Goal: Task Accomplishment & Management: Use online tool/utility

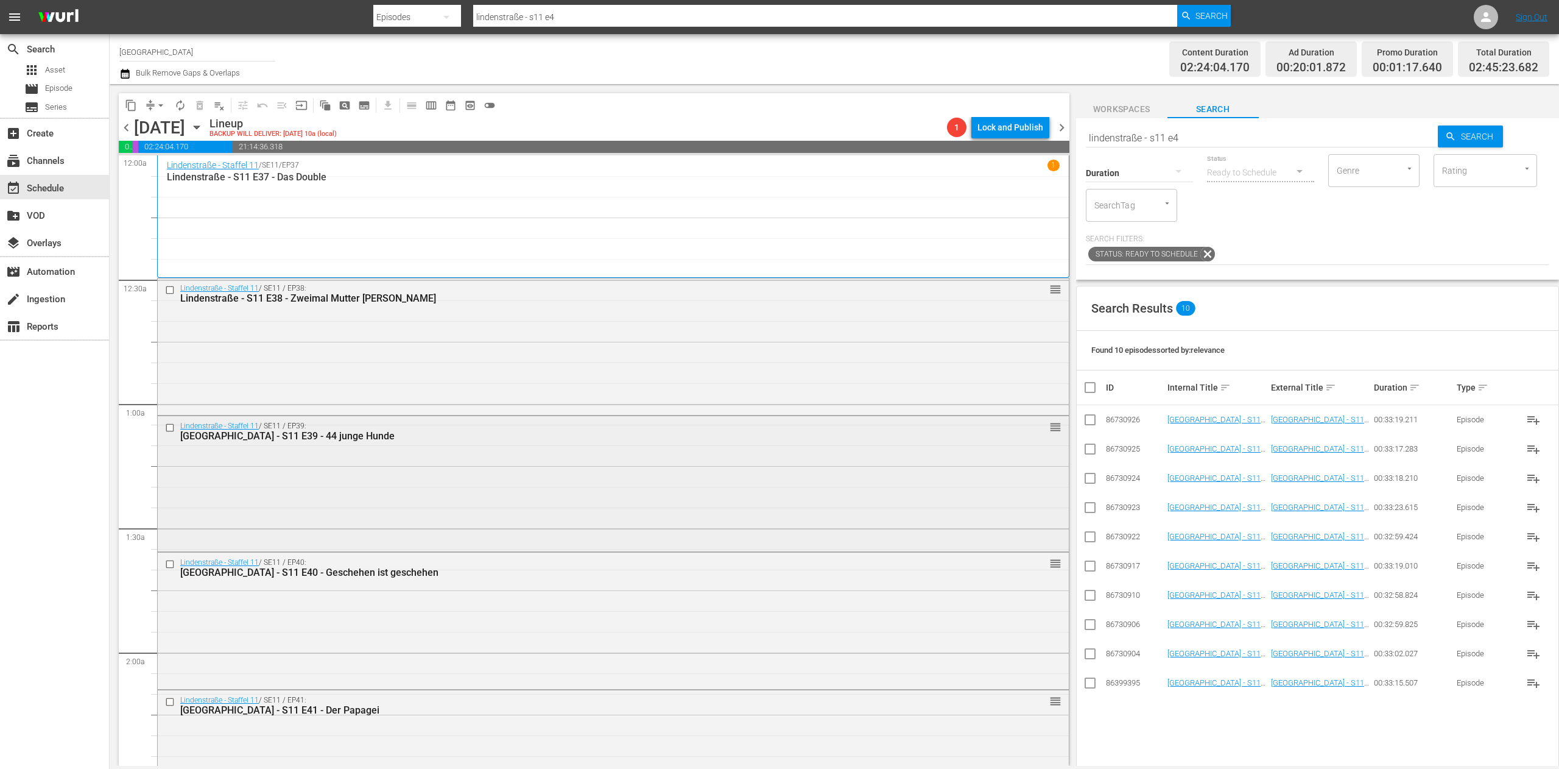
scroll to position [609, 0]
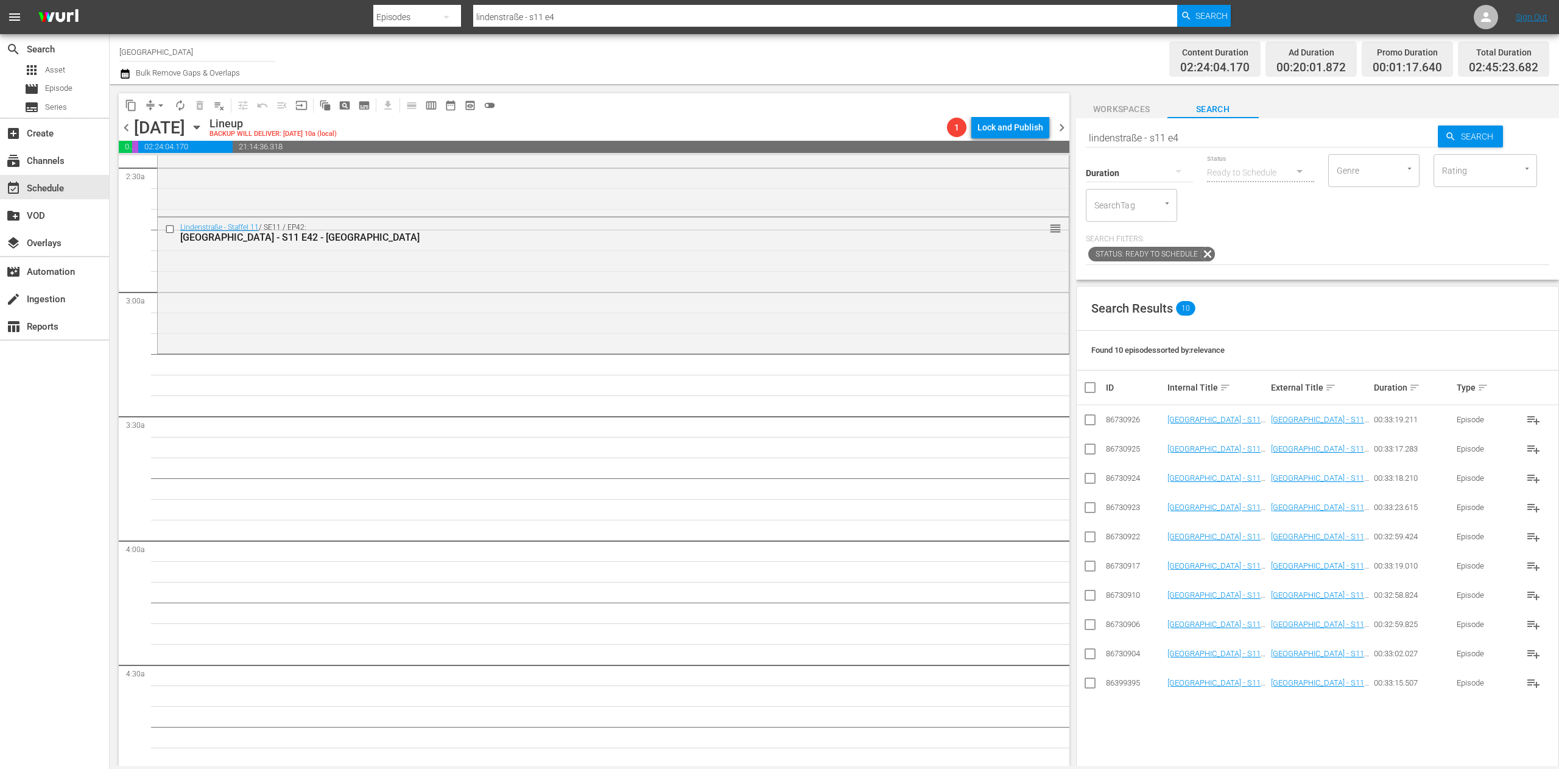
click at [1162, 136] on input "lindenstraße - s11 e4" at bounding box center [1262, 137] width 353 height 29
type input "lindenstraße - s09 e4"
click at [1089, 531] on icon at bounding box center [1090, 536] width 15 height 15
click at [1090, 537] on input "checkbox" at bounding box center [1090, 539] width 15 height 15
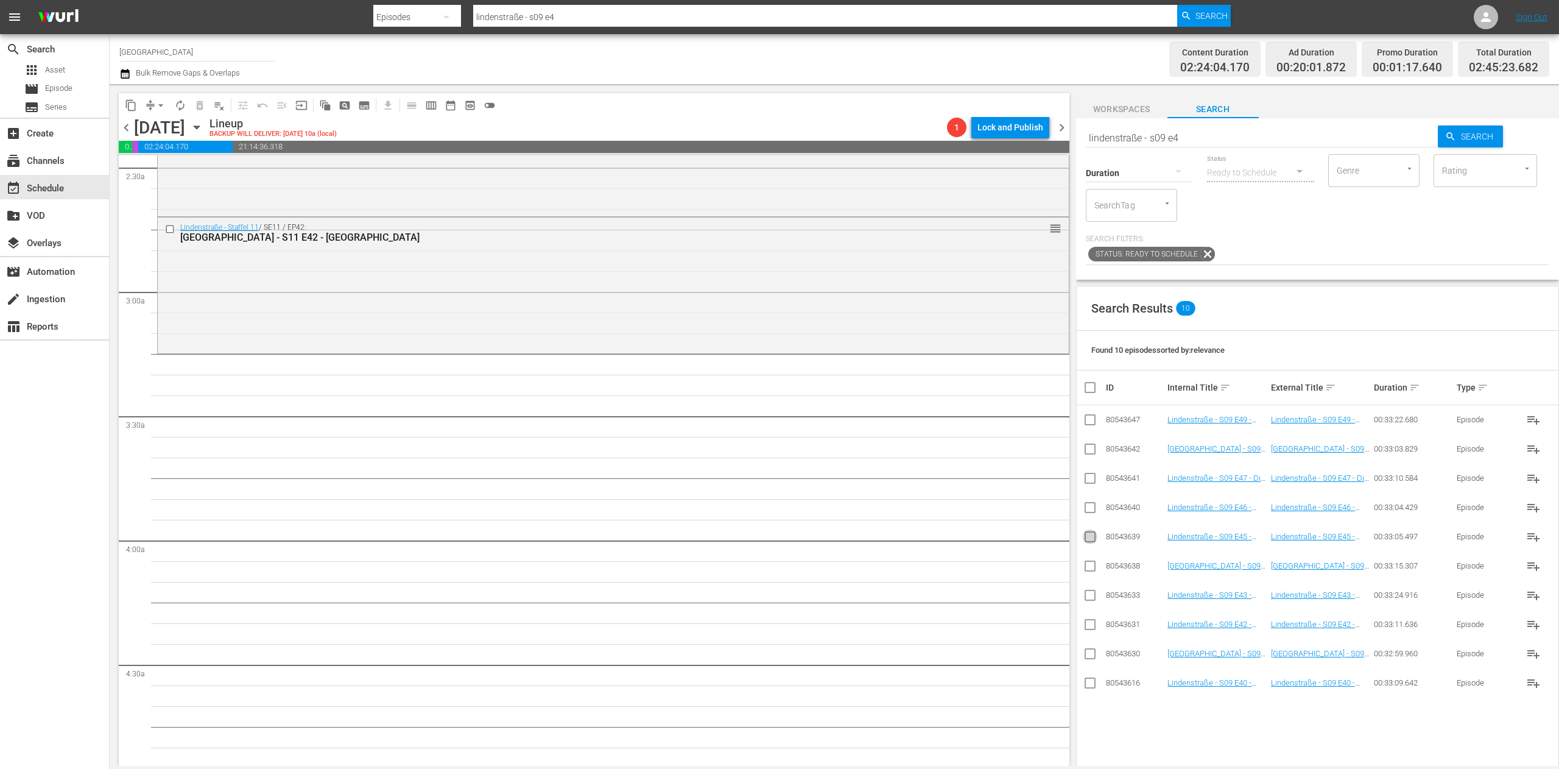
checkbox input "true"
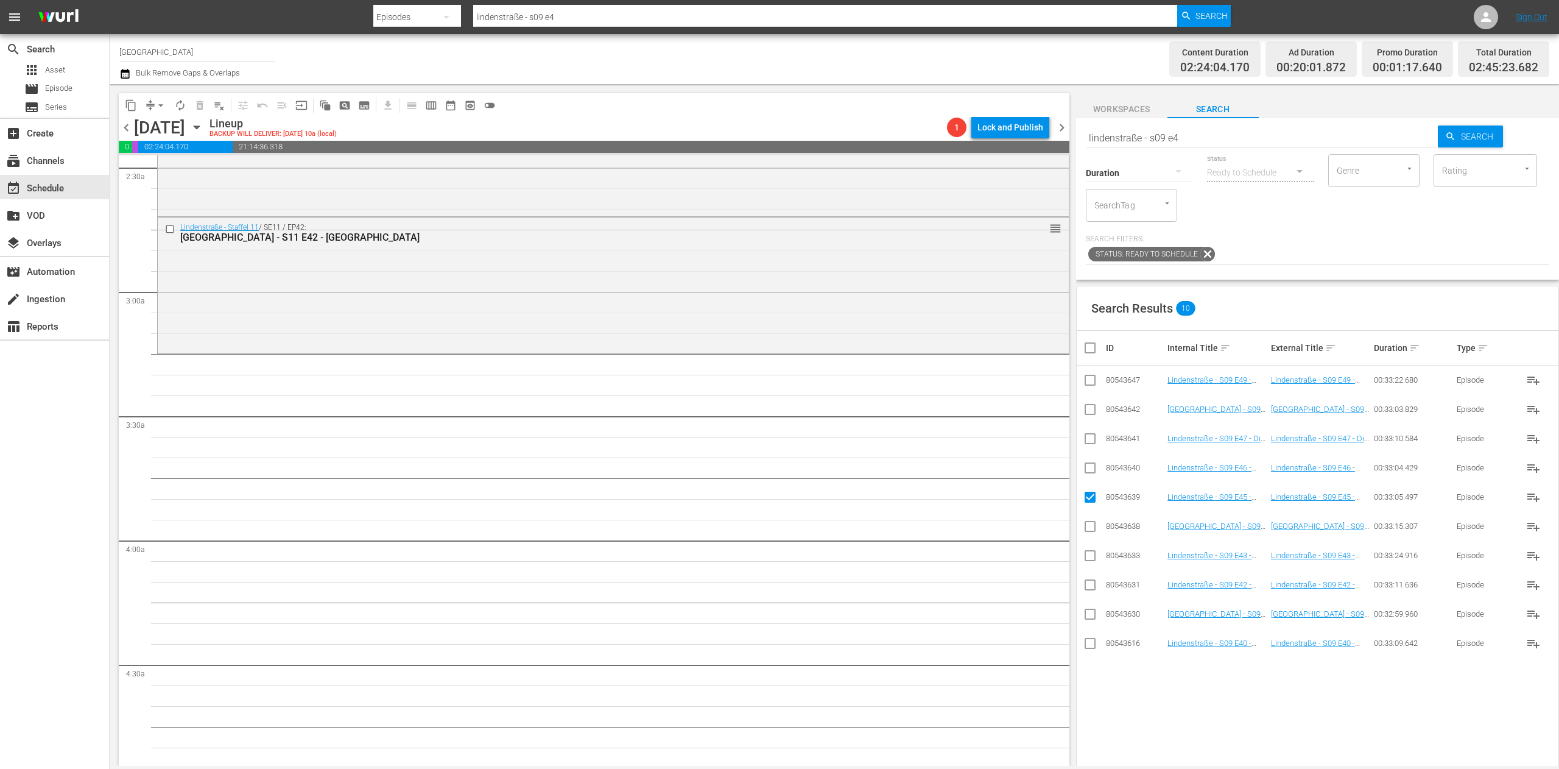
click at [1089, 470] on input "checkbox" at bounding box center [1090, 470] width 15 height 15
checkbox input "true"
click at [1091, 446] on input "checkbox" at bounding box center [1090, 441] width 15 height 15
checkbox input "true"
click at [1092, 417] on input "checkbox" at bounding box center [1090, 411] width 15 height 15
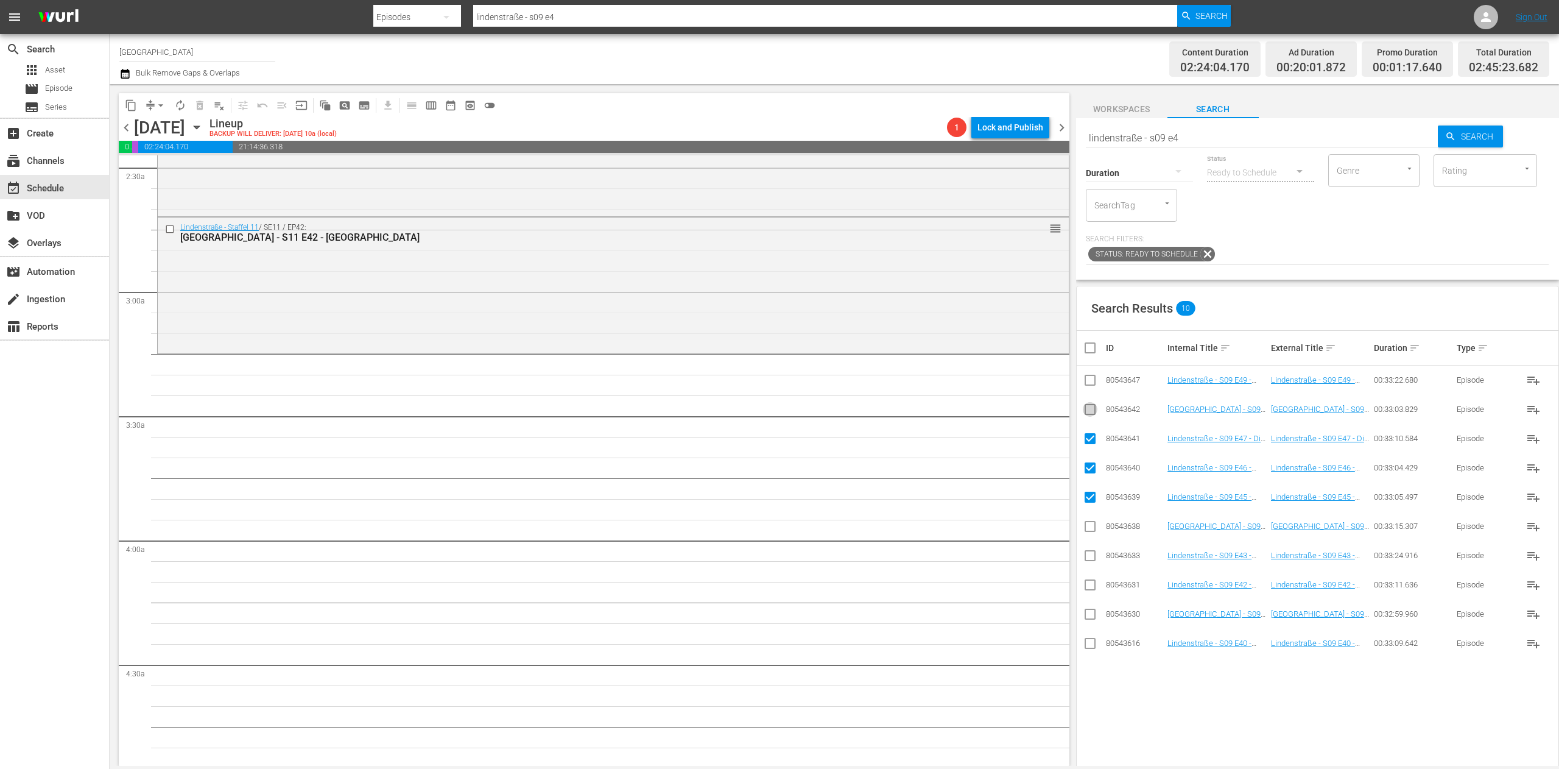
checkbox input "true"
click at [1085, 377] on input "checkbox" at bounding box center [1090, 382] width 15 height 15
checkbox input "true"
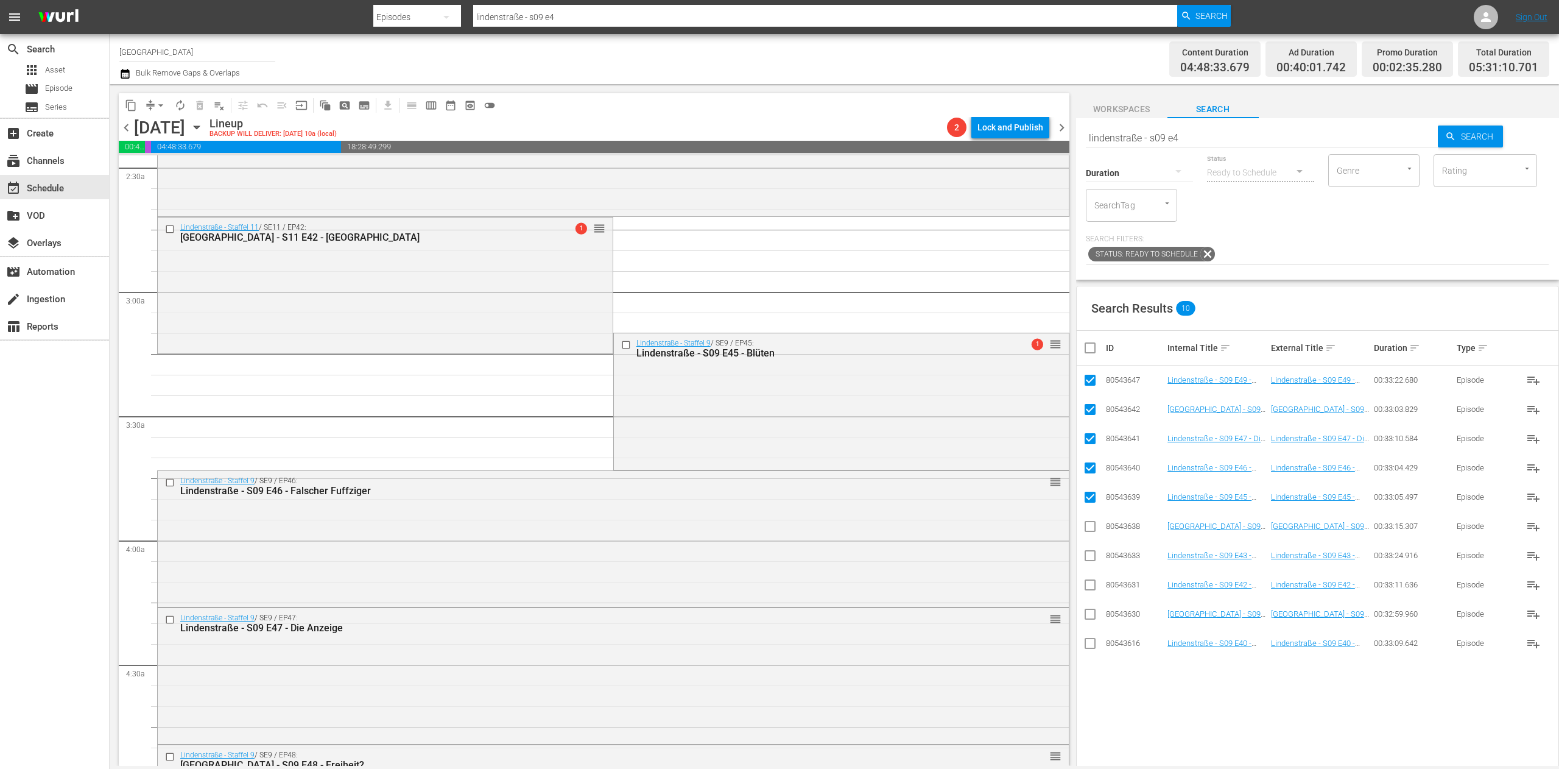
click at [156, 91] on div "content_copy compress arrow_drop_down autorenew_outlined delete_forever_outline…" at bounding box center [591, 424] width 963 height 681
click at [161, 104] on span "arrow_drop_down" at bounding box center [161, 105] width 12 height 12
click at [164, 170] on li "Align to End of Previous Day" at bounding box center [161, 170] width 128 height 20
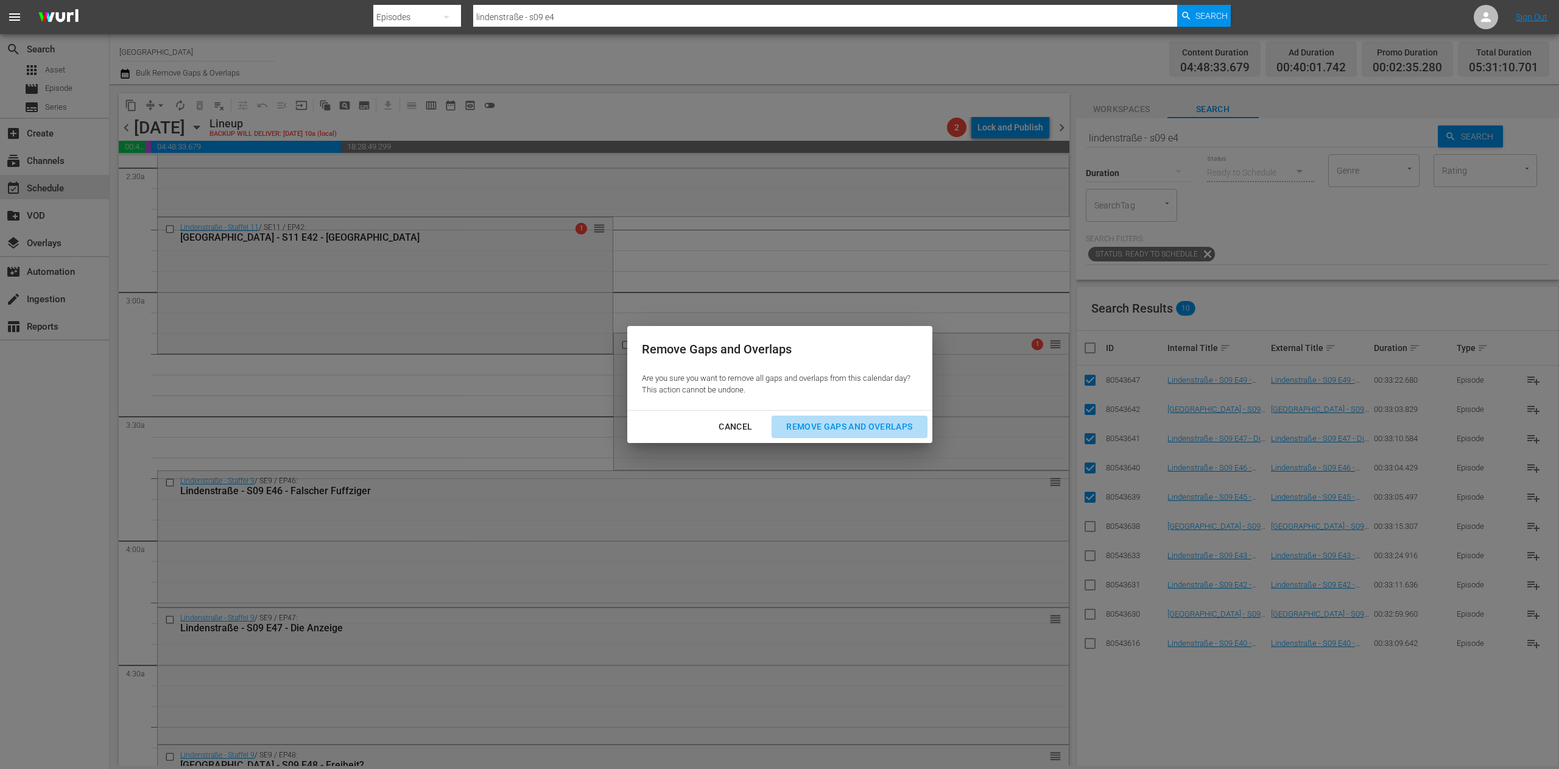
click at [856, 428] on div "Remove Gaps and Overlaps" at bounding box center [849, 426] width 146 height 15
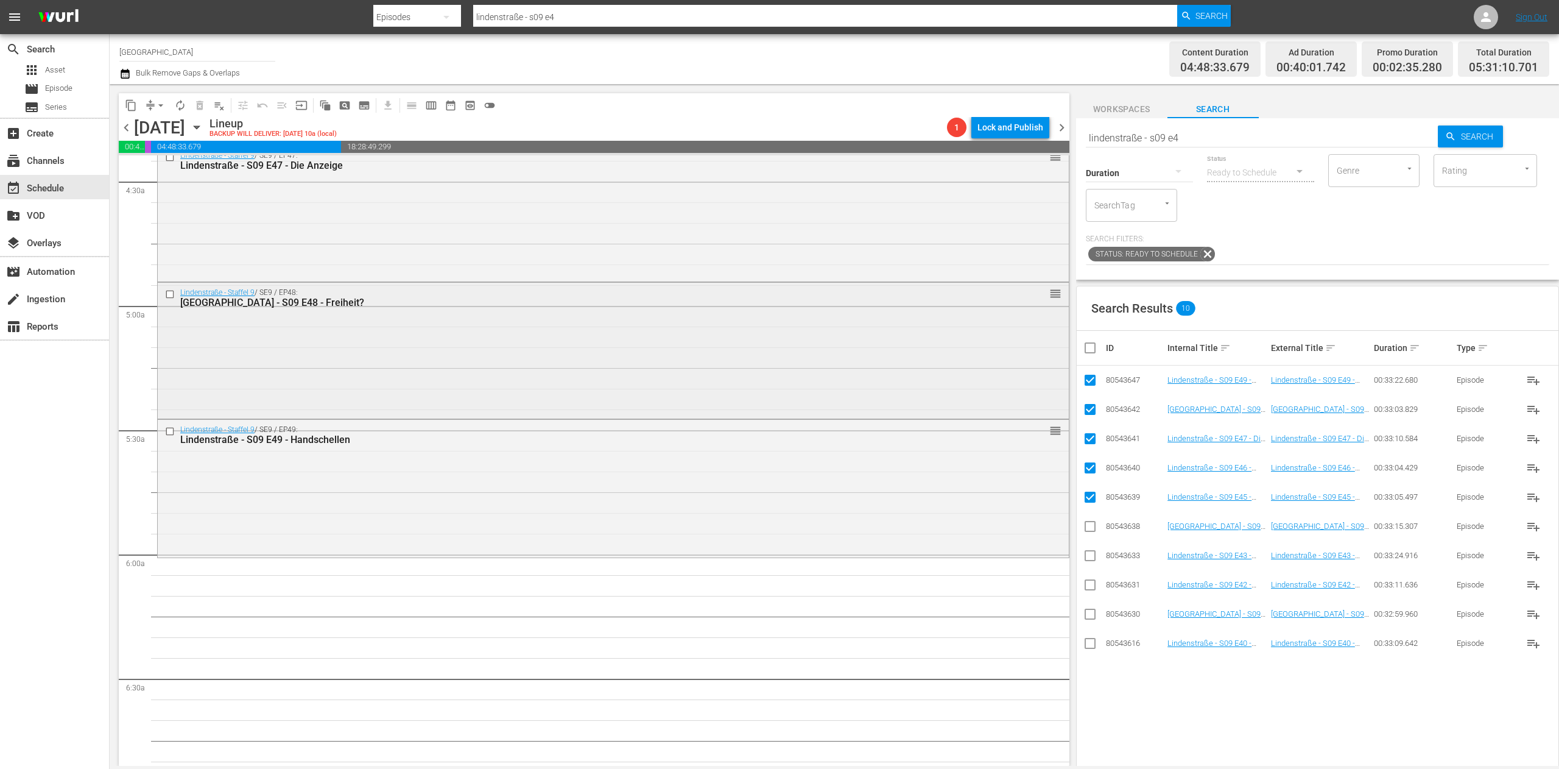
scroll to position [1096, 0]
click at [1088, 348] on input "checkbox" at bounding box center [1095, 347] width 24 height 15
checkbox input "true"
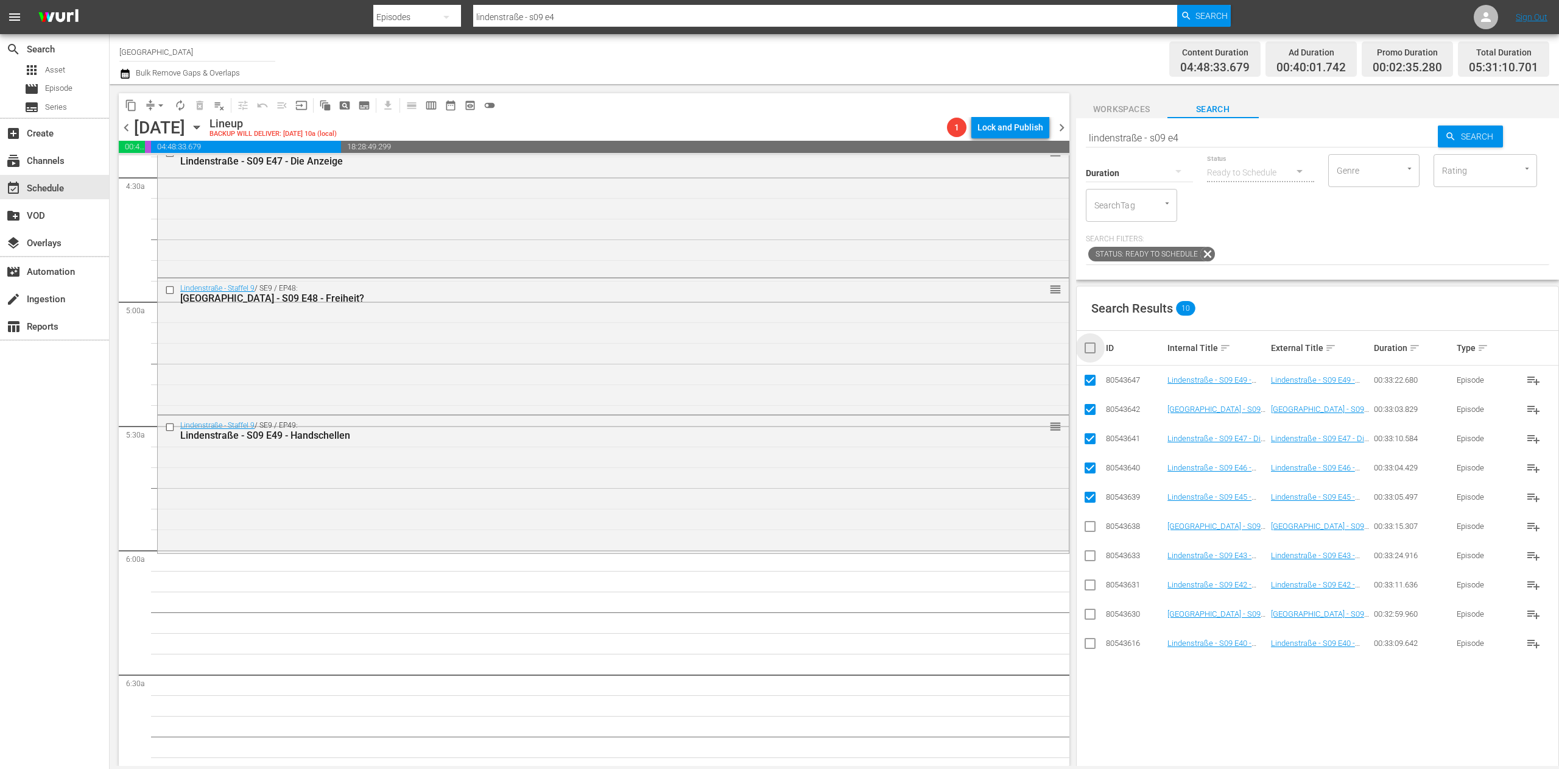
checkbox input "true"
click at [1088, 348] on input "checkbox" at bounding box center [1095, 347] width 24 height 15
checkbox input "false"
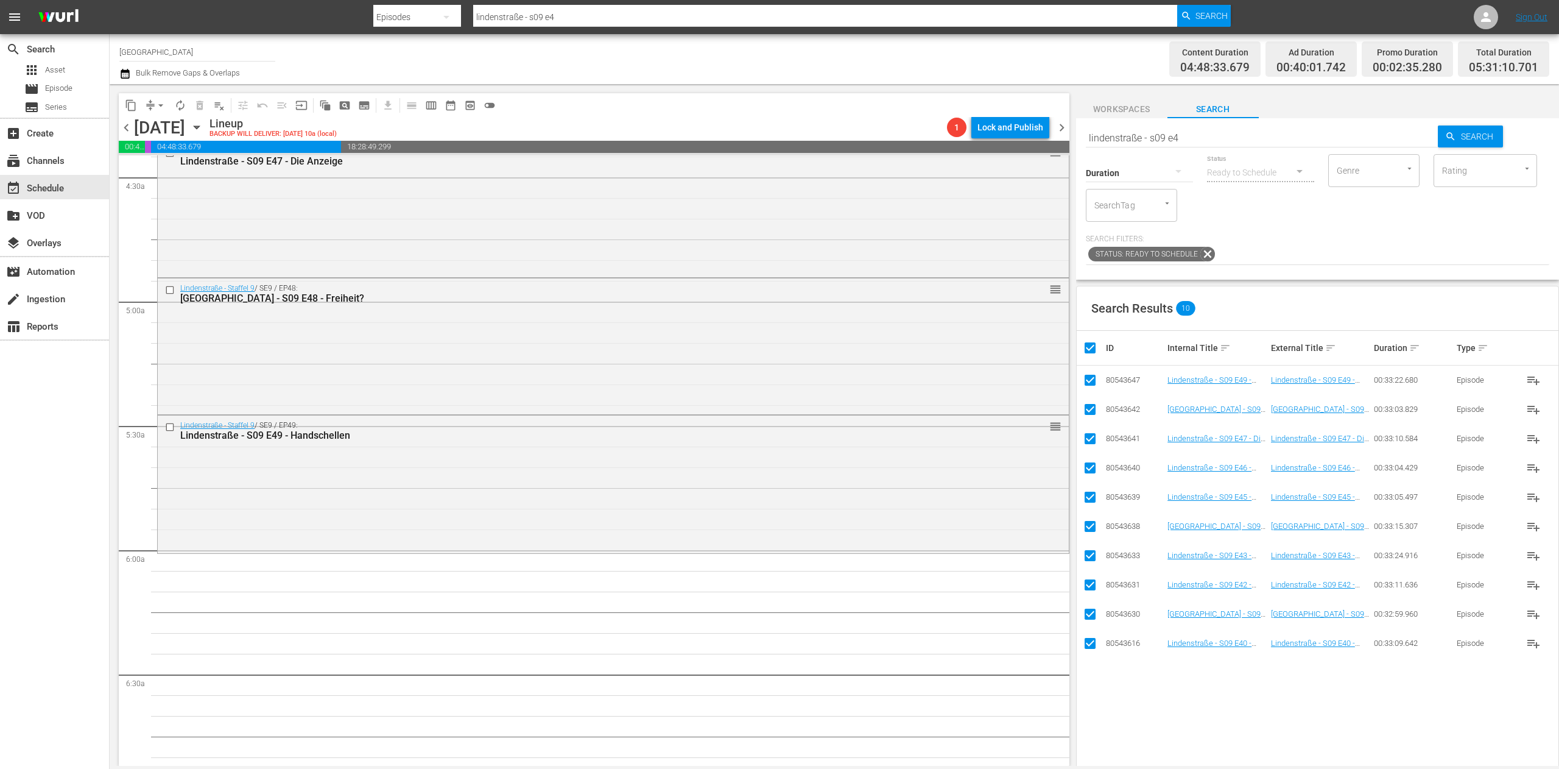
checkbox input "false"
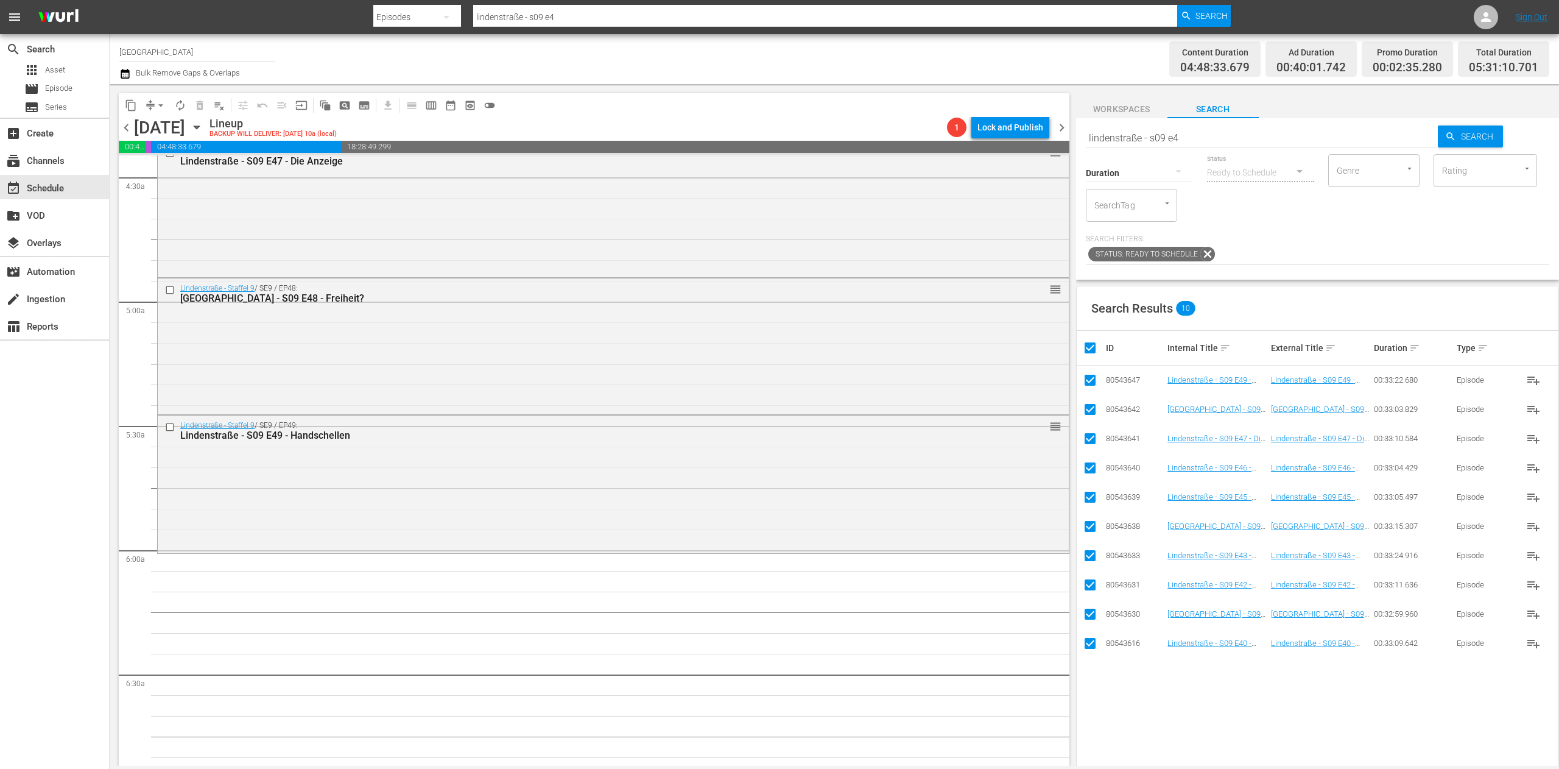
checkbox input "false"
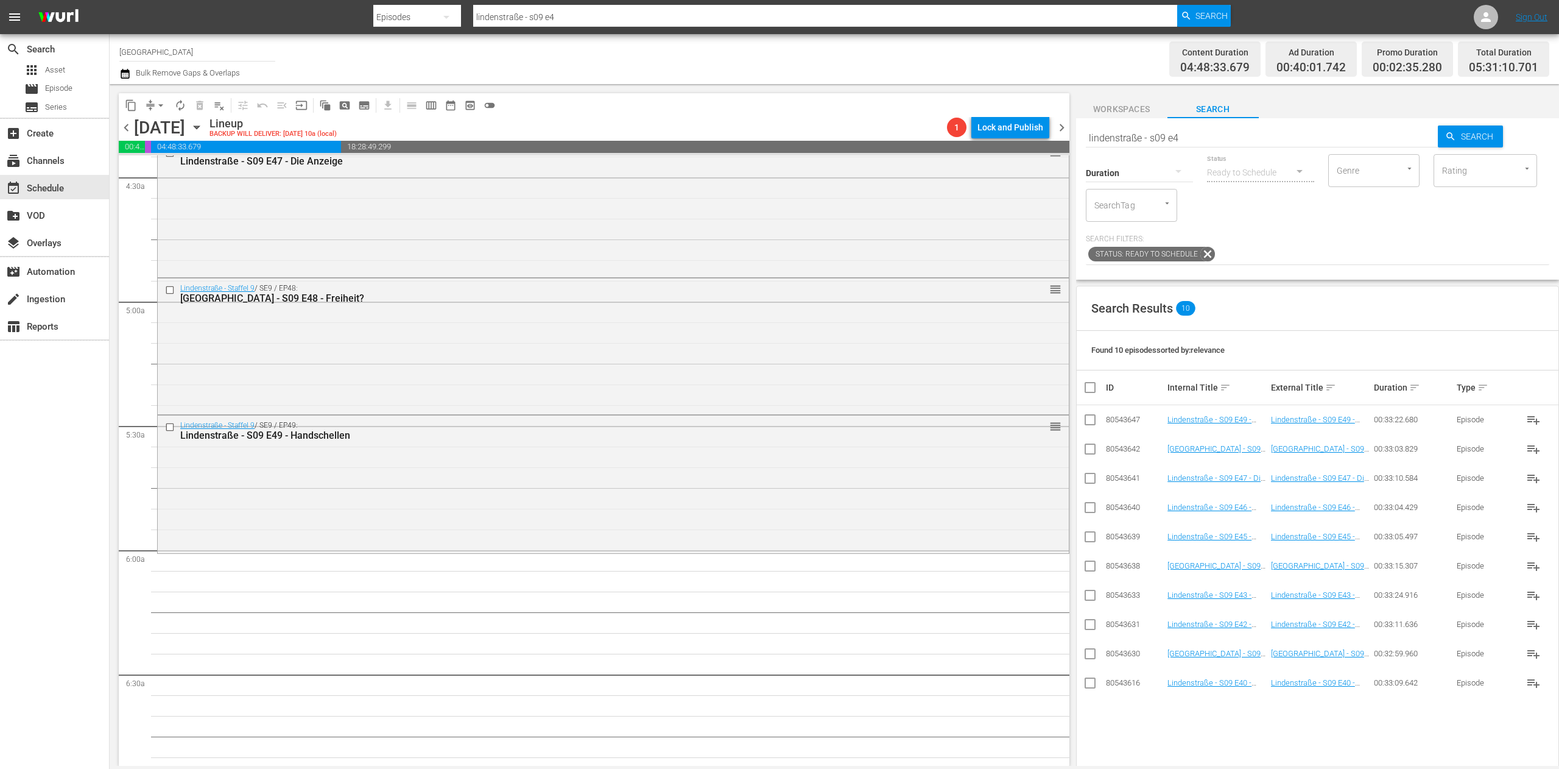
click at [1203, 143] on input "lindenstraße - s09 e4" at bounding box center [1262, 137] width 353 height 29
type input "lindenstraße - s09 e5"
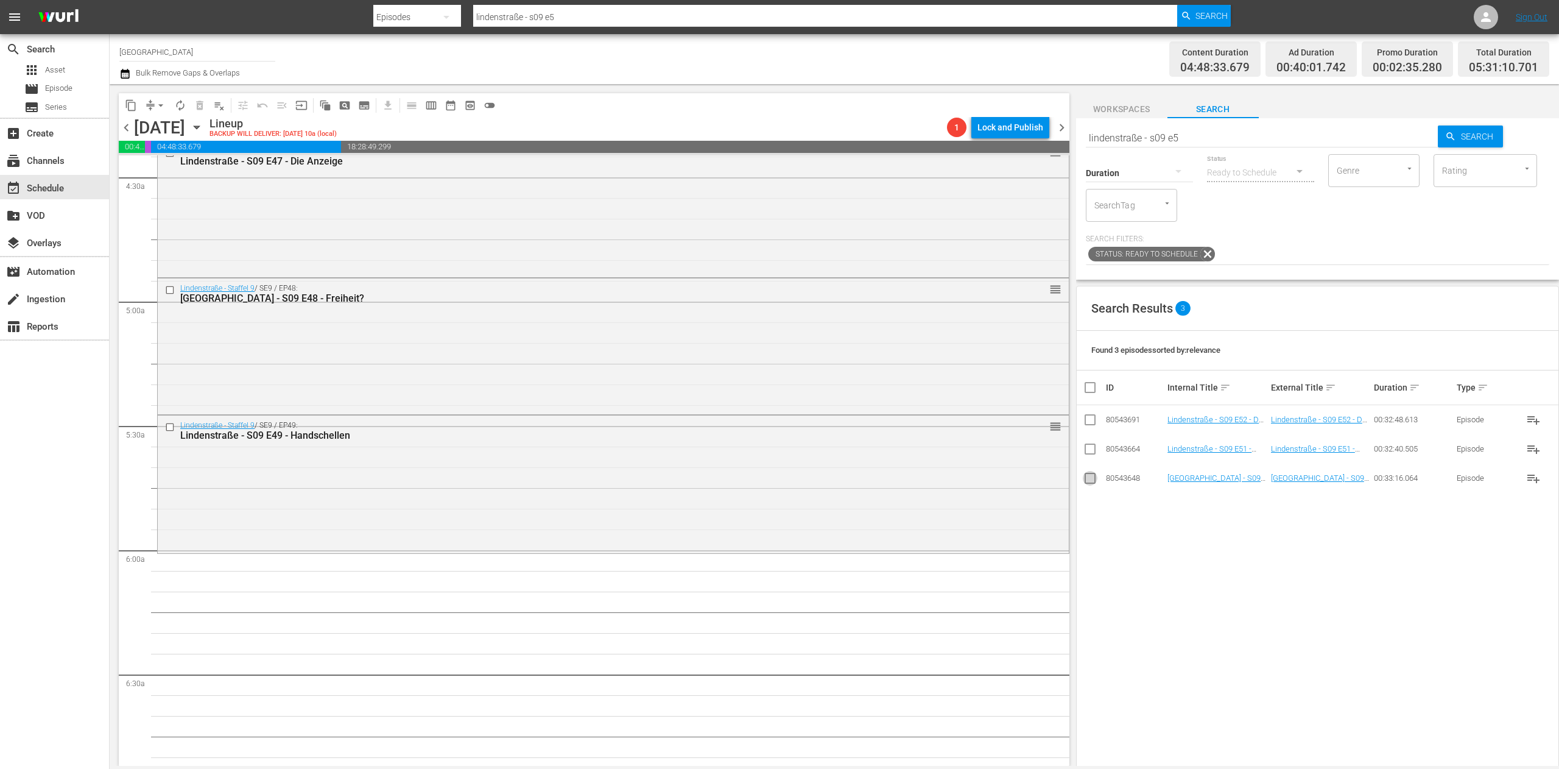
click at [1086, 481] on input "checkbox" at bounding box center [1090, 480] width 15 height 15
checkbox input "true"
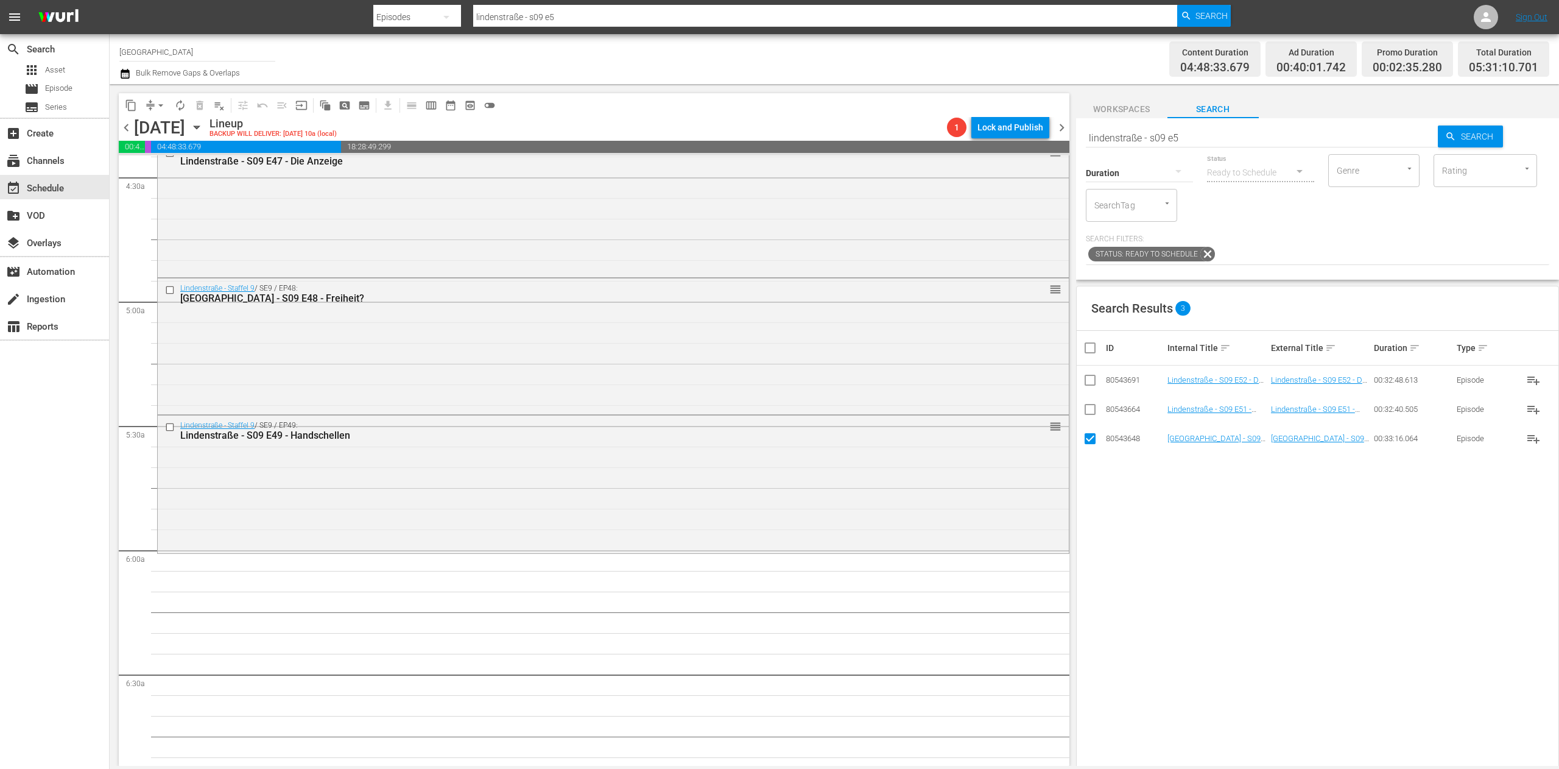
click at [1090, 406] on input "checkbox" at bounding box center [1090, 411] width 15 height 15
checkbox input "true"
click at [1092, 381] on input "checkbox" at bounding box center [1090, 382] width 15 height 15
checkbox input "true"
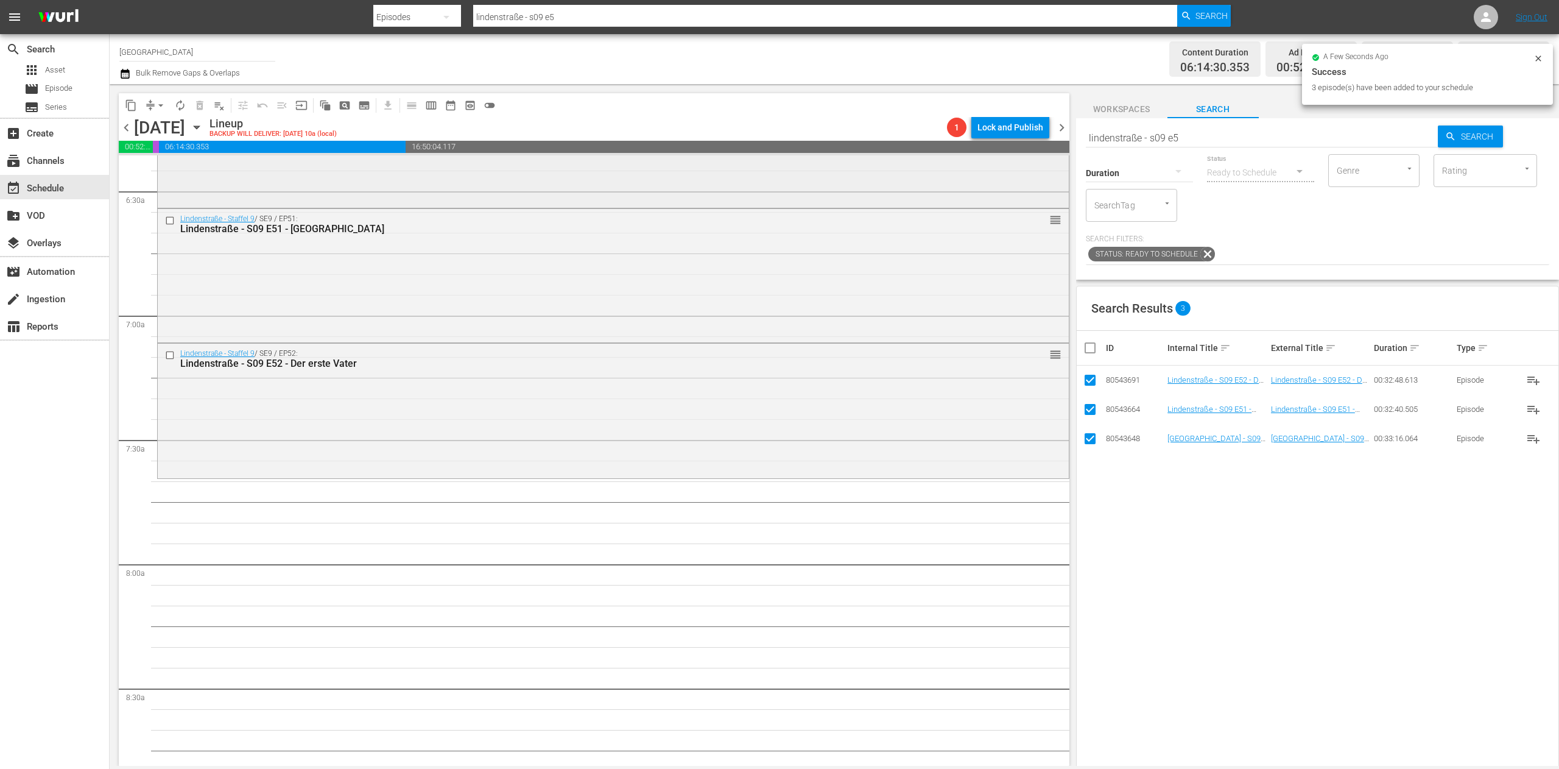
scroll to position [1583, 0]
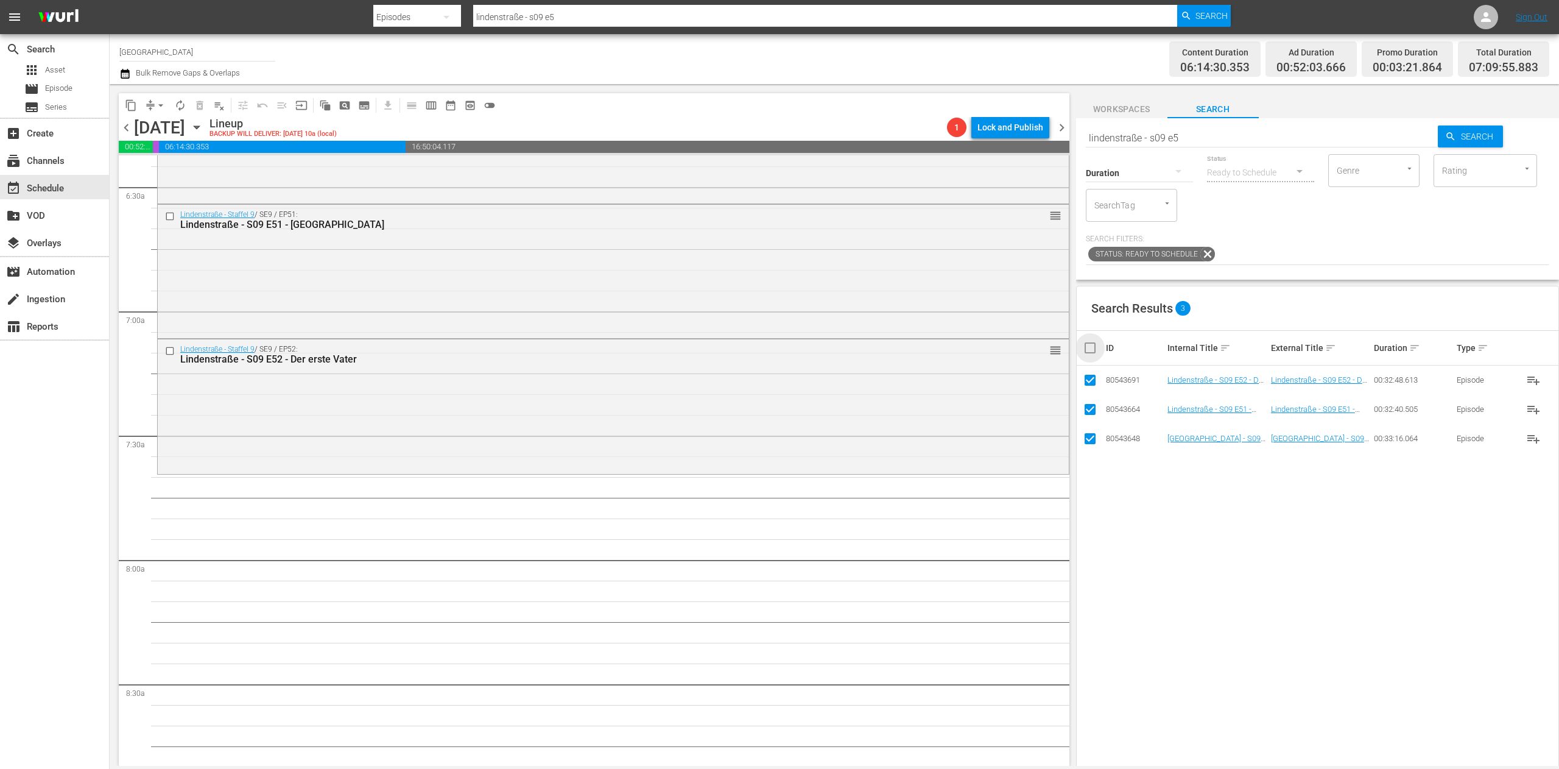
click at [1092, 351] on input "checkbox" at bounding box center [1095, 347] width 24 height 15
checkbox input "false"
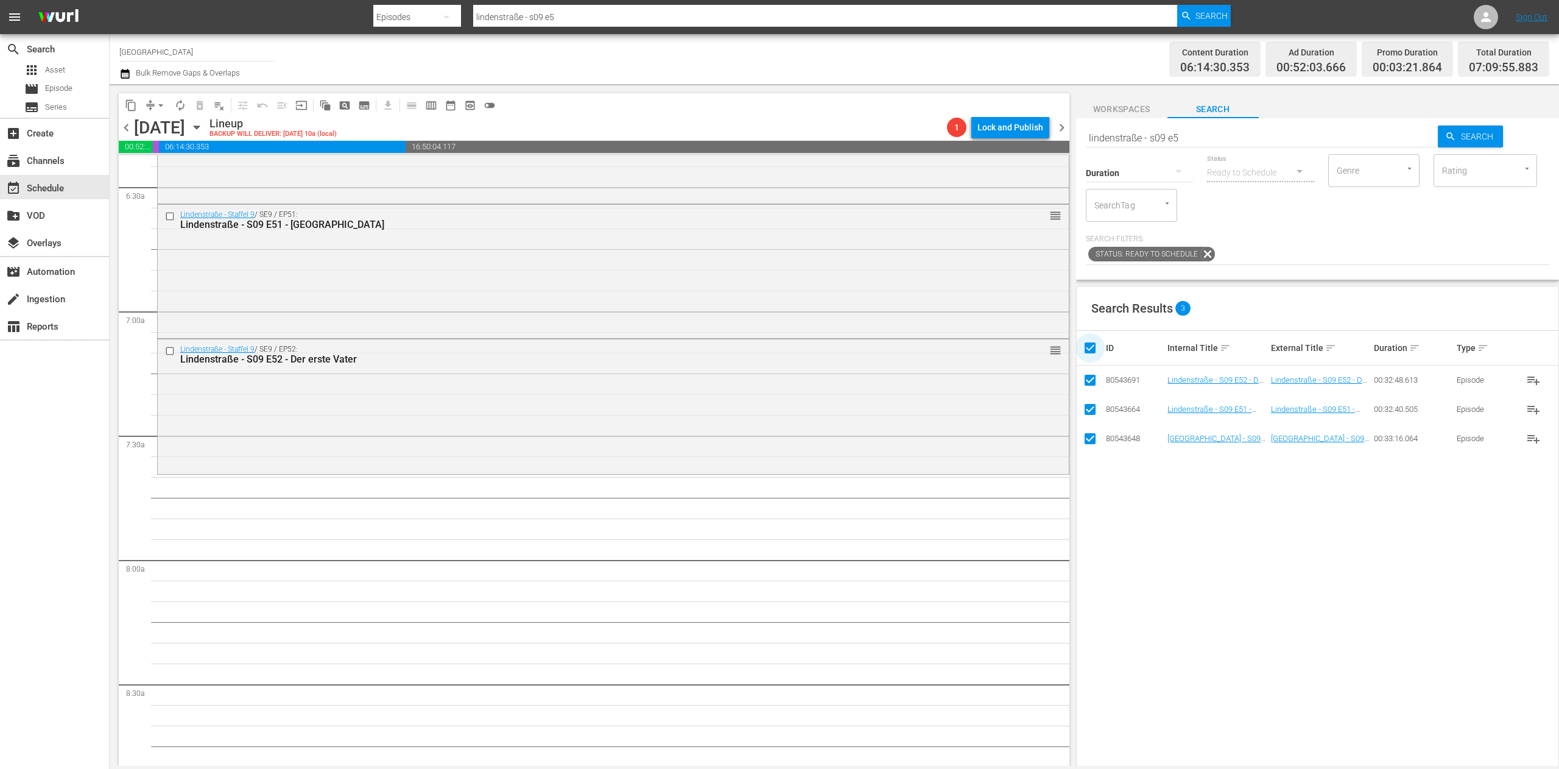
checkbox input "false"
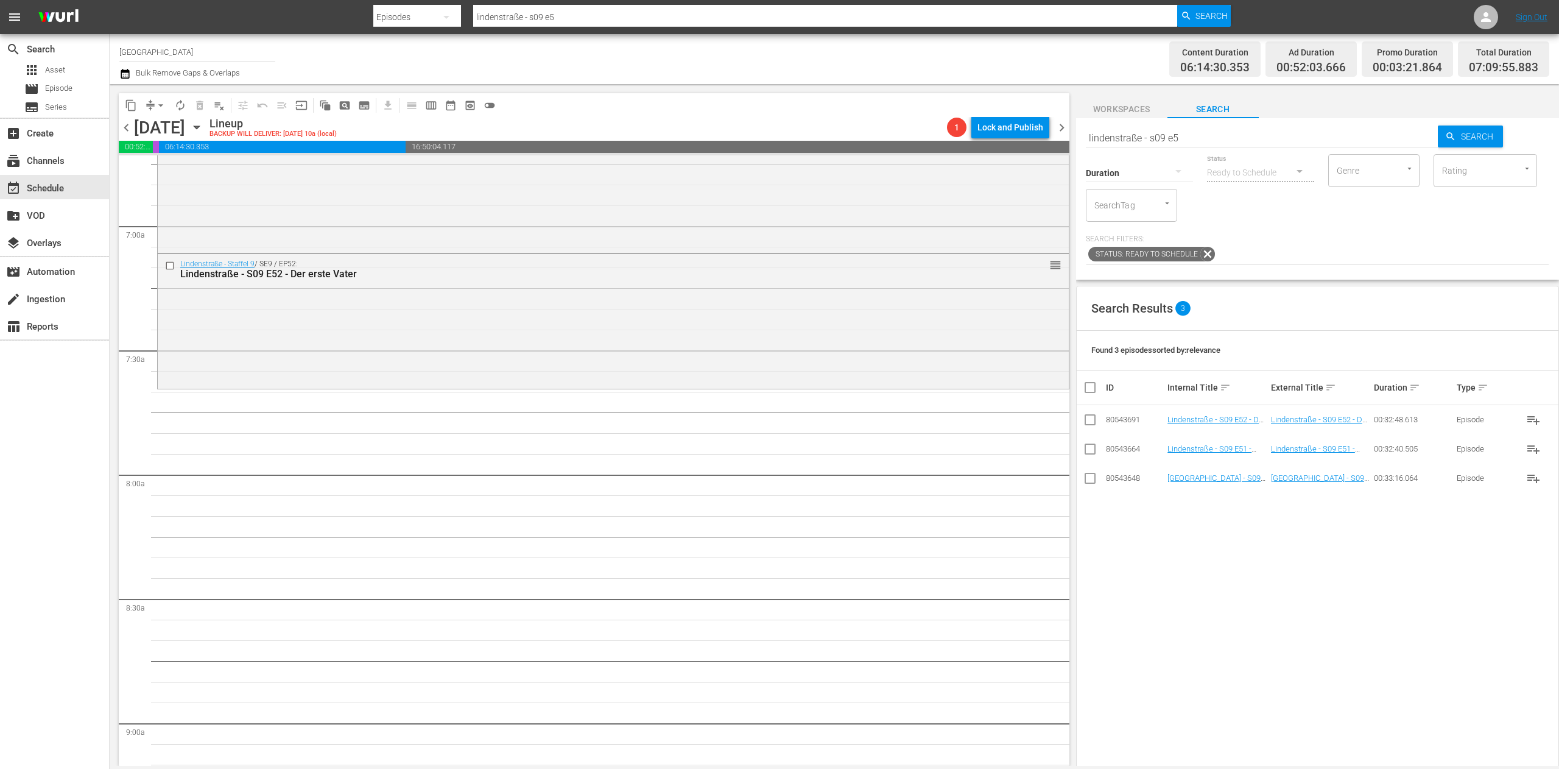
scroll to position [1705, 0]
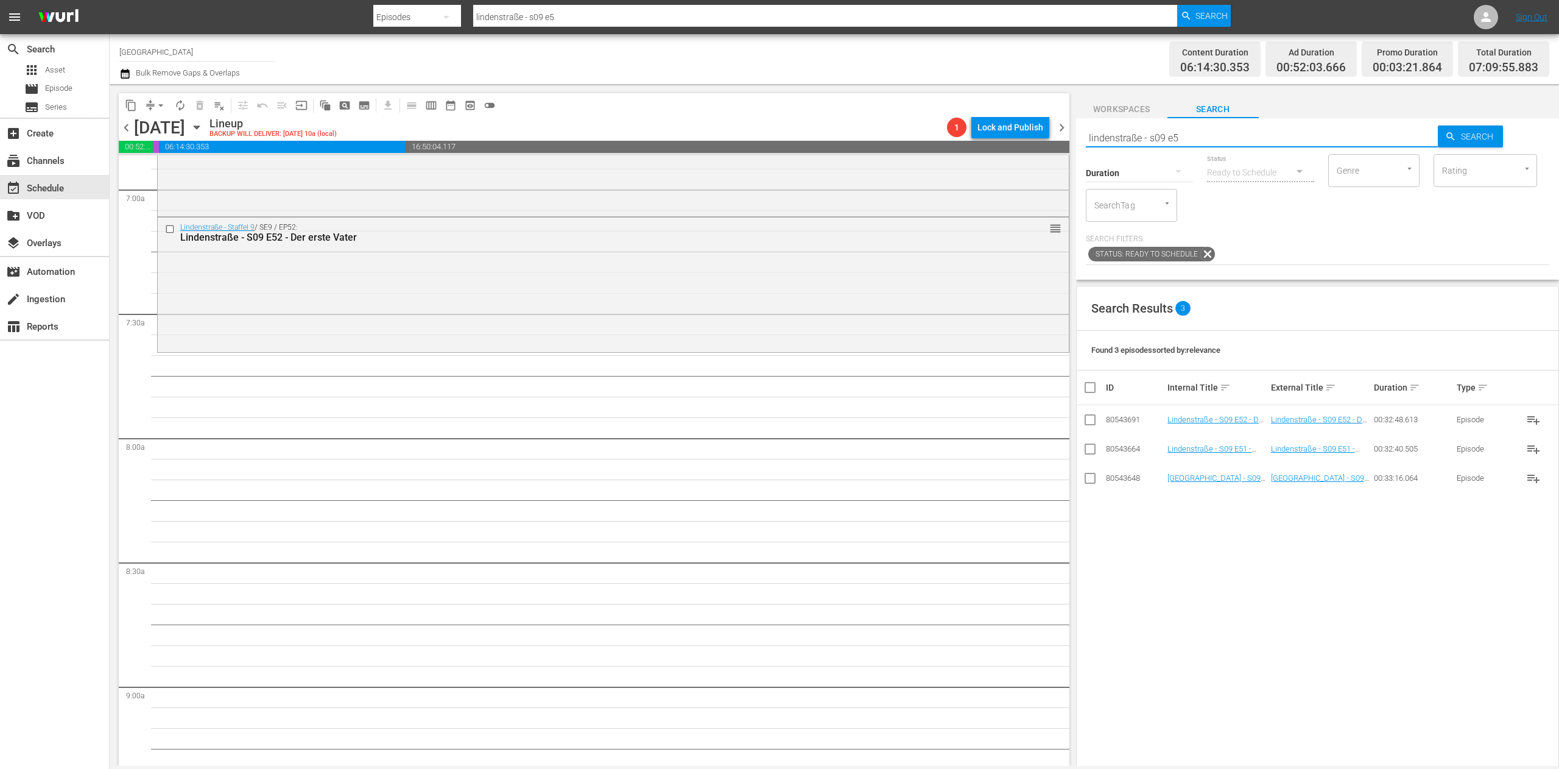
click at [1233, 143] on input "lindenstraße - s09 e5" at bounding box center [1262, 137] width 353 height 29
type input "lindenstraße - s09 e0"
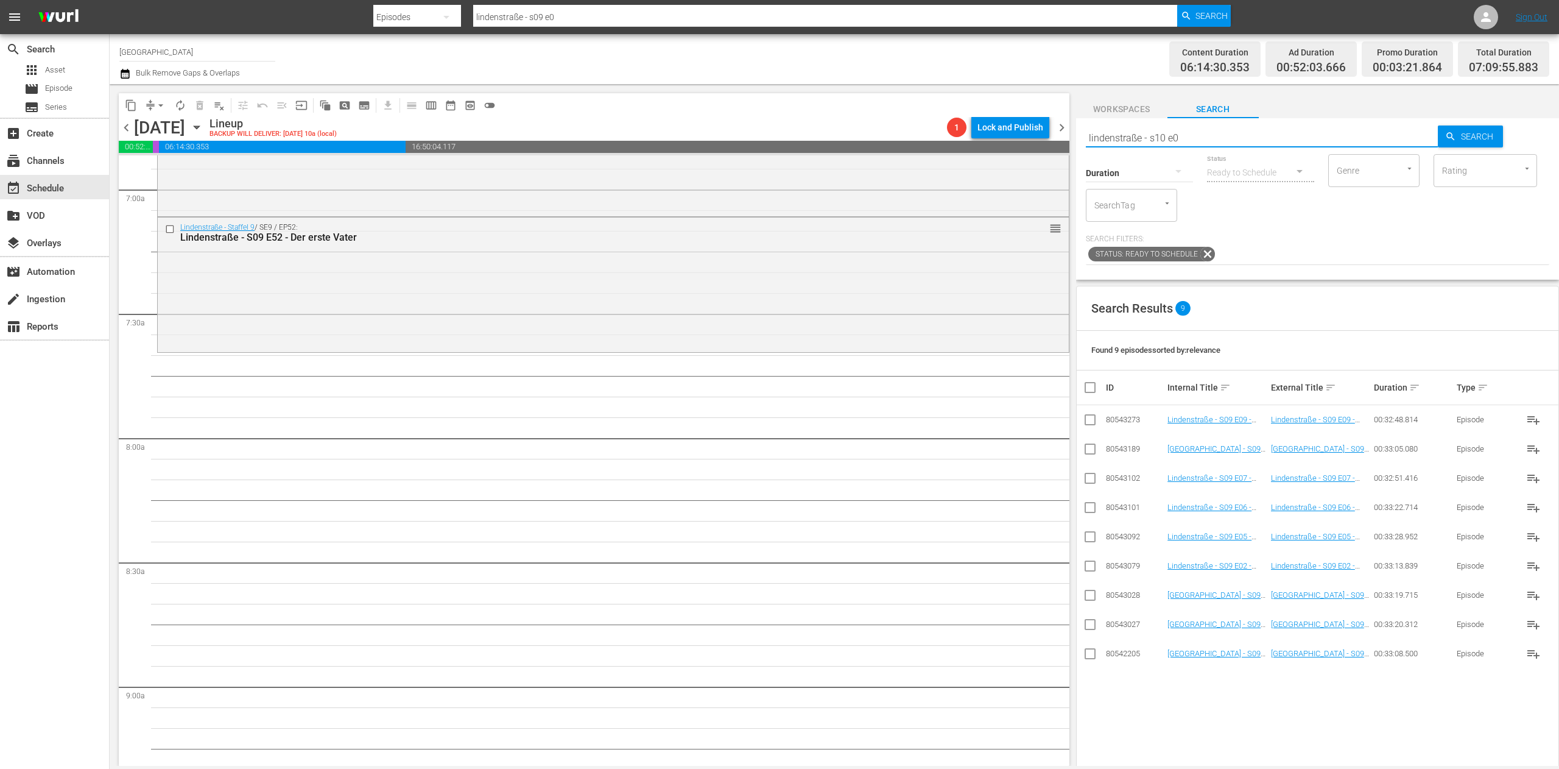
type input "lindenstraße - s10 e0"
click at [1090, 596] on input "checkbox" at bounding box center [1090, 597] width 15 height 15
checkbox input "true"
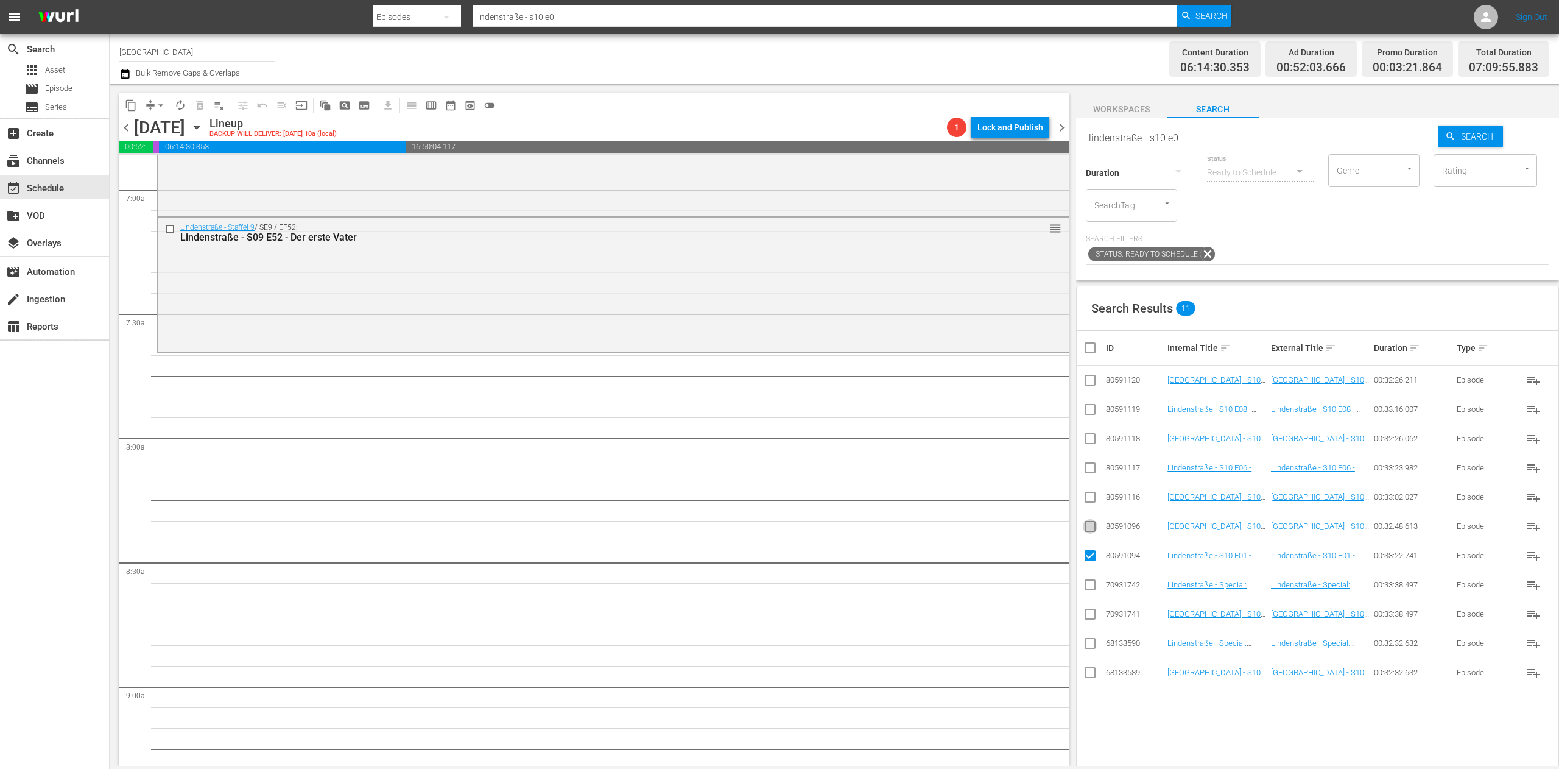
click at [1092, 528] on input "checkbox" at bounding box center [1090, 528] width 15 height 15
checkbox input "true"
click at [1089, 619] on input "checkbox" at bounding box center [1090, 616] width 15 height 15
checkbox input "true"
click at [1089, 506] on input "checkbox" at bounding box center [1090, 499] width 15 height 15
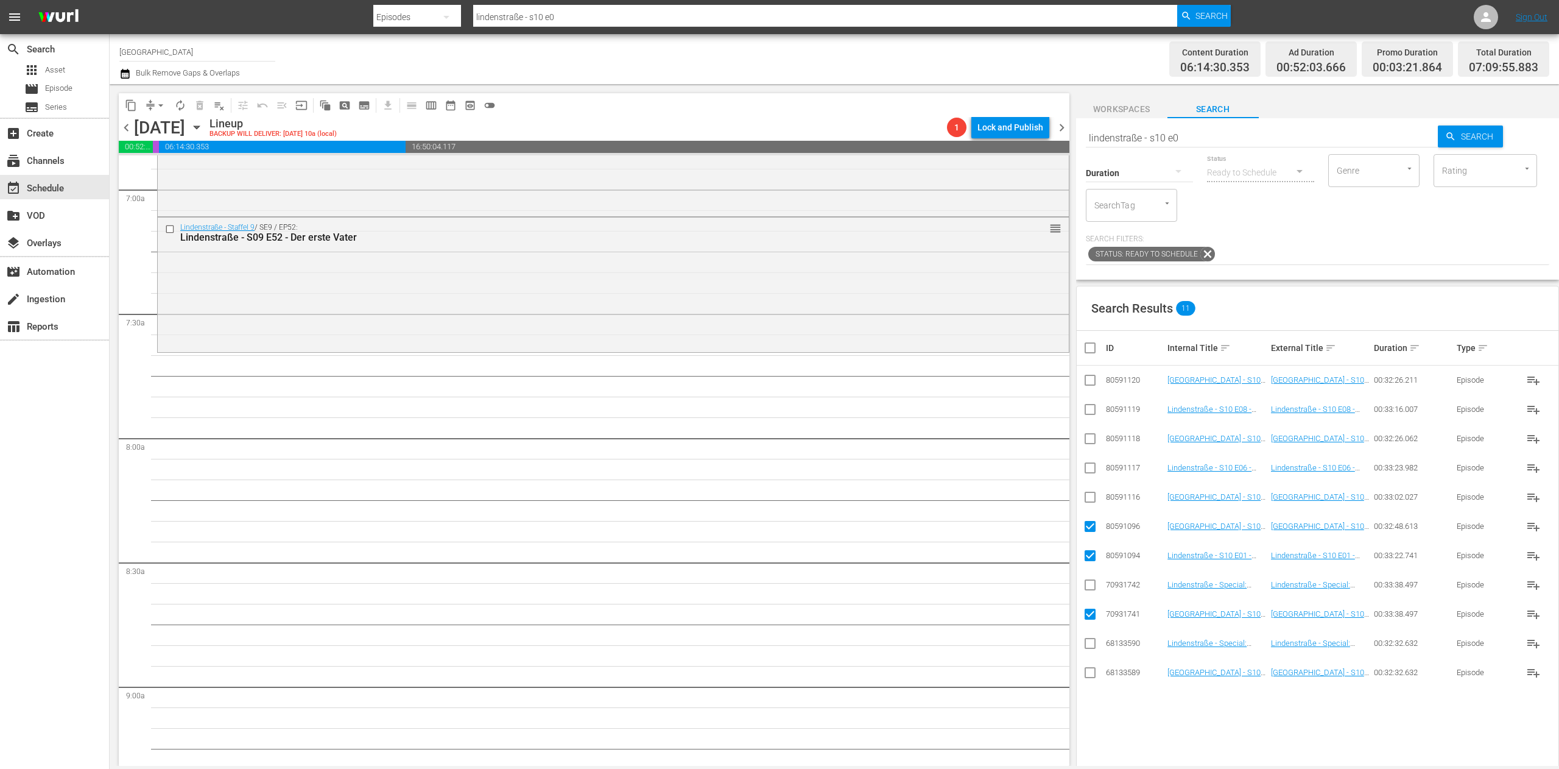
checkbox input "true"
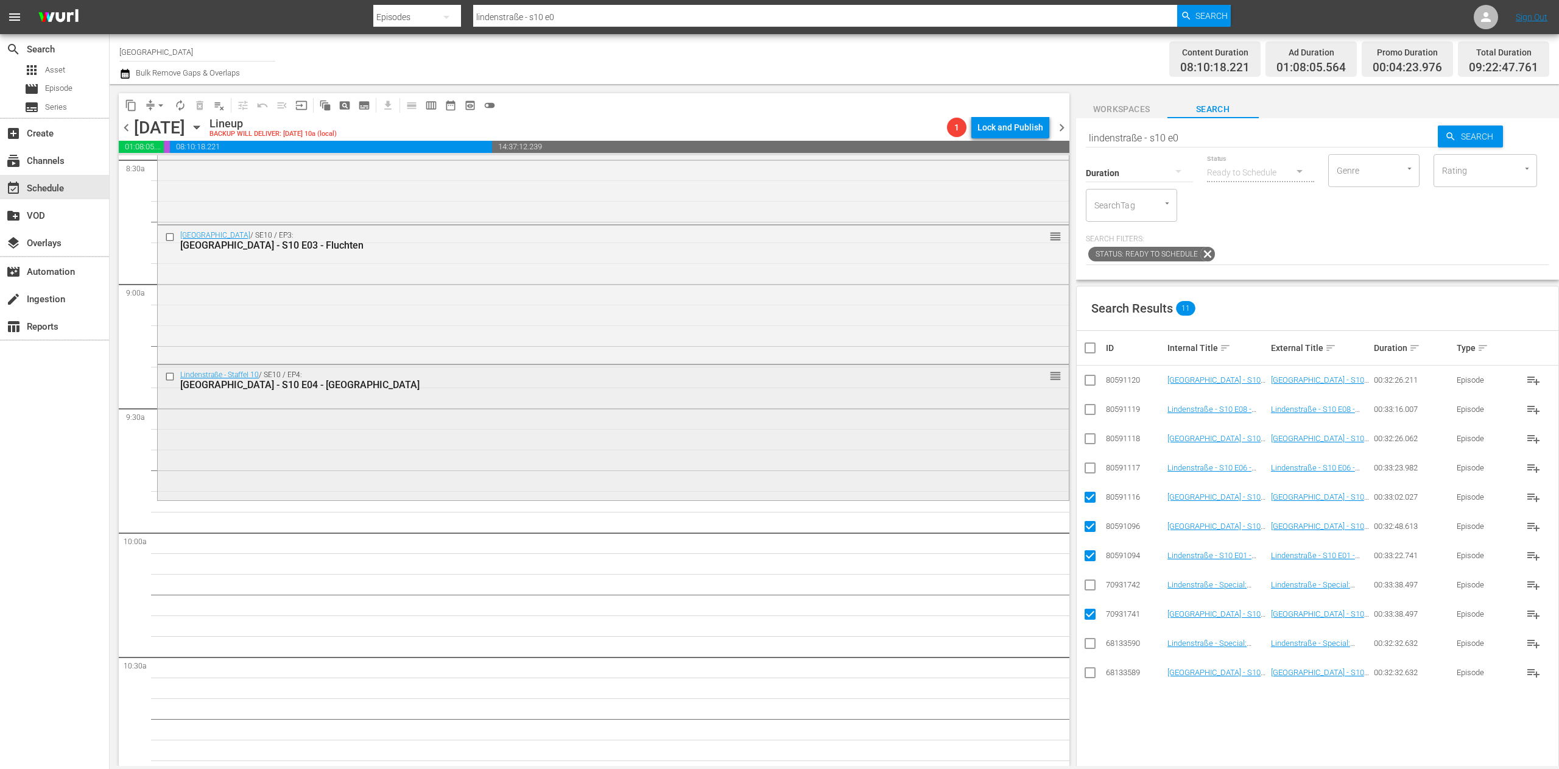
scroll to position [2070, 0]
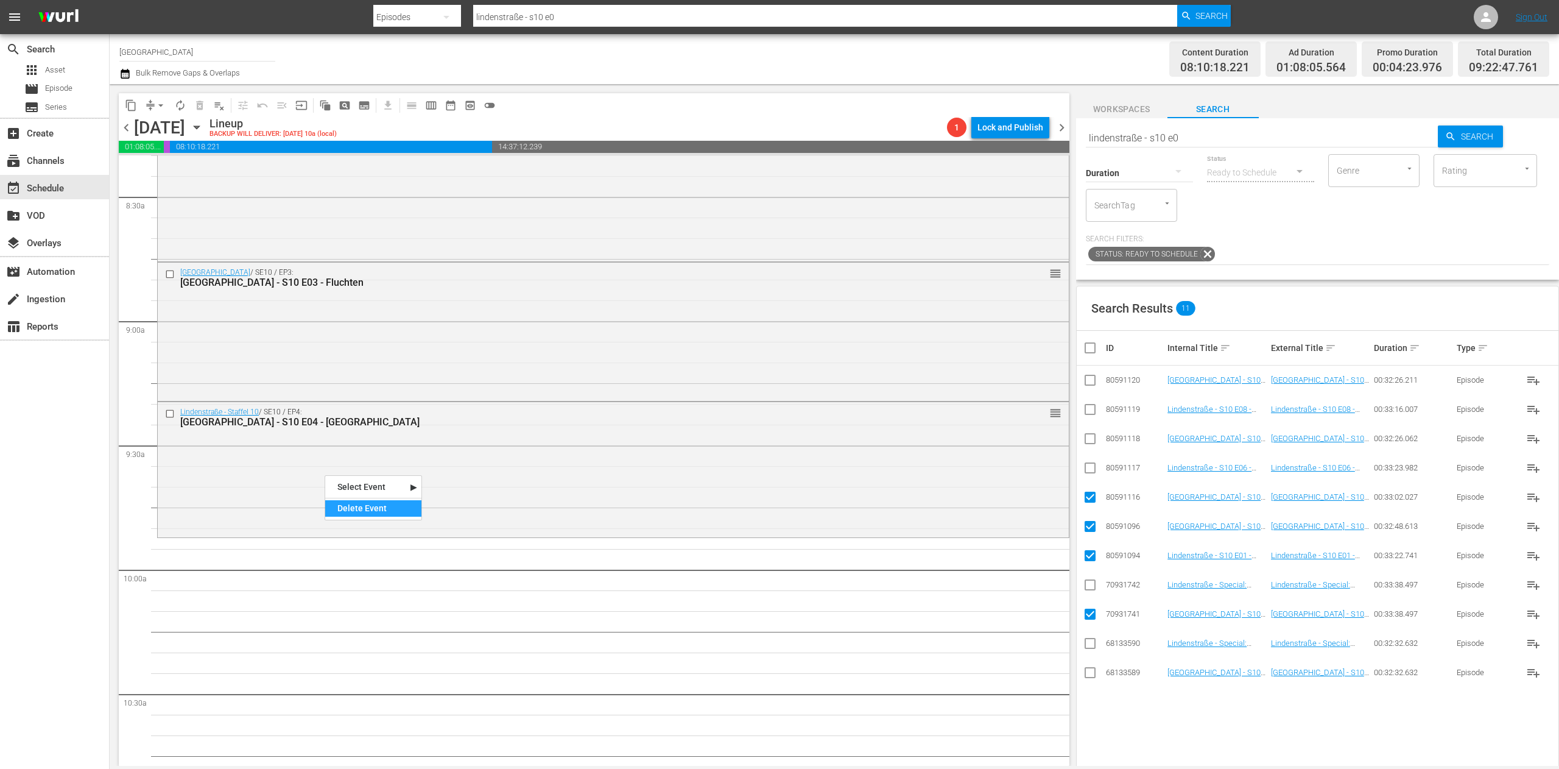
click at [393, 504] on div "Delete Event" at bounding box center [373, 508] width 96 height 16
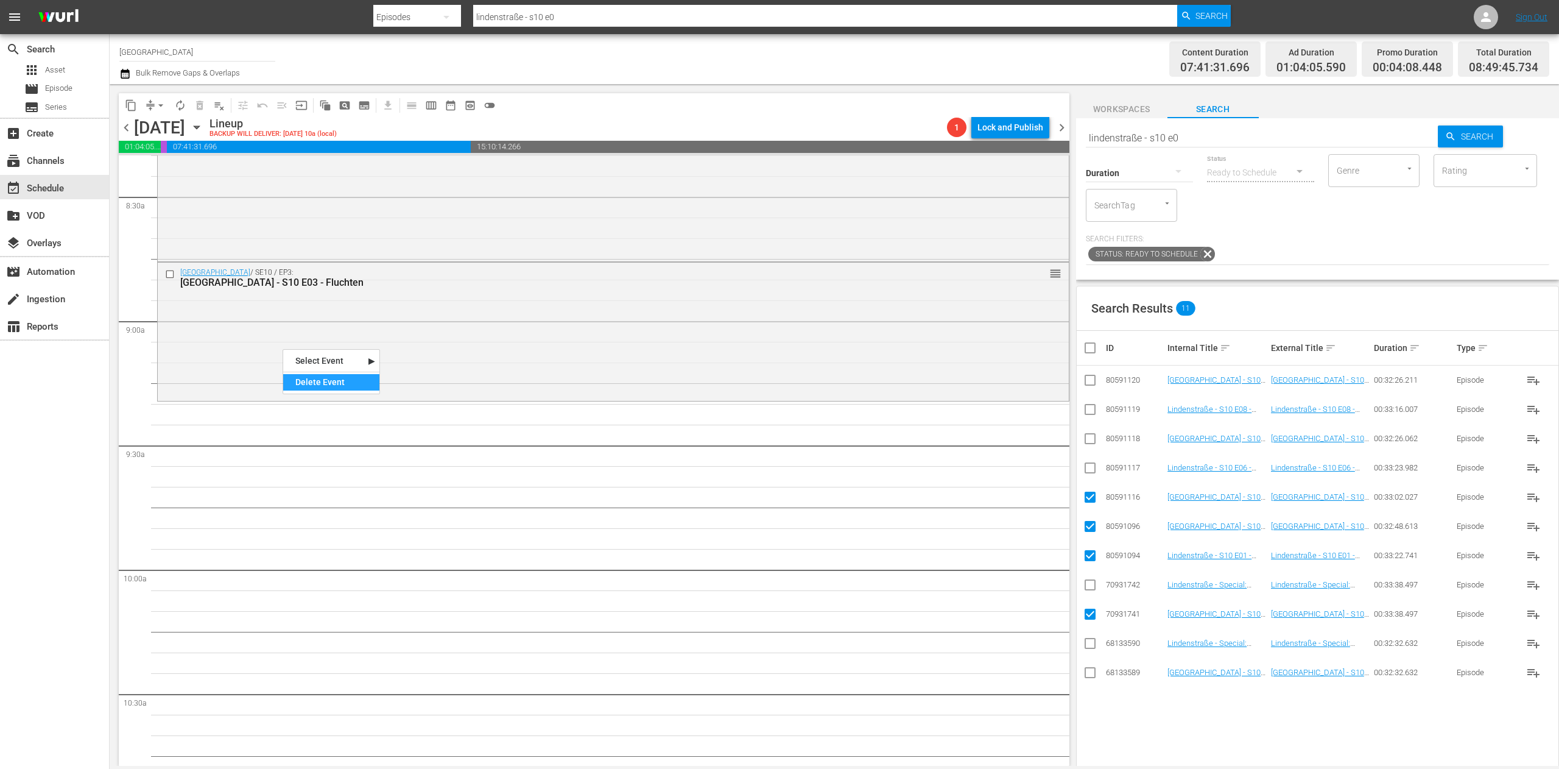
click at [331, 384] on div "Delete Event" at bounding box center [331, 382] width 96 height 16
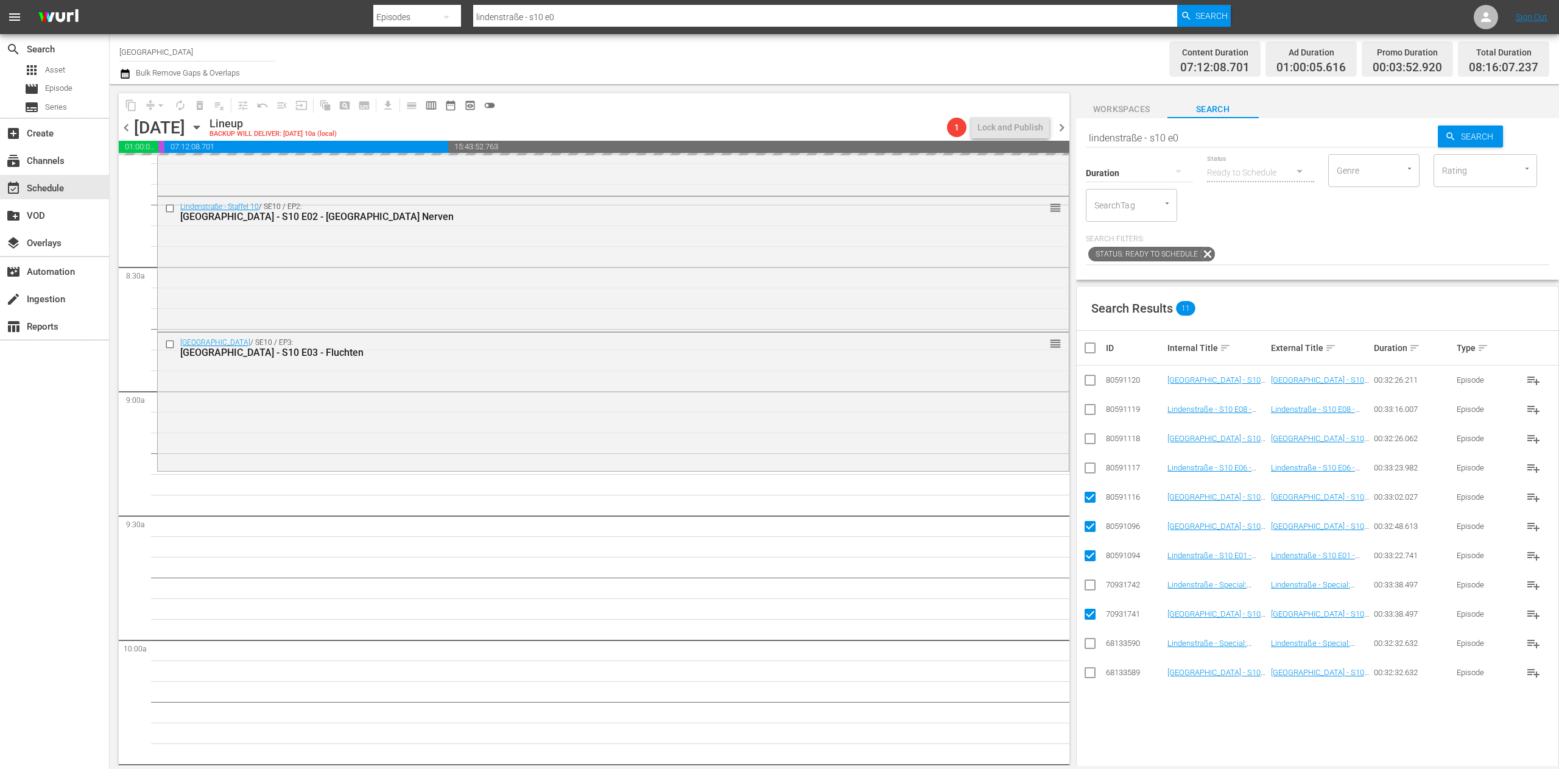
scroll to position [1949, 0]
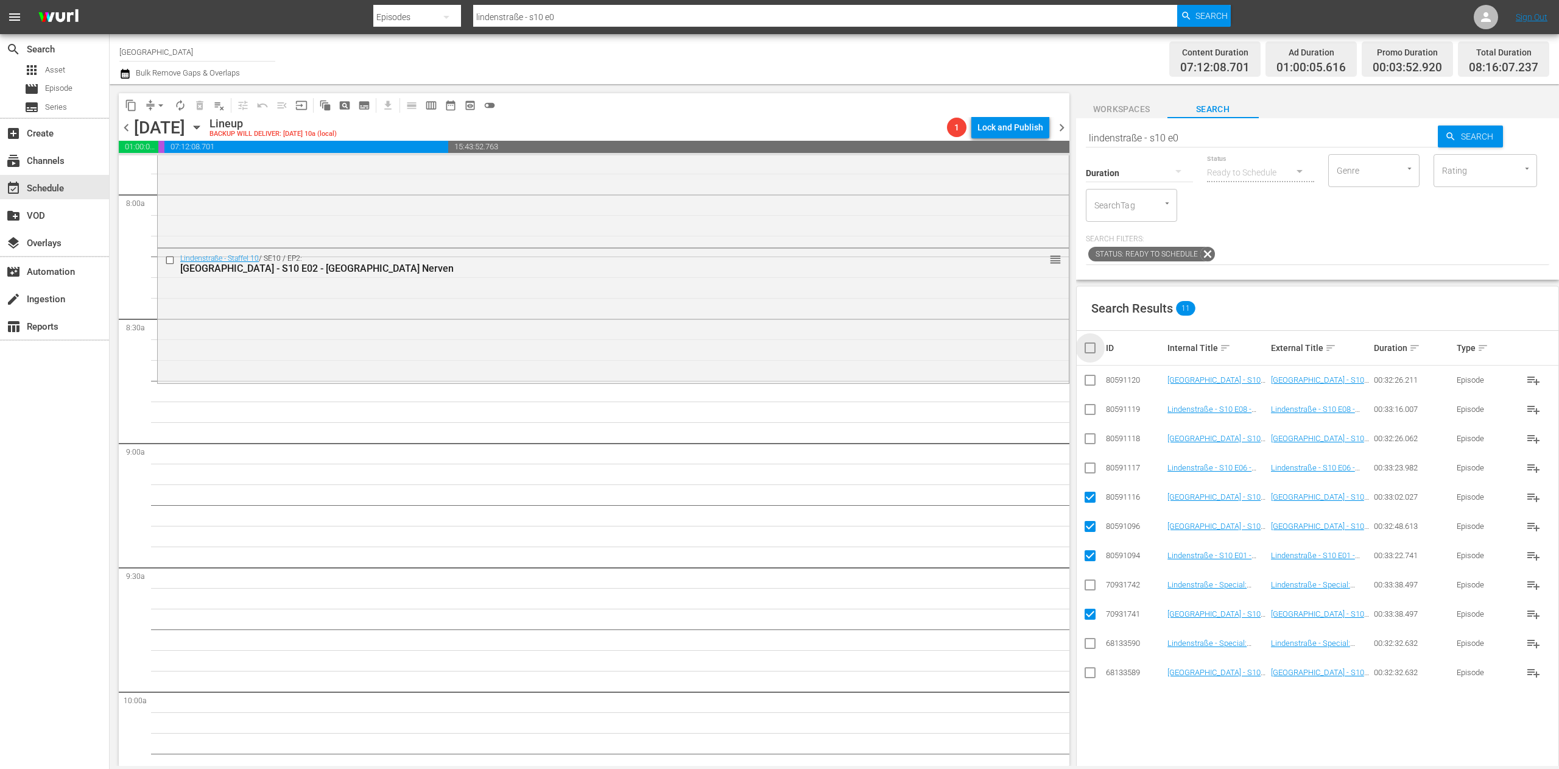
click at [1089, 350] on input "checkbox" at bounding box center [1095, 347] width 24 height 15
checkbox input "true"
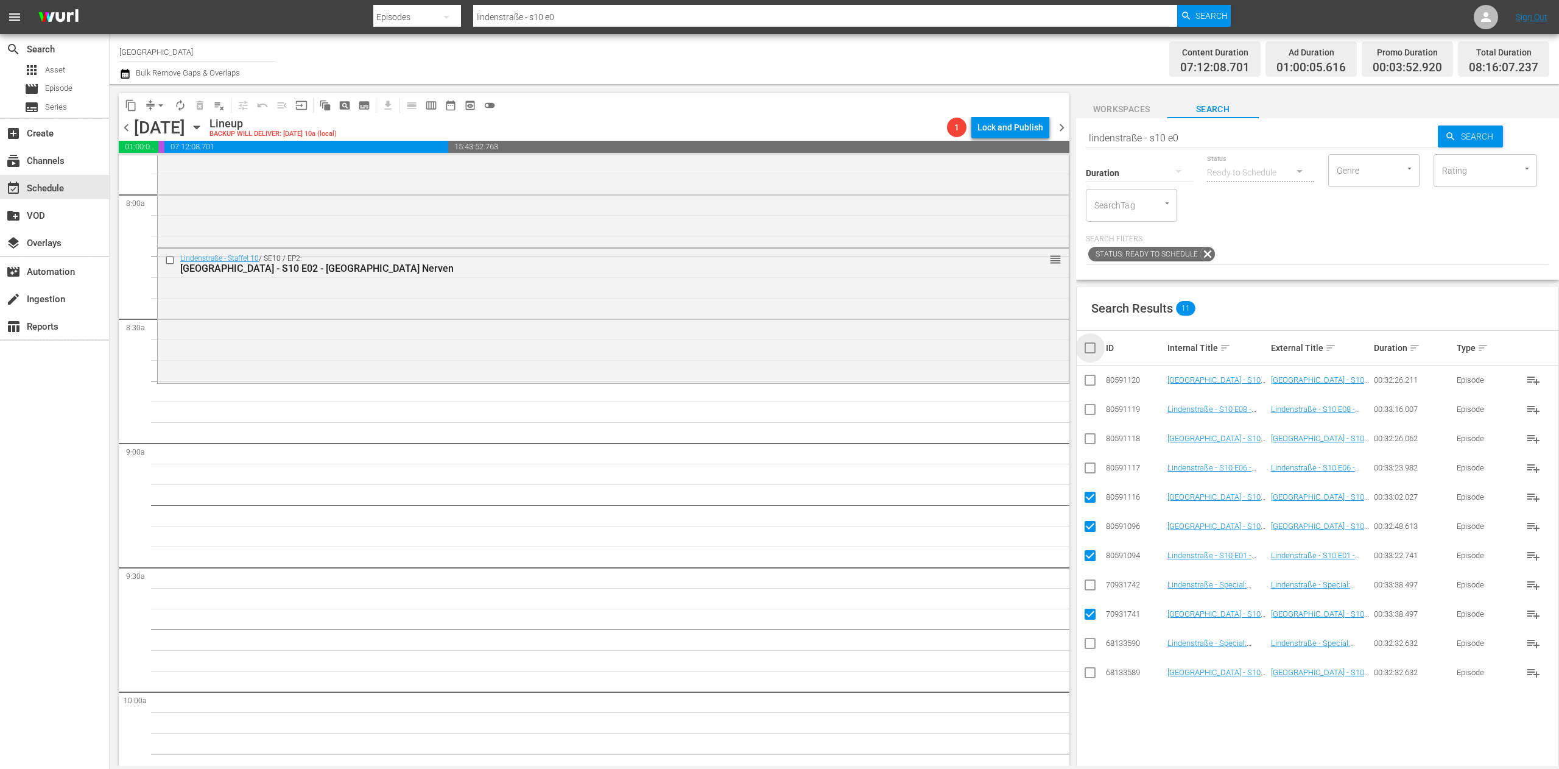
checkbox input "true"
click at [1089, 350] on input "checkbox" at bounding box center [1095, 347] width 24 height 15
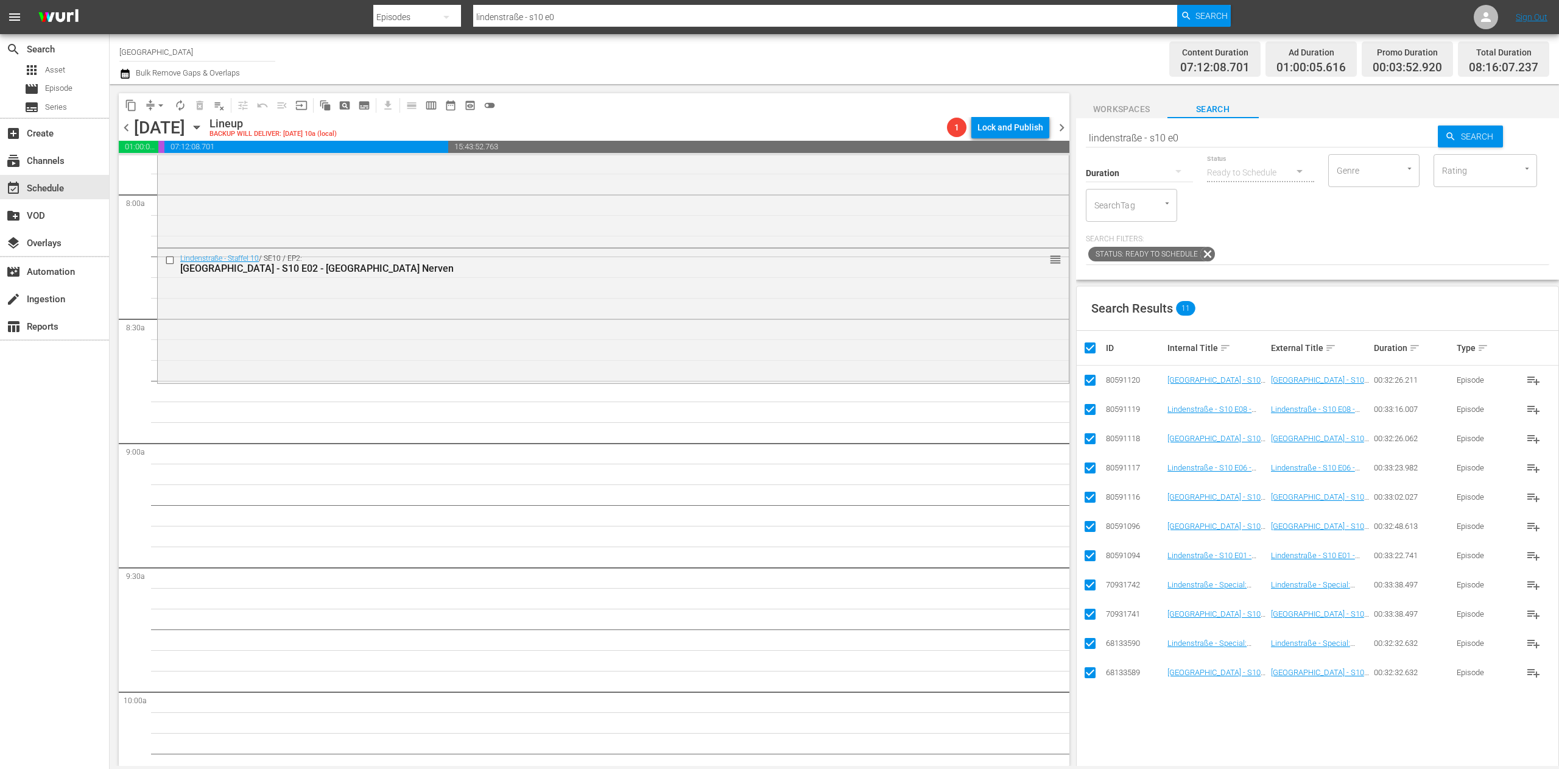
checkbox input "false"
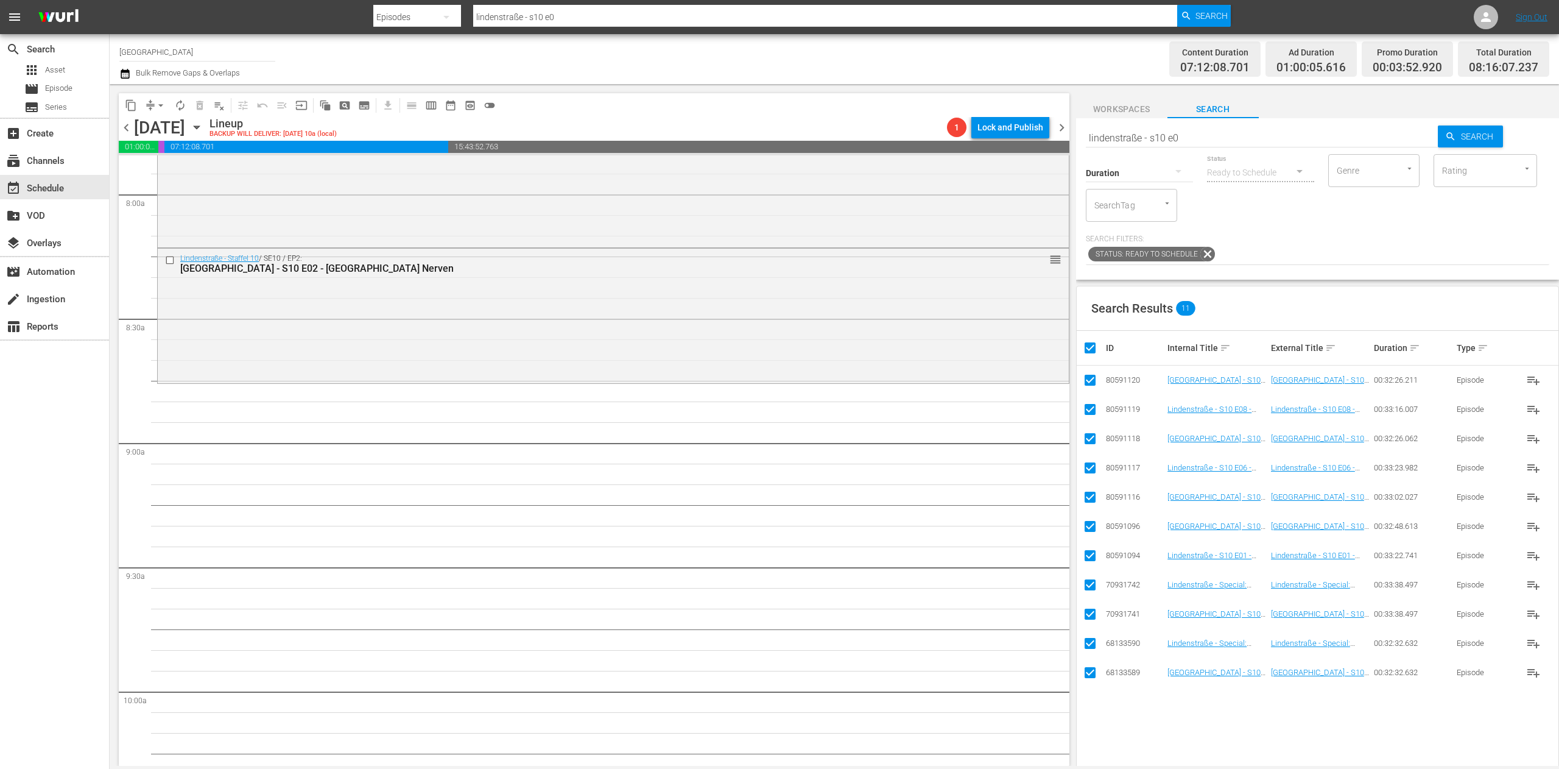
checkbox input "false"
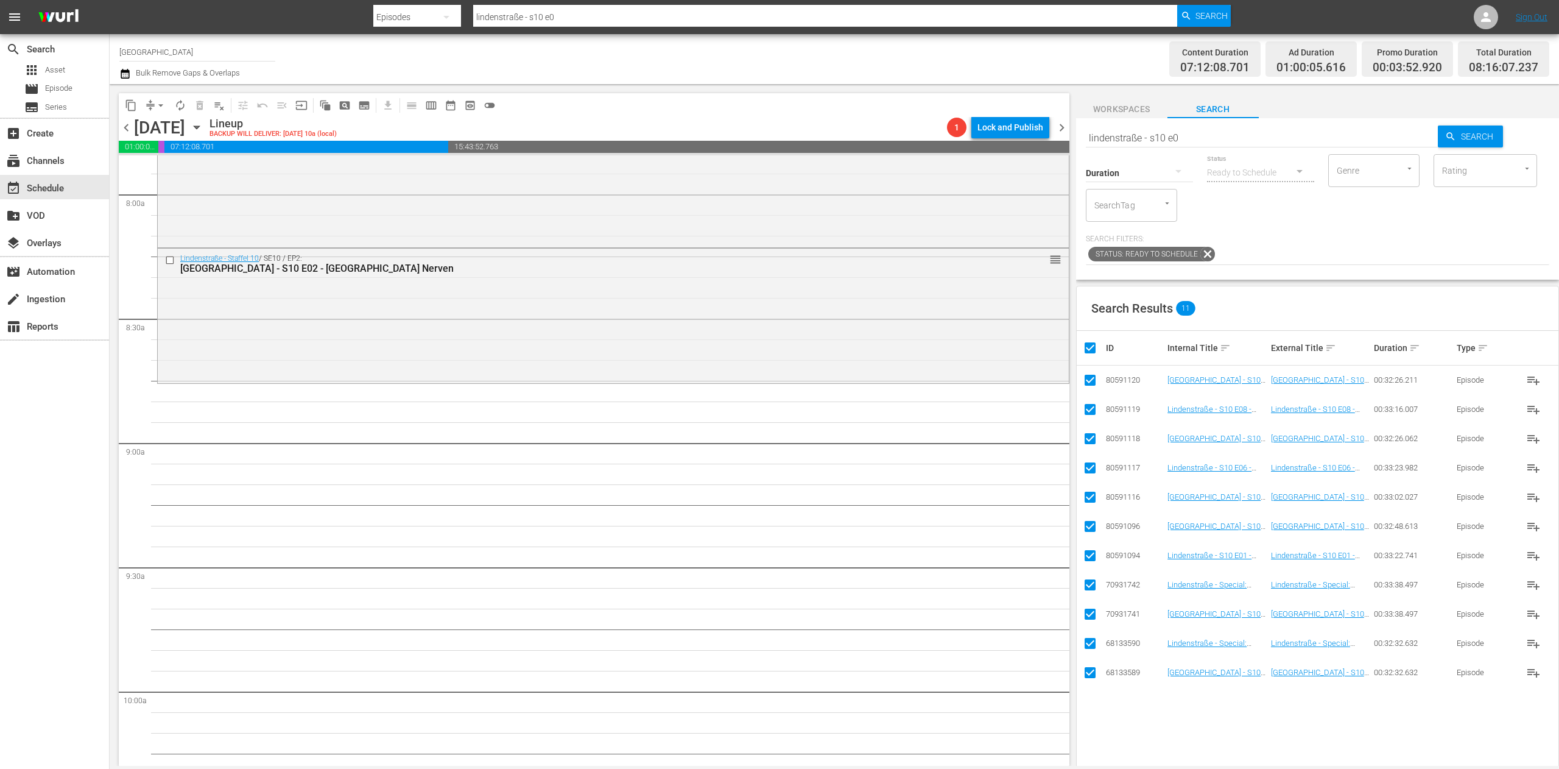
checkbox input "false"
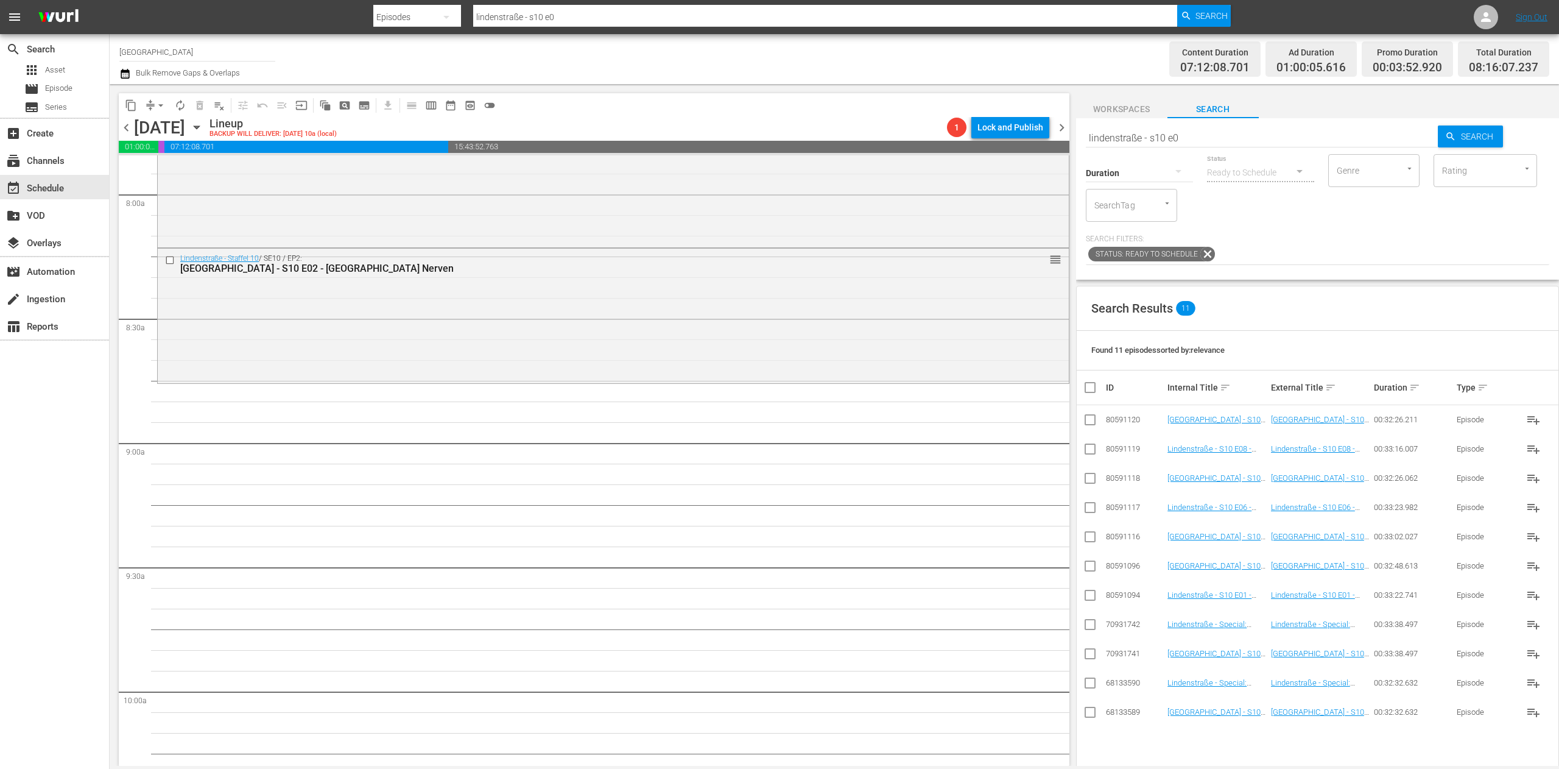
click at [1211, 136] on input "lindenstraße - s10 e0" at bounding box center [1262, 137] width 353 height 29
type input "lindenstraße - s10 e4"
click at [1094, 565] on input "checkbox" at bounding box center [1090, 568] width 15 height 15
checkbox input "true"
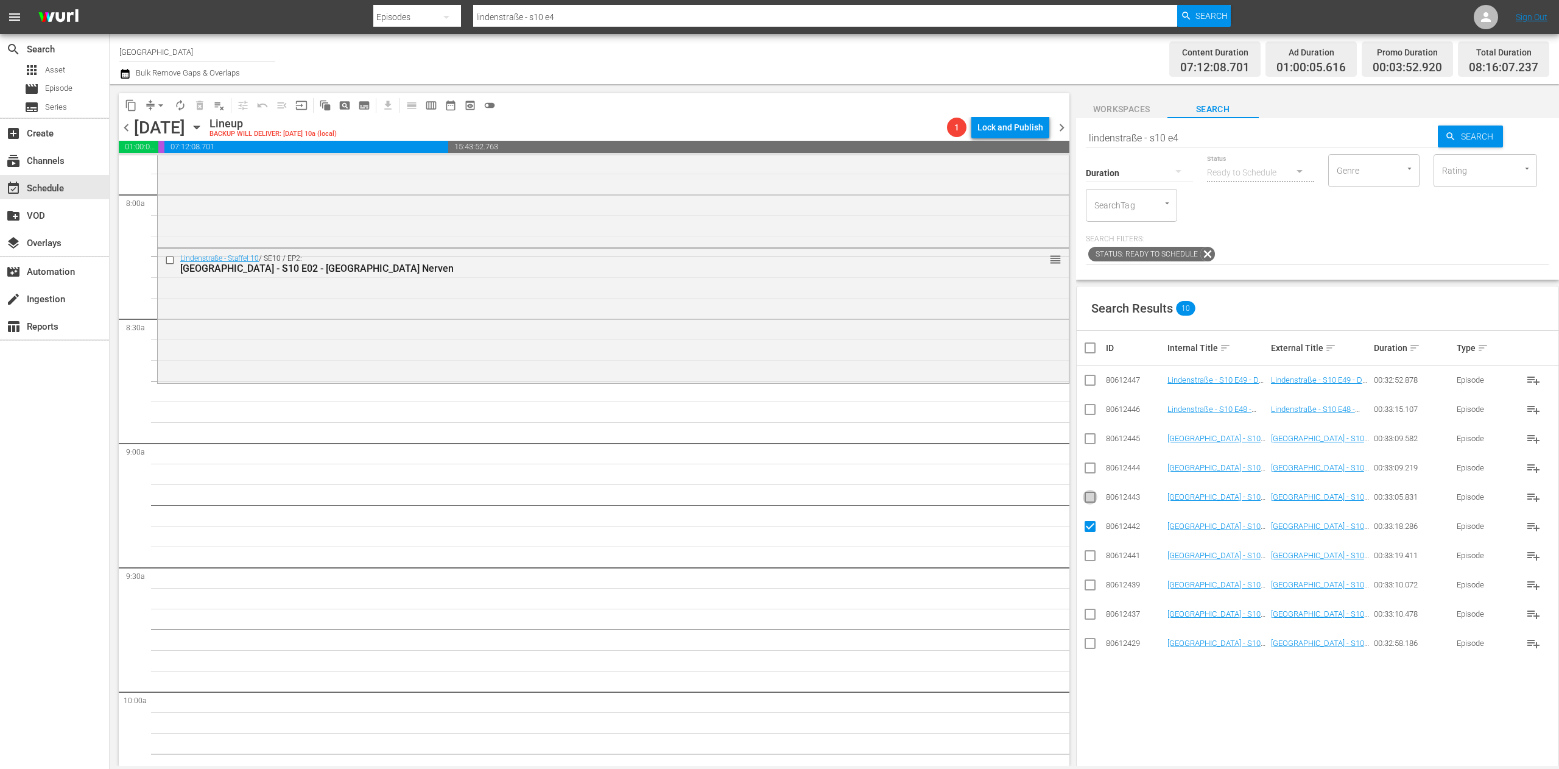
click at [1092, 499] on input "checkbox" at bounding box center [1090, 499] width 15 height 15
checkbox input "true"
click at [1094, 473] on input "checkbox" at bounding box center [1090, 470] width 15 height 15
checkbox input "true"
click at [1092, 443] on input "checkbox" at bounding box center [1090, 441] width 15 height 15
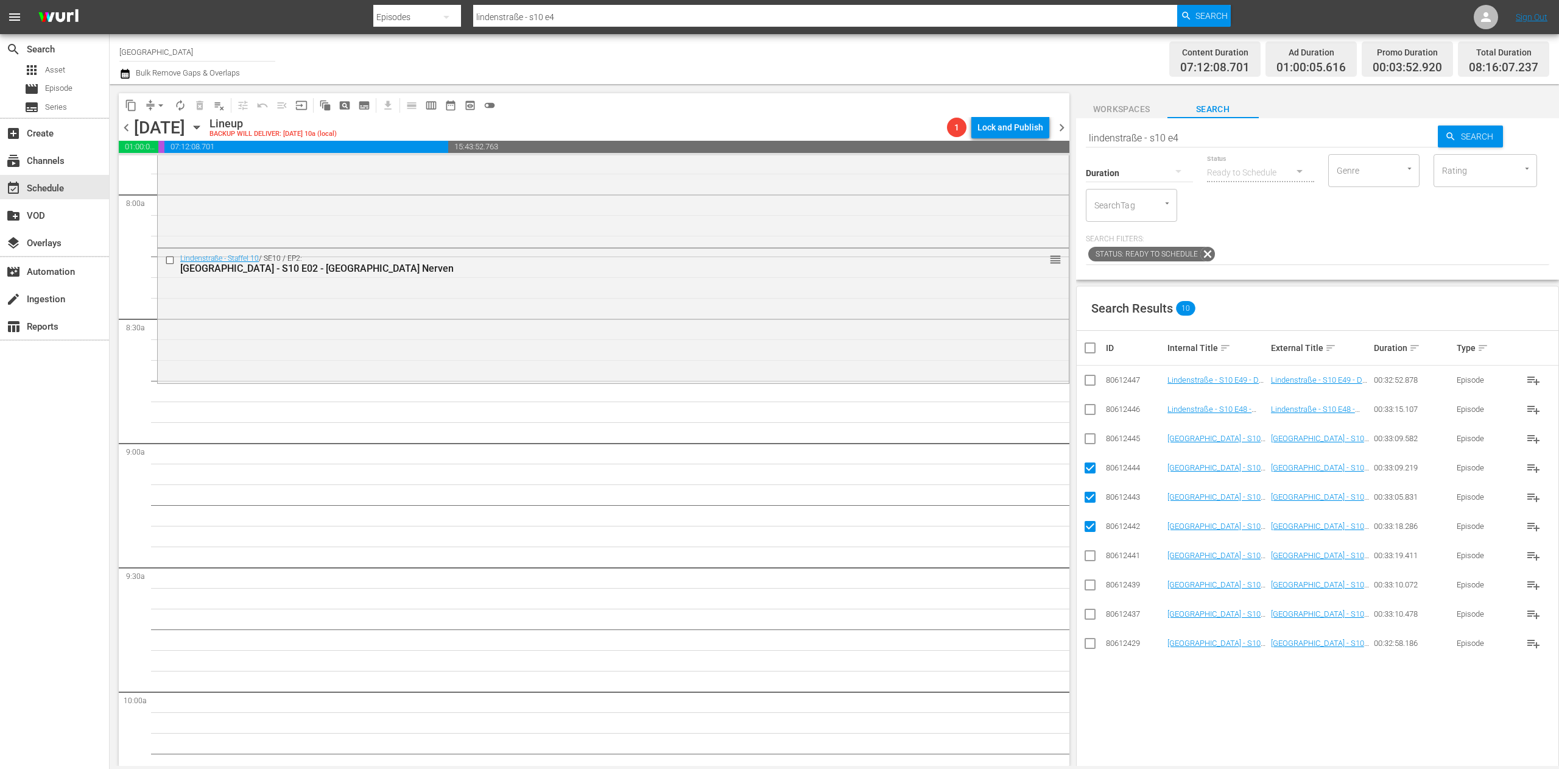
checkbox input "true"
click at [1091, 414] on input "checkbox" at bounding box center [1090, 411] width 15 height 15
checkbox input "true"
click at [1092, 384] on input "checkbox" at bounding box center [1090, 382] width 15 height 15
checkbox input "true"
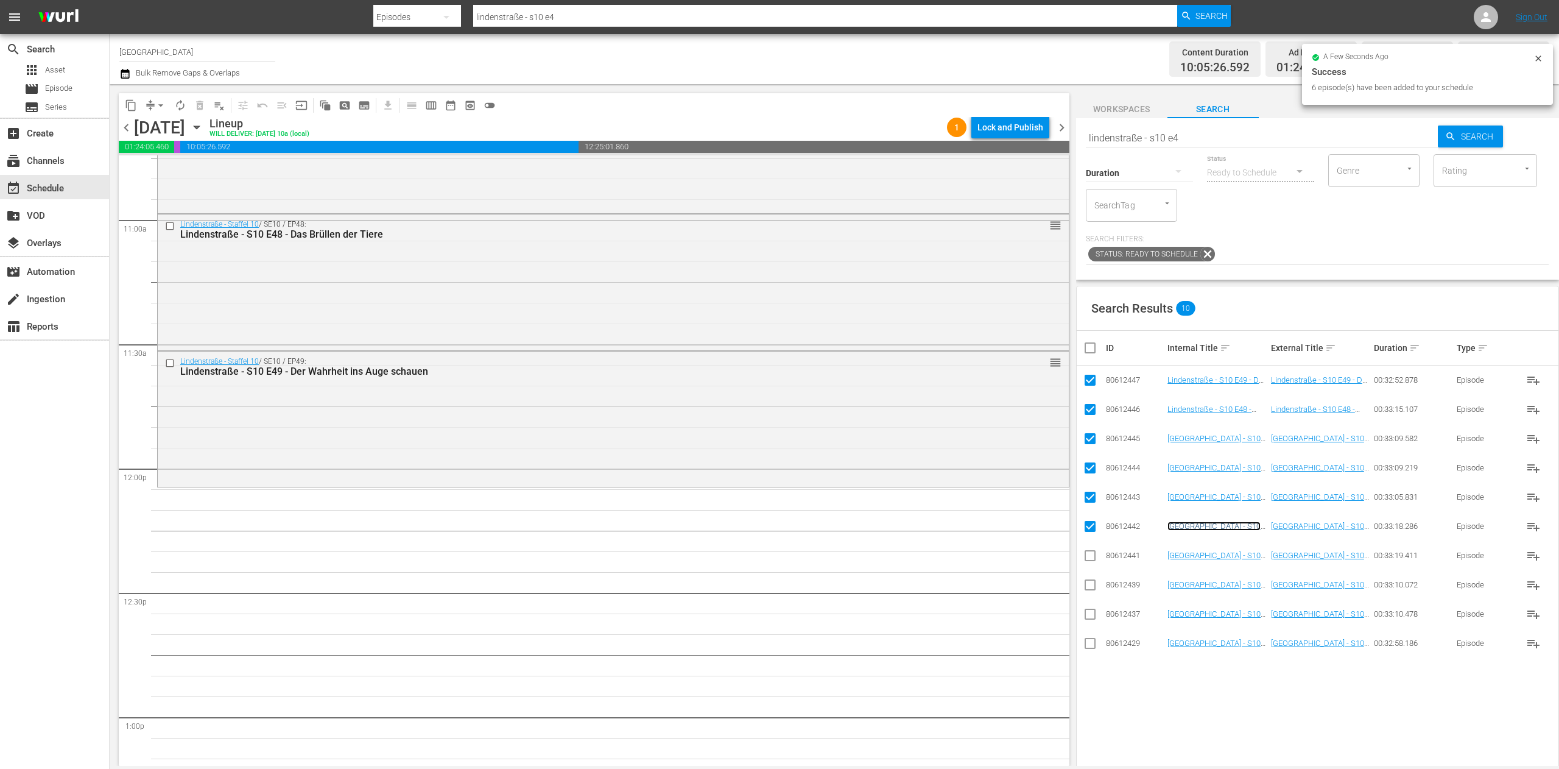
scroll to position [2679, 0]
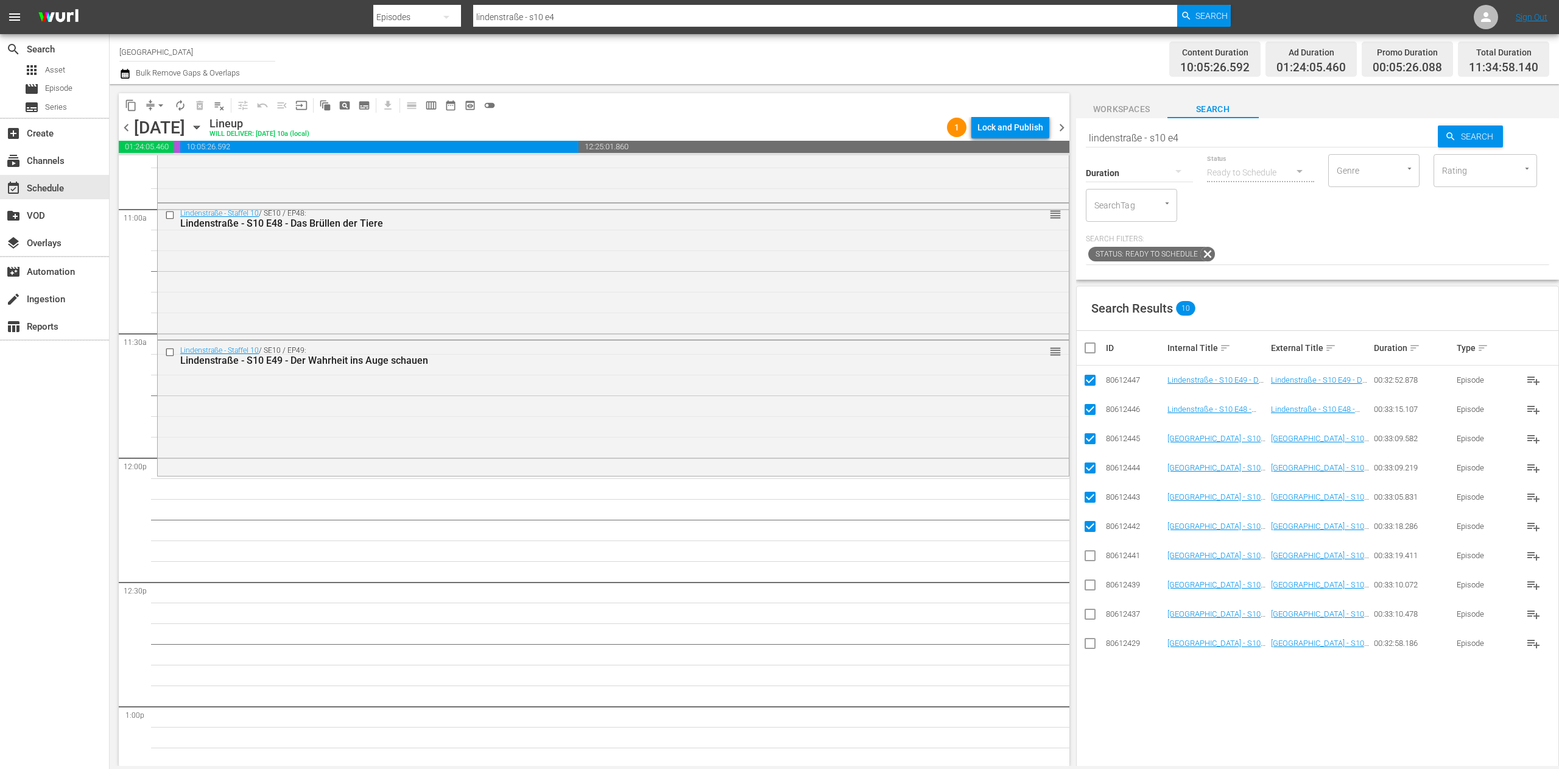
click at [1088, 357] on th at bounding box center [1090, 348] width 27 height 34
click at [1089, 357] on th at bounding box center [1090, 348] width 27 height 34
click at [1090, 348] on input "checkbox" at bounding box center [1095, 347] width 24 height 15
checkbox input "true"
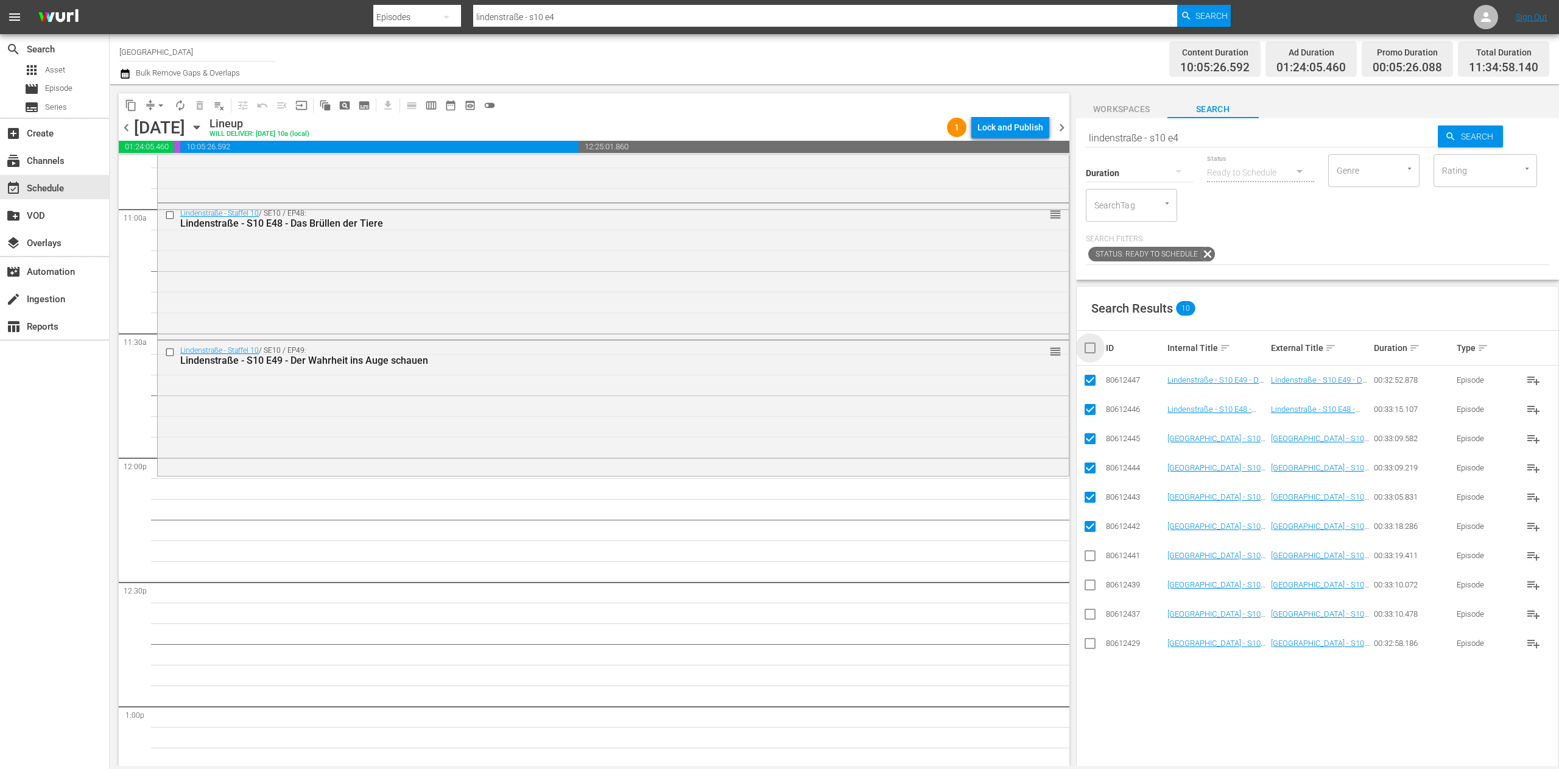
checkbox input "true"
click at [1090, 348] on input "checkbox" at bounding box center [1095, 347] width 24 height 15
checkbox input "false"
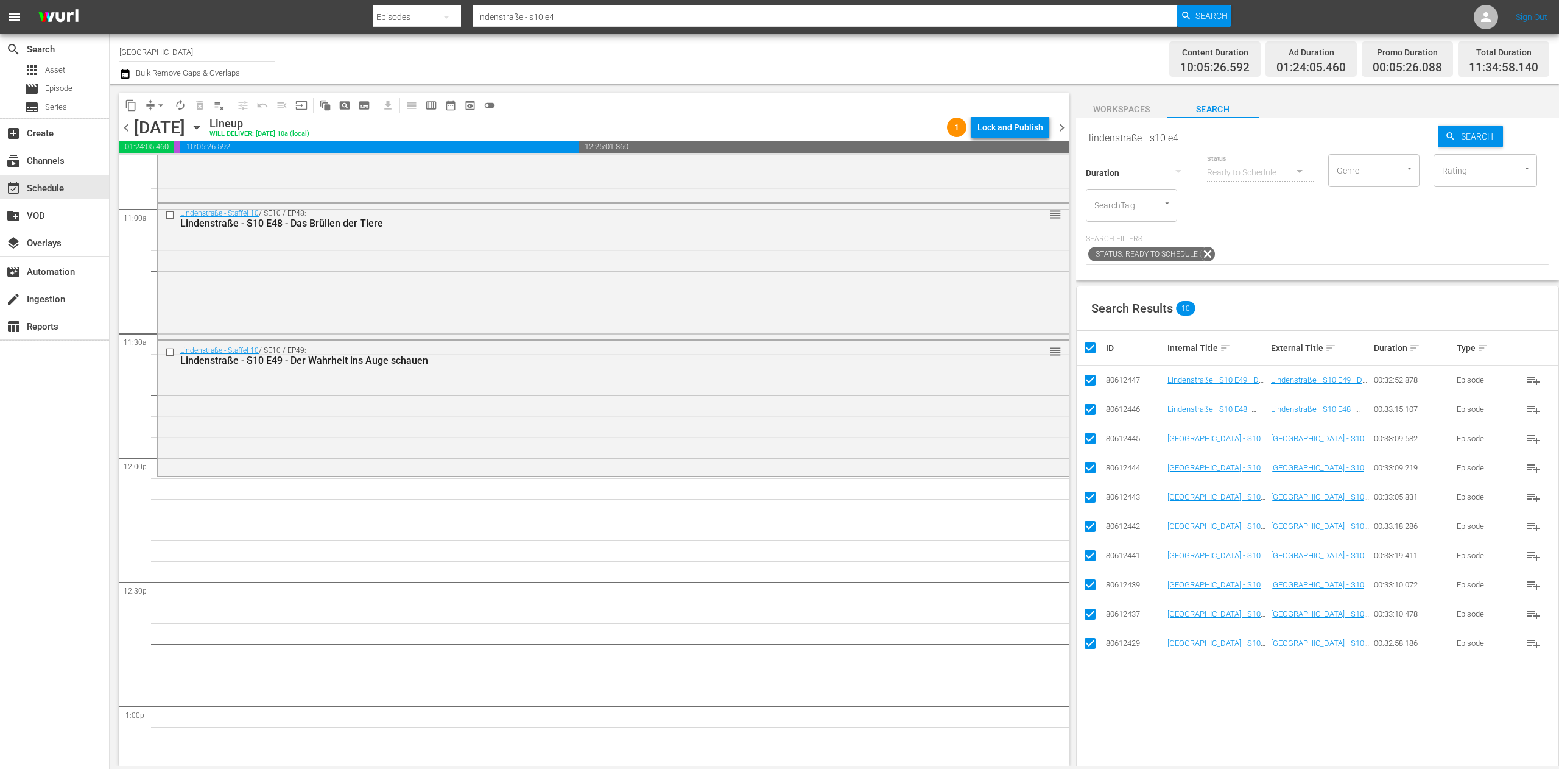
checkbox input "false"
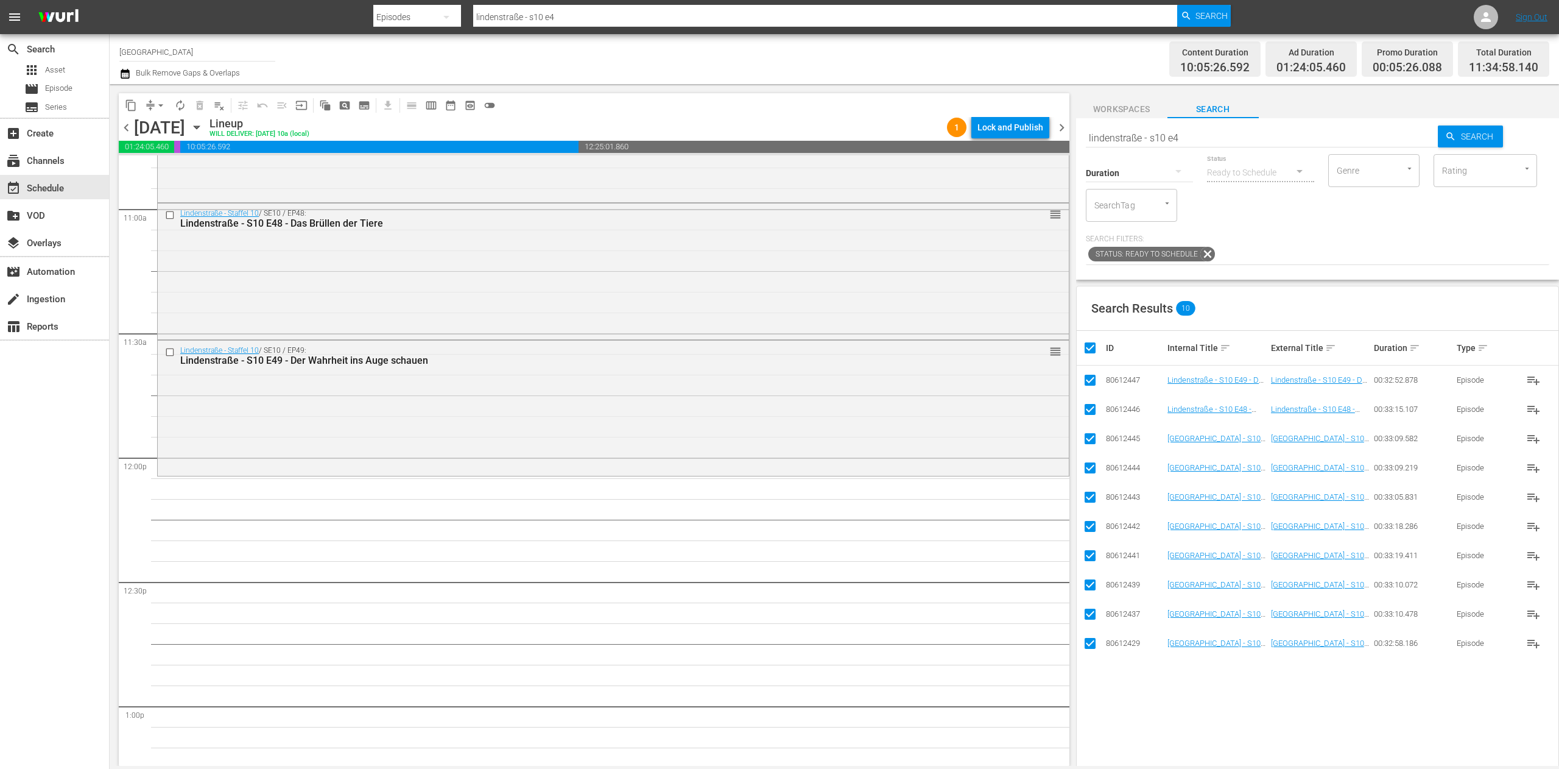
checkbox input "false"
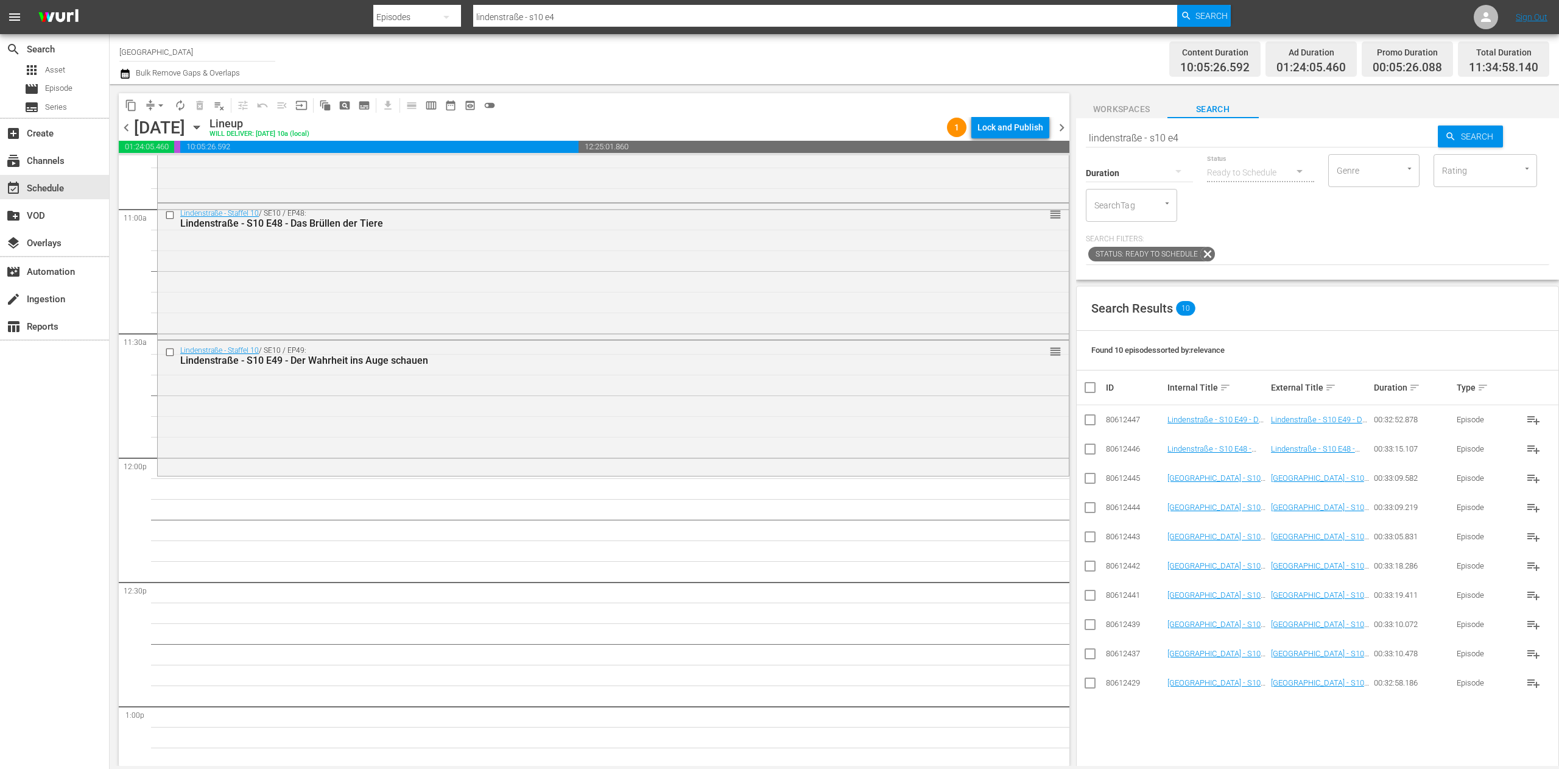
click at [1224, 134] on input "lindenstraße - s10 e4" at bounding box center [1262, 137] width 353 height 29
type input "lindenstraße - s10 e5"
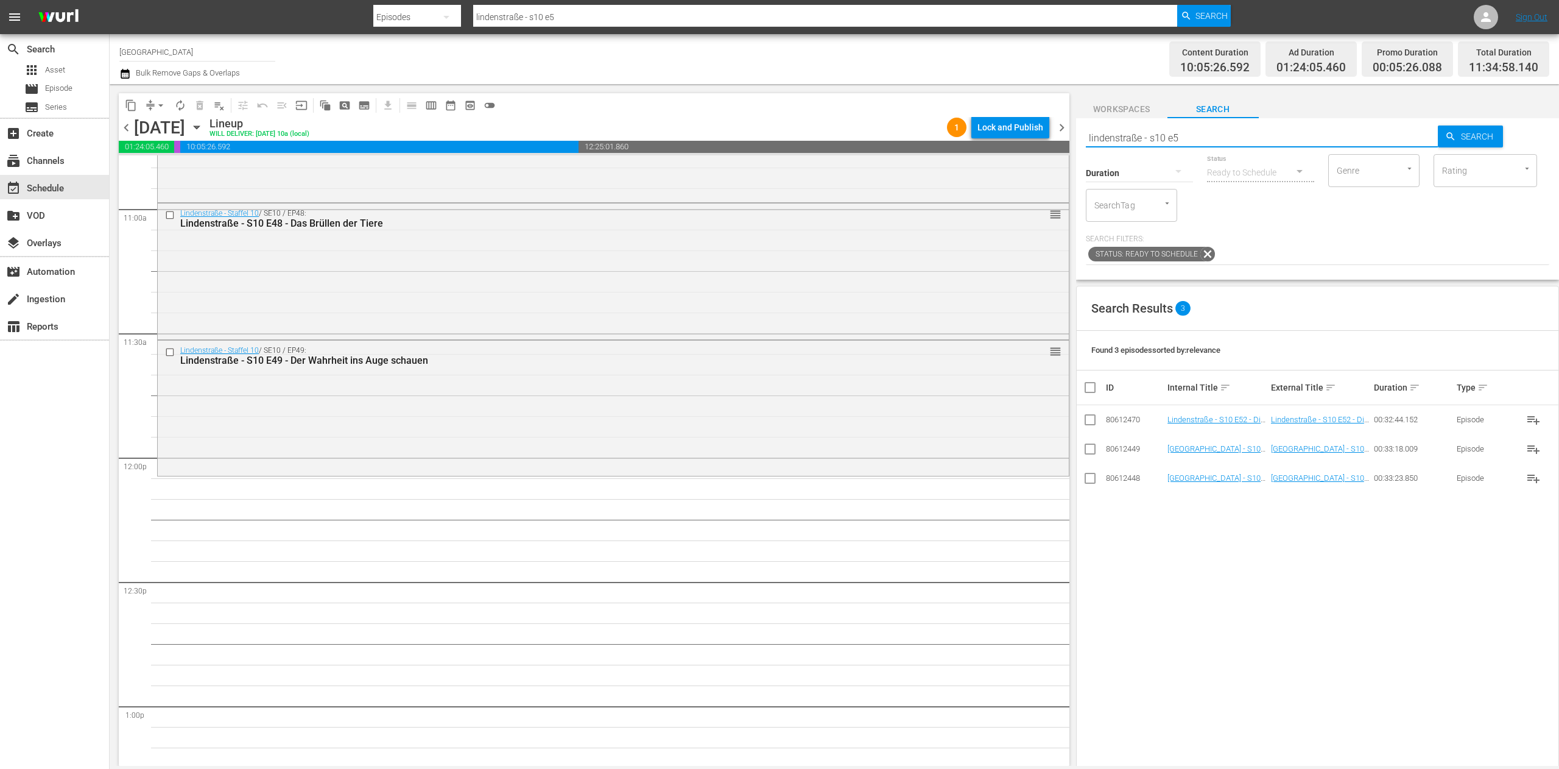
click at [1091, 477] on input "checkbox" at bounding box center [1090, 480] width 15 height 15
checkbox input "true"
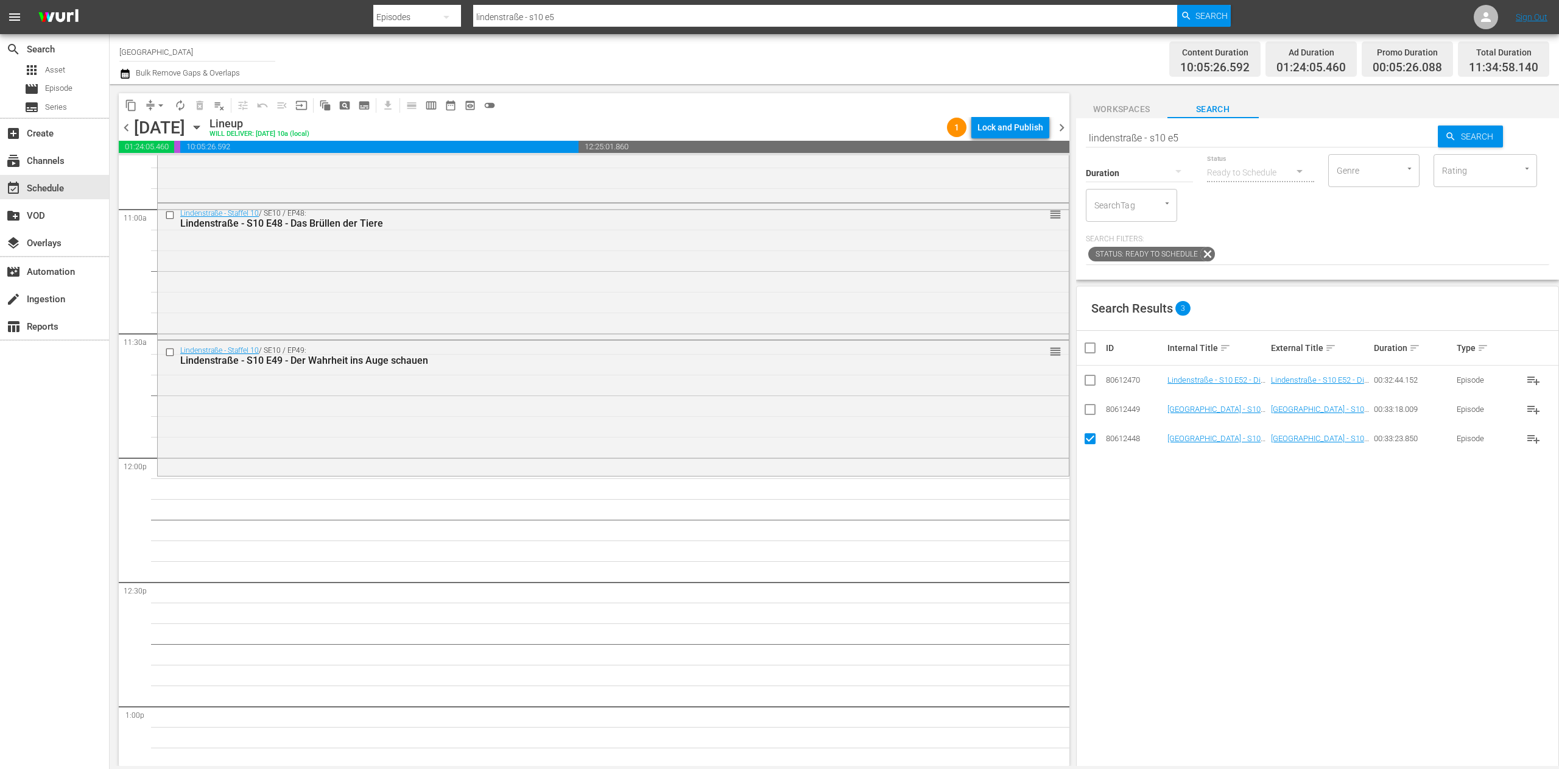
click at [1095, 409] on input "checkbox" at bounding box center [1090, 411] width 15 height 15
checkbox input "true"
click at [1089, 386] on input "checkbox" at bounding box center [1090, 382] width 15 height 15
checkbox input "true"
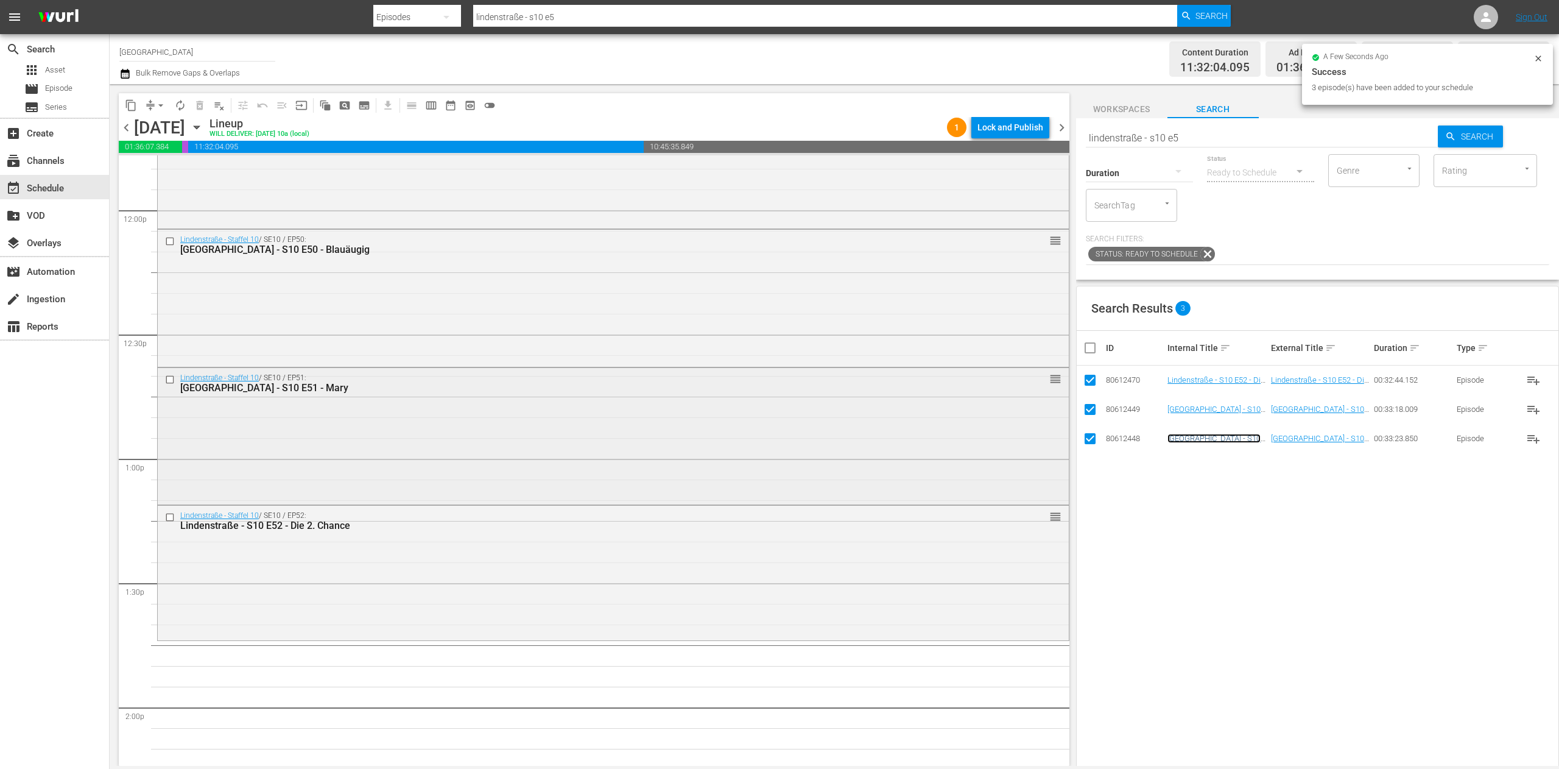
scroll to position [3167, 0]
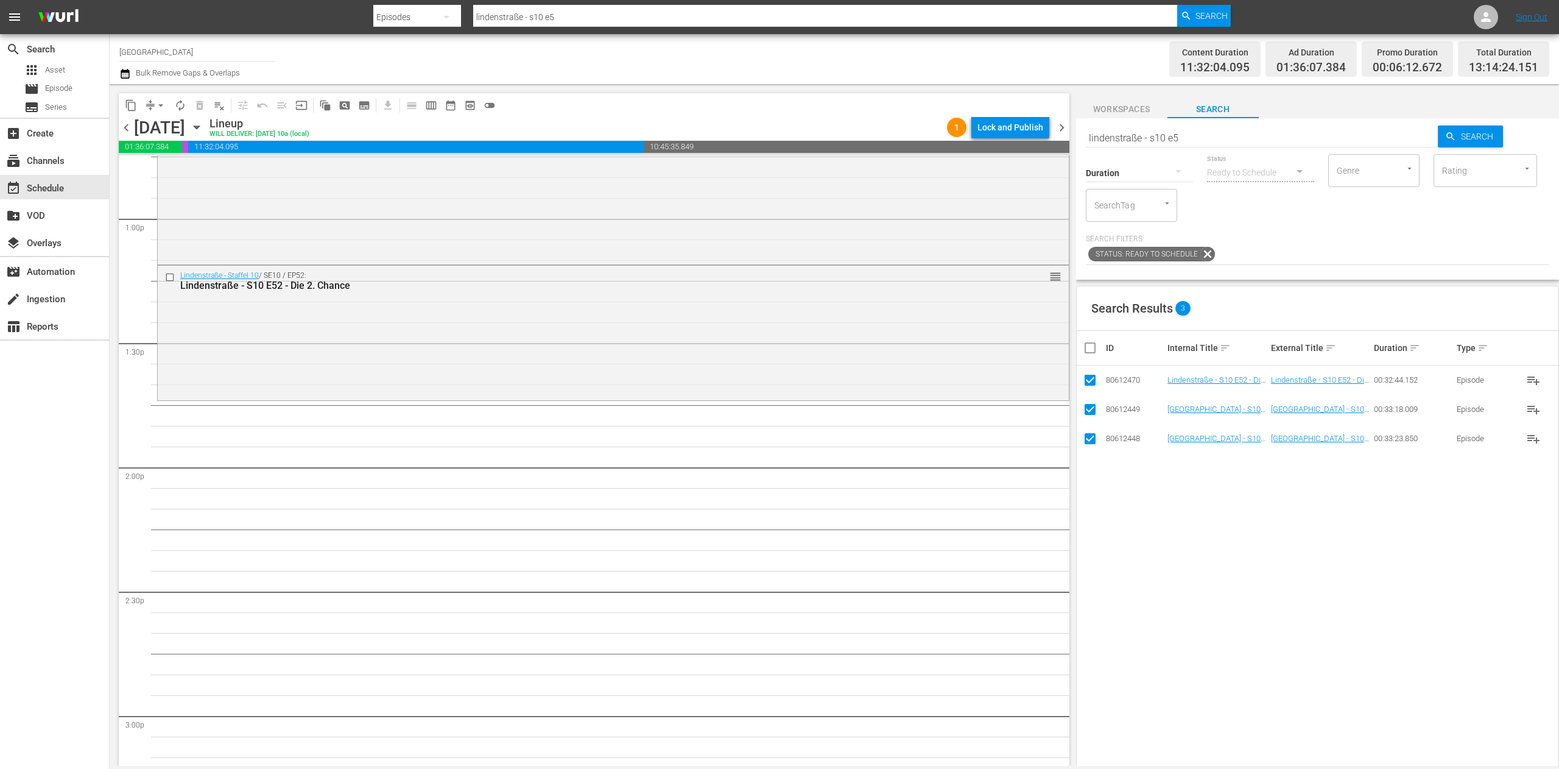
click at [1087, 350] on input "checkbox" at bounding box center [1095, 347] width 24 height 15
checkbox input "false"
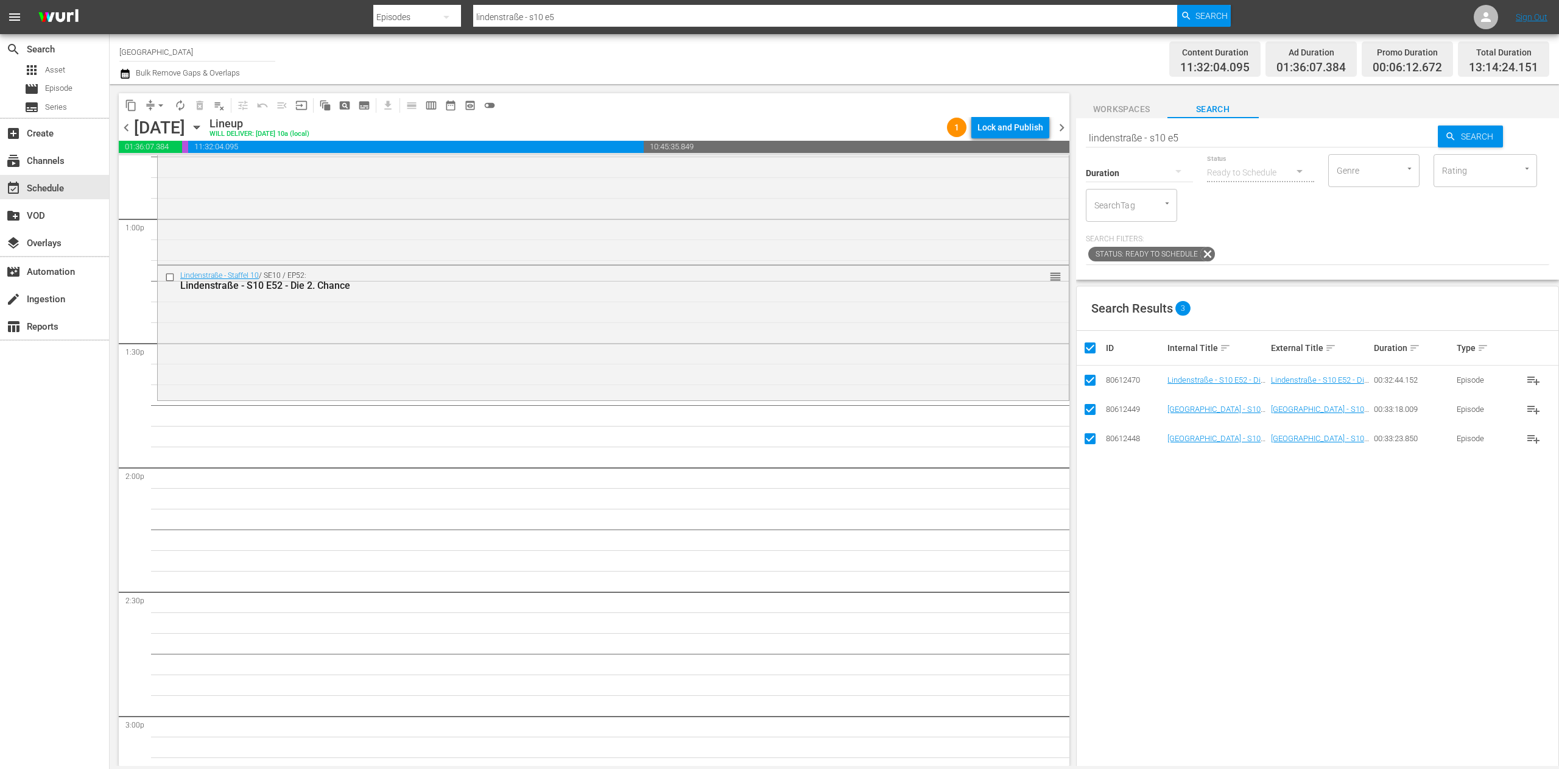
checkbox input "false"
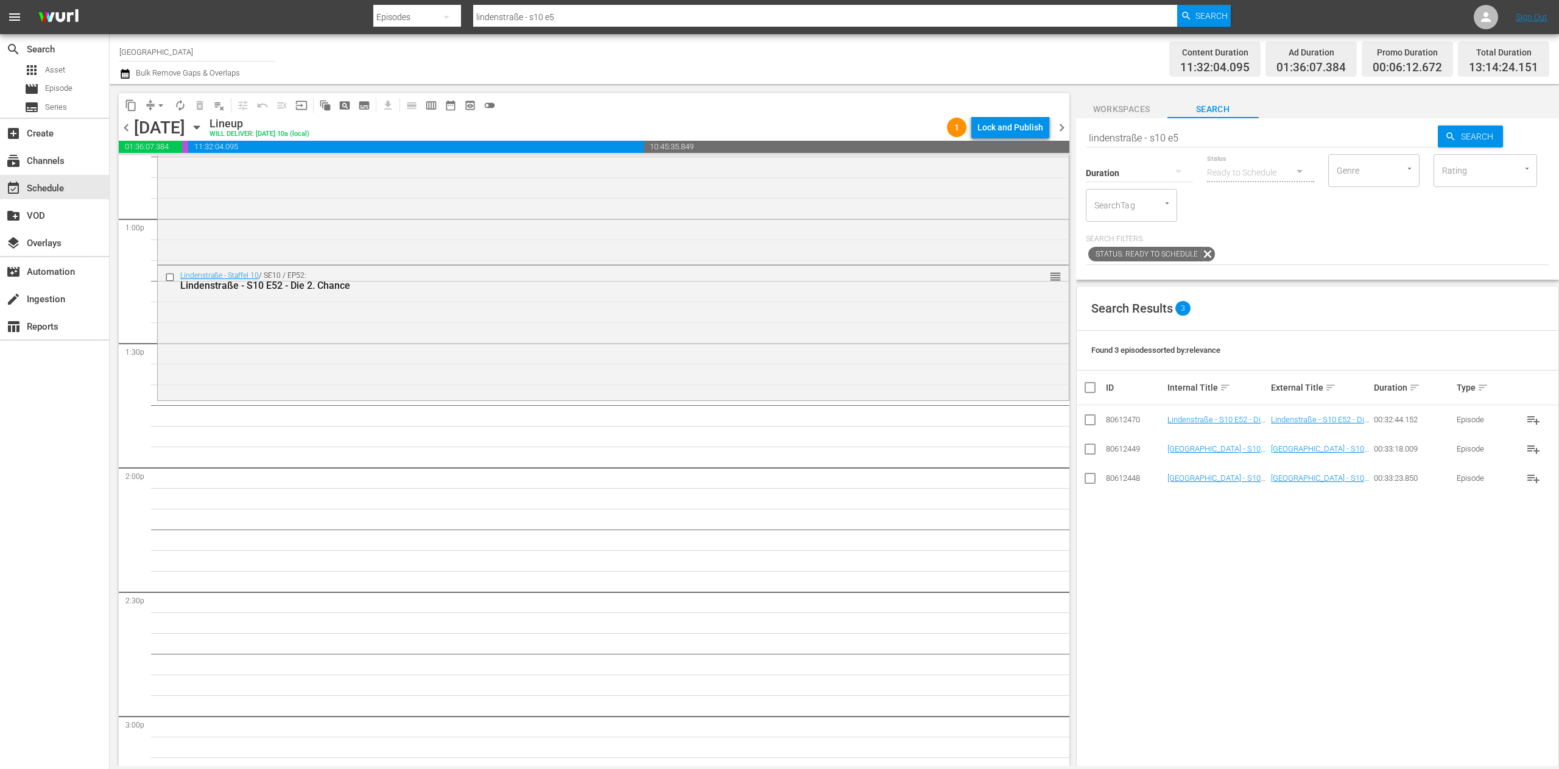
click at [1212, 139] on input "lindenstraße - s10 e5" at bounding box center [1262, 137] width 353 height 29
type input "lindenstraße - s10 e0"
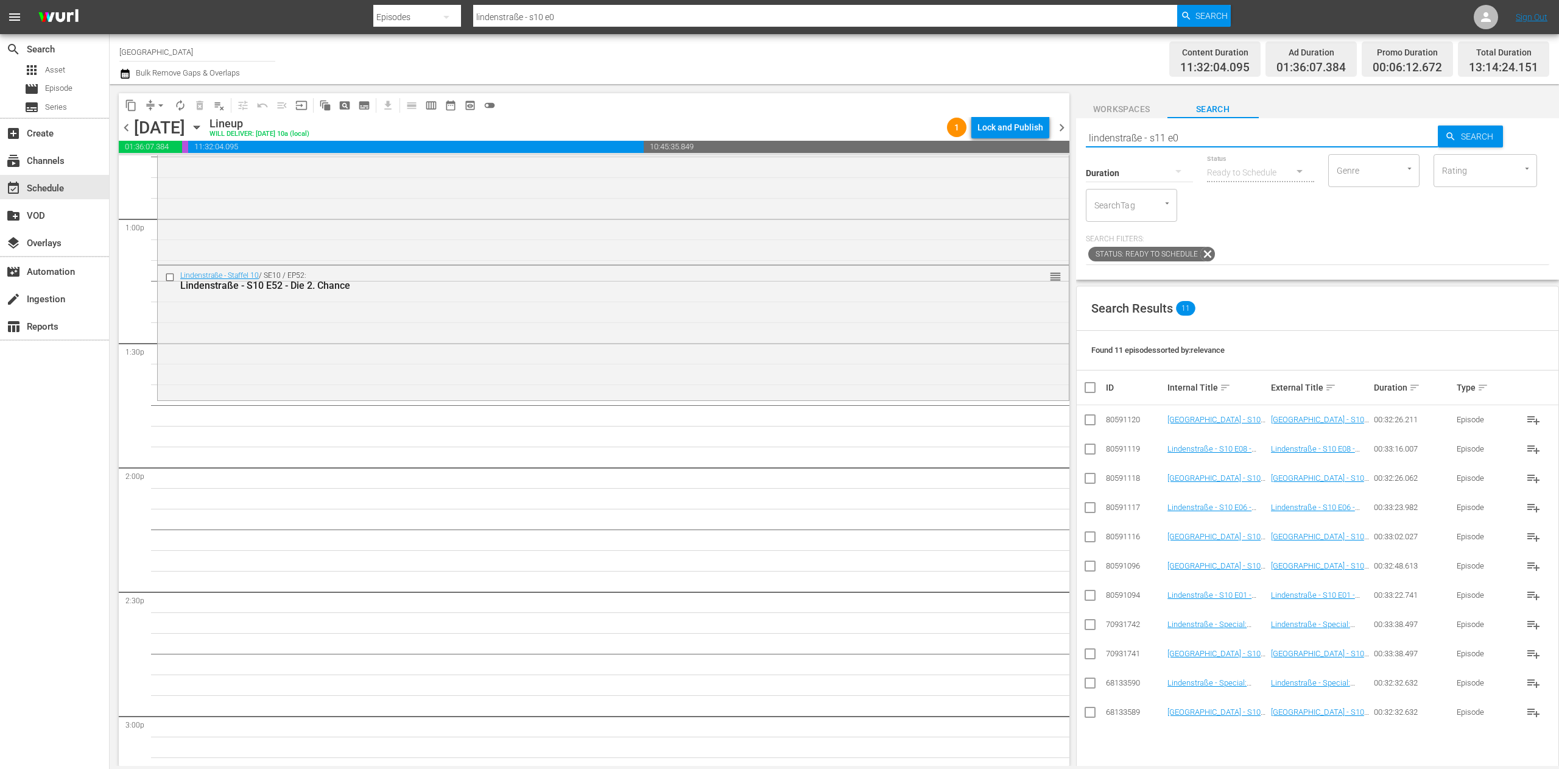
type input "lindenstraße - s11 e0"
click at [1085, 623] on input "checkbox" at bounding box center [1090, 626] width 15 height 15
checkbox input "true"
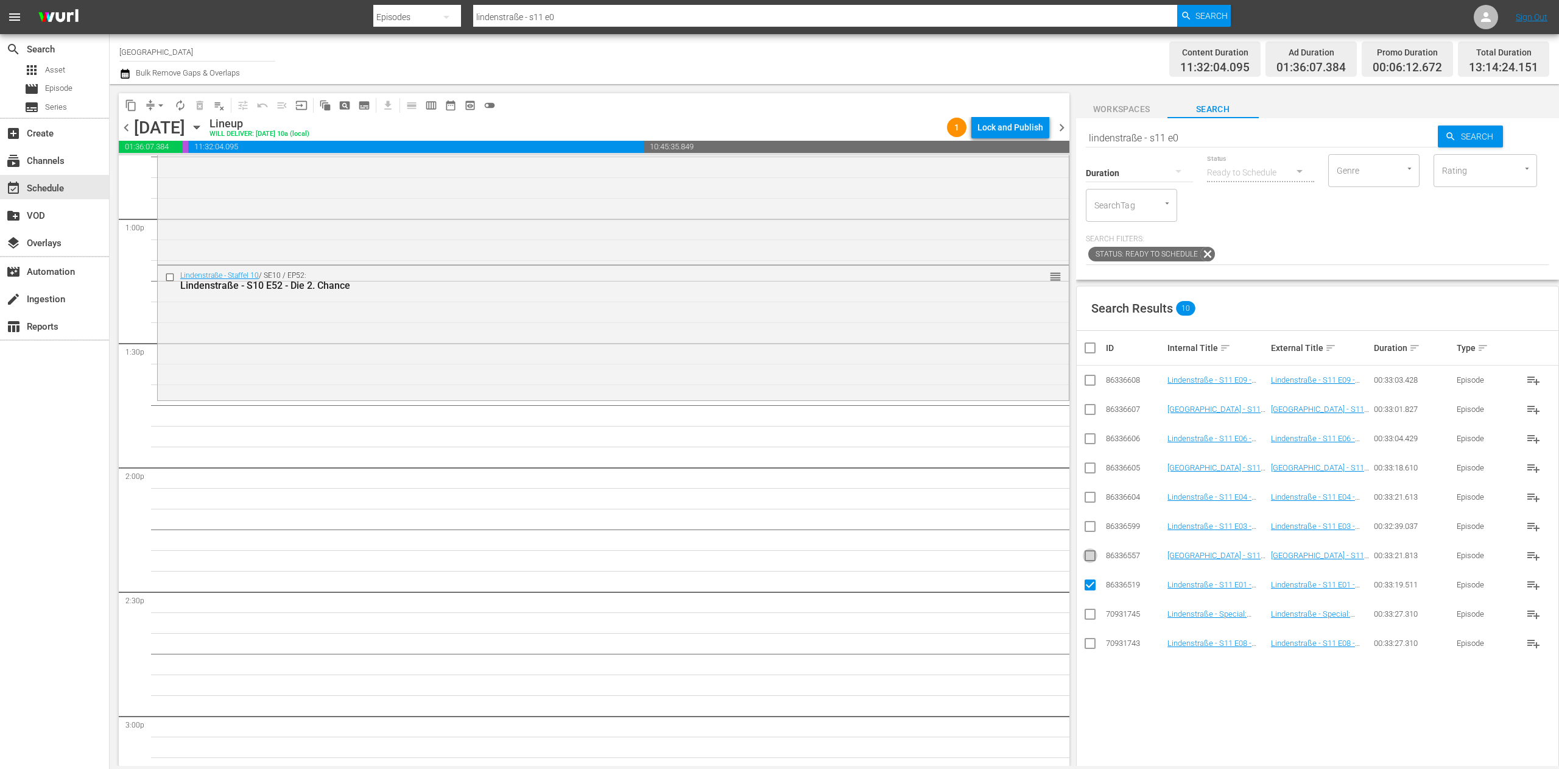
click at [1096, 564] on input "checkbox" at bounding box center [1090, 558] width 15 height 15
checkbox input "true"
click at [1091, 527] on input "checkbox" at bounding box center [1090, 528] width 15 height 15
checkbox input "true"
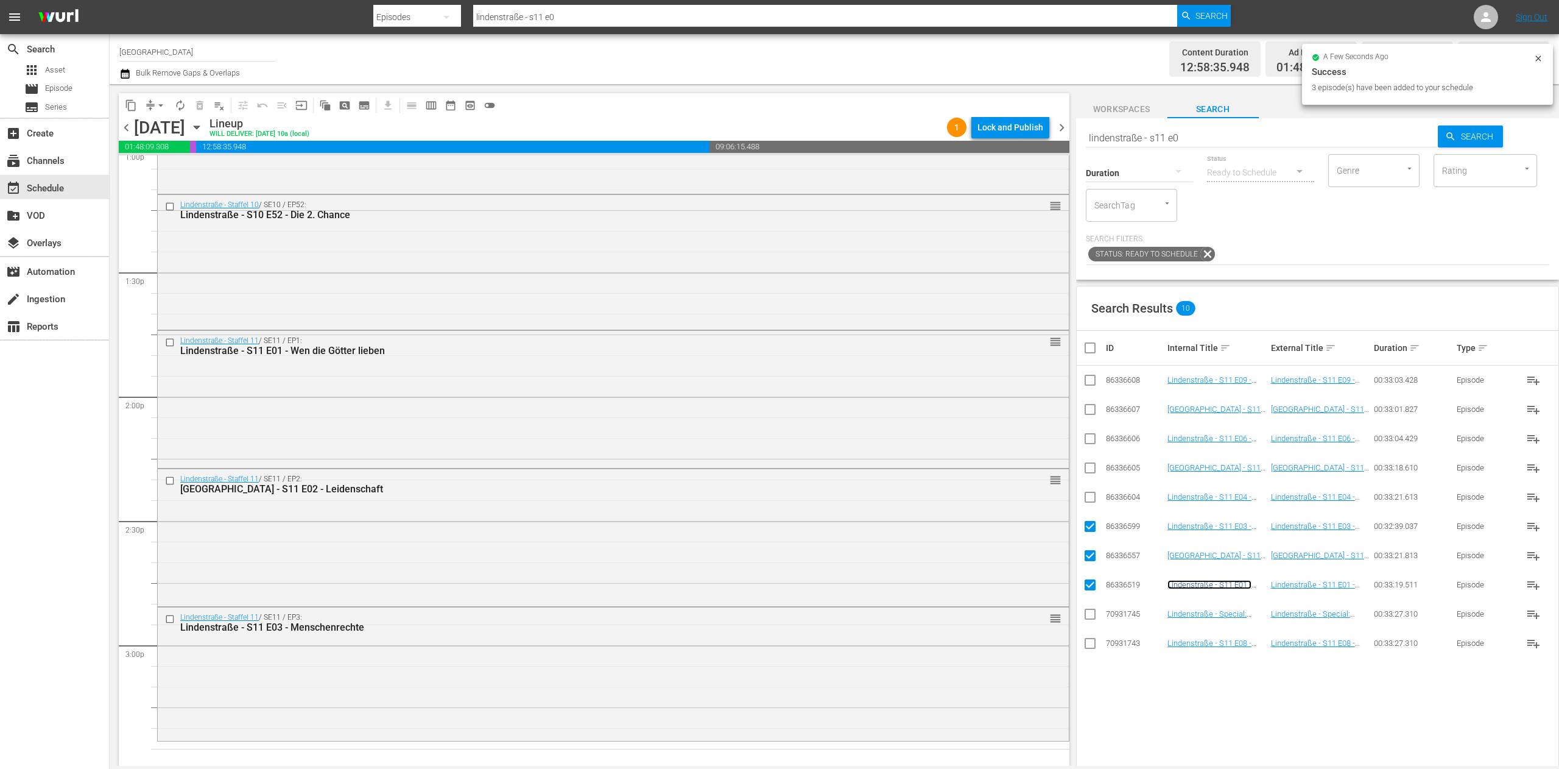
scroll to position [3410, 0]
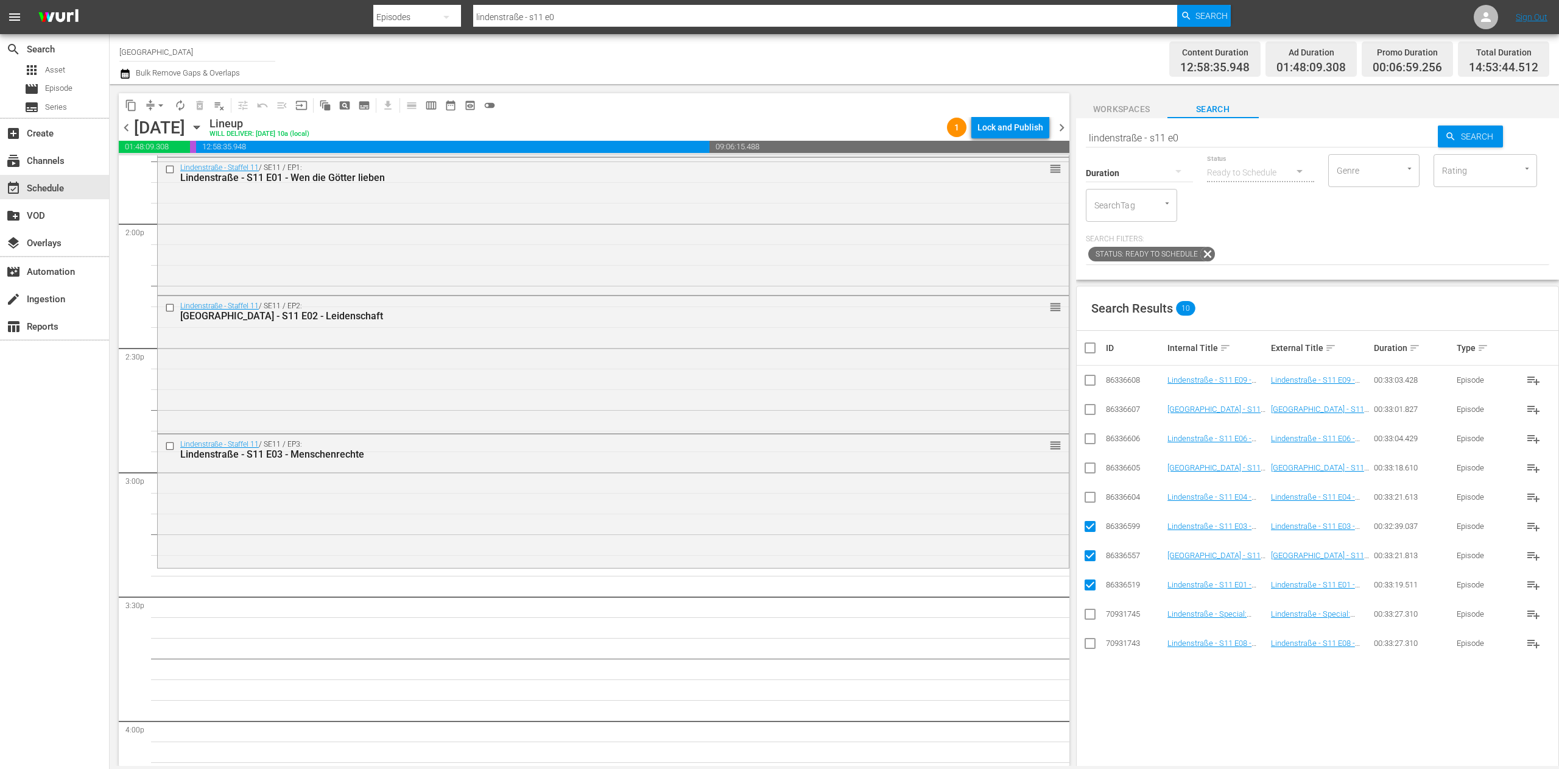
drag, startPoint x: 1213, startPoint y: 582, endPoint x: 398, endPoint y: 473, distance: 822.7
click at [454, 514] on div "Delete Event" at bounding box center [427, 513] width 96 height 16
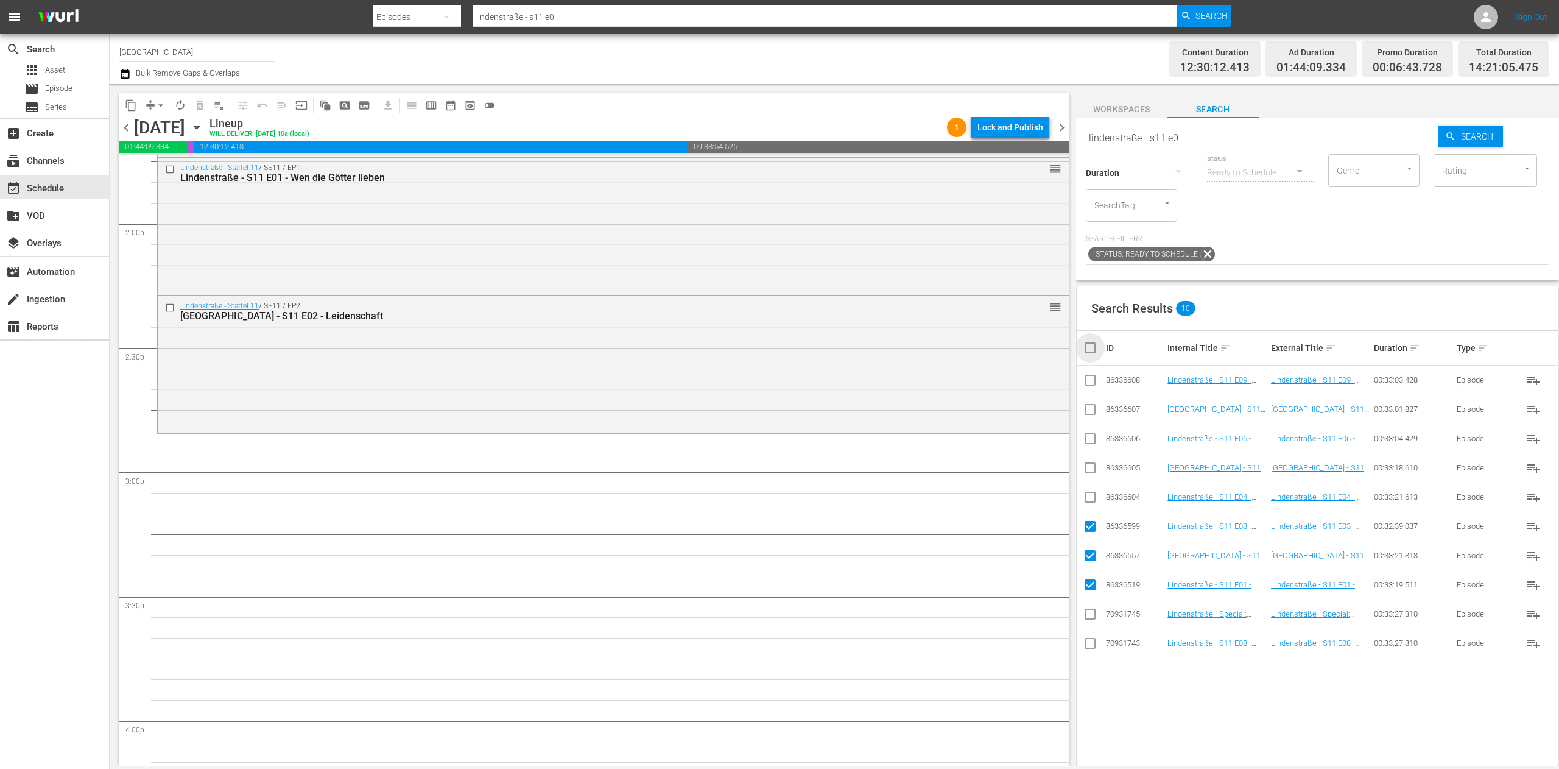
click at [1088, 348] on input "checkbox" at bounding box center [1095, 347] width 24 height 15
checkbox input "true"
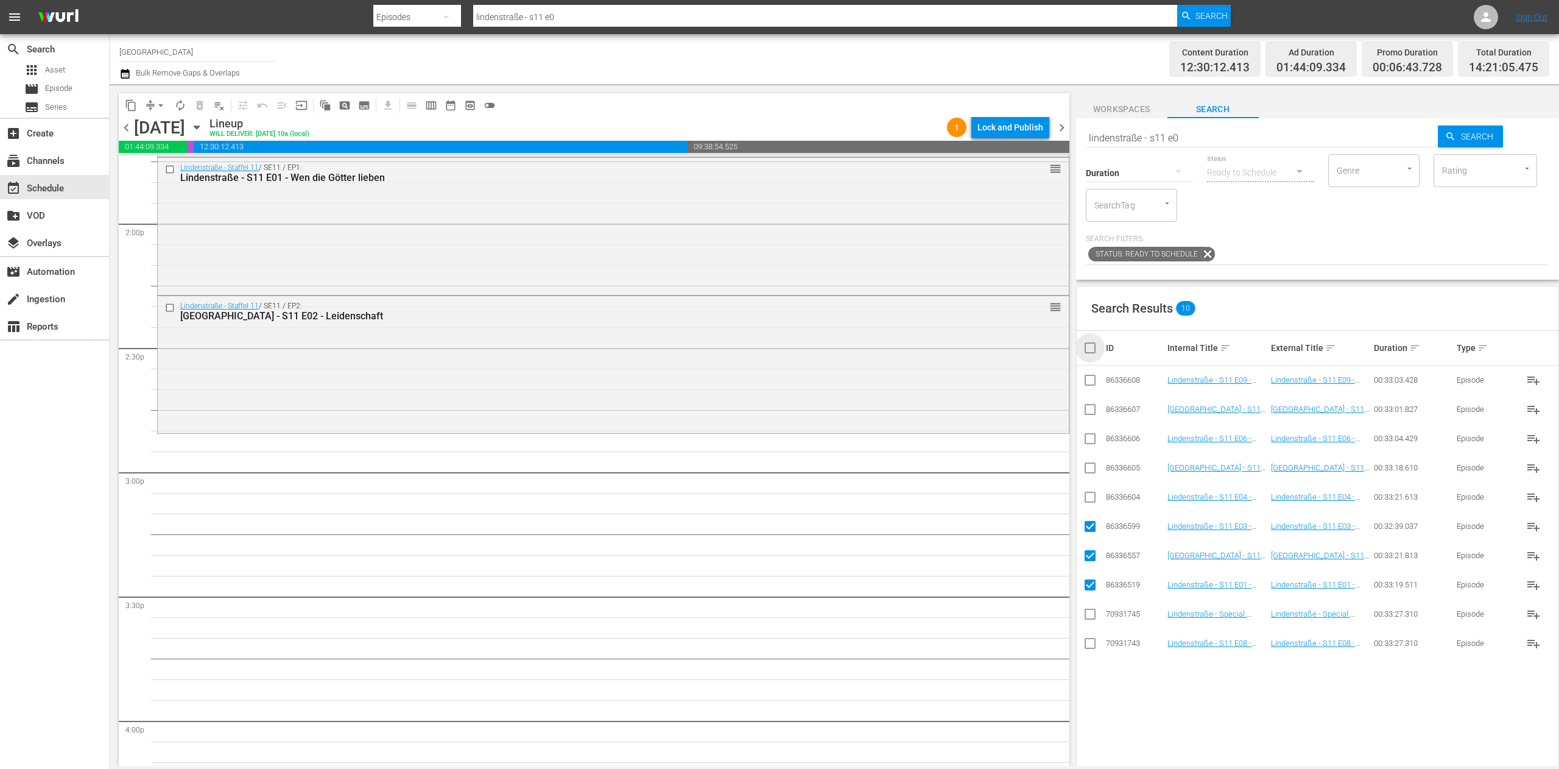
checkbox input "true"
click at [1088, 348] on input "checkbox" at bounding box center [1095, 347] width 24 height 15
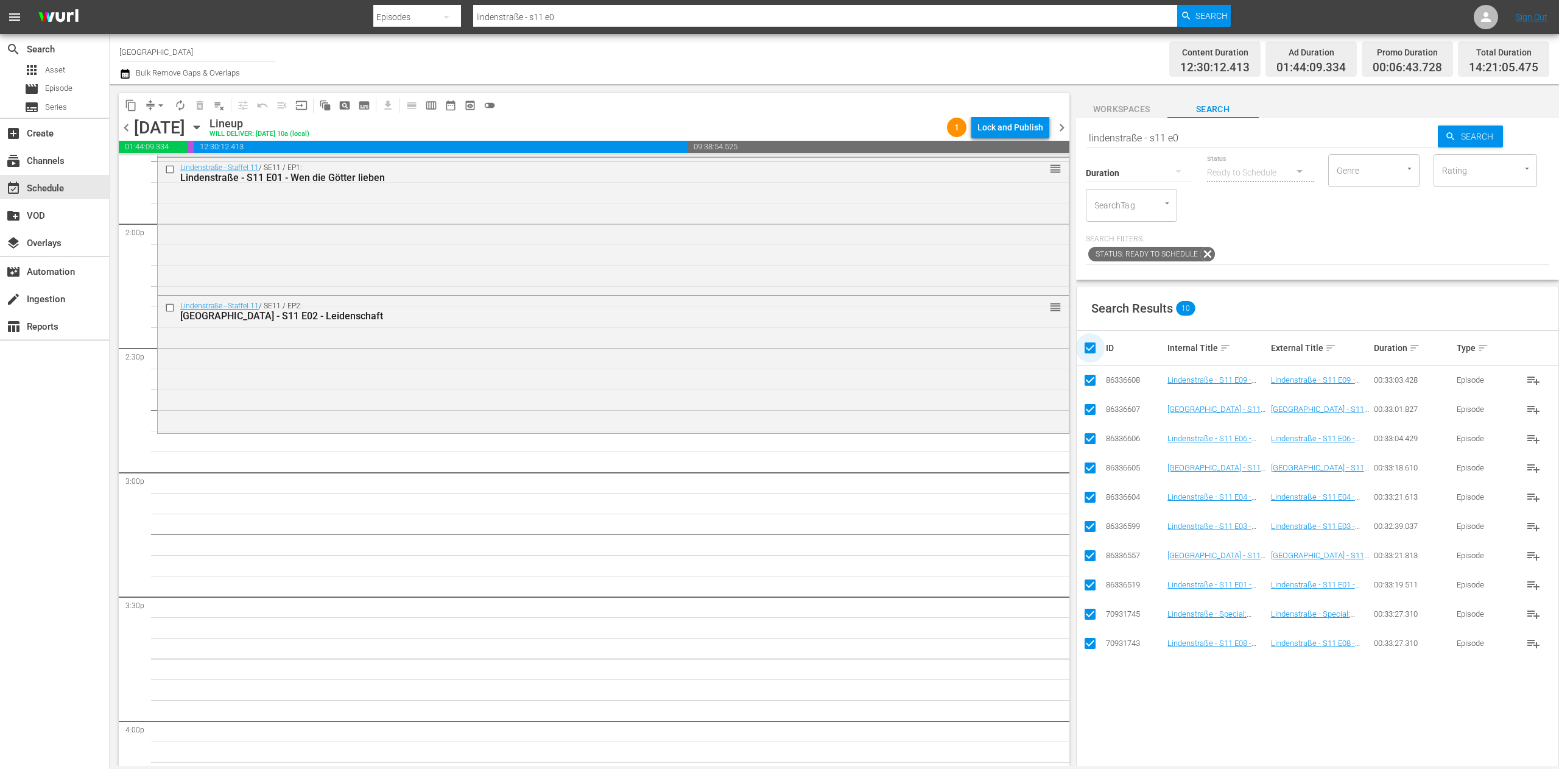
checkbox input "false"
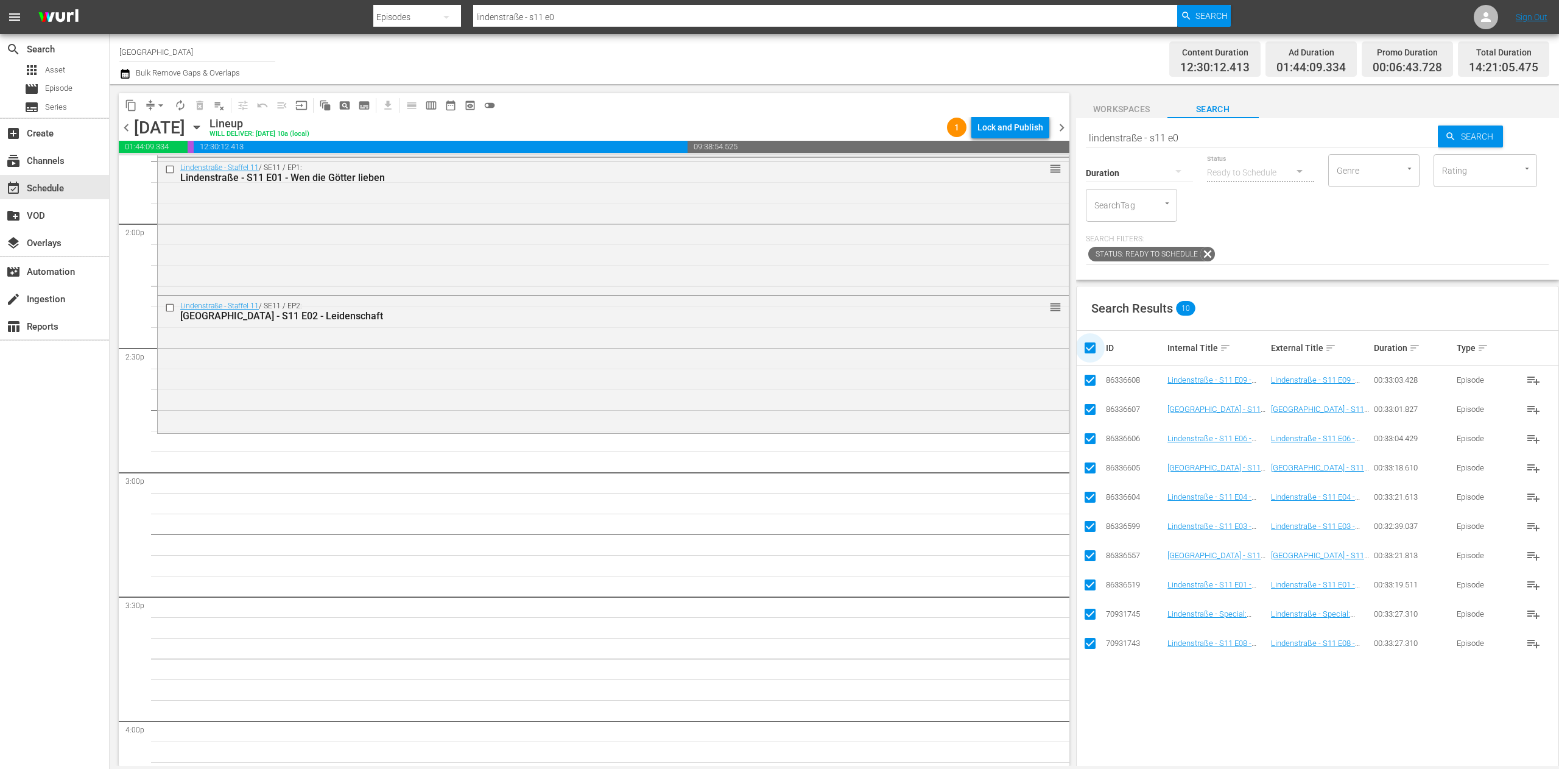
checkbox input "false"
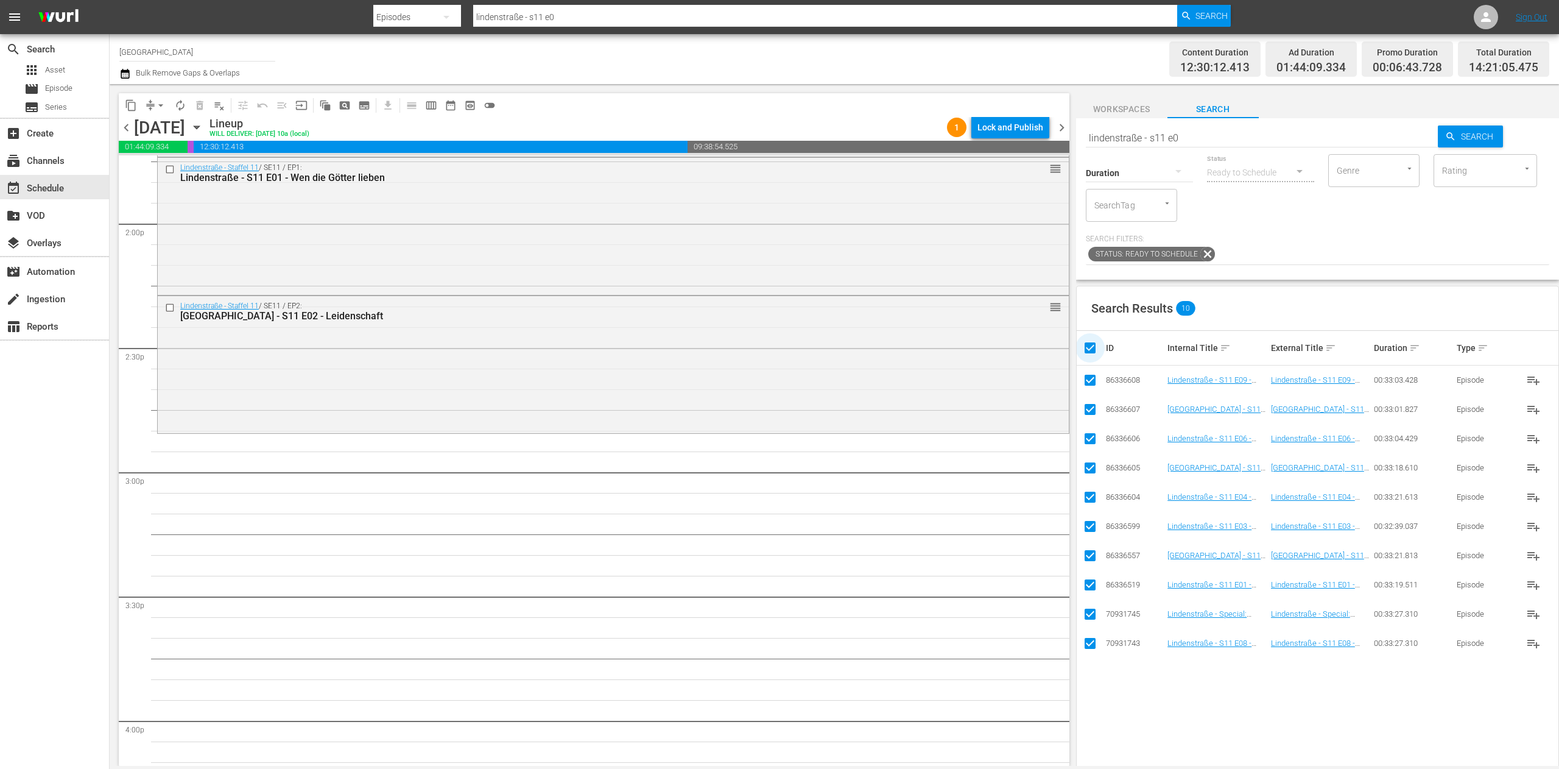
checkbox input "false"
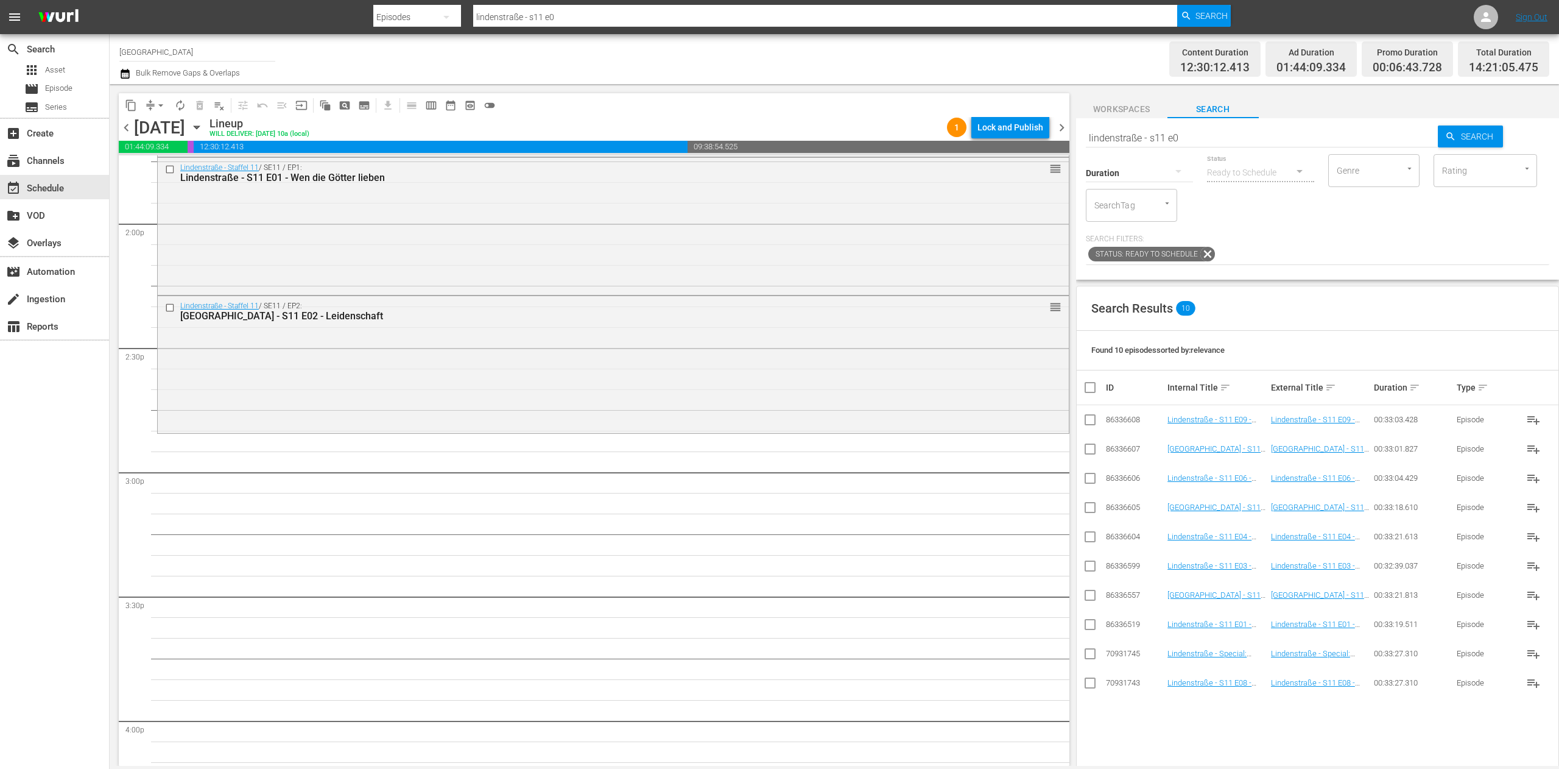
click at [1224, 133] on input "lindenstraße - s11 e0" at bounding box center [1262, 137] width 353 height 29
type input "lindenstraße - s11 e4"
click at [1091, 600] on input "checkbox" at bounding box center [1090, 597] width 15 height 15
checkbox input "true"
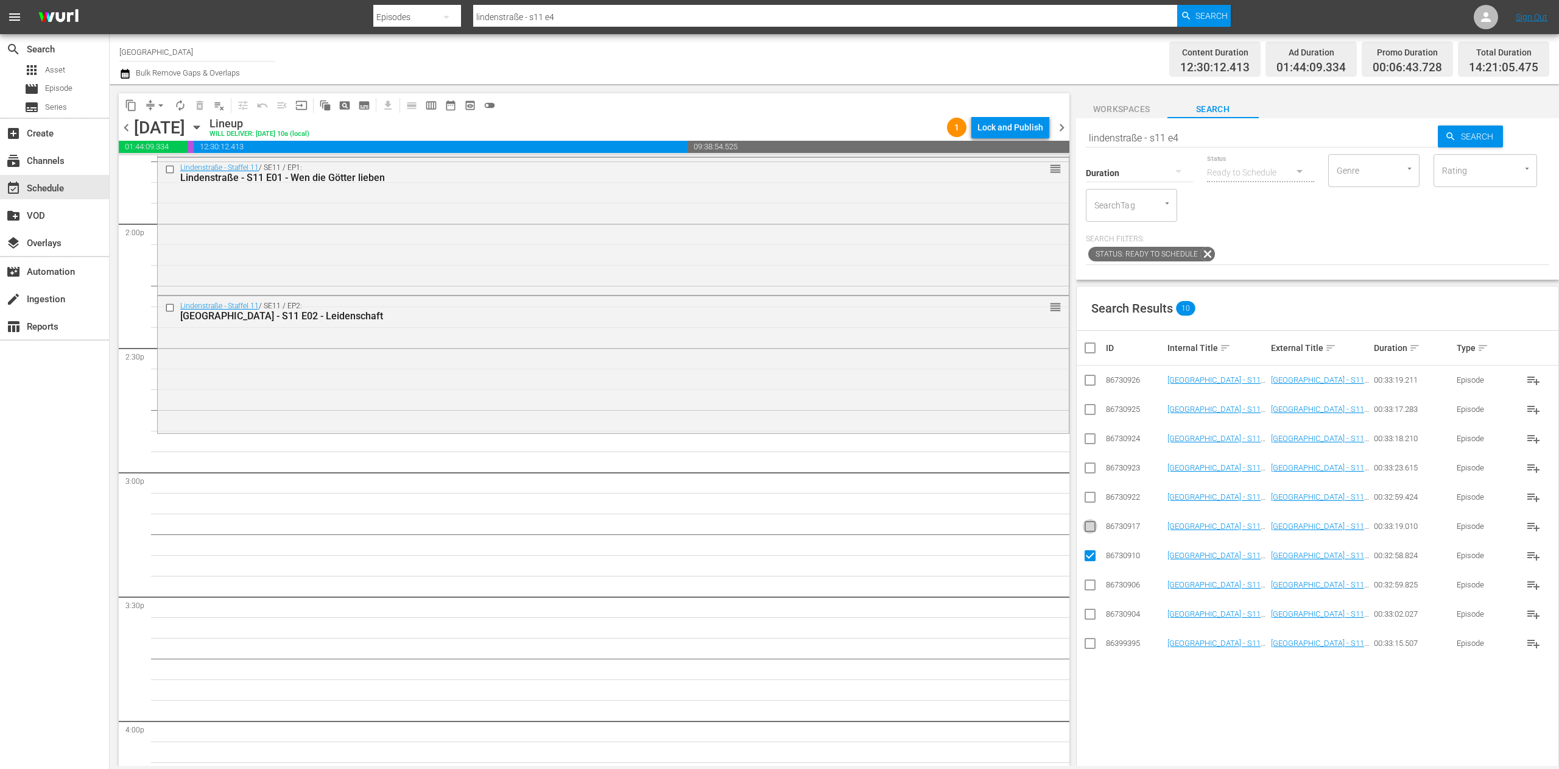
click at [1094, 530] on input "checkbox" at bounding box center [1090, 528] width 15 height 15
checkbox input "true"
click at [1094, 501] on input "checkbox" at bounding box center [1090, 499] width 15 height 15
checkbox input "true"
click at [1092, 474] on input "checkbox" at bounding box center [1090, 470] width 15 height 15
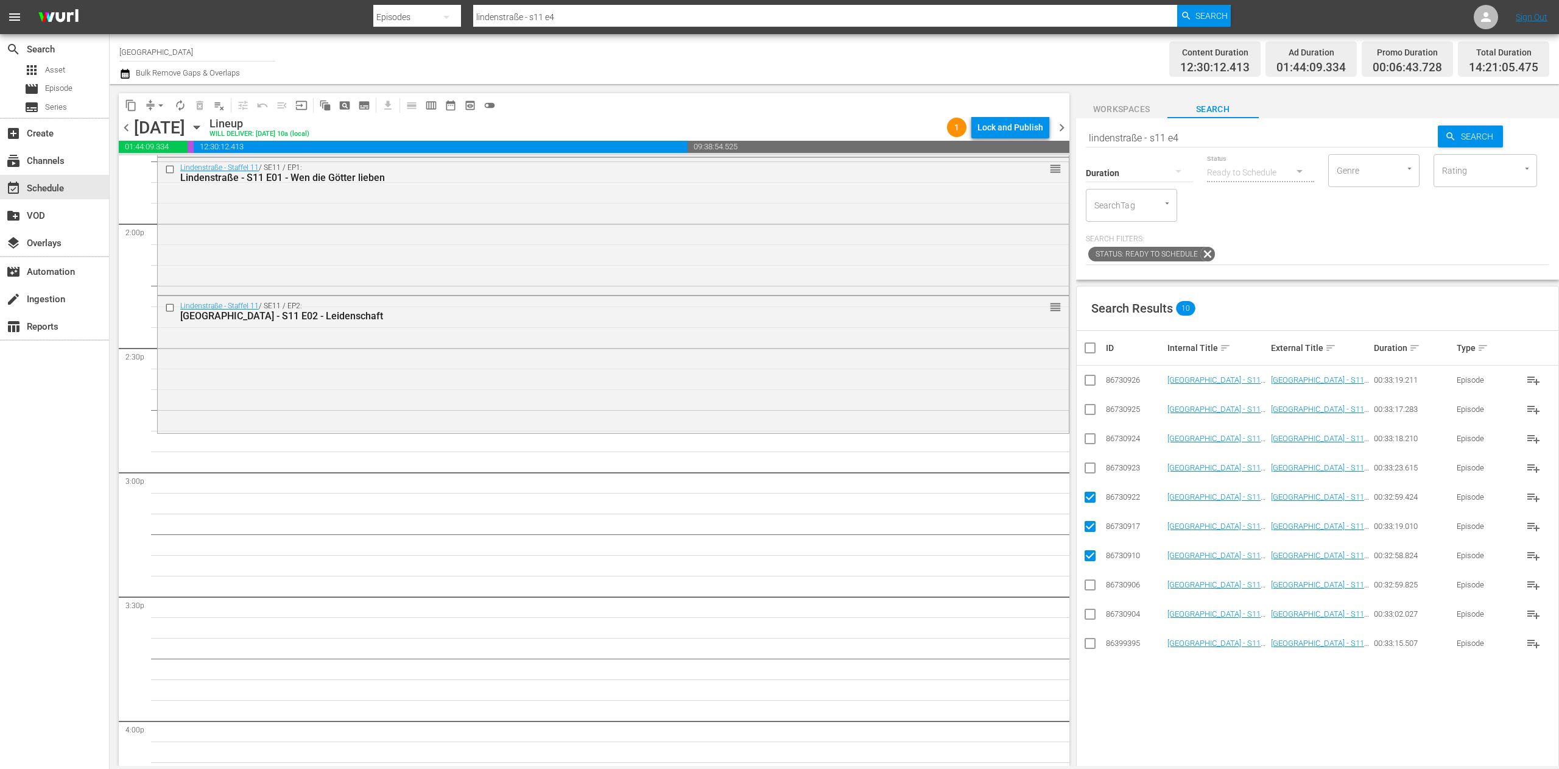
checkbox input "true"
click at [1091, 448] on input "checkbox" at bounding box center [1090, 441] width 15 height 15
checkbox input "true"
click at [1088, 408] on input "checkbox" at bounding box center [1090, 411] width 15 height 15
checkbox input "true"
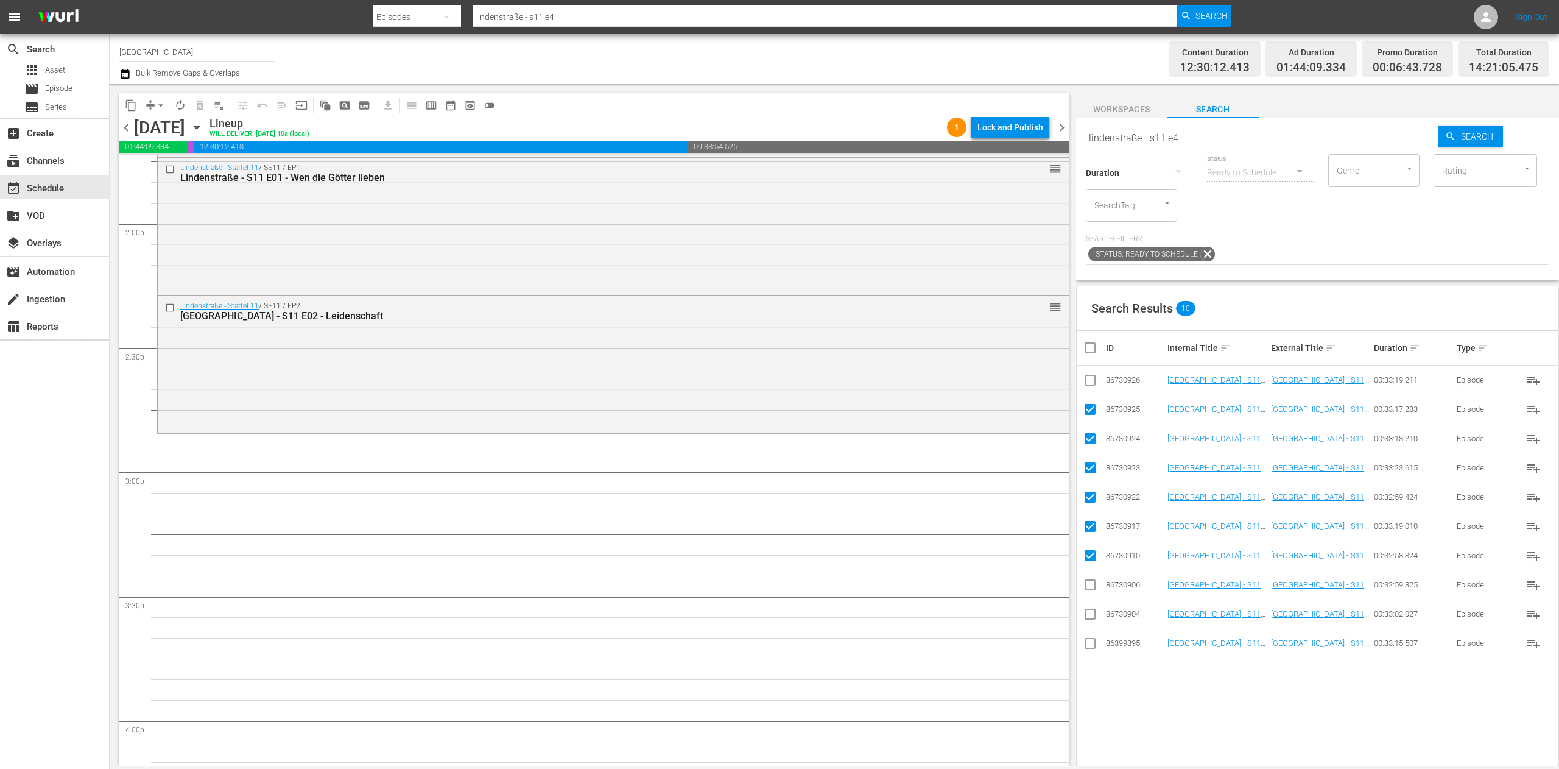
click at [1088, 379] on input "checkbox" at bounding box center [1090, 382] width 15 height 15
checkbox input "true"
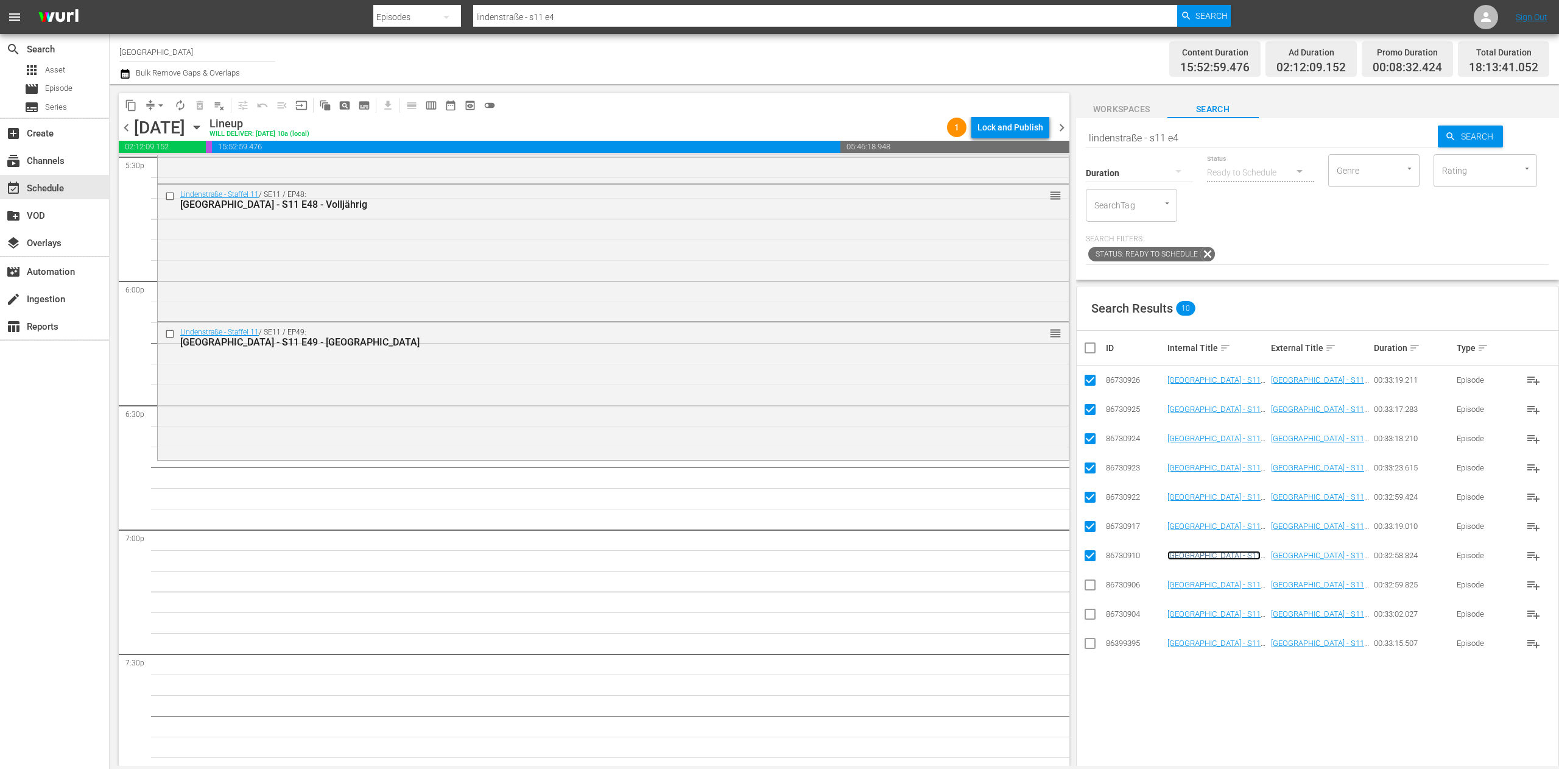
scroll to position [4385, 0]
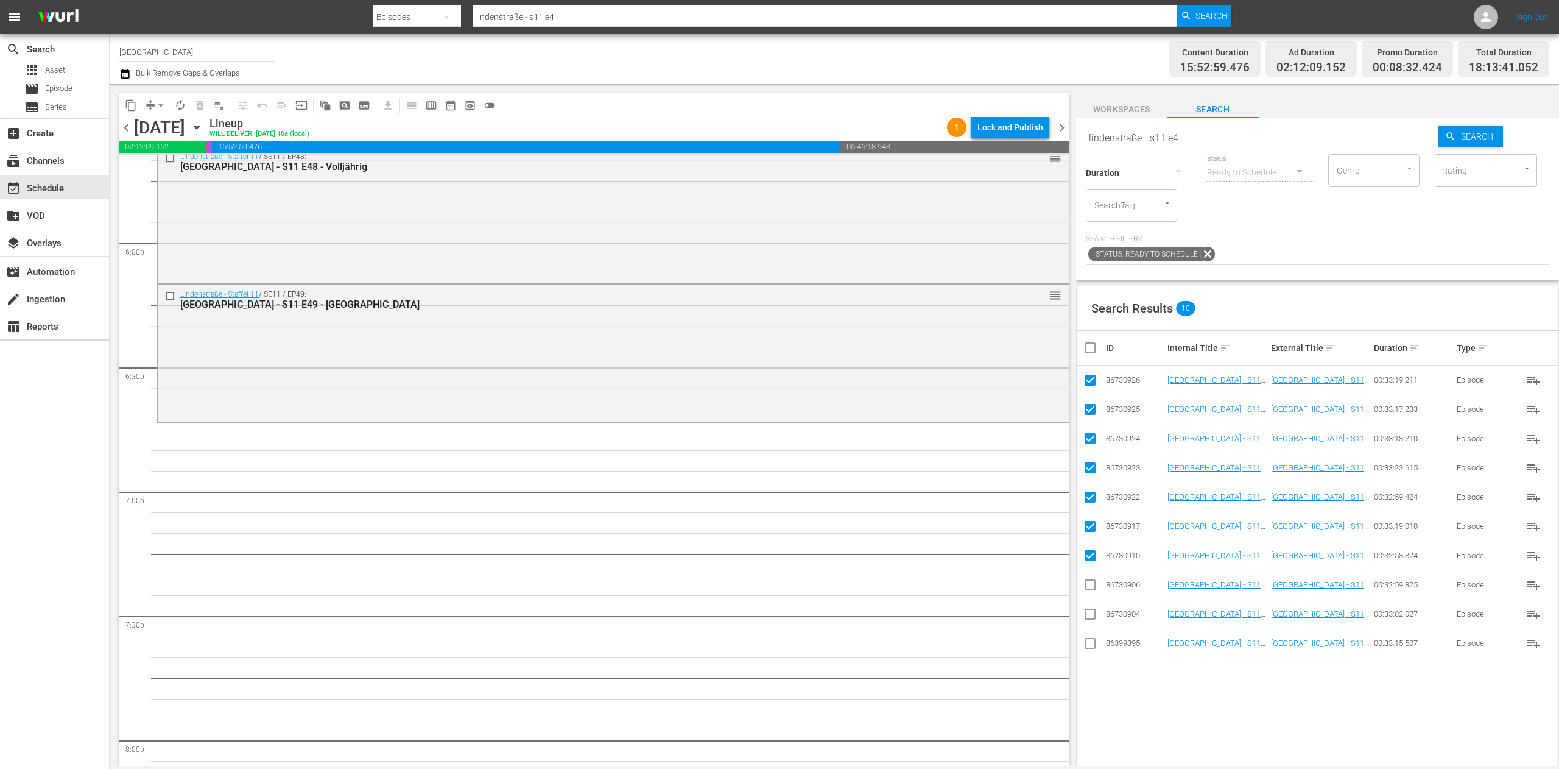
click at [1089, 350] on input "checkbox" at bounding box center [1095, 347] width 24 height 15
checkbox input "true"
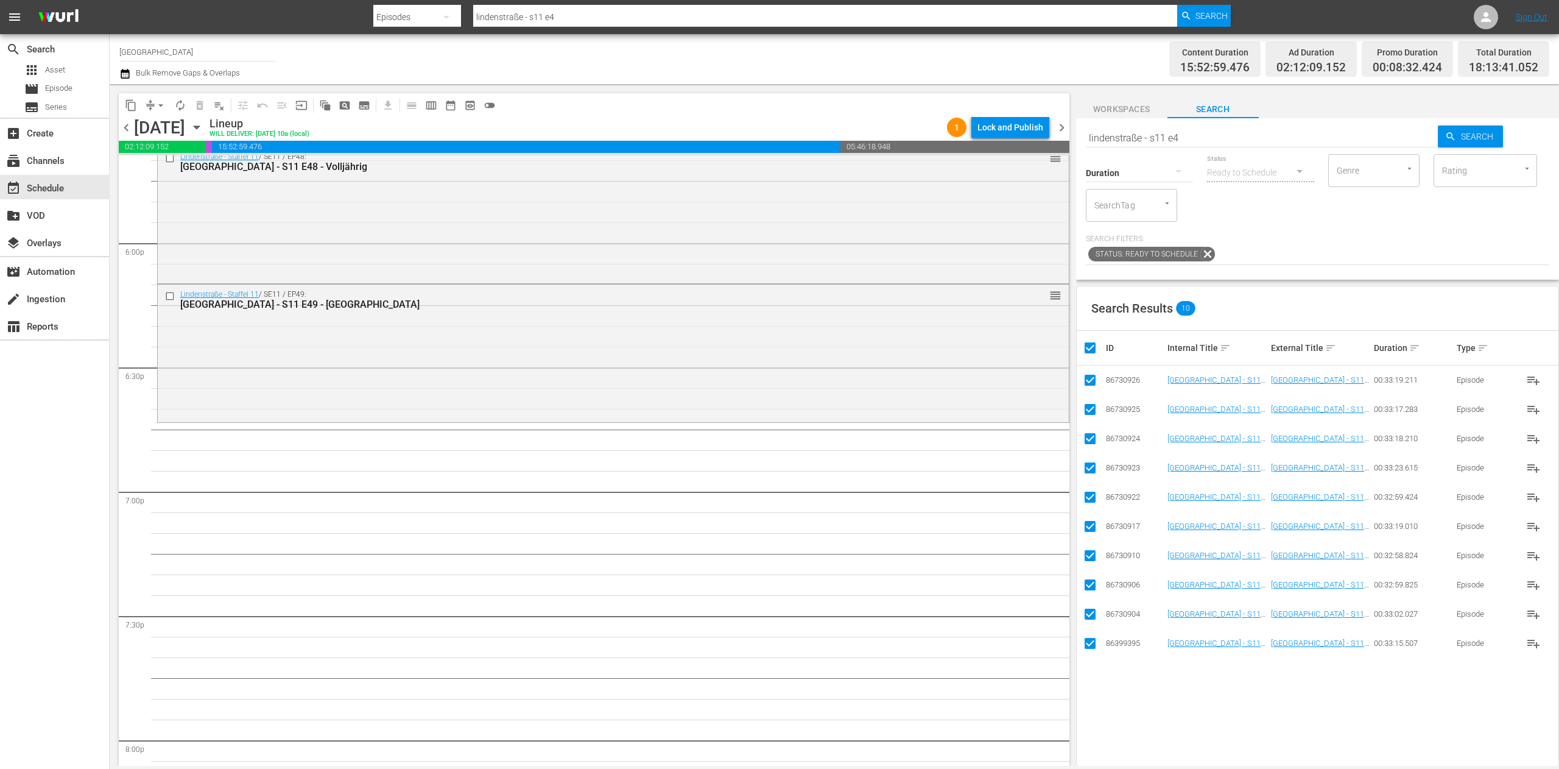
click at [1089, 350] on input "checkbox" at bounding box center [1095, 347] width 24 height 15
checkbox input "false"
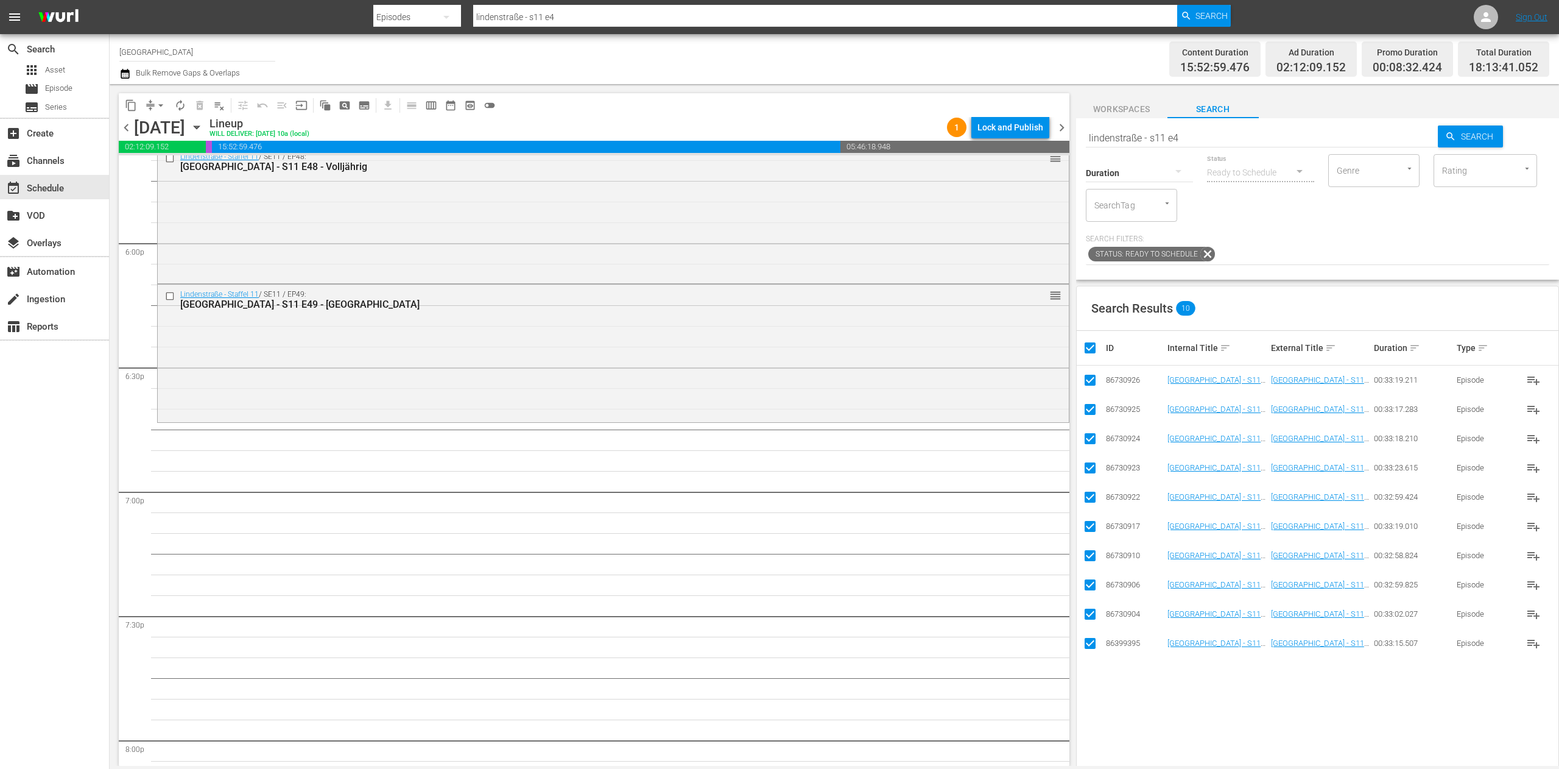
checkbox input "false"
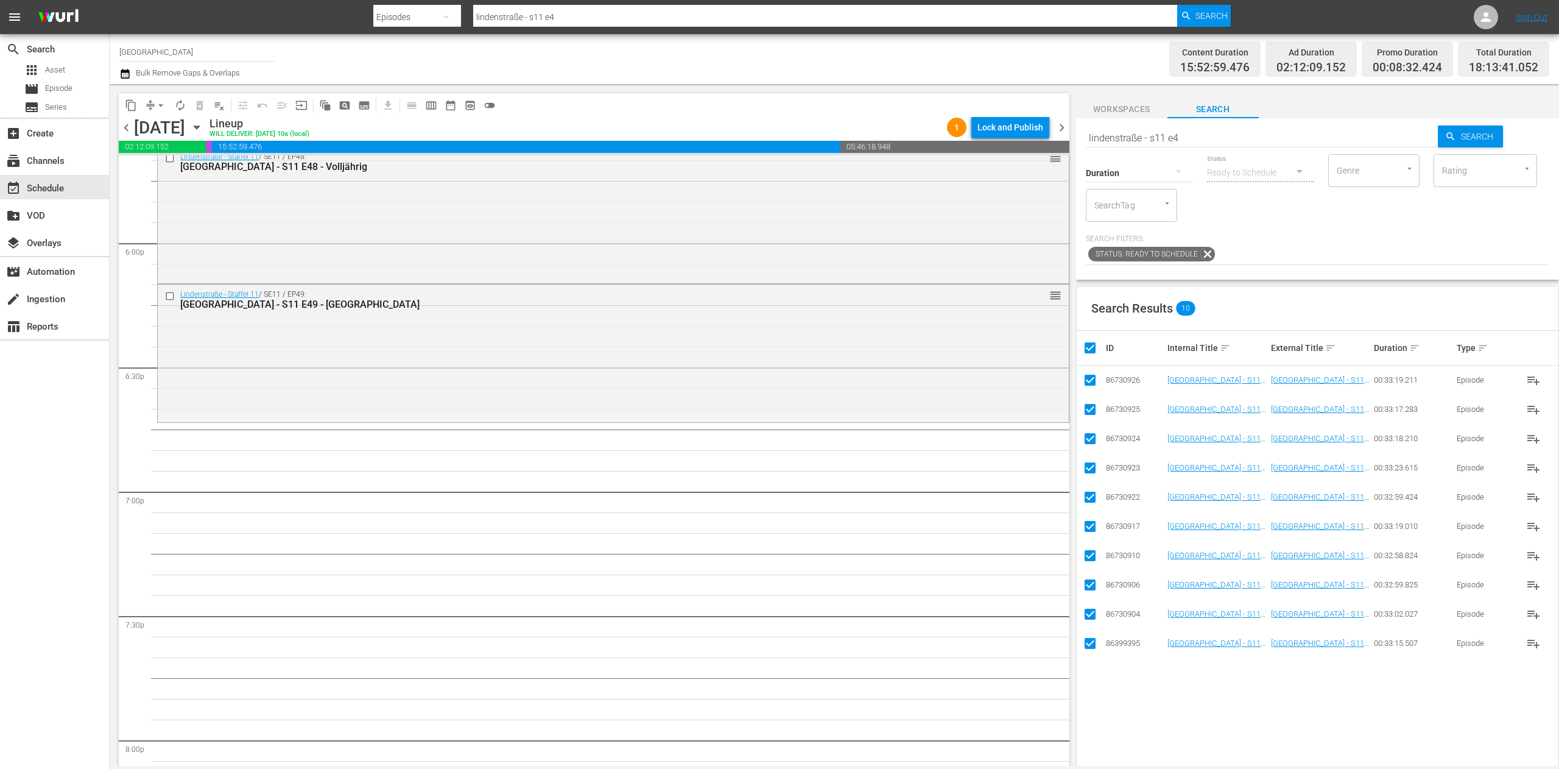
checkbox input "false"
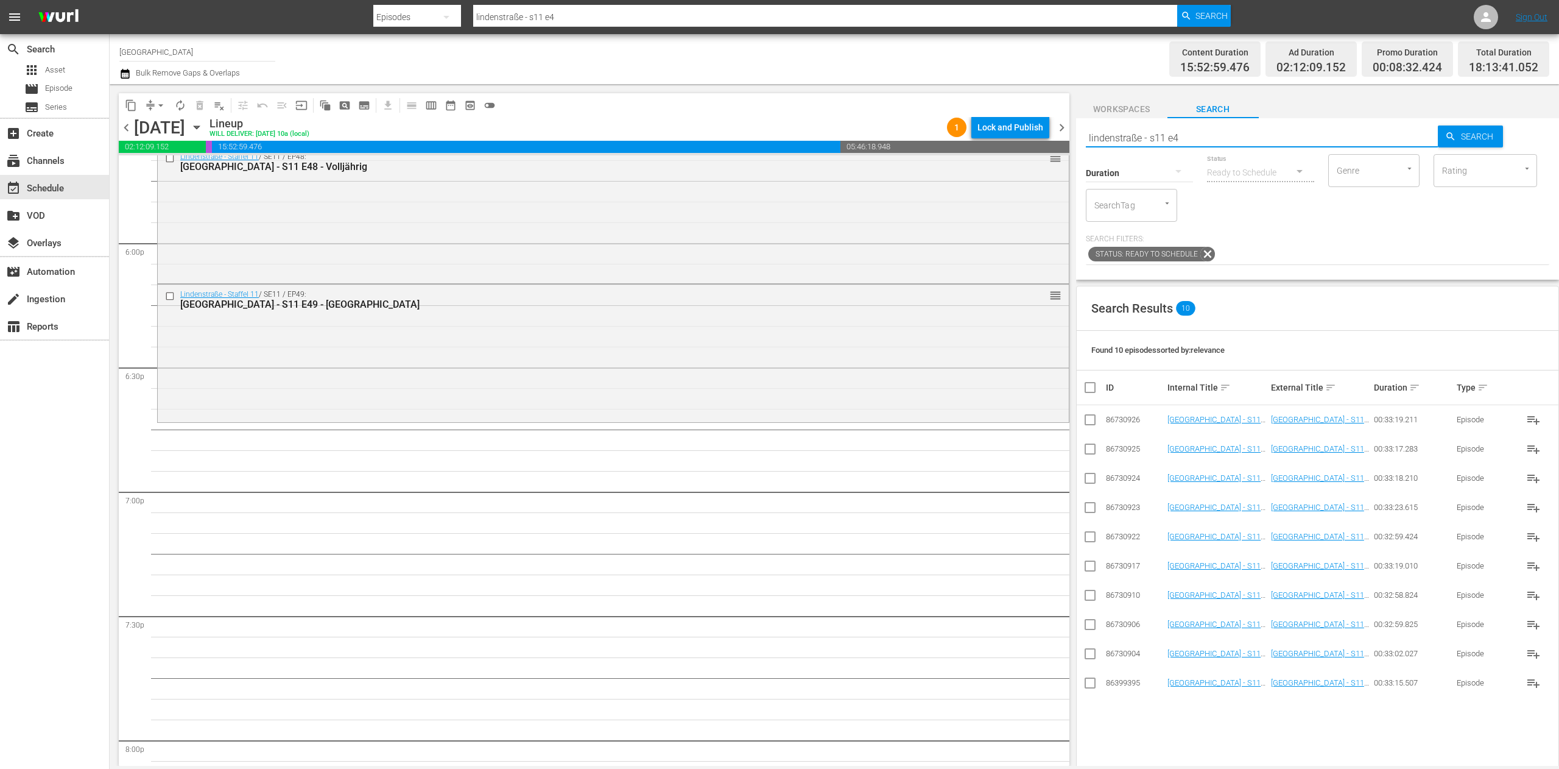
click at [1223, 145] on input "lindenstraße - s11 e4" at bounding box center [1262, 137] width 353 height 29
type input "lindenstraße - s11 e5"
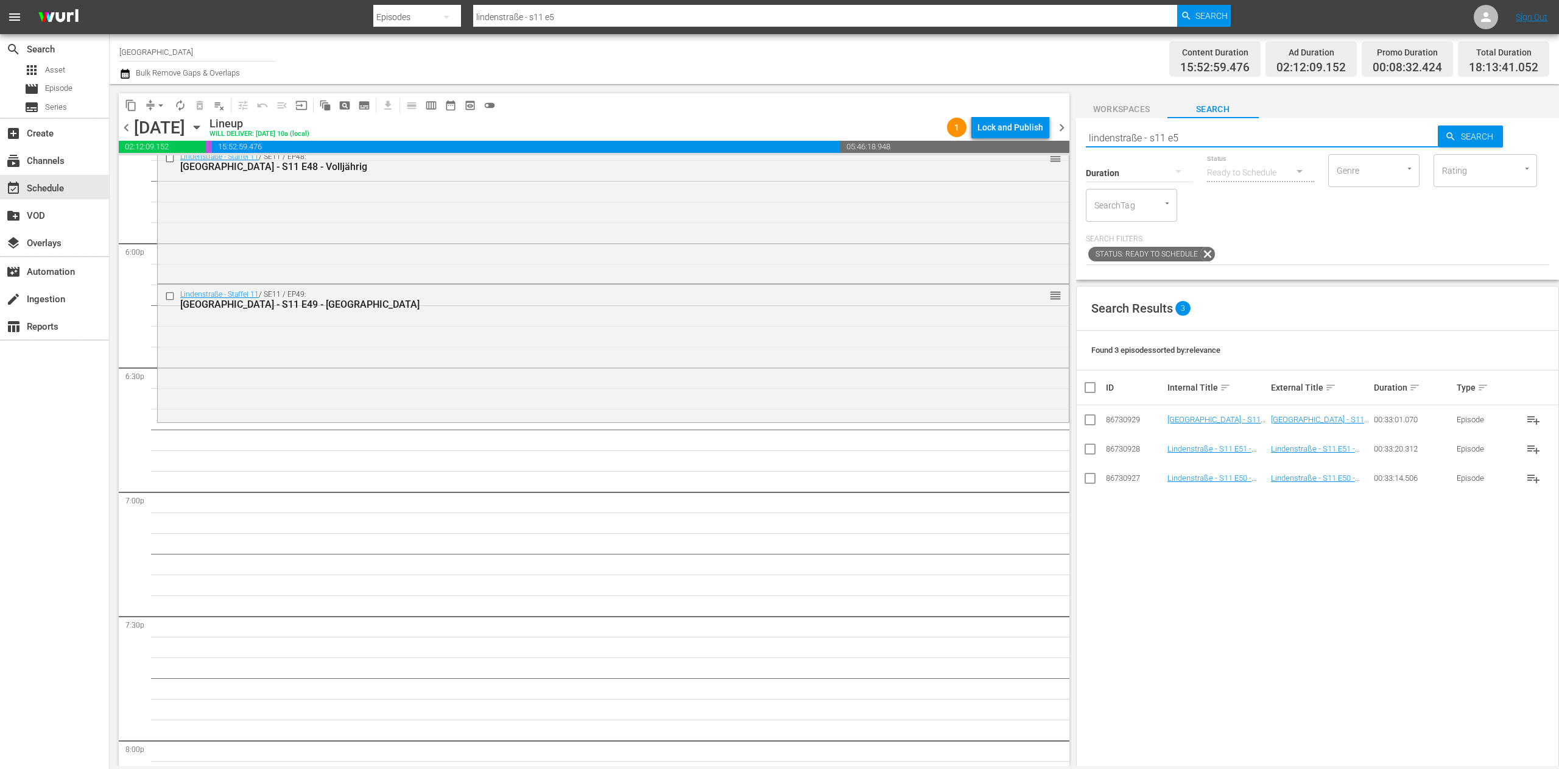
click at [1087, 487] on input "checkbox" at bounding box center [1090, 480] width 15 height 15
checkbox input "true"
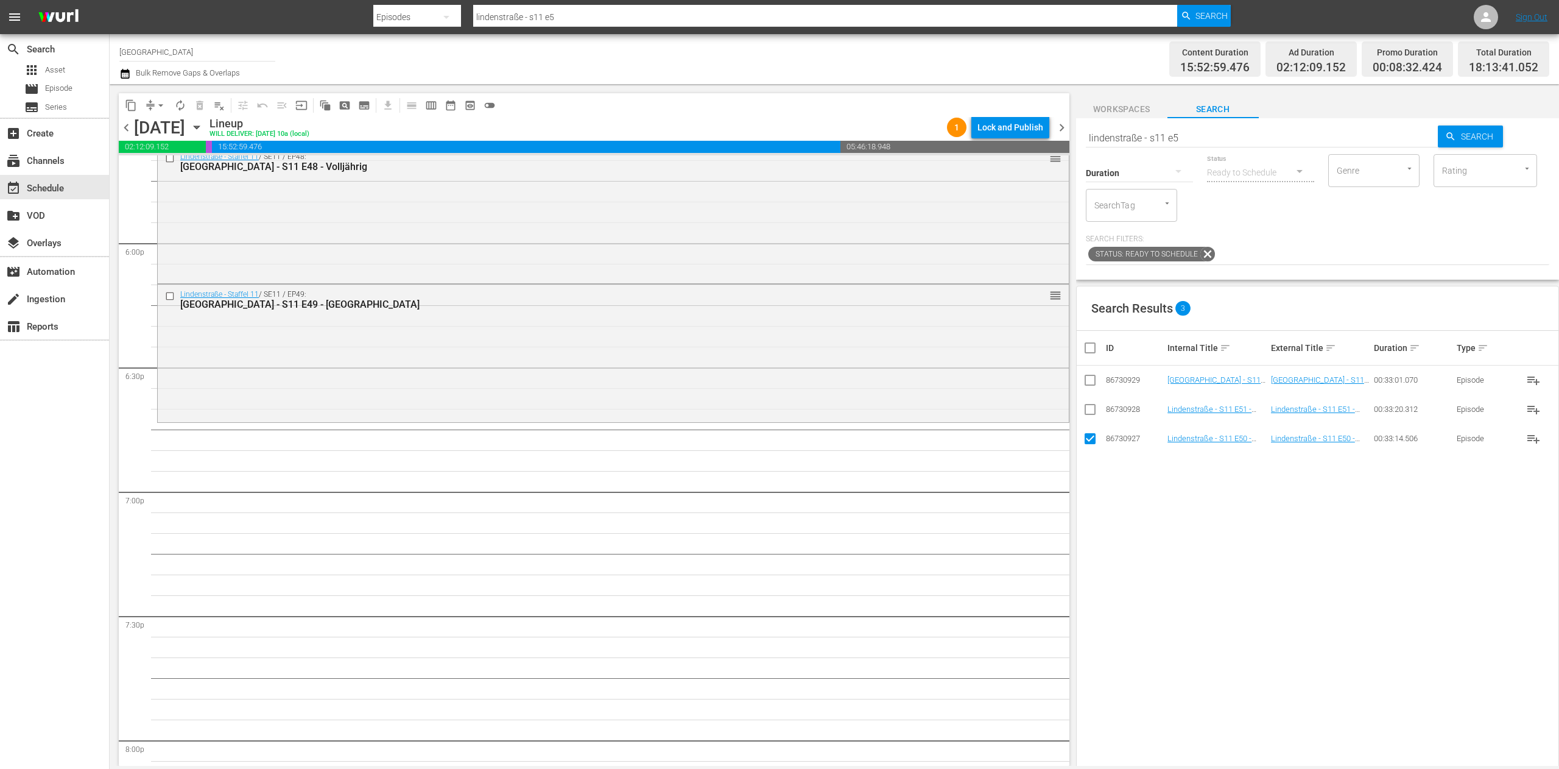
click at [1091, 413] on input "checkbox" at bounding box center [1090, 411] width 15 height 15
checkbox input "true"
click at [1091, 387] on input "checkbox" at bounding box center [1090, 382] width 15 height 15
checkbox input "true"
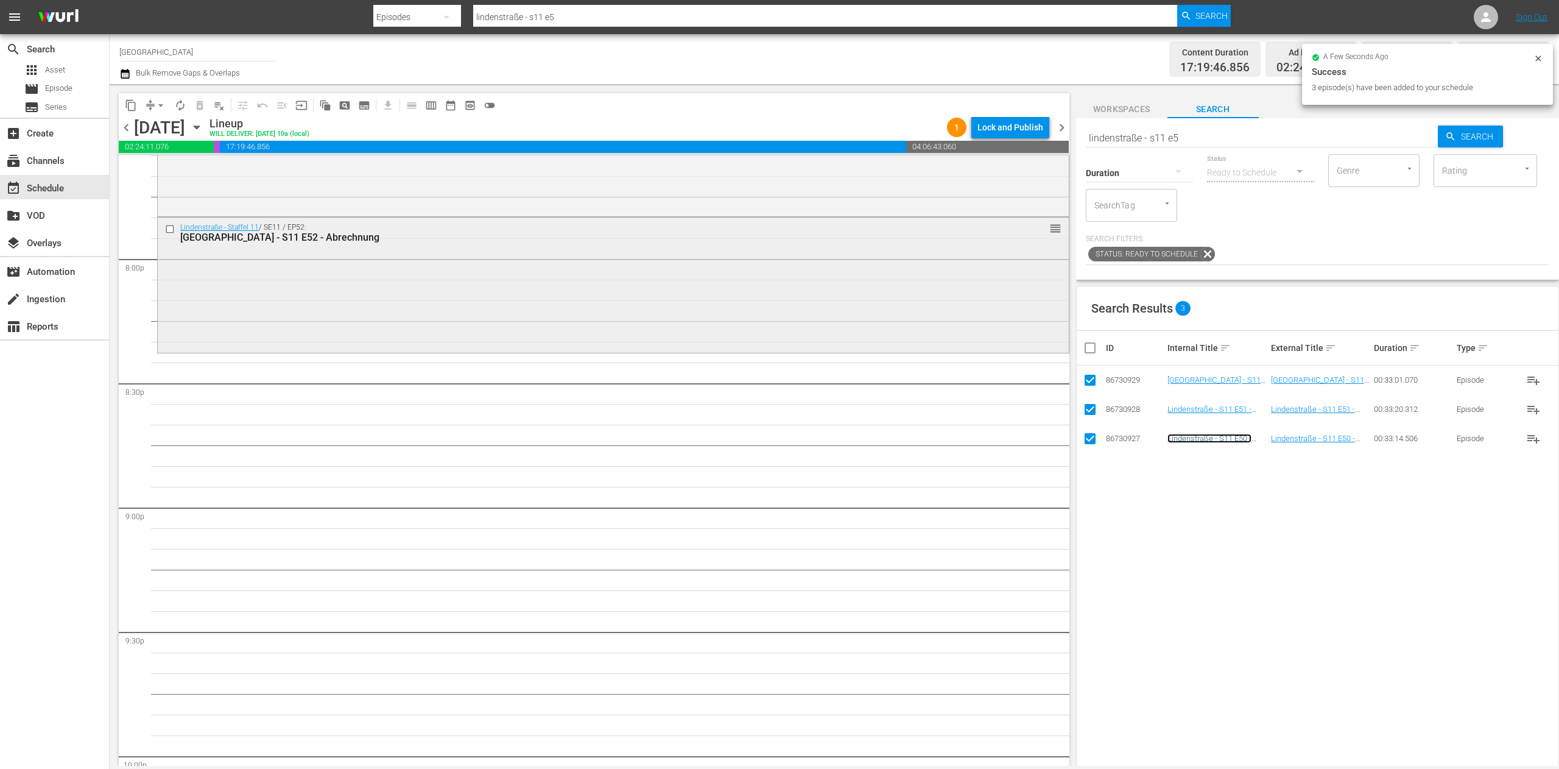
scroll to position [4872, 0]
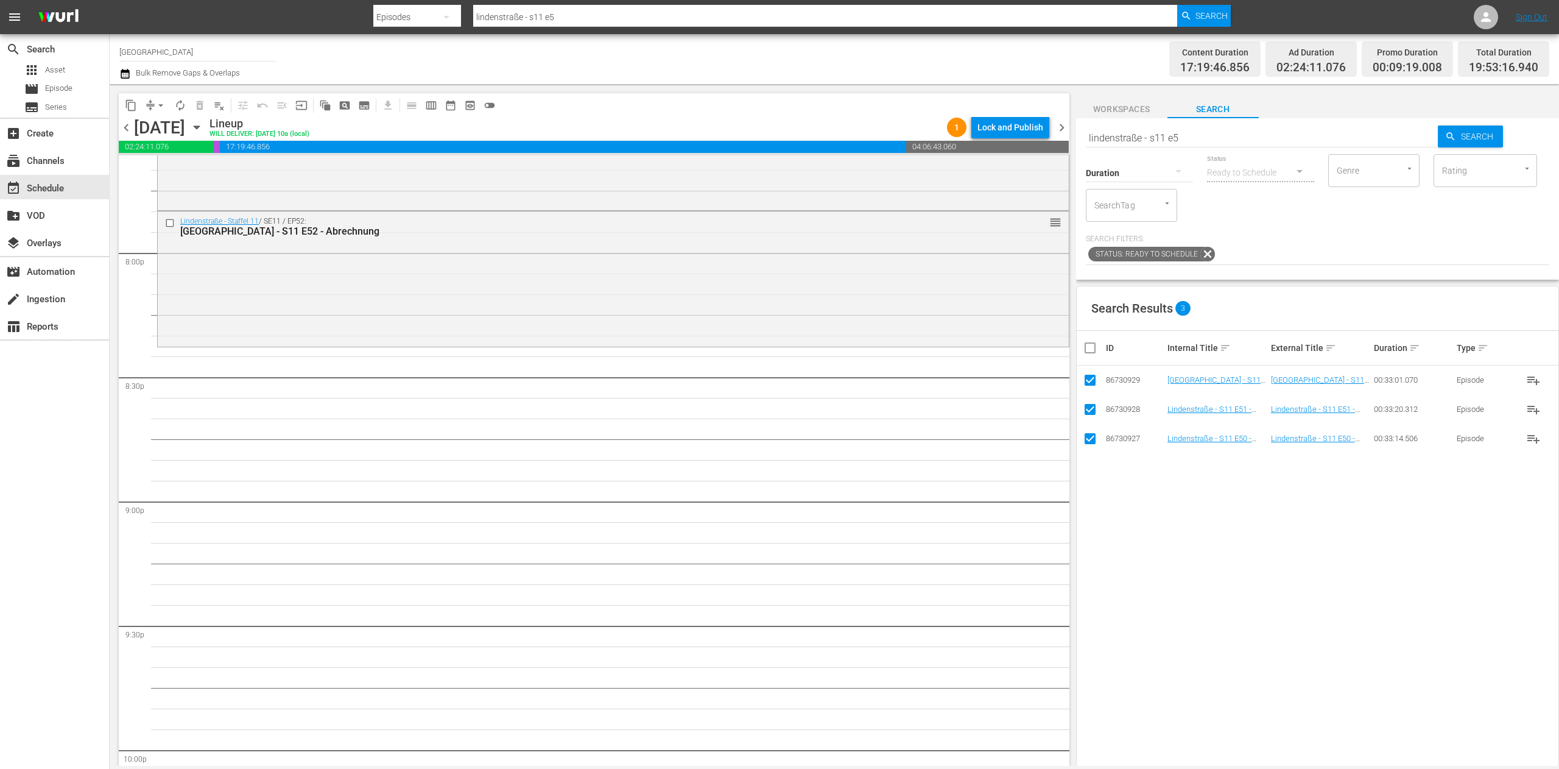
click at [1089, 351] on input "checkbox" at bounding box center [1095, 347] width 24 height 15
checkbox input "false"
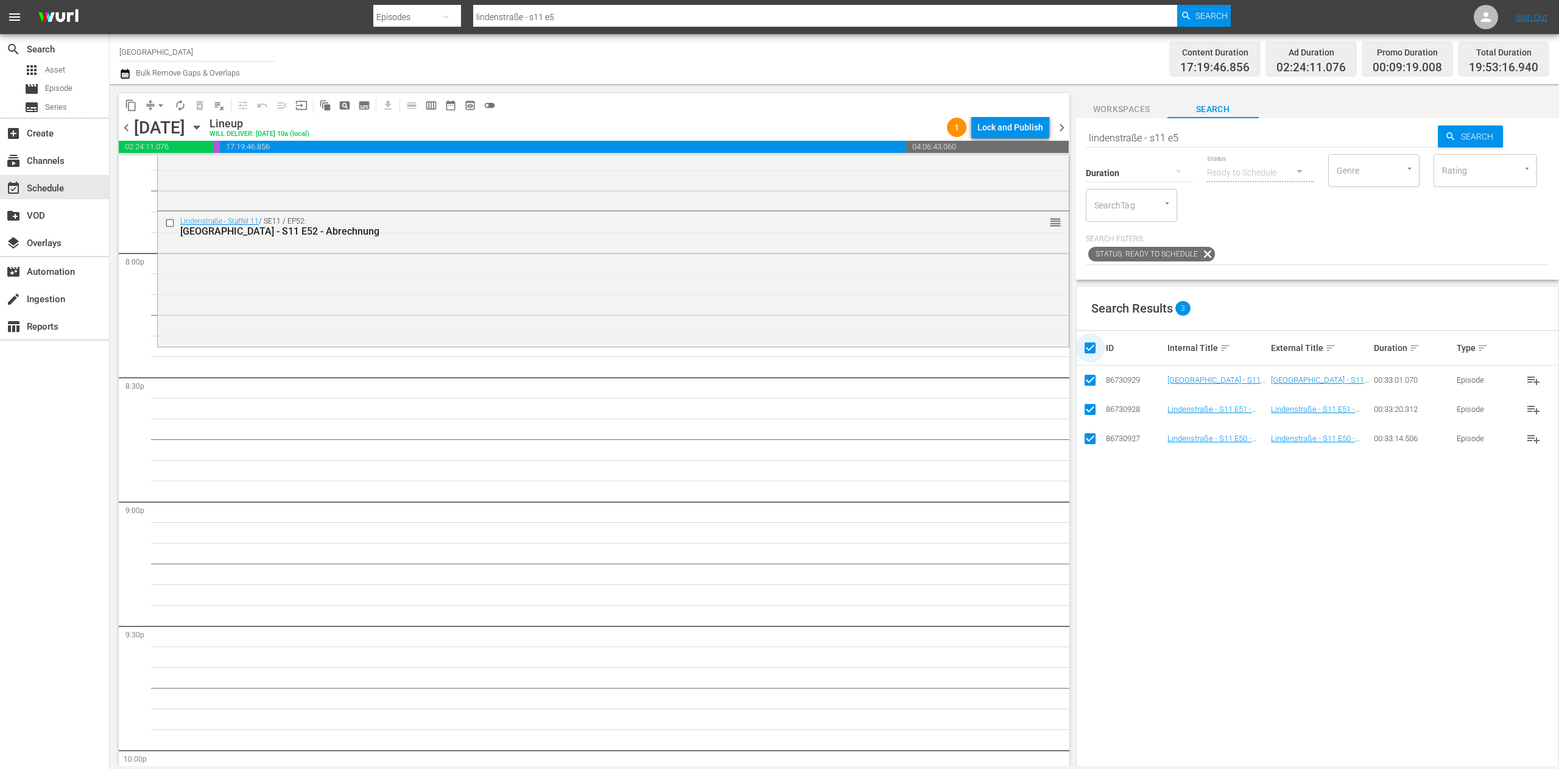
checkbox input "false"
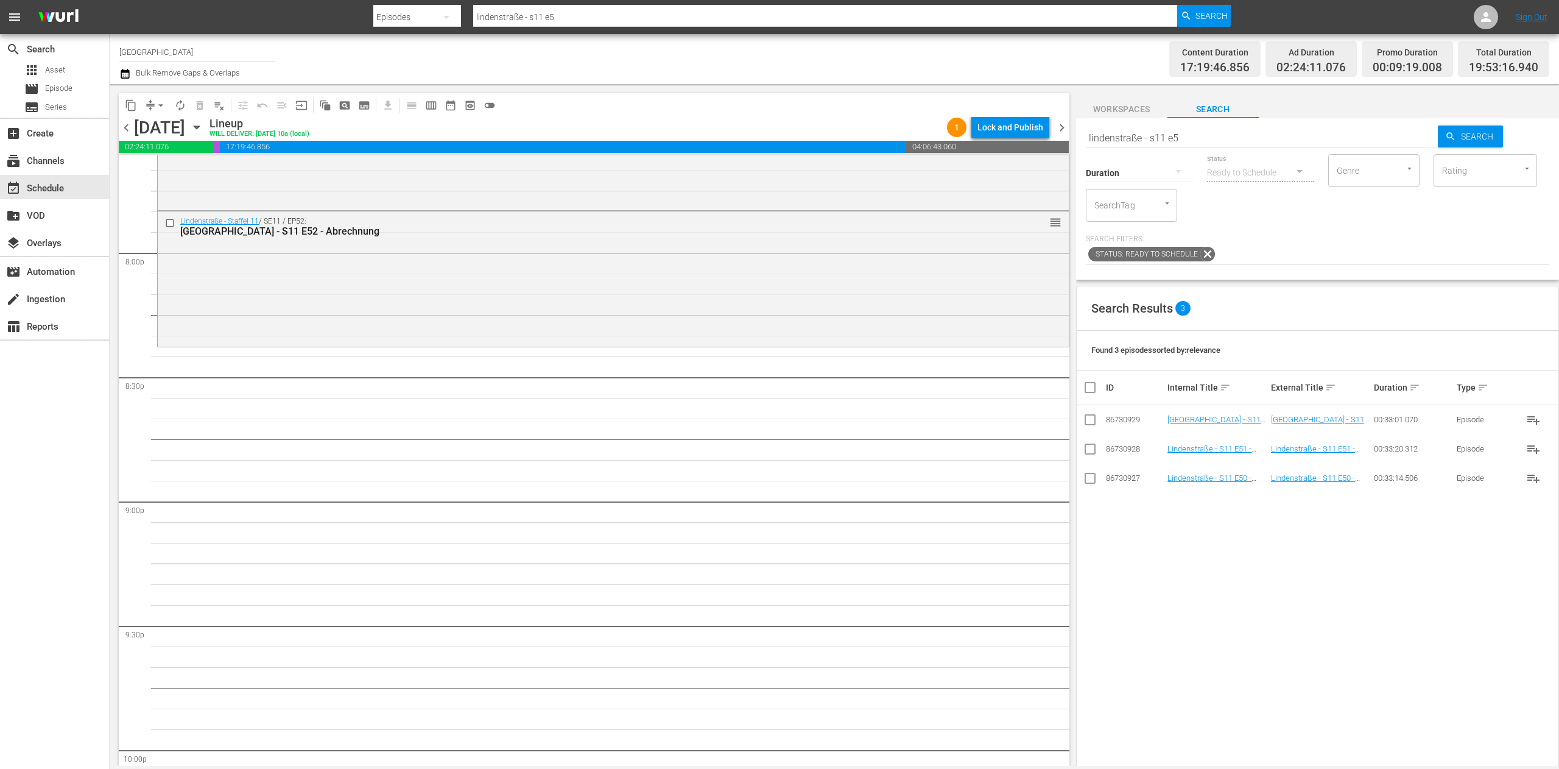
click at [1192, 139] on input "lindenstraße - s11 e5" at bounding box center [1262, 137] width 353 height 29
type input "lindenstraße - s11 e0"
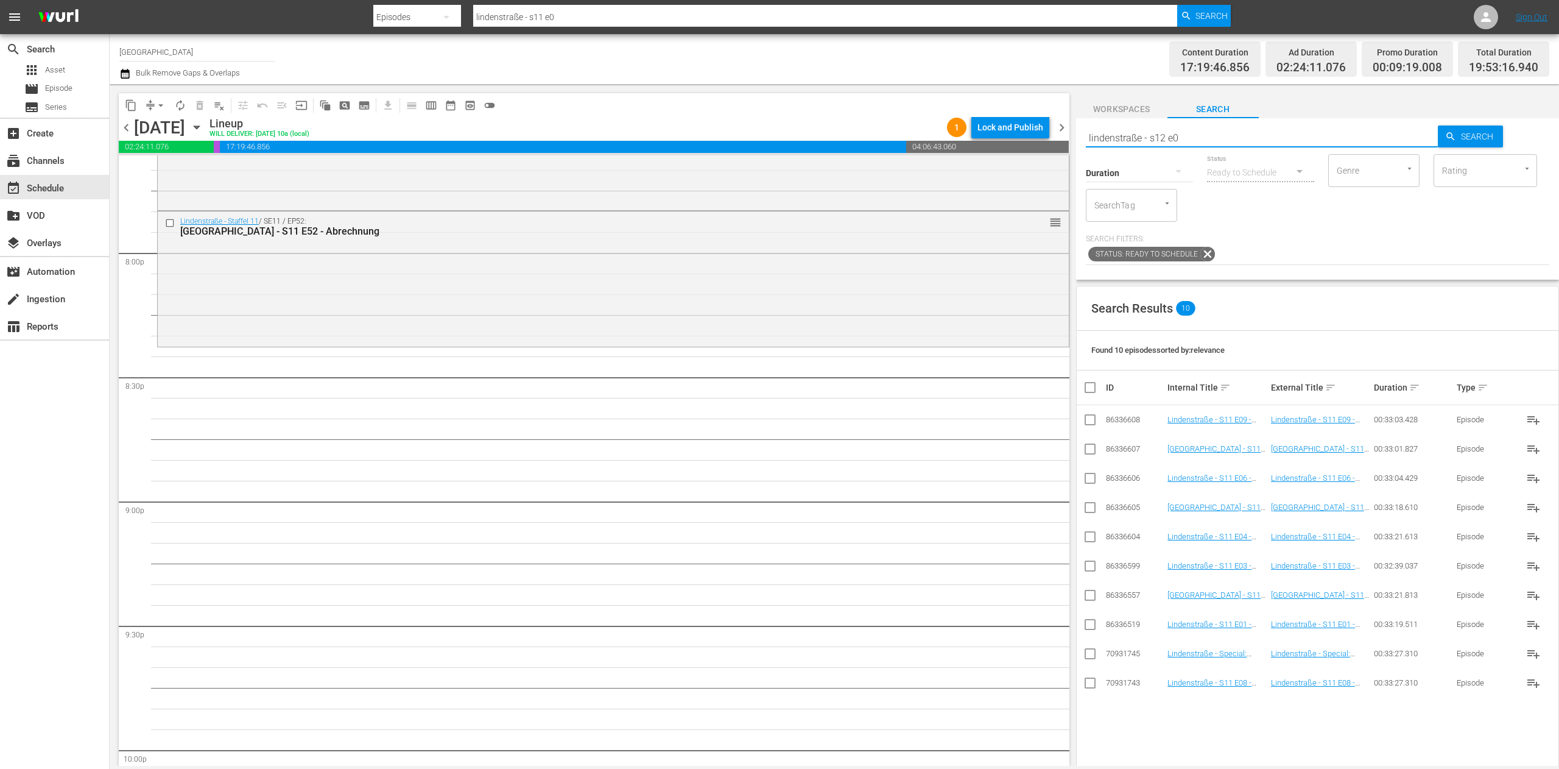
type input "lindenstraße - s12 e0"
click at [1092, 655] on input "checkbox" at bounding box center [1090, 656] width 15 height 15
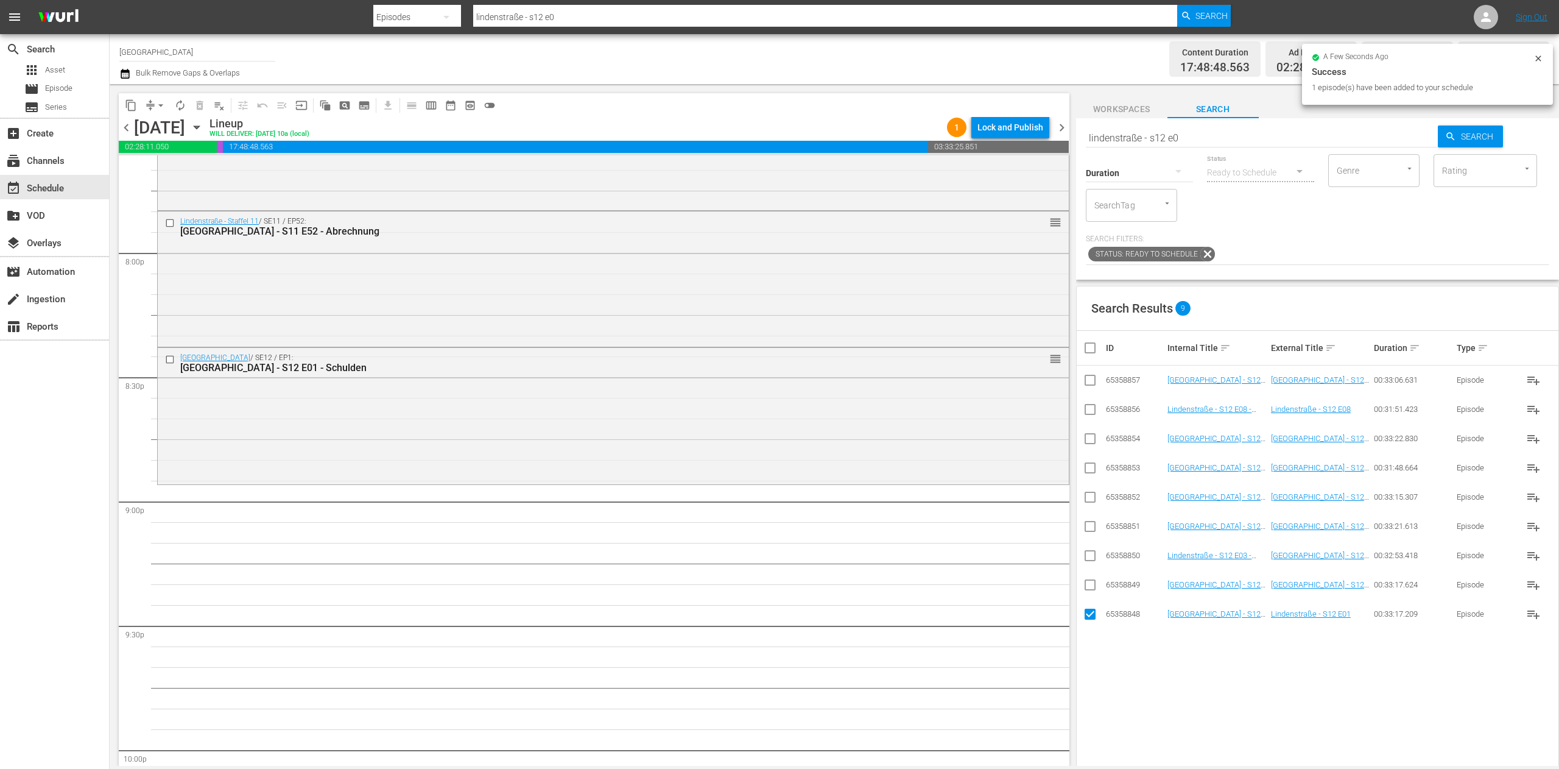
click at [1085, 615] on input "checkbox" at bounding box center [1090, 616] width 15 height 15
checkbox input "false"
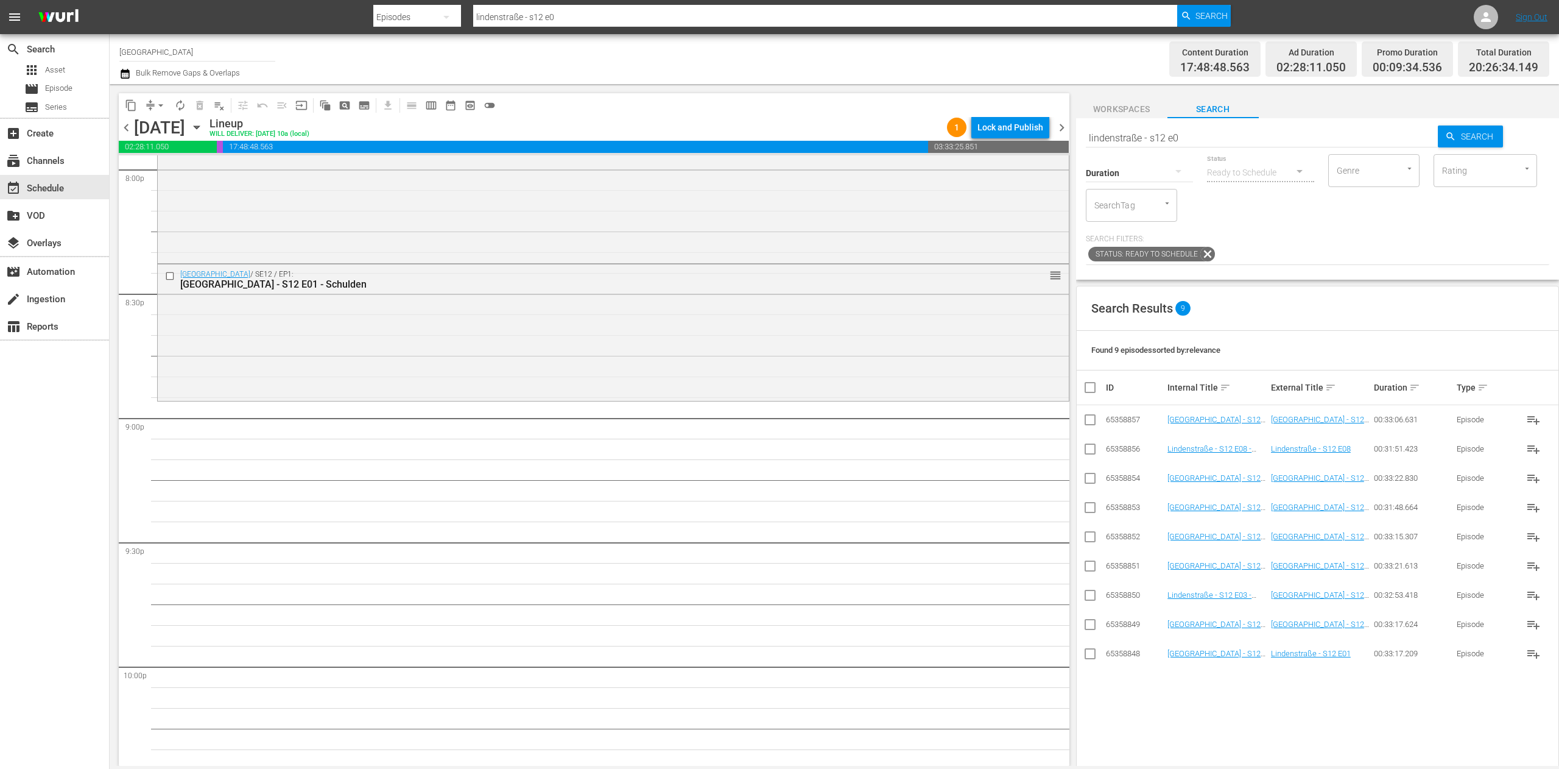
scroll to position [4994, 0]
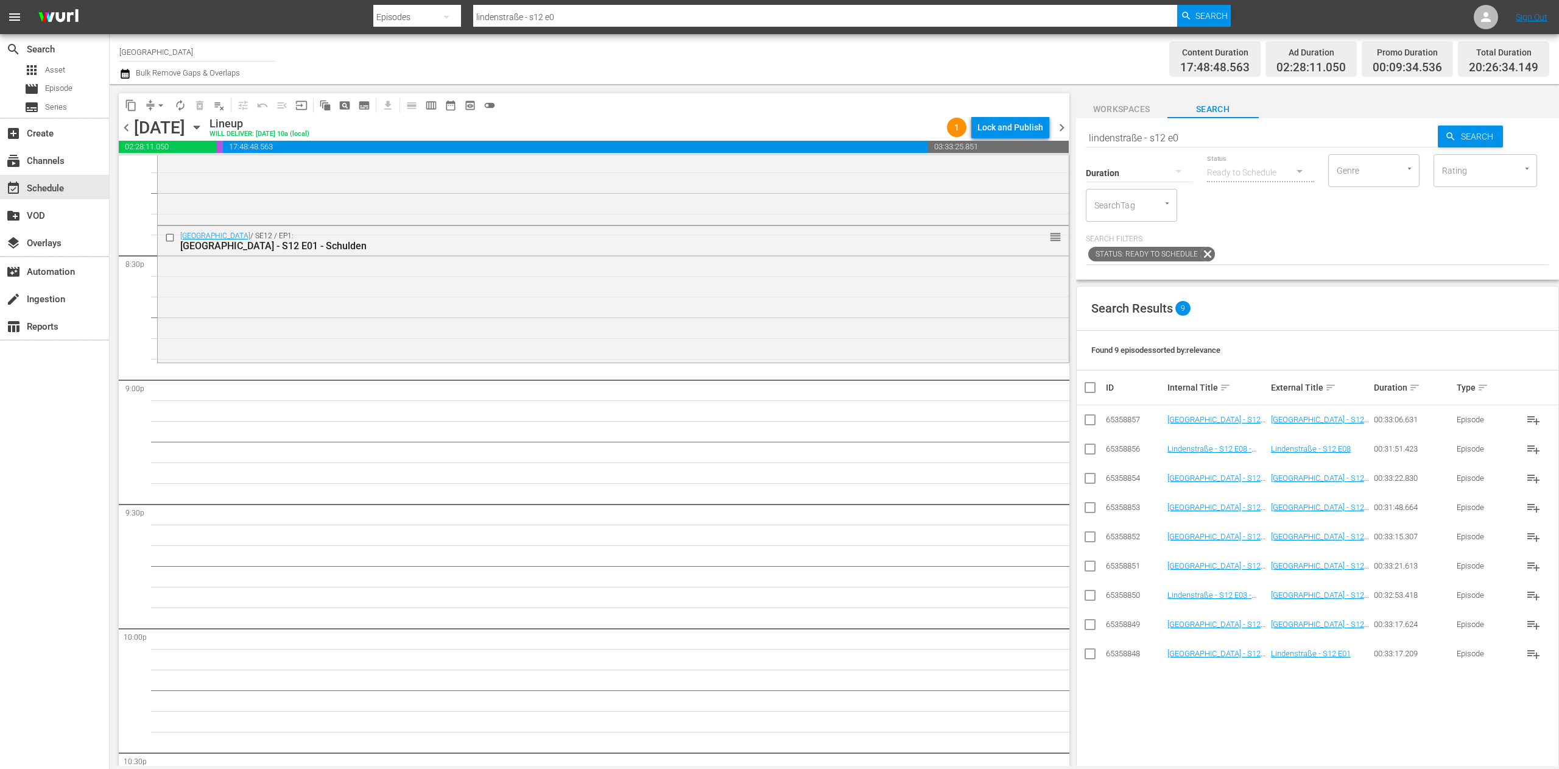
click at [1217, 147] on hr at bounding box center [1262, 147] width 353 height 1
click at [1195, 133] on input "lindenstraße - s12 e0" at bounding box center [1262, 137] width 353 height 29
type input "lindenstraße - s12 e"
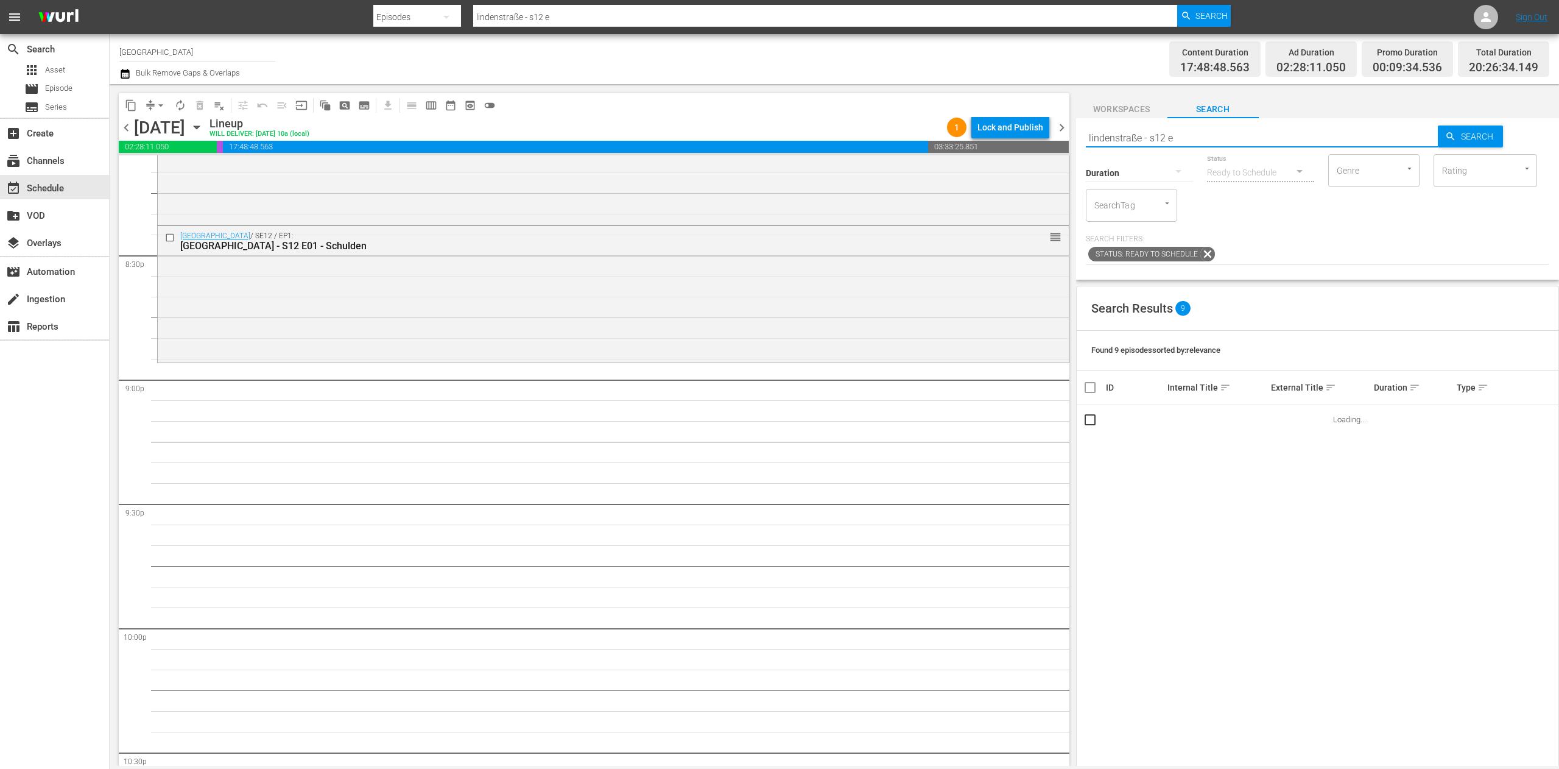
type input "lindenstraße - s12 e4"
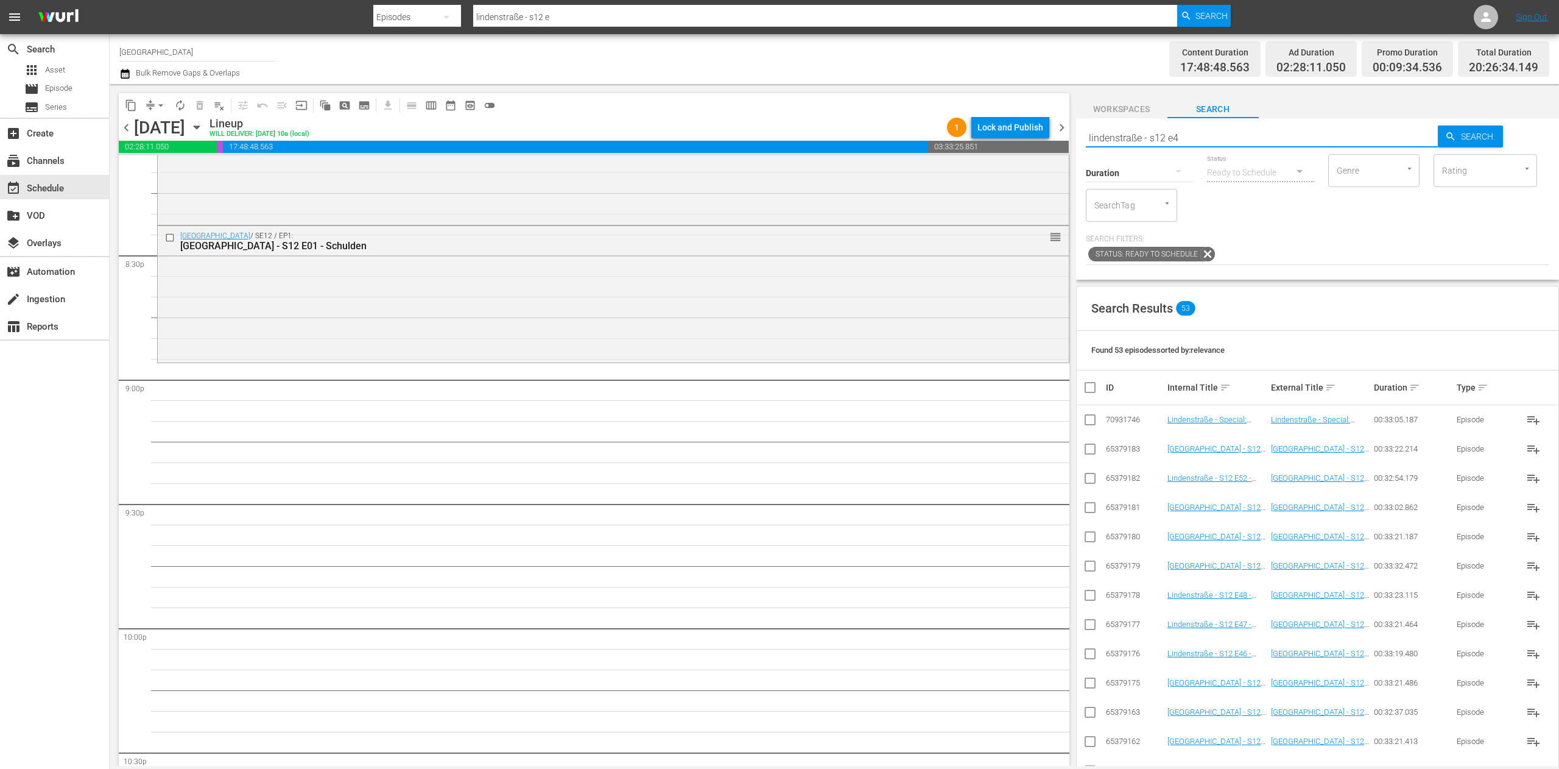
type input "lindenstraße - s12 e4"
type input "lindenstraße - s11 e4"
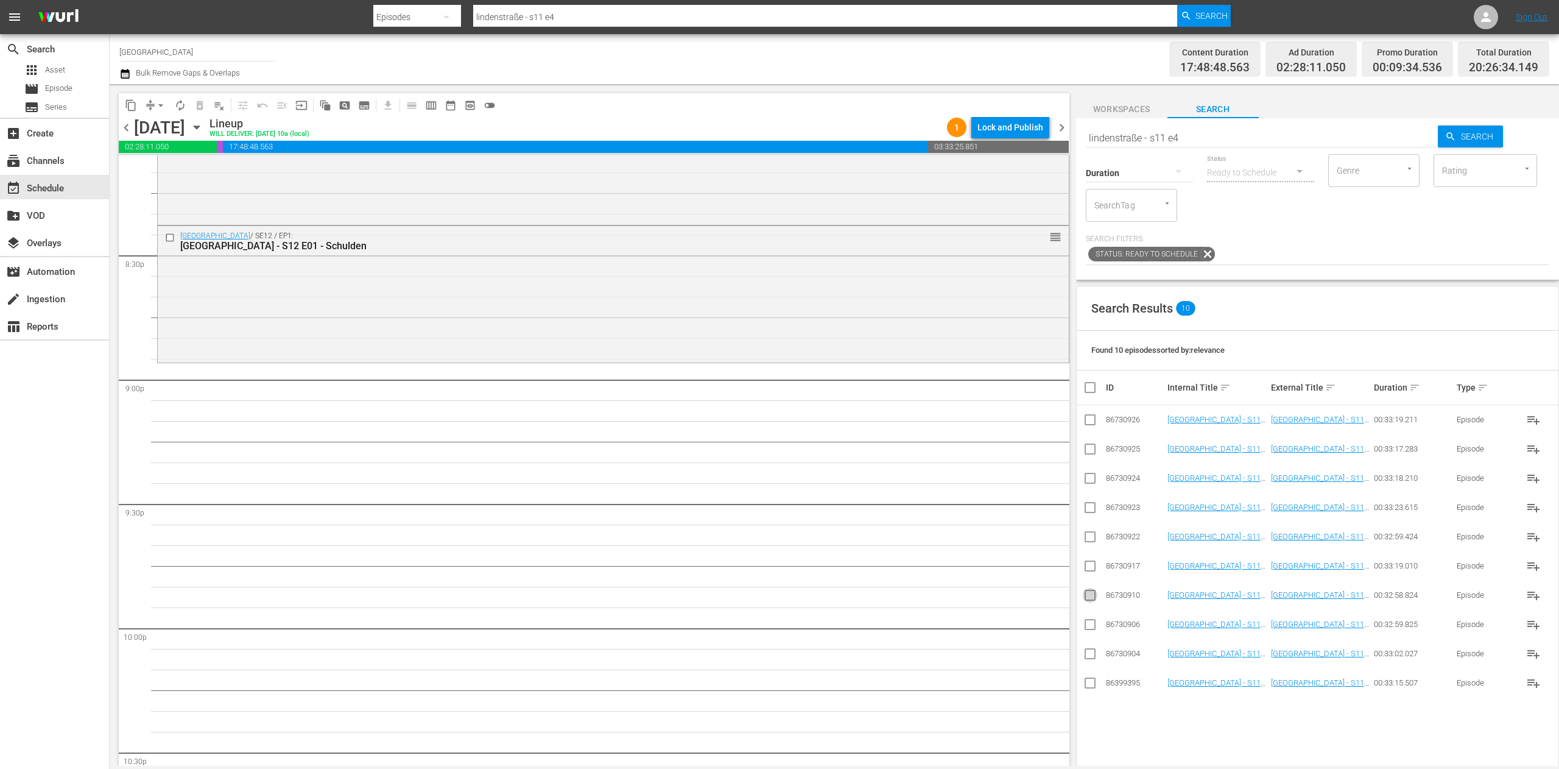
click at [1092, 602] on input "checkbox" at bounding box center [1090, 597] width 15 height 15
checkbox input "true"
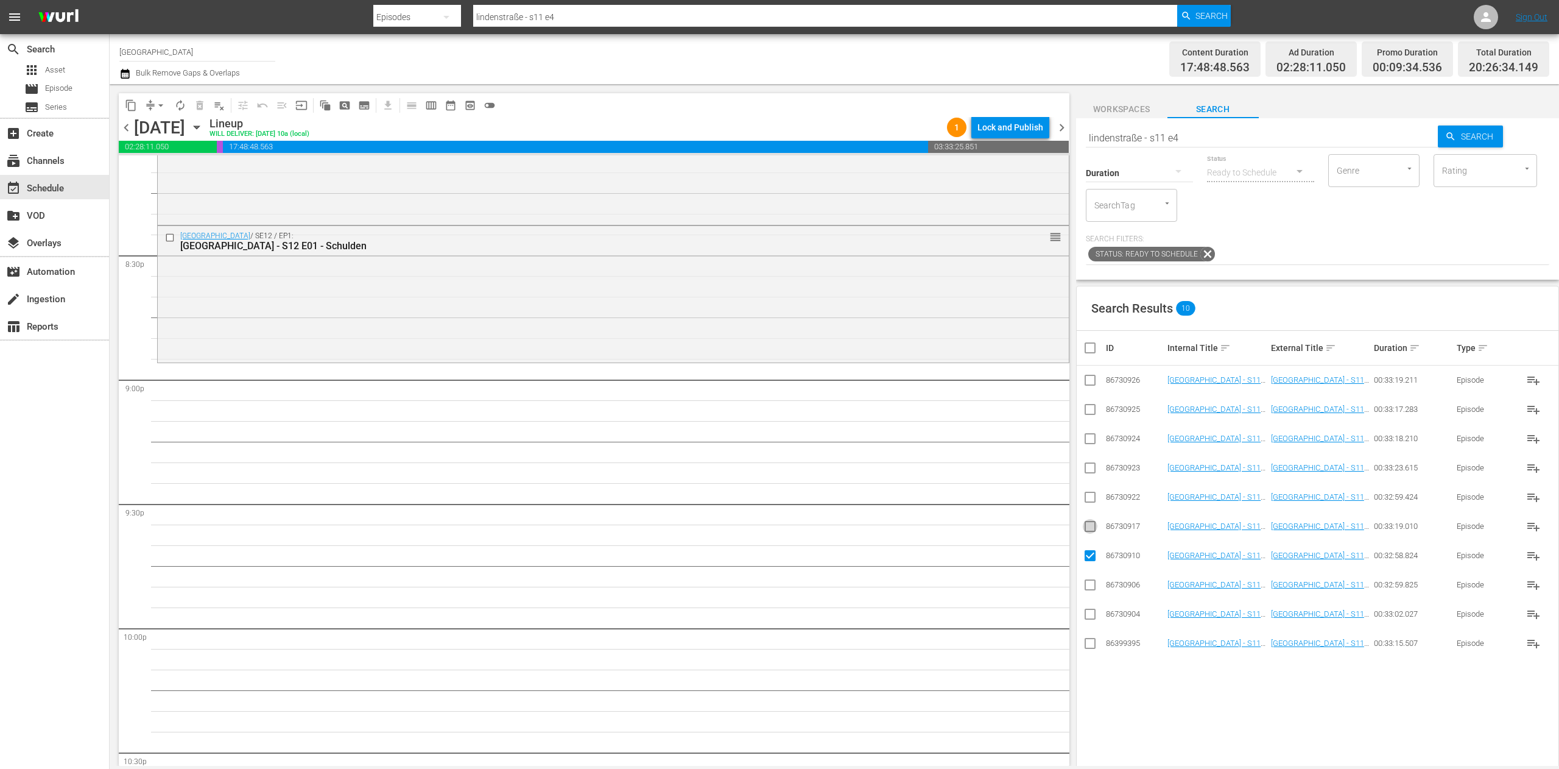
click at [1088, 530] on input "checkbox" at bounding box center [1090, 528] width 15 height 15
checkbox input "true"
click at [1089, 504] on input "checkbox" at bounding box center [1090, 499] width 15 height 15
checkbox input "true"
click at [1090, 468] on input "checkbox" at bounding box center [1090, 470] width 15 height 15
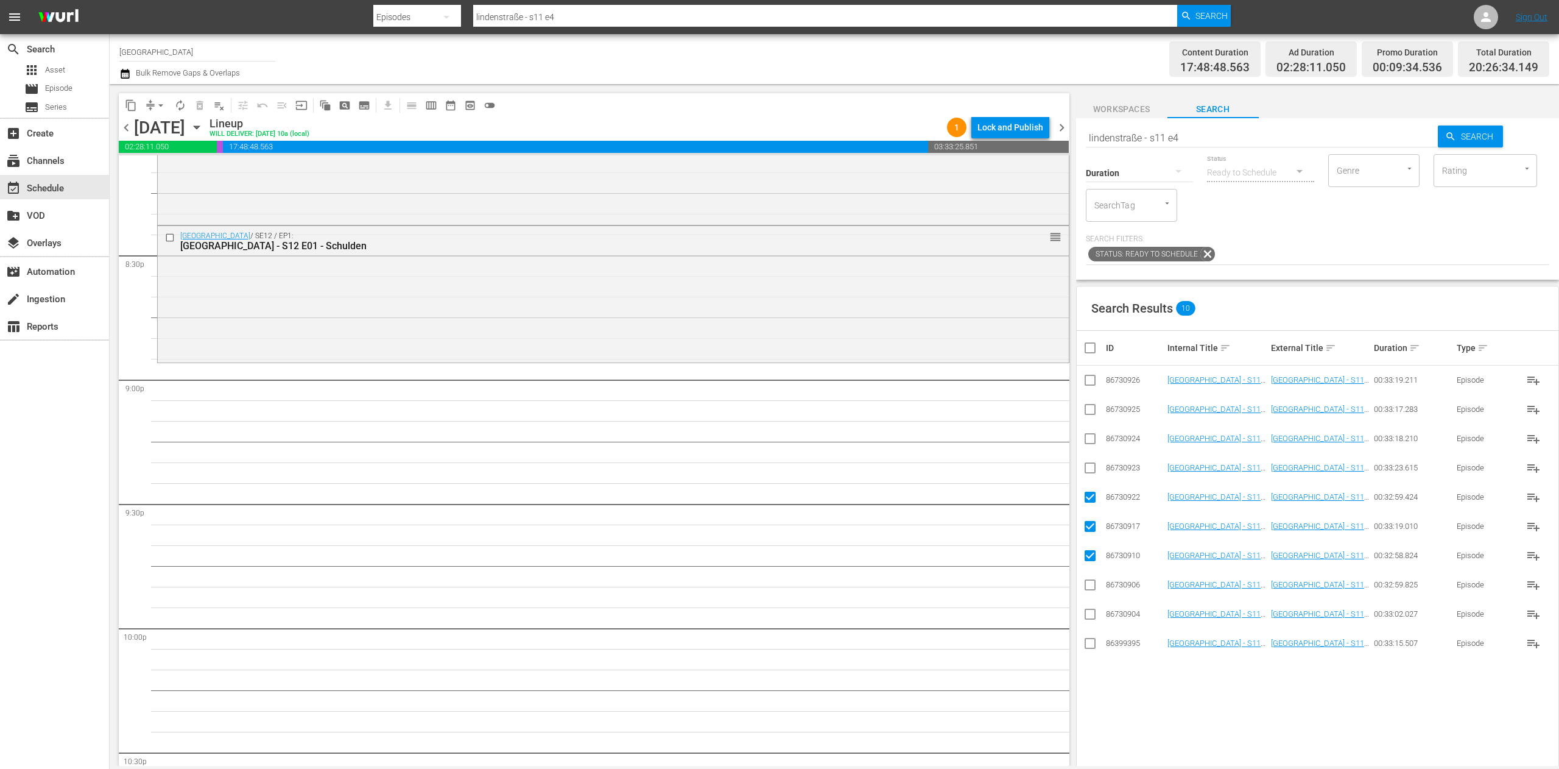
checkbox input "true"
click at [1091, 438] on input "checkbox" at bounding box center [1090, 441] width 15 height 15
checkbox input "true"
click at [1092, 413] on input "checkbox" at bounding box center [1090, 411] width 15 height 15
checkbox input "true"
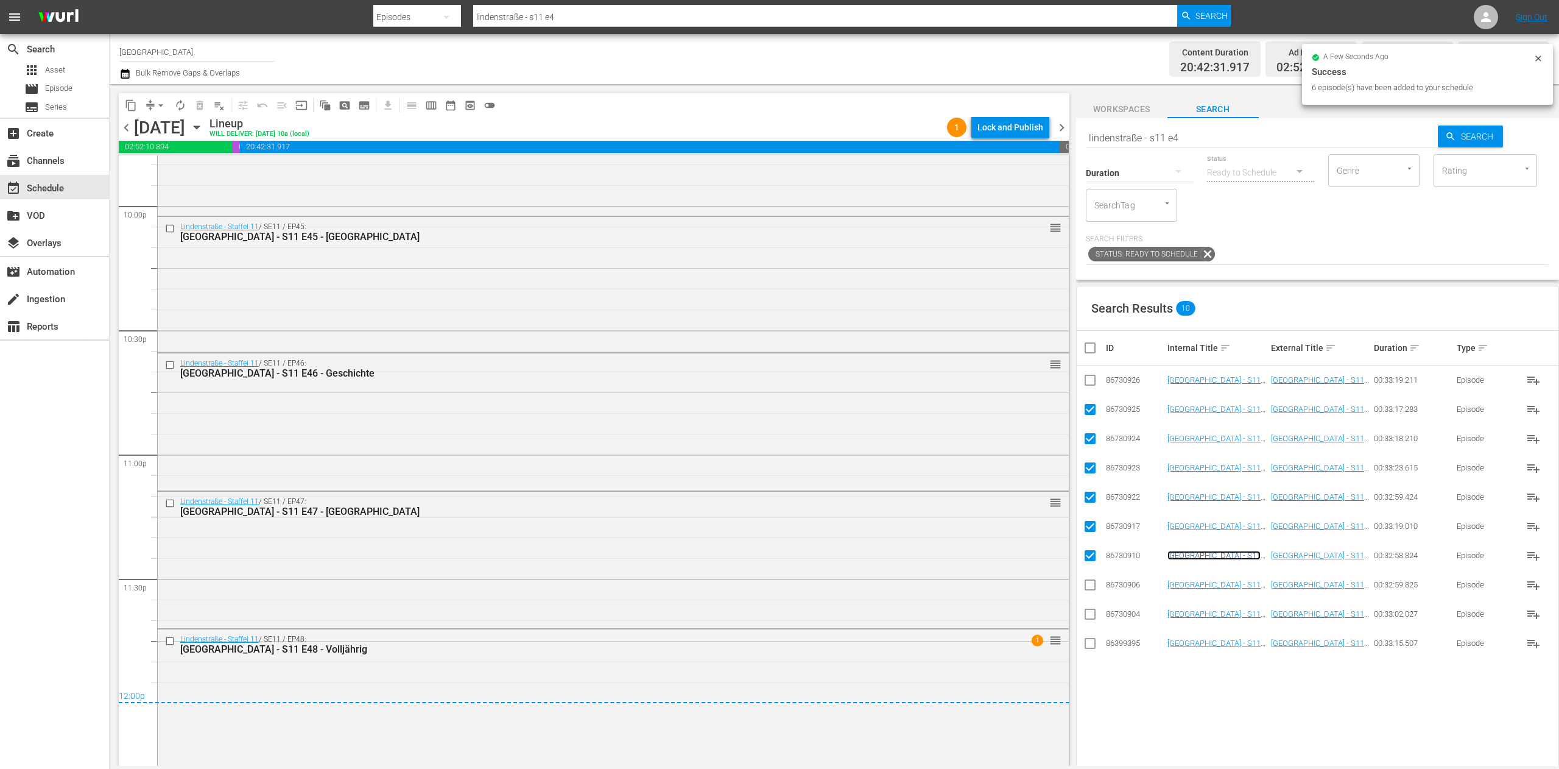
scroll to position [5416, 0]
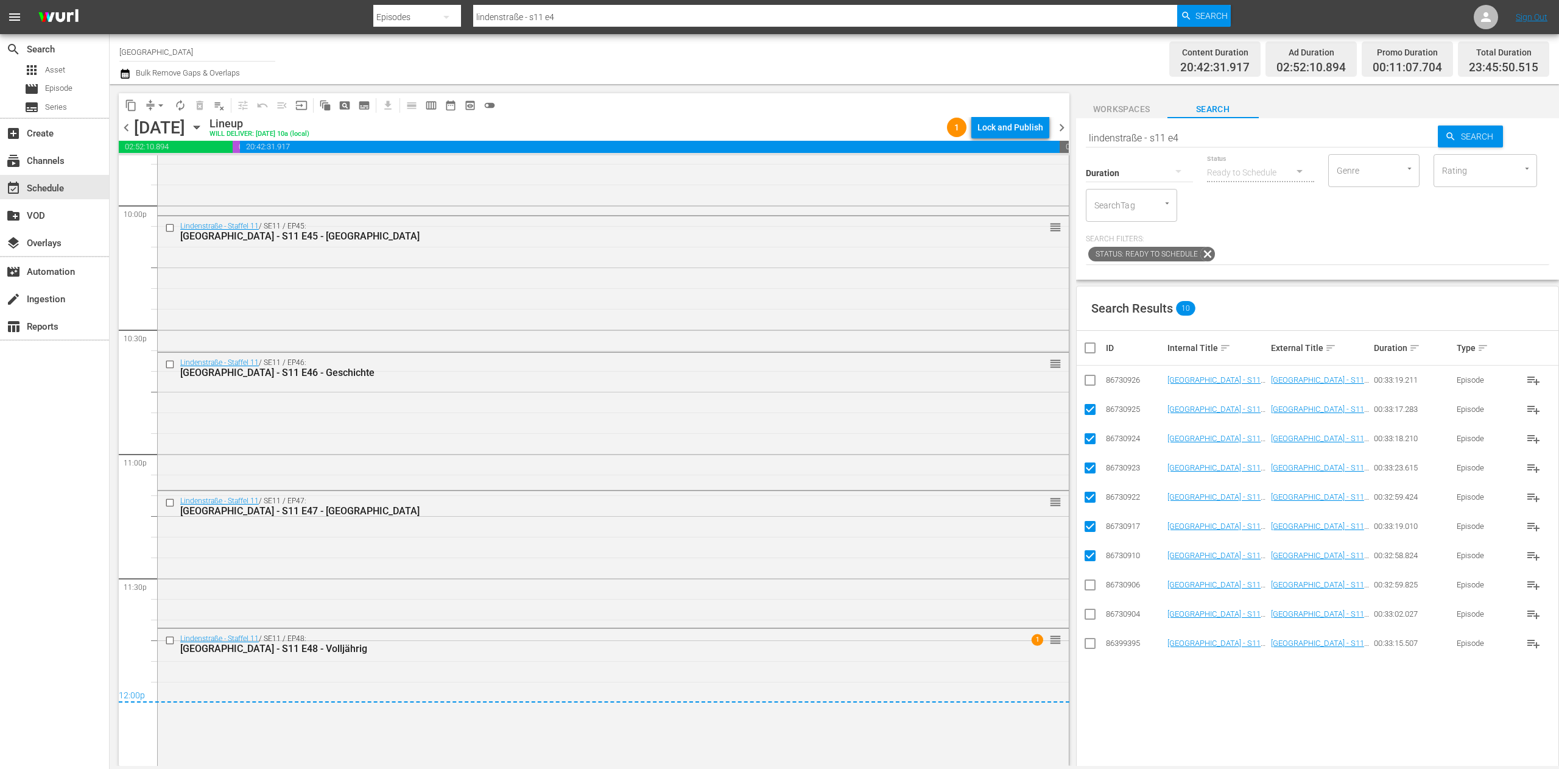
click at [1094, 352] on input "checkbox" at bounding box center [1095, 347] width 24 height 15
checkbox input "true"
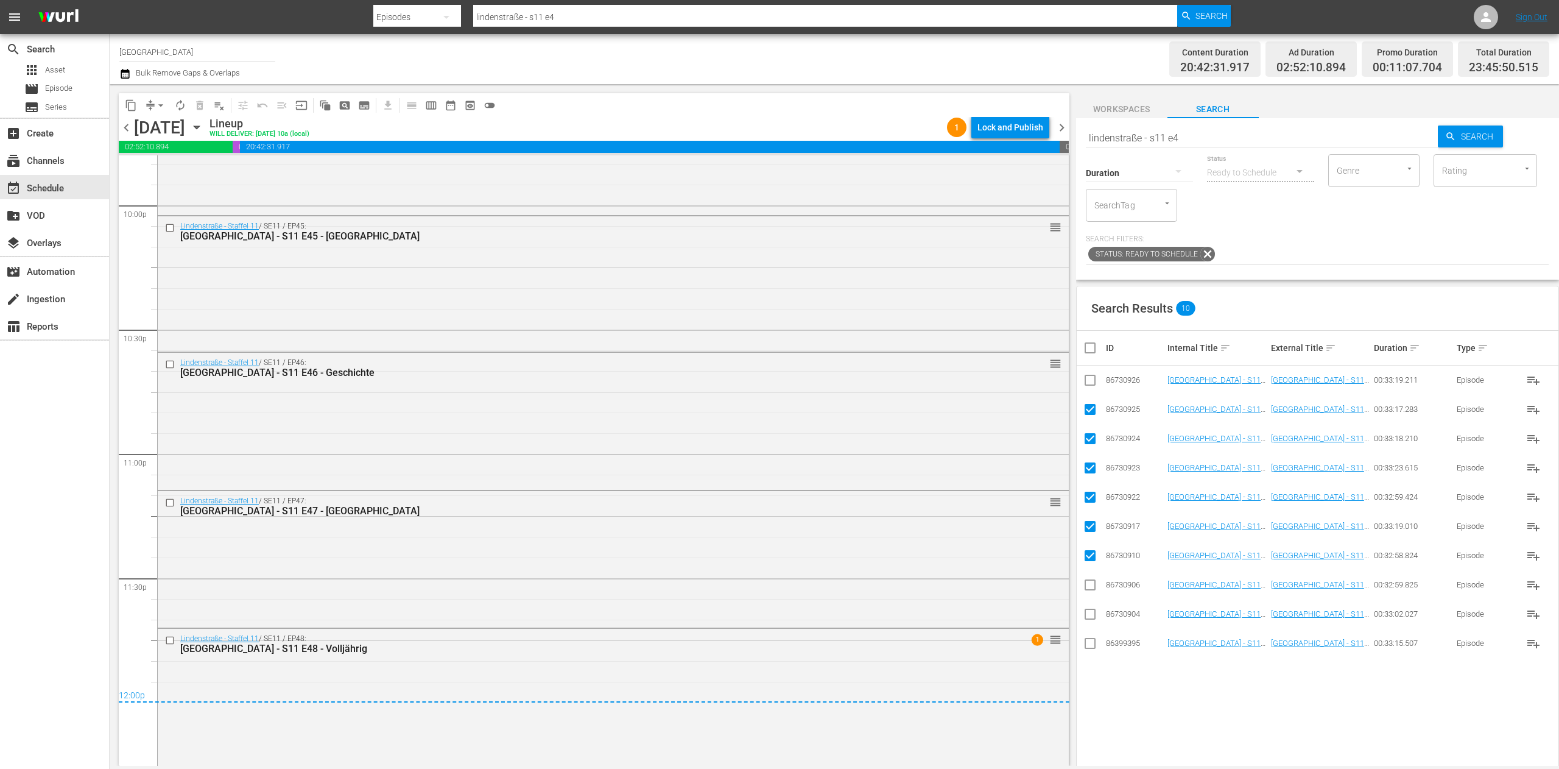
checkbox input "true"
click at [1094, 352] on input "checkbox" at bounding box center [1095, 347] width 24 height 15
checkbox input "false"
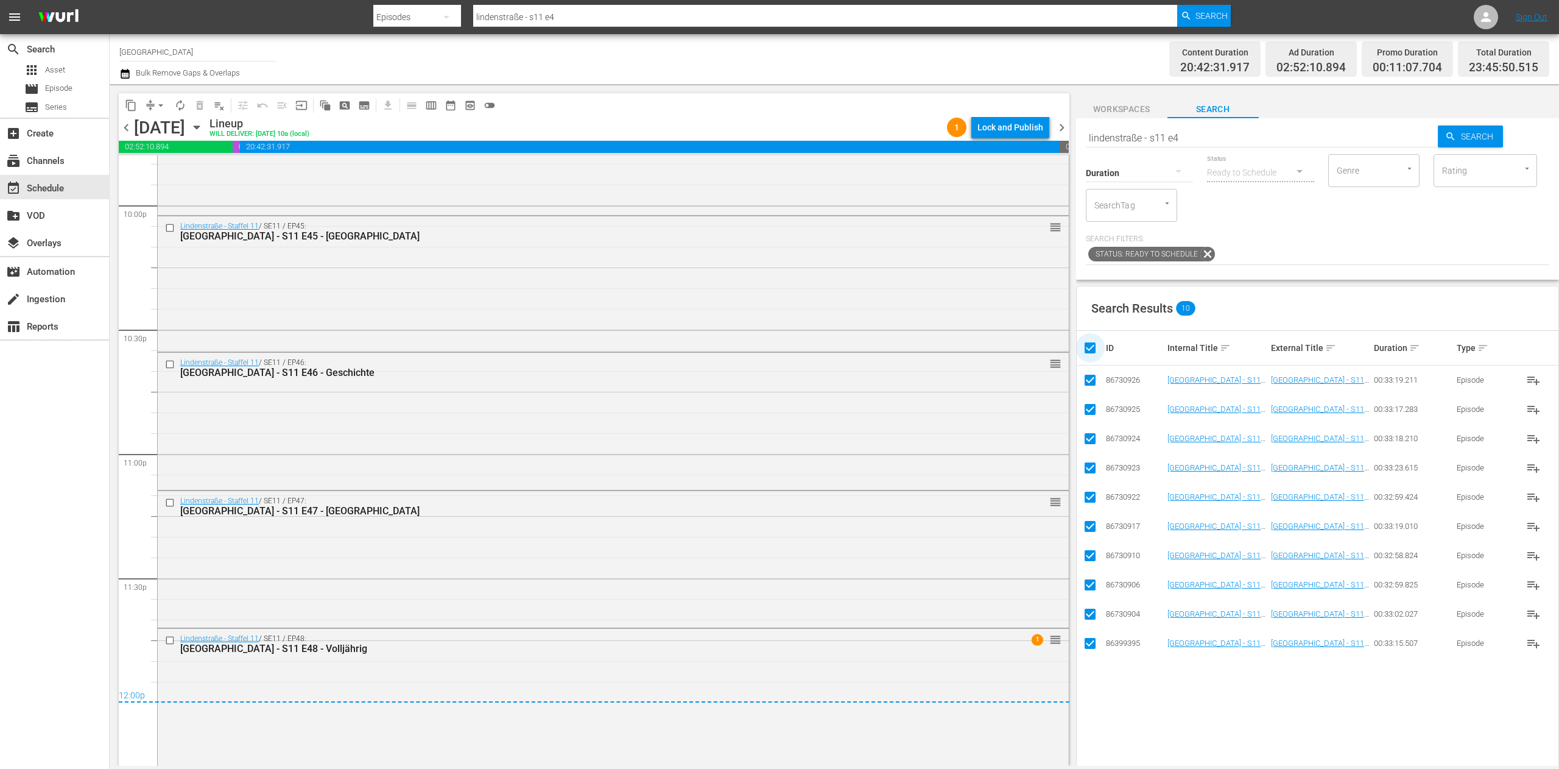
checkbox input "false"
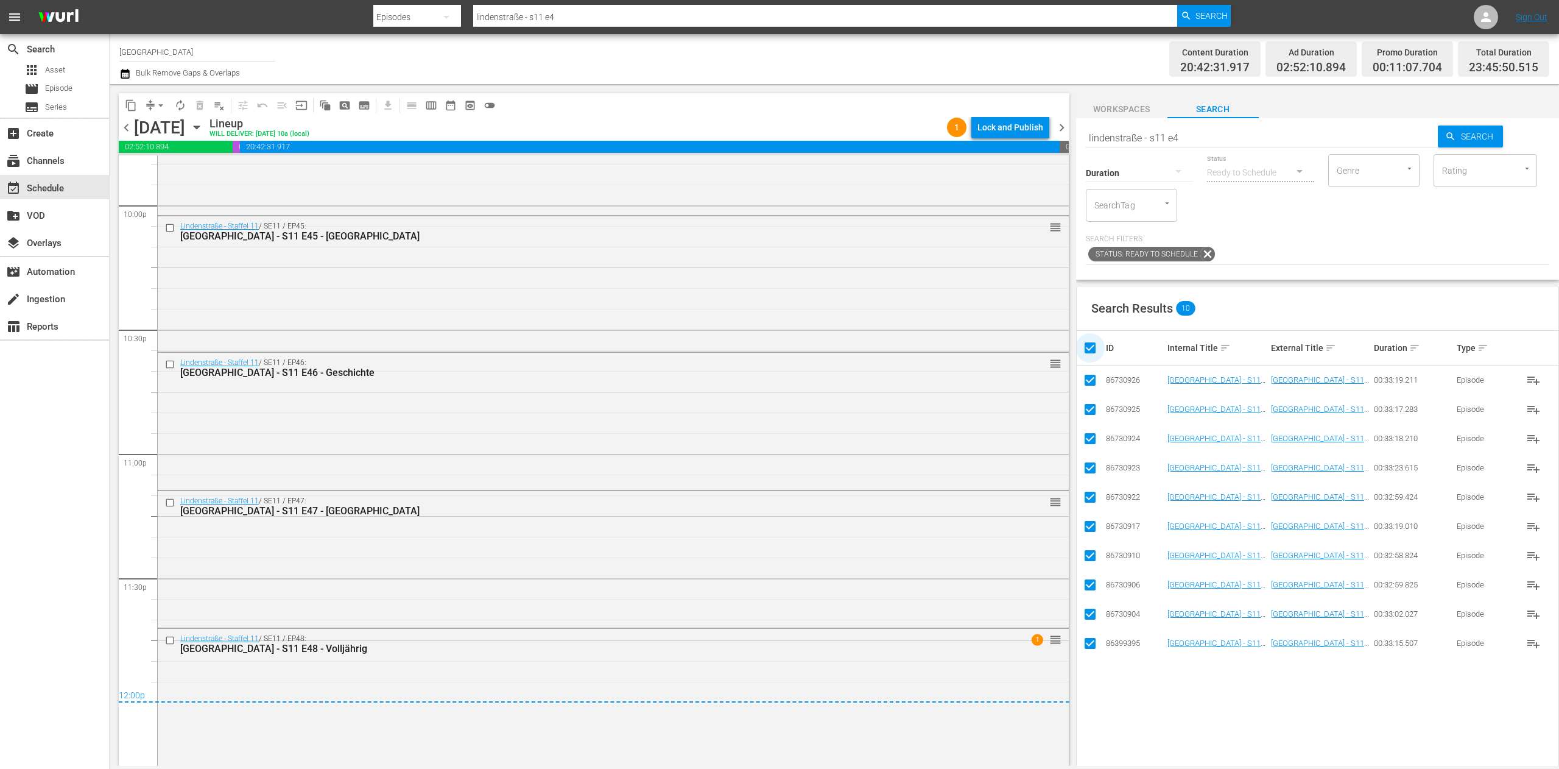
checkbox input "false"
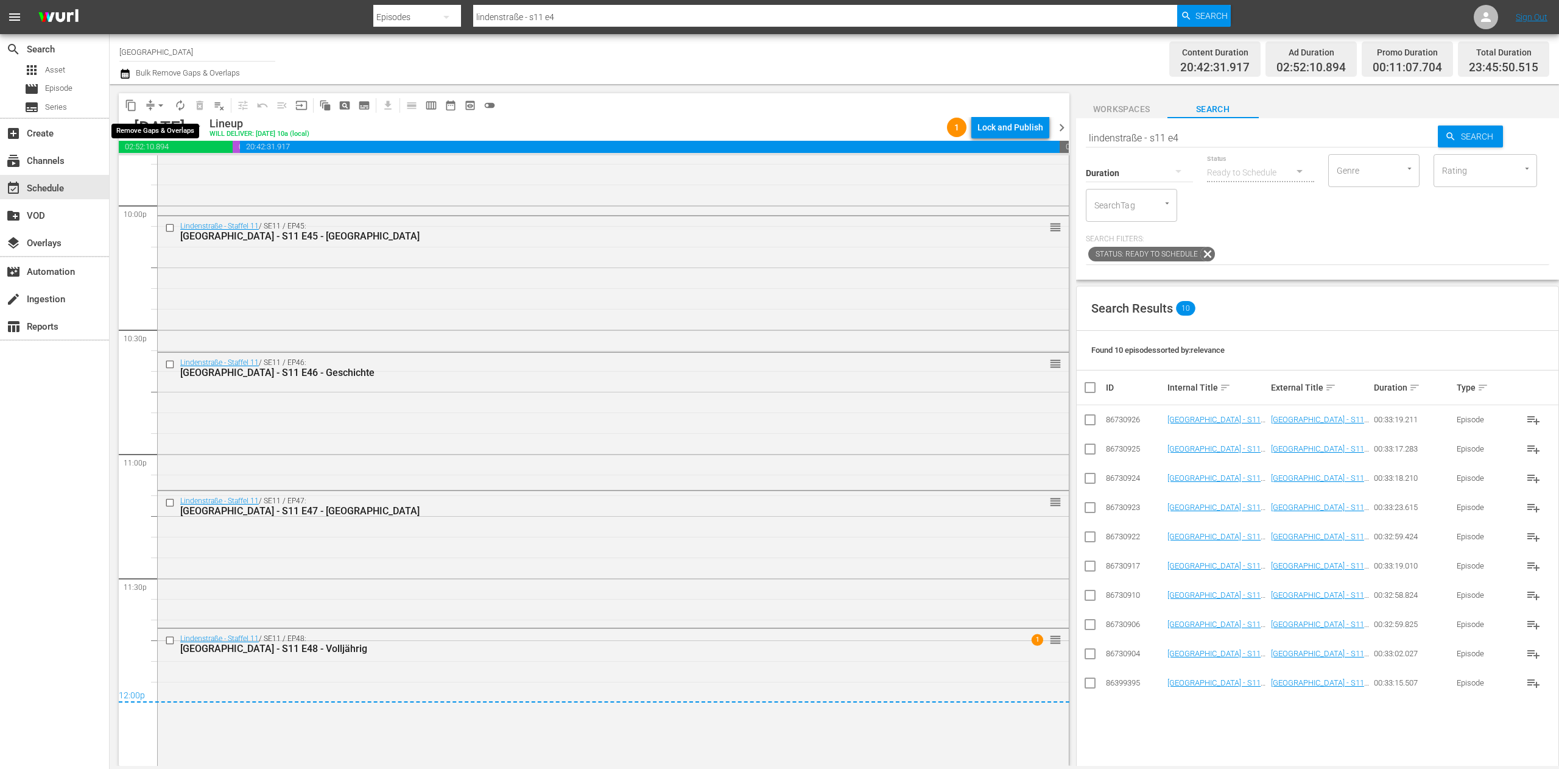
click at [149, 102] on span "compress" at bounding box center [150, 105] width 12 height 12
click at [160, 102] on span "arrow_drop_down" at bounding box center [161, 105] width 12 height 12
click at [166, 174] on li "Align to End of Previous Day" at bounding box center [161, 170] width 128 height 20
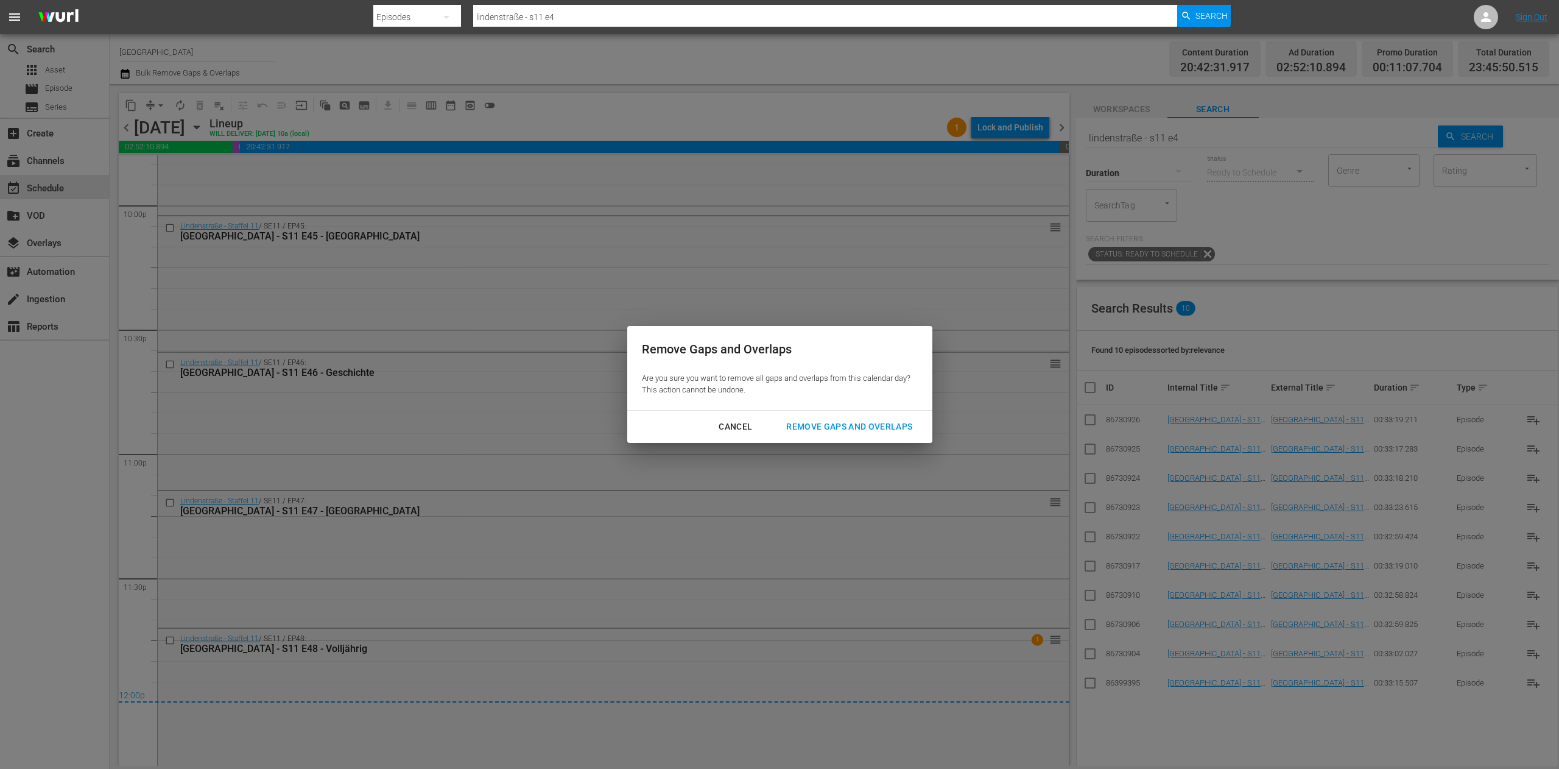
click at [823, 431] on div "Remove Gaps and Overlaps" at bounding box center [849, 426] width 146 height 15
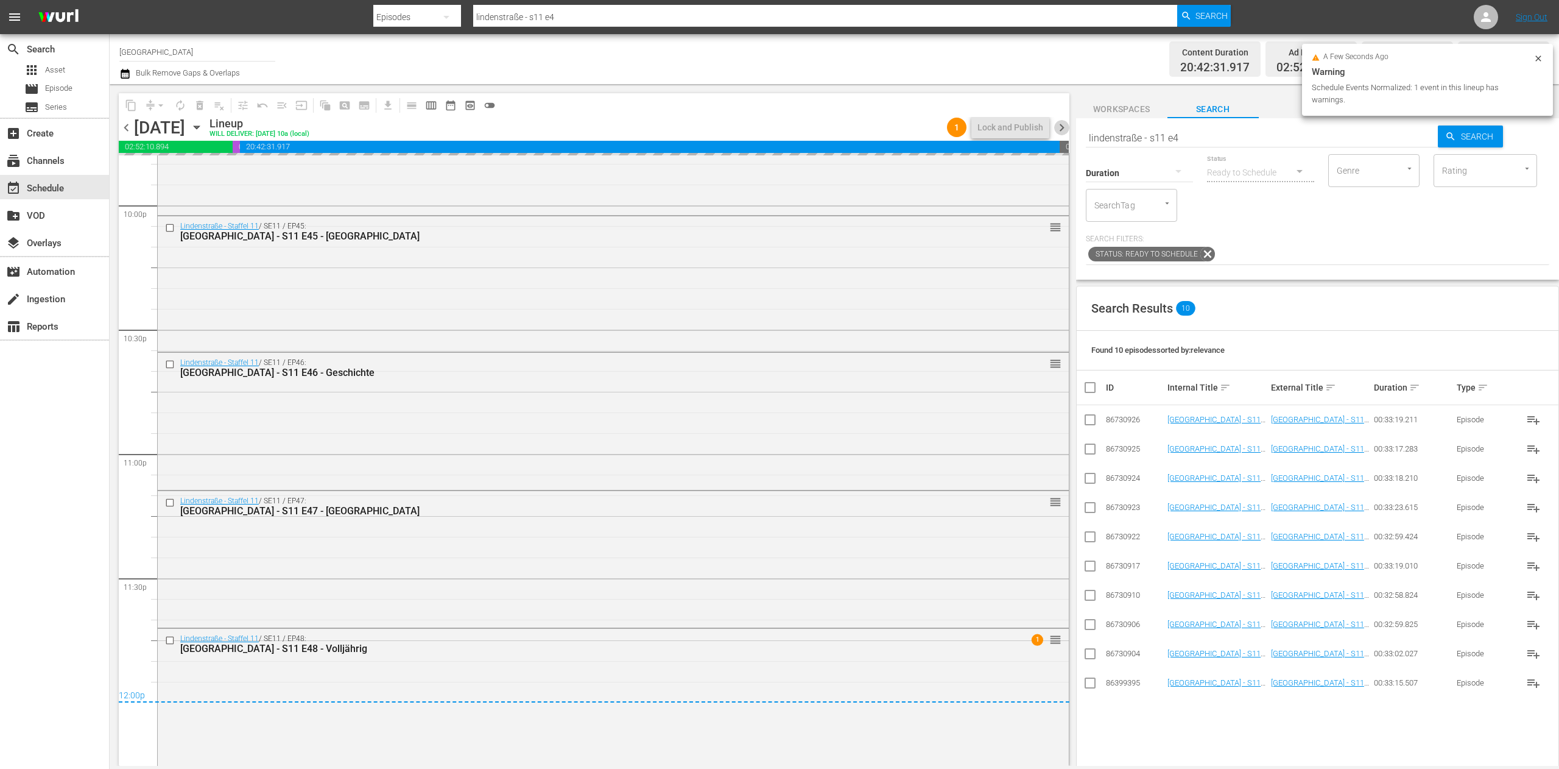
click at [1064, 130] on span "chevron_right" at bounding box center [1061, 127] width 15 height 15
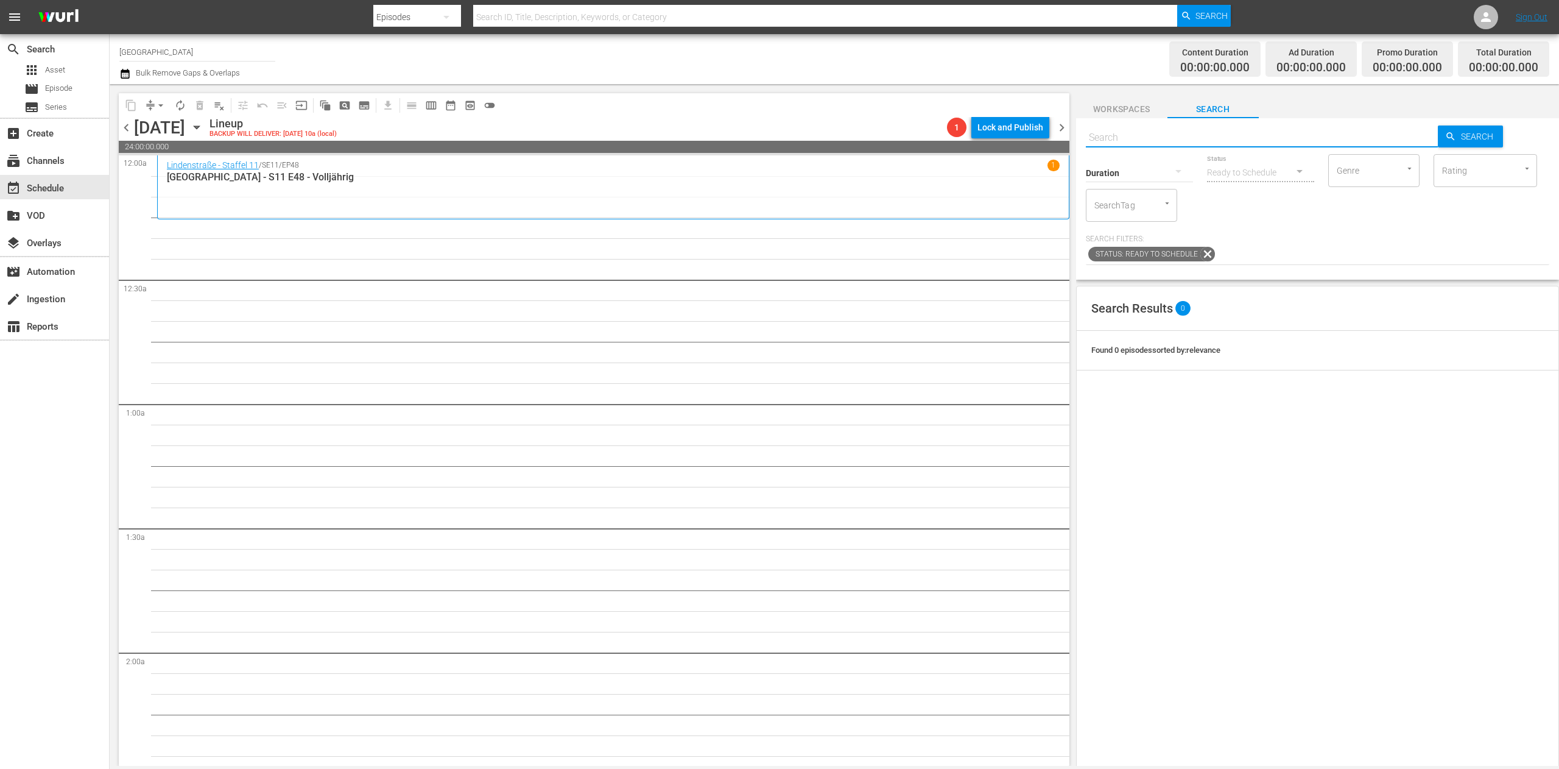
click at [1186, 142] on input "text" at bounding box center [1262, 137] width 353 height 29
type input "lindenstraße - s28 e46"
click at [1163, 140] on input "lindenstraße - s28 e46" at bounding box center [1262, 137] width 353 height 29
type input "lindenstraße - s28 e46"
type input "lindenstraße - s11 e46"
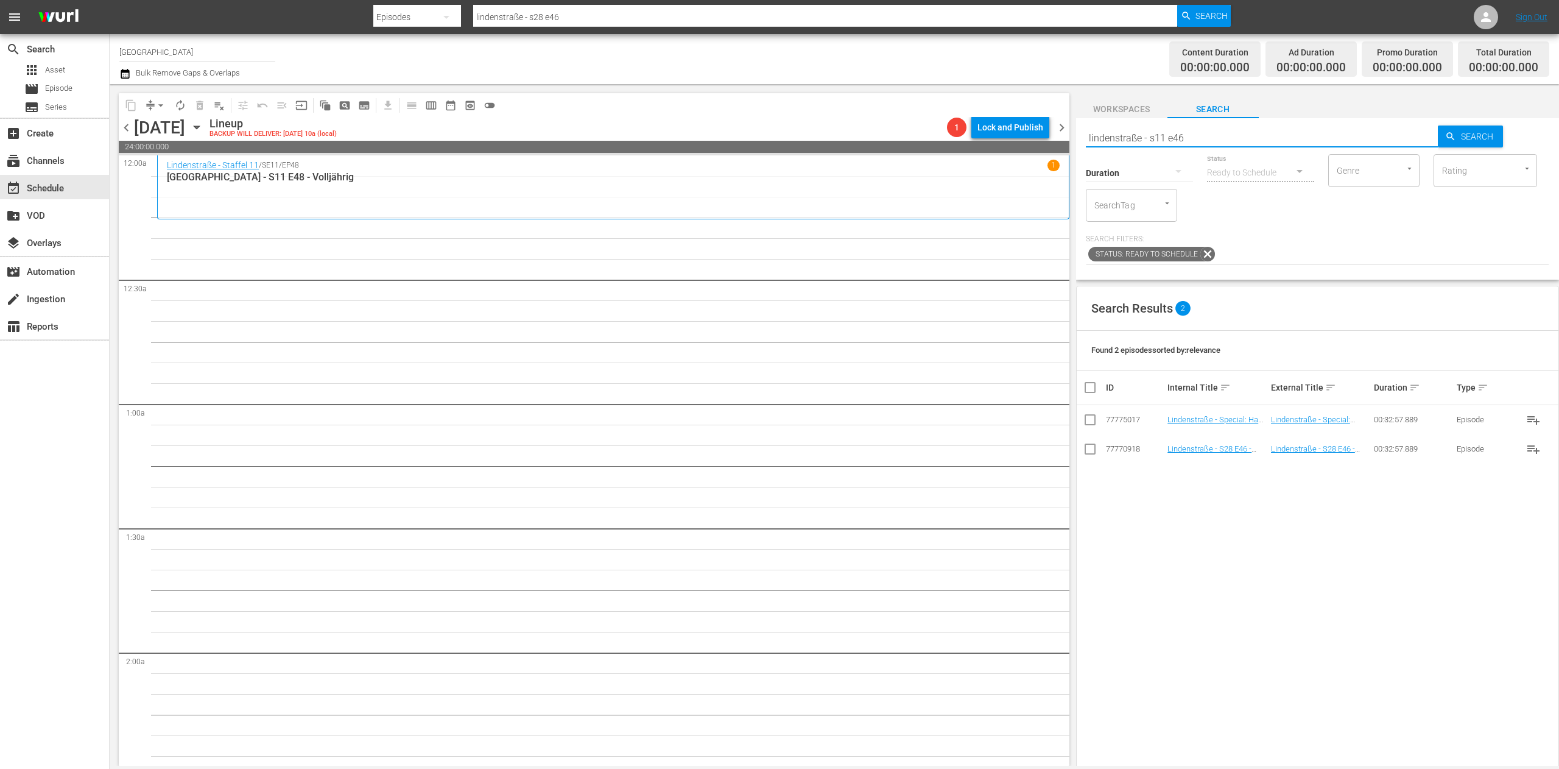
type input "lindenstraße - s11 e46"
type input "lindenstraße - s11 e4"
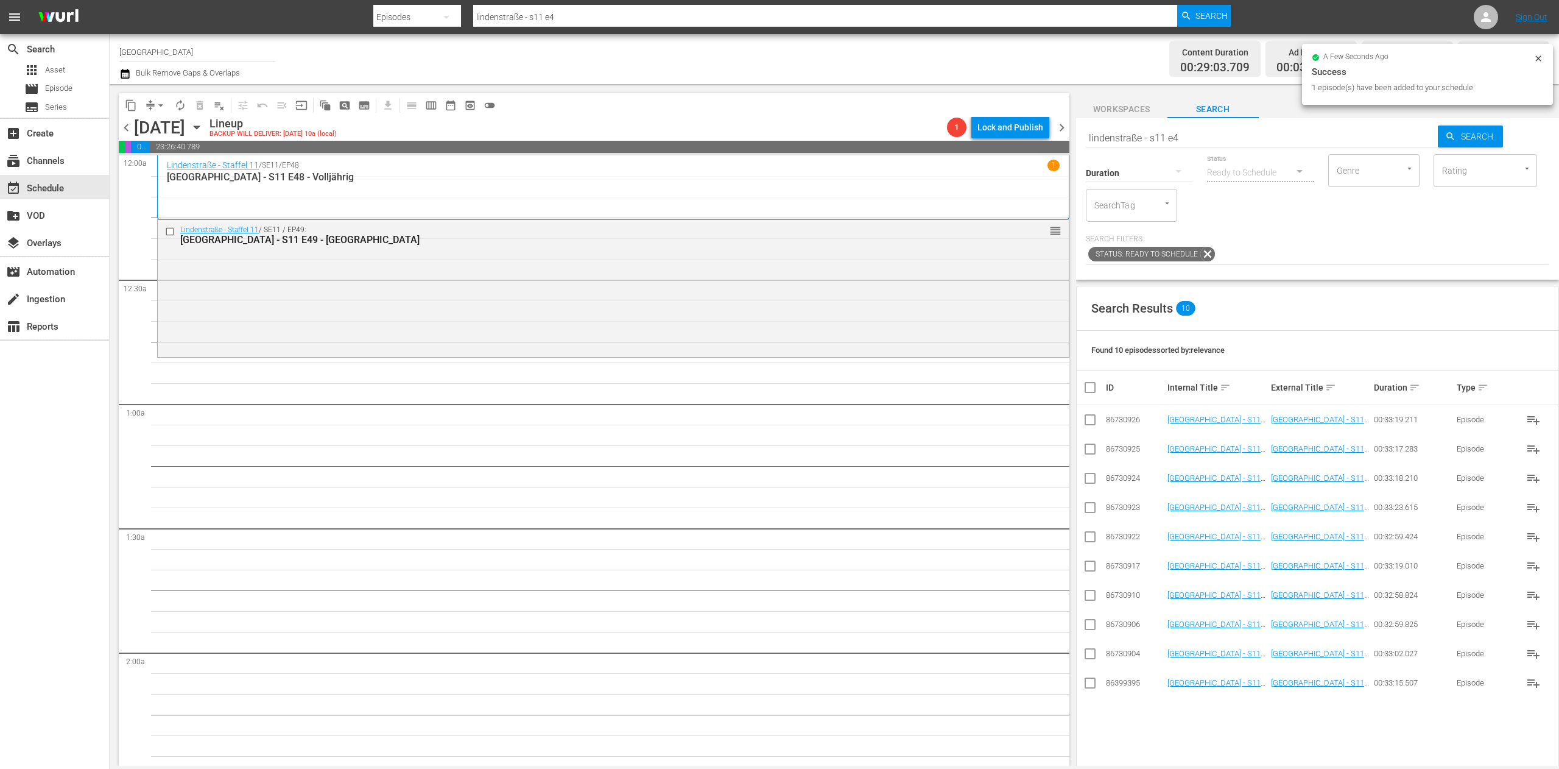
click at [1220, 116] on span "Search" at bounding box center [1212, 109] width 91 height 15
click at [1219, 140] on input "lindenstraße - s11 e4" at bounding box center [1262, 137] width 353 height 29
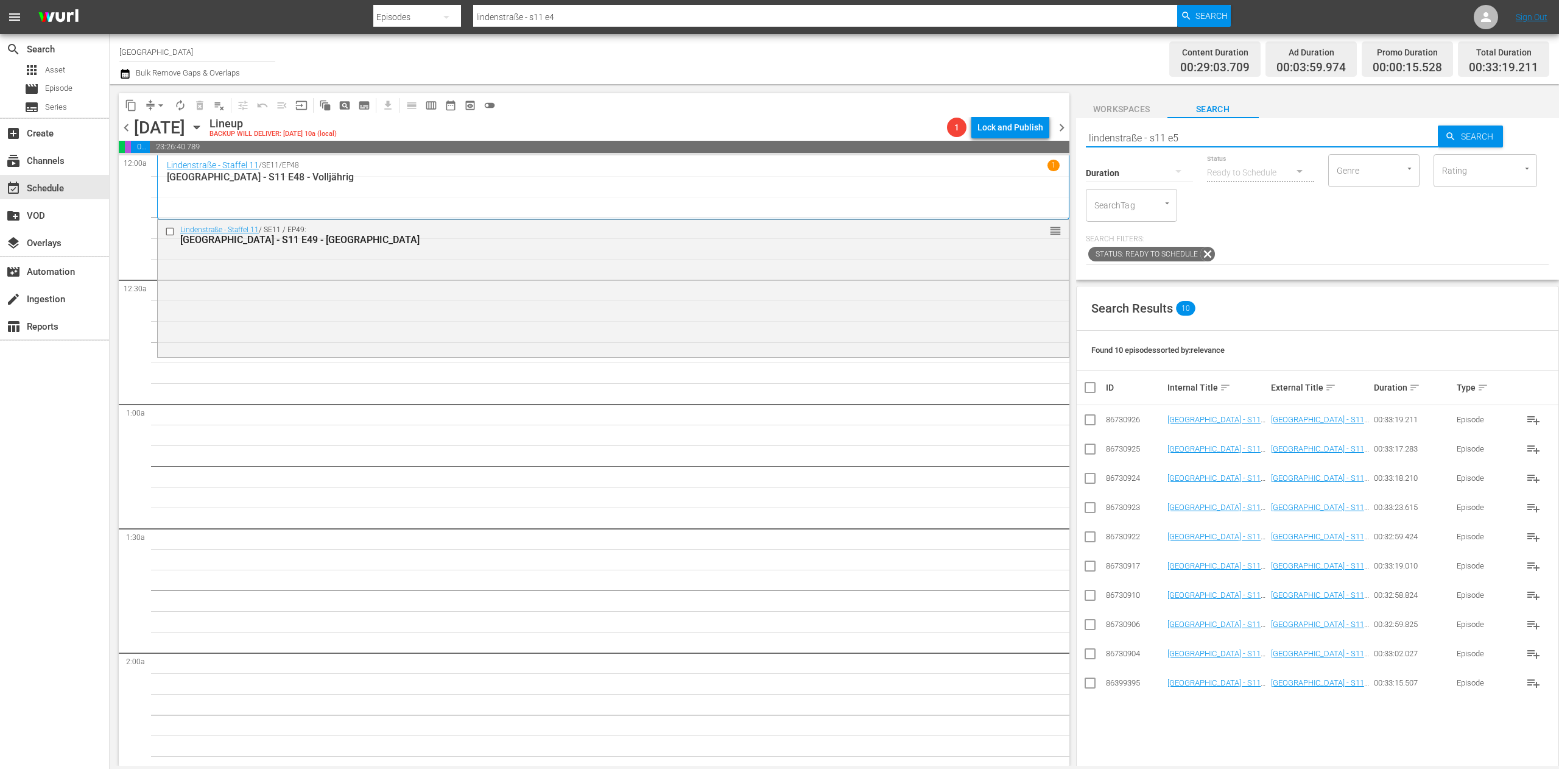
type input "lindenstraße - s11 e5"
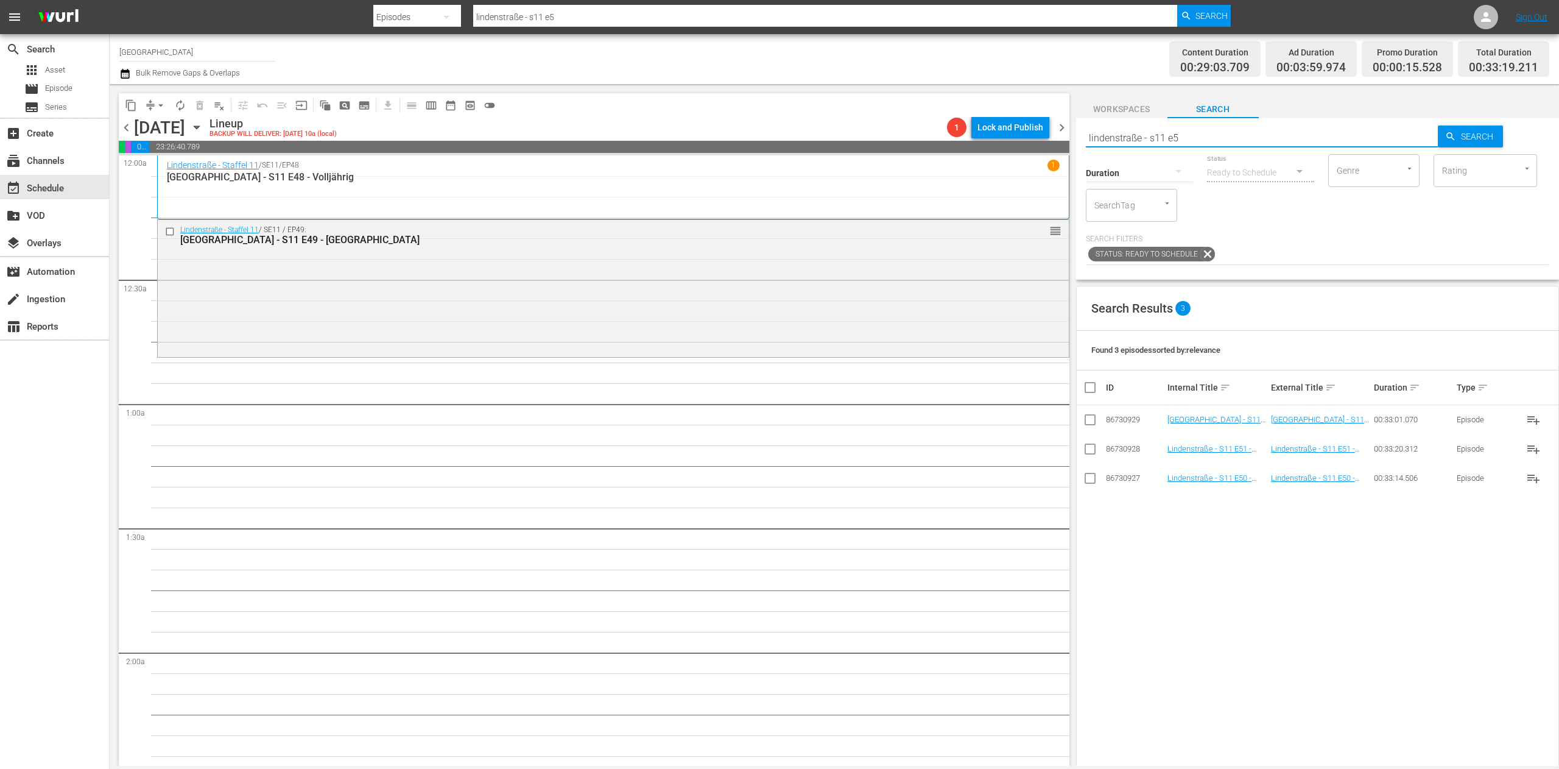
click at [1088, 482] on input "checkbox" at bounding box center [1090, 480] width 15 height 15
checkbox input "true"
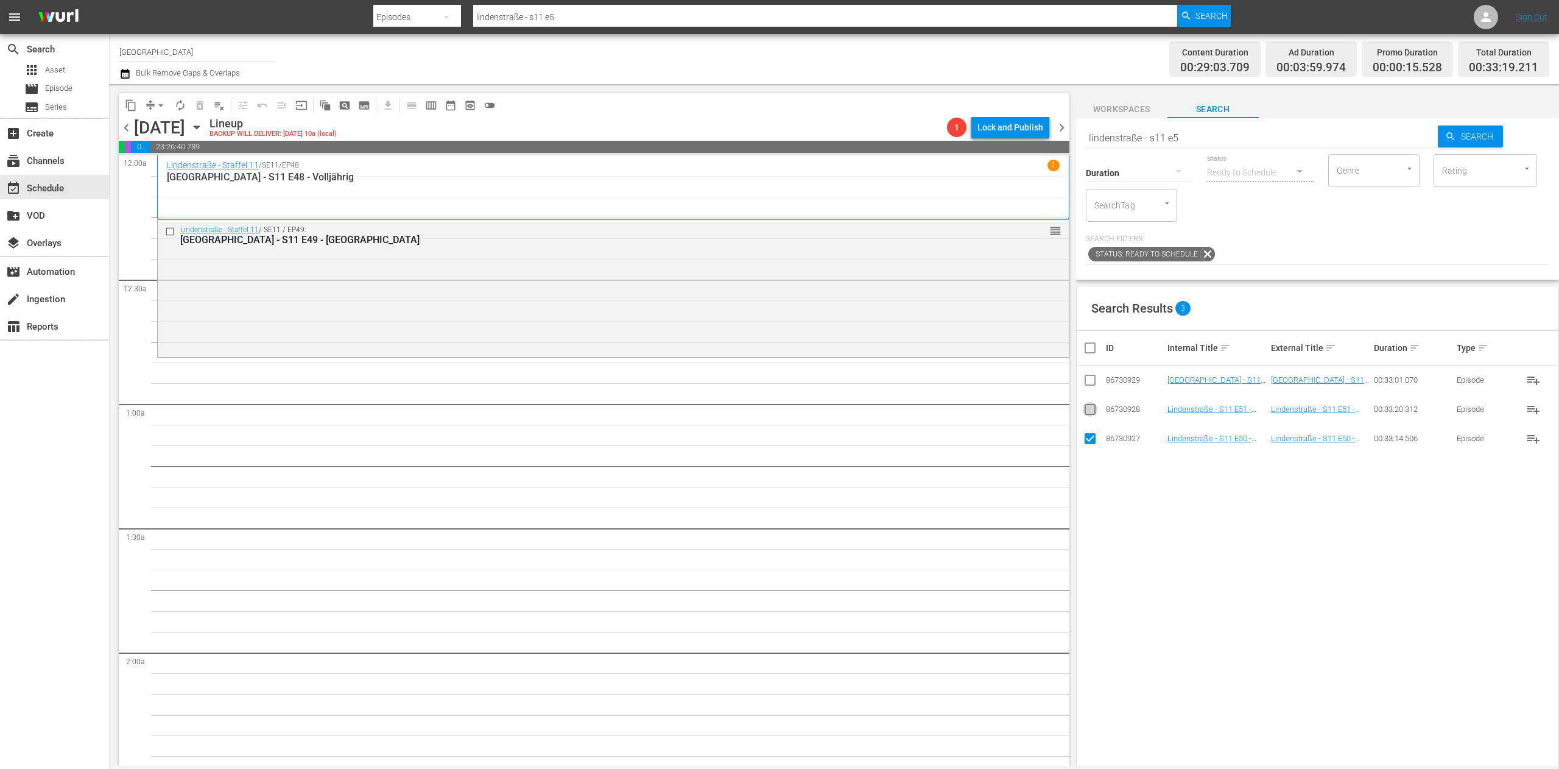
click at [1091, 416] on input "checkbox" at bounding box center [1090, 411] width 15 height 15
checkbox input "true"
click at [1094, 378] on input "checkbox" at bounding box center [1090, 382] width 15 height 15
checkbox input "true"
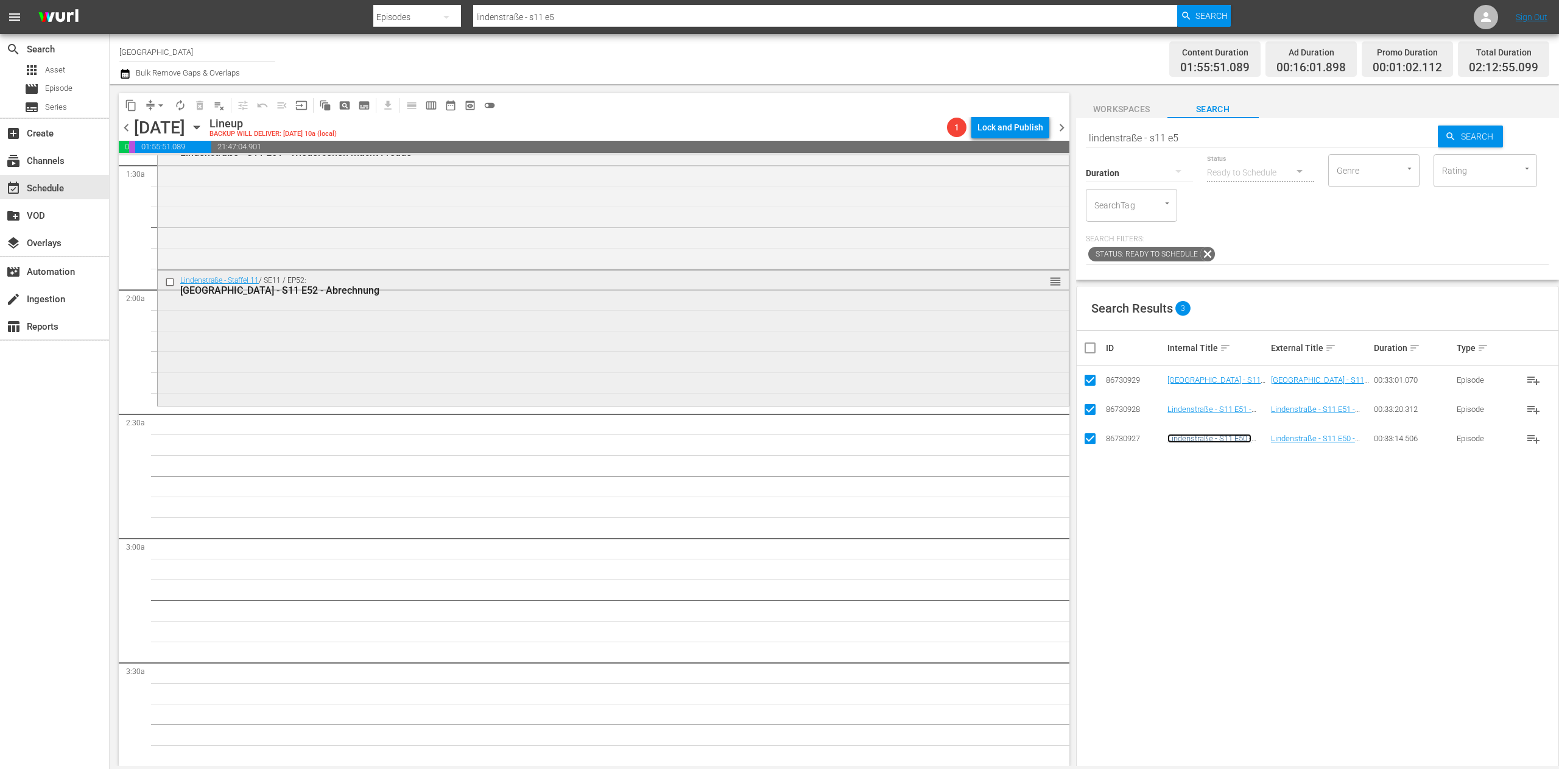
scroll to position [365, 0]
click at [1089, 346] on input "checkbox" at bounding box center [1095, 347] width 24 height 15
checkbox input "false"
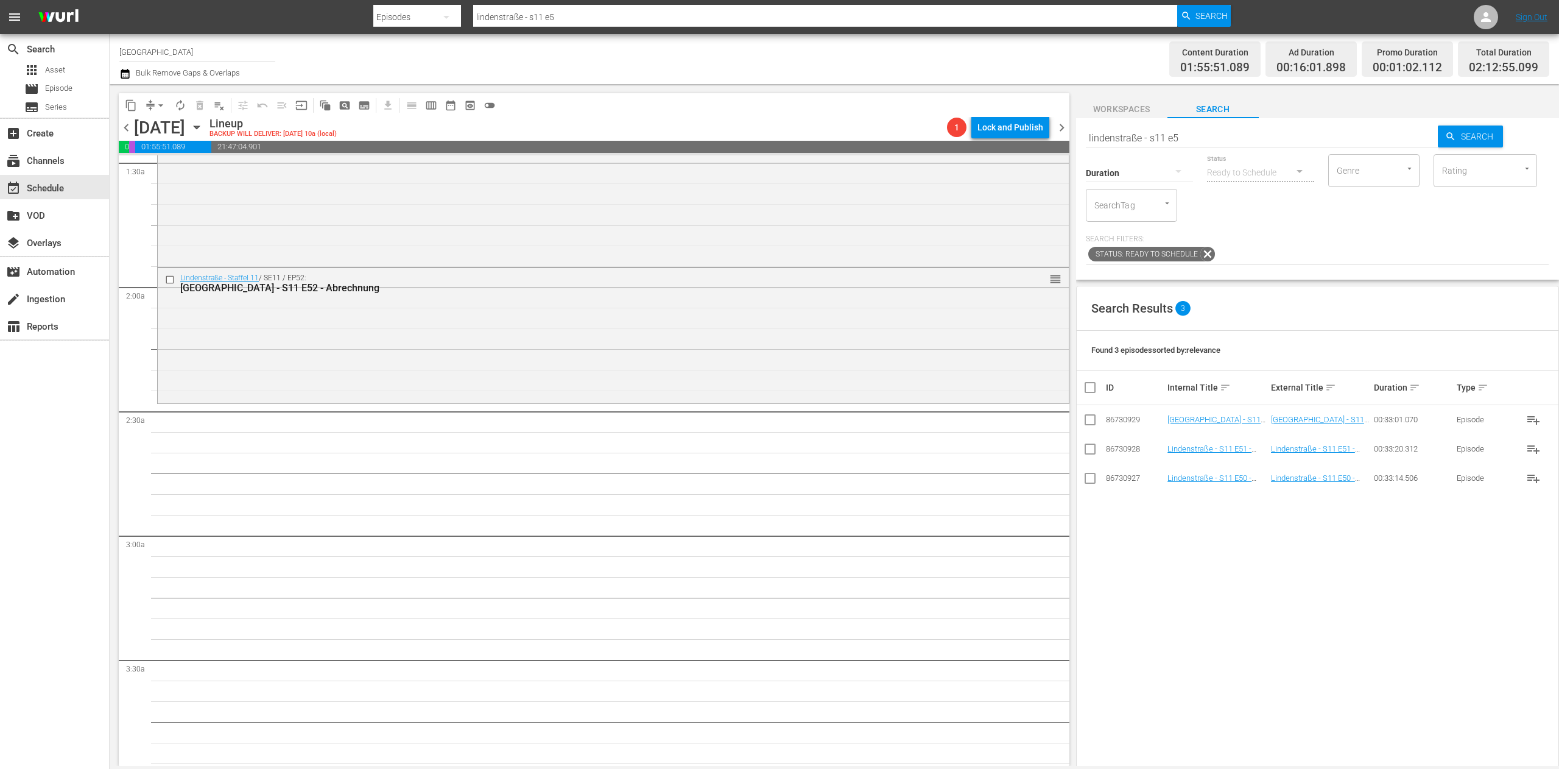
click at [1233, 141] on input "lindenstraße - s11 e5" at bounding box center [1262, 137] width 353 height 29
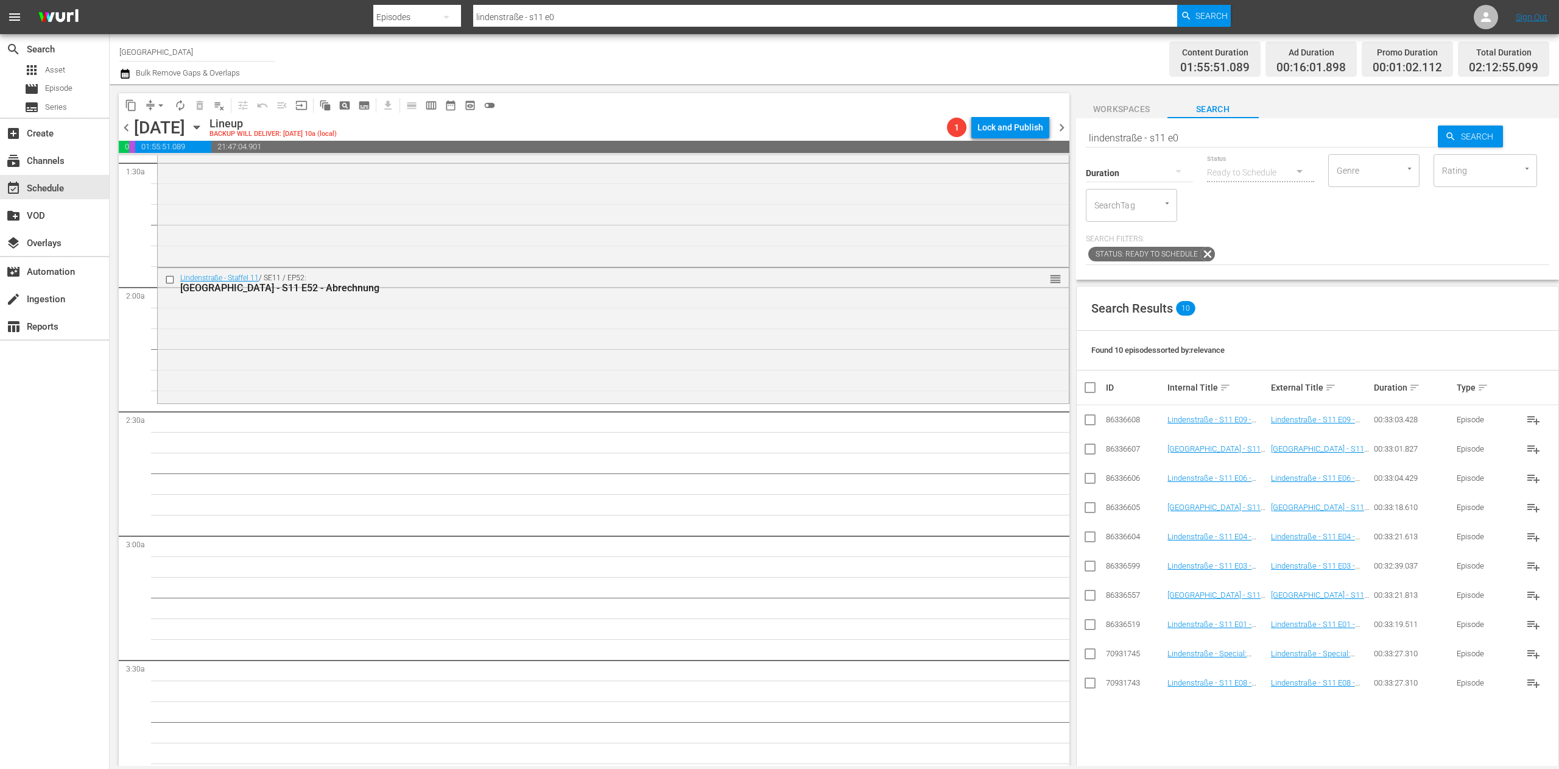
click at [1196, 142] on input "lindenstraße - s11 e0" at bounding box center [1262, 137] width 353 height 29
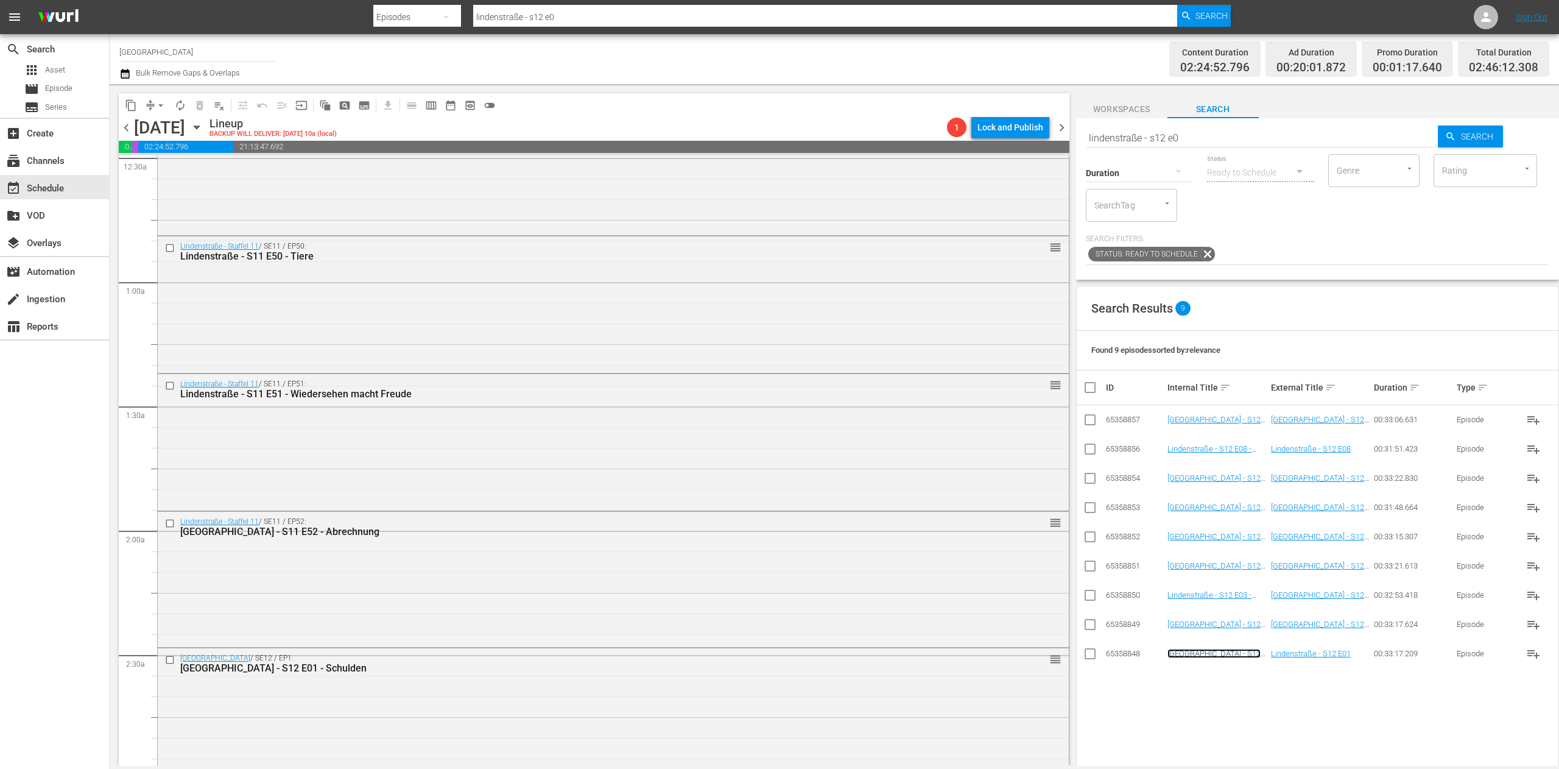
scroll to position [609, 0]
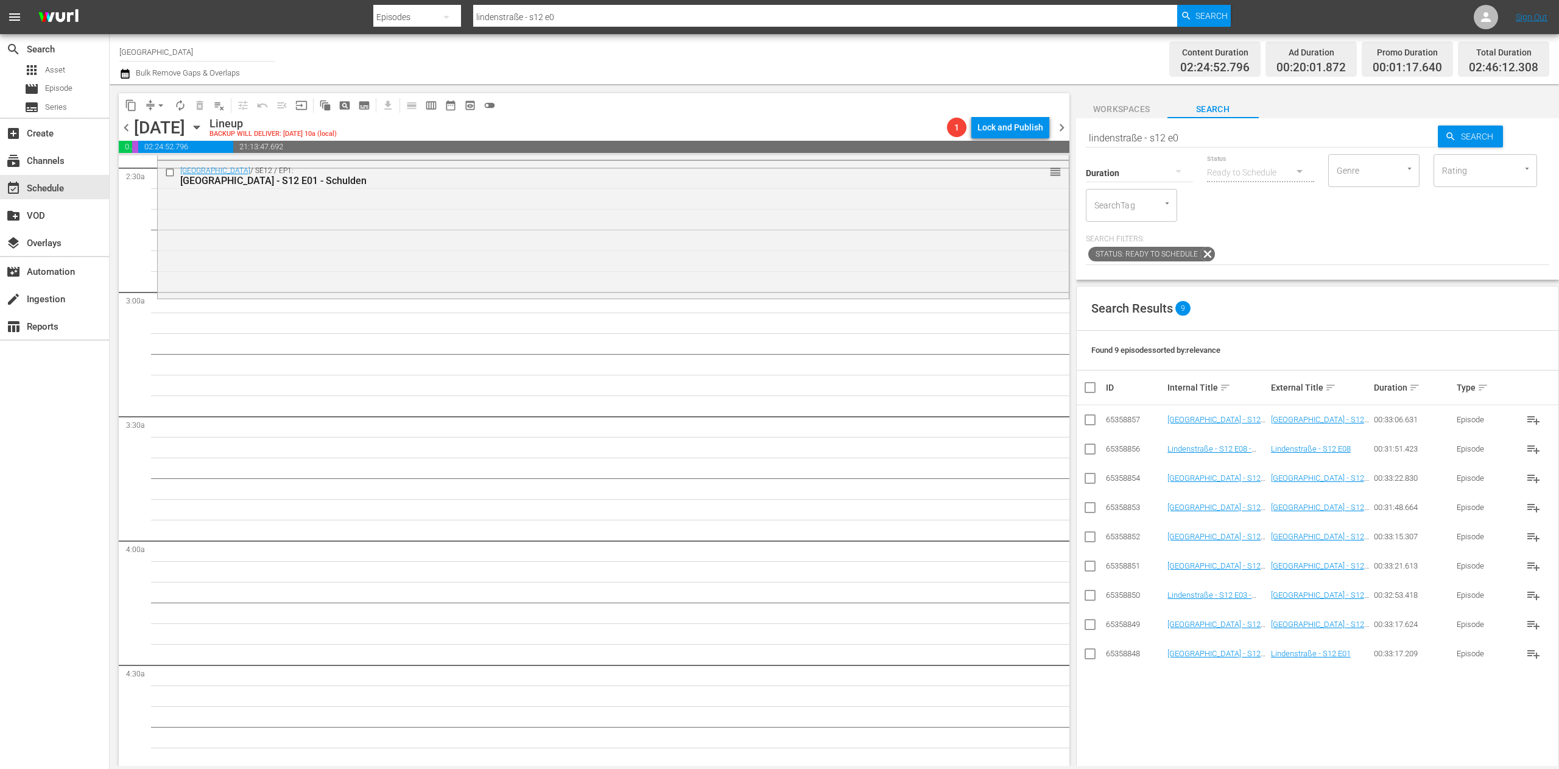
click at [1234, 144] on input "lindenstraße - s12 e0" at bounding box center [1262, 137] width 353 height 29
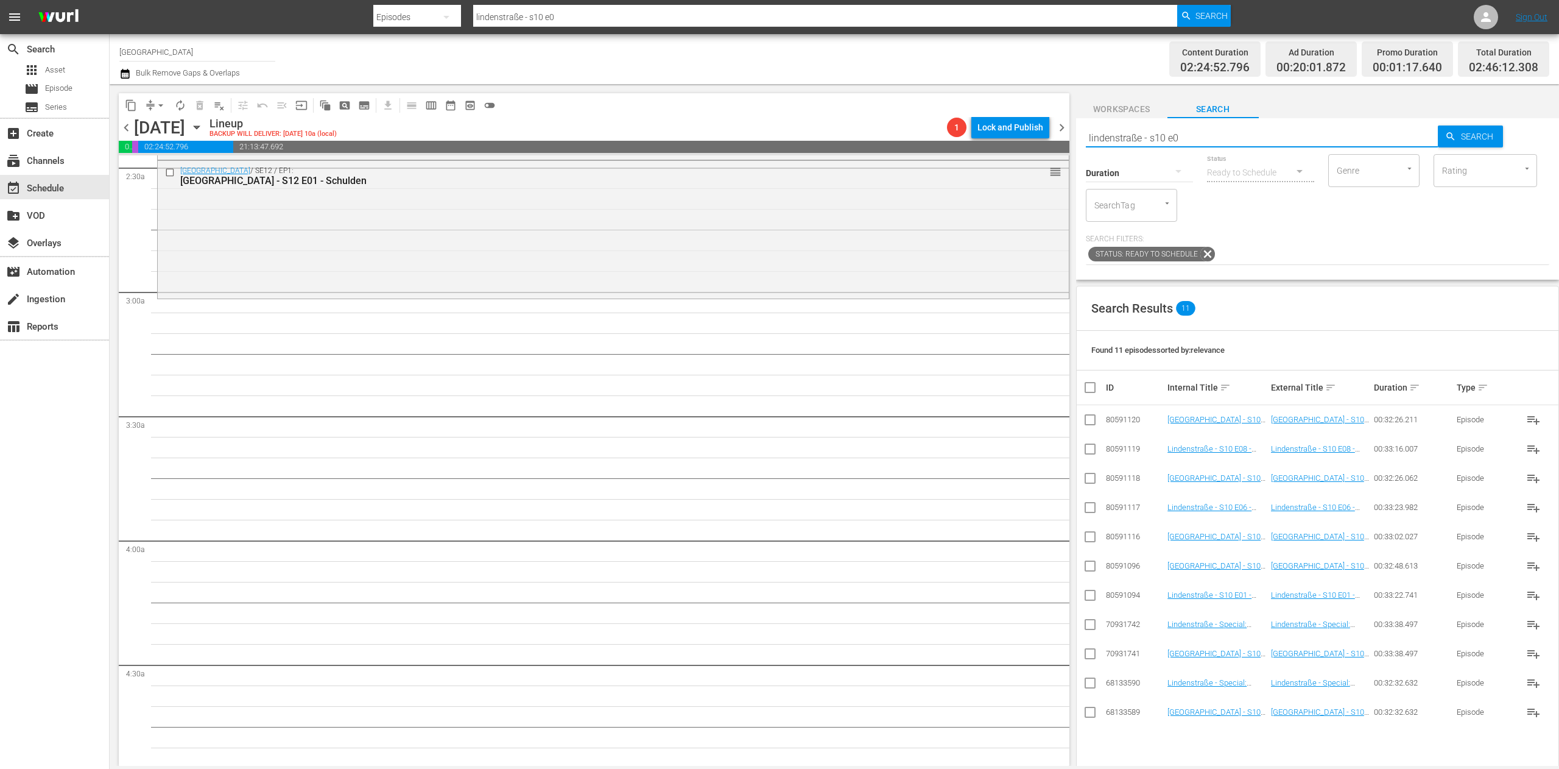
click at [1091, 658] on input "checkbox" at bounding box center [1090, 656] width 15 height 15
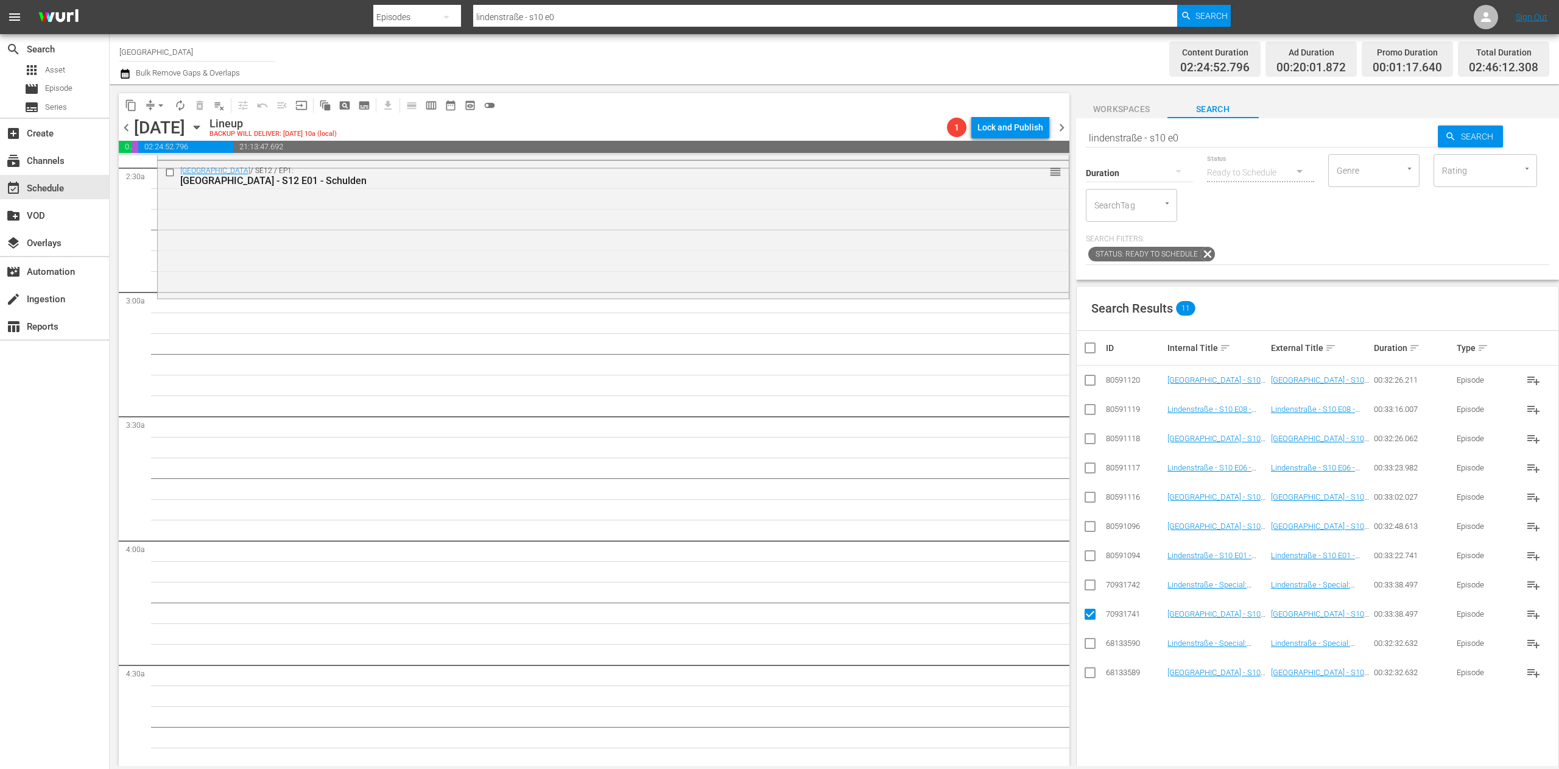
click at [1092, 499] on input "checkbox" at bounding box center [1090, 499] width 15 height 15
click at [1087, 672] on input "checkbox" at bounding box center [1090, 674] width 15 height 15
click at [1088, 465] on input "checkbox" at bounding box center [1090, 470] width 15 height 15
click at [1090, 435] on input "checkbox" at bounding box center [1090, 441] width 15 height 15
click at [1090, 407] on input "checkbox" at bounding box center [1090, 411] width 15 height 15
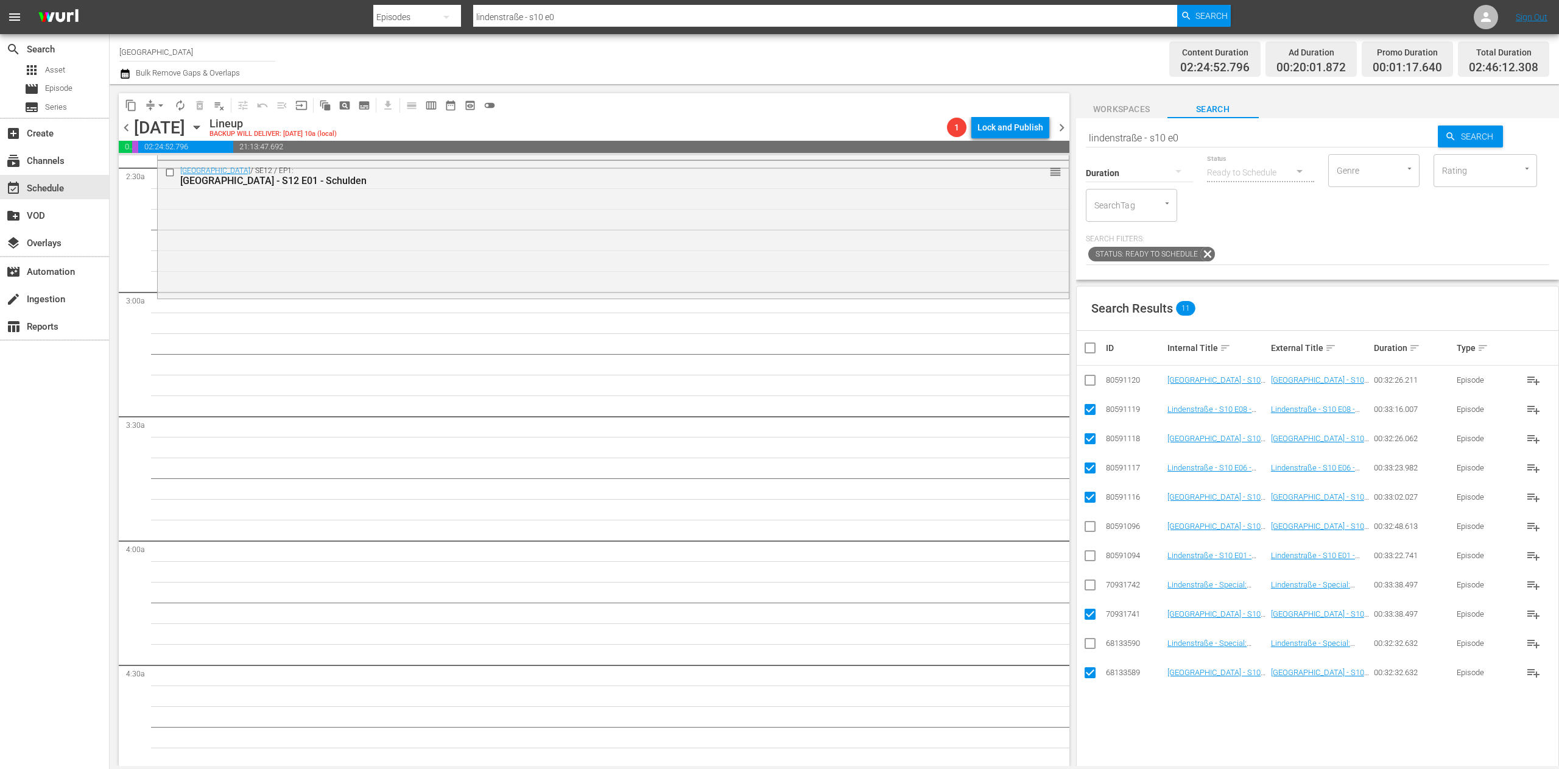
click at [1092, 386] on input "checkbox" at bounding box center [1090, 382] width 15 height 15
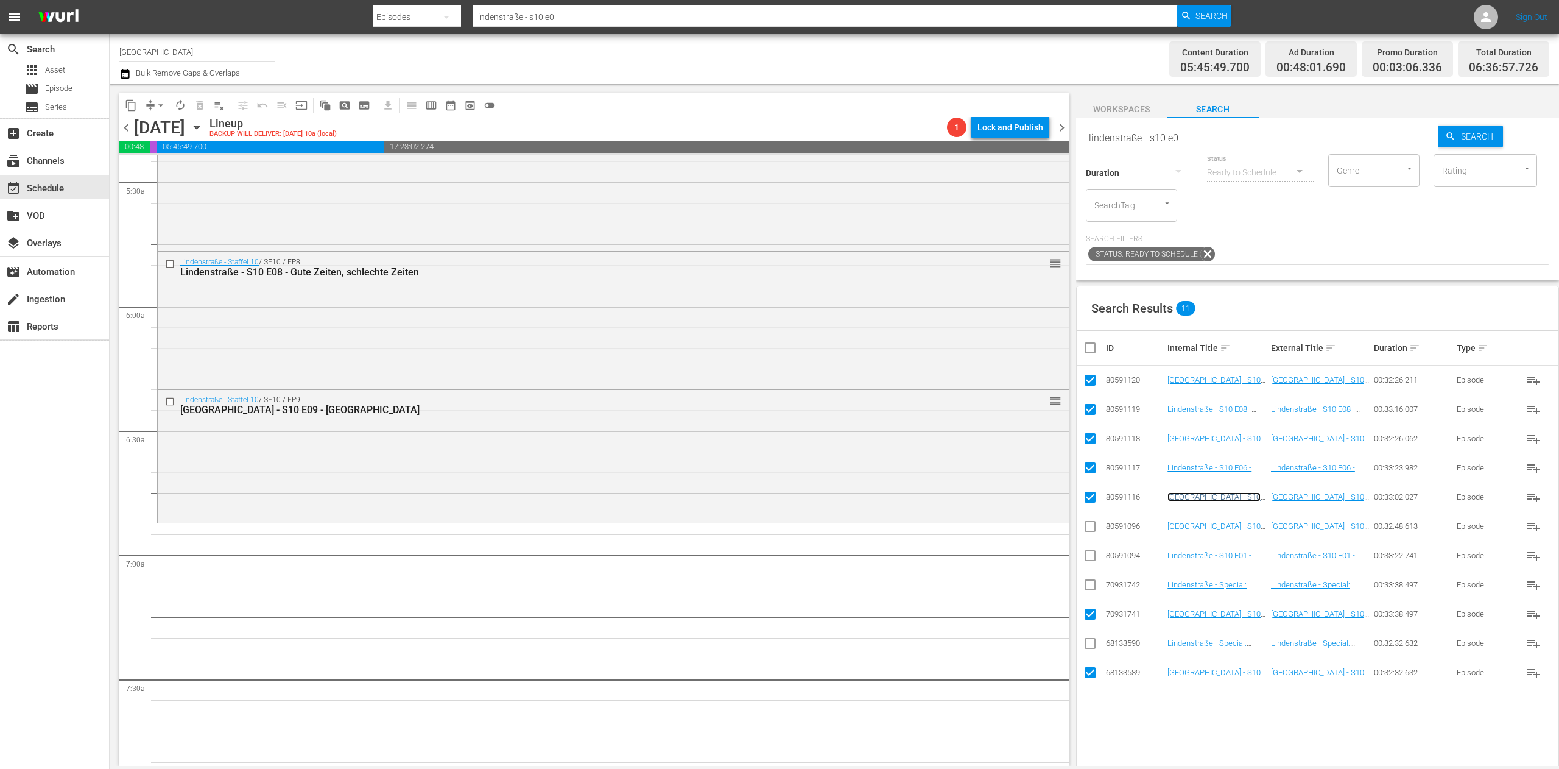
scroll to position [1462, 0]
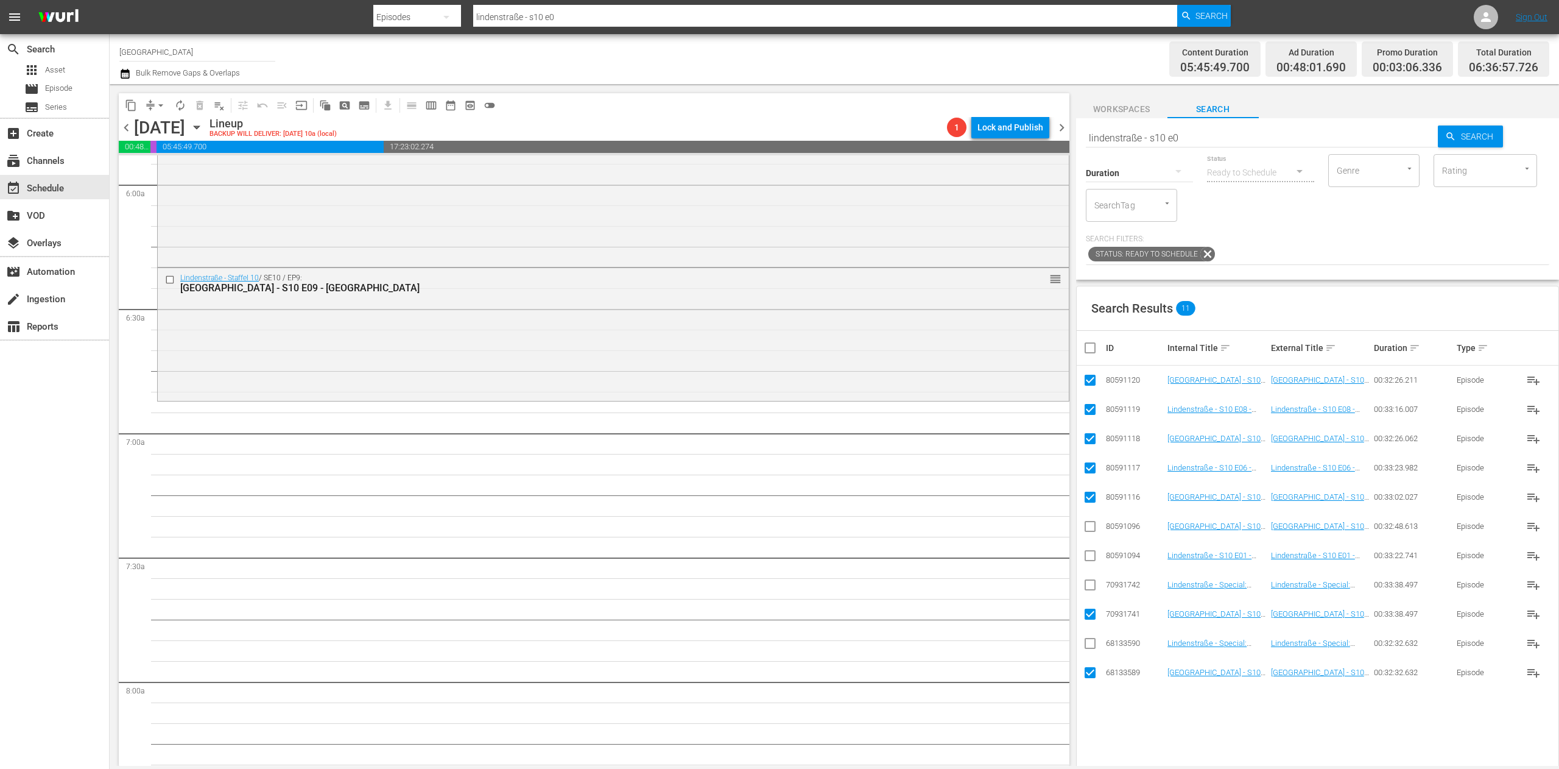
click at [1092, 346] on input "checkbox" at bounding box center [1095, 347] width 24 height 15
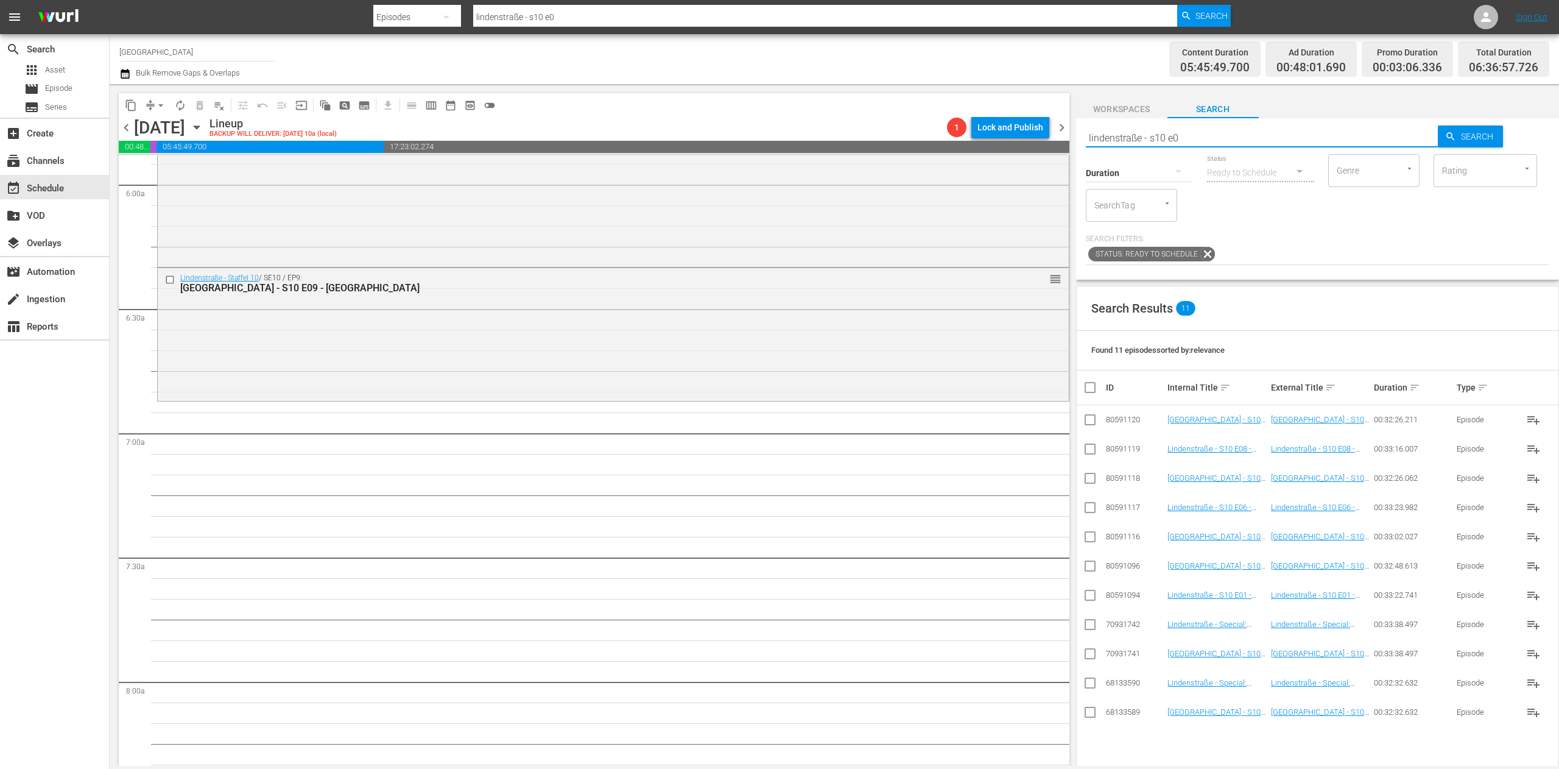
click at [1224, 133] on input "lindenstraße - s10 e0" at bounding box center [1262, 137] width 353 height 29
click at [1088, 715] on input "checkbox" at bounding box center [1090, 714] width 15 height 15
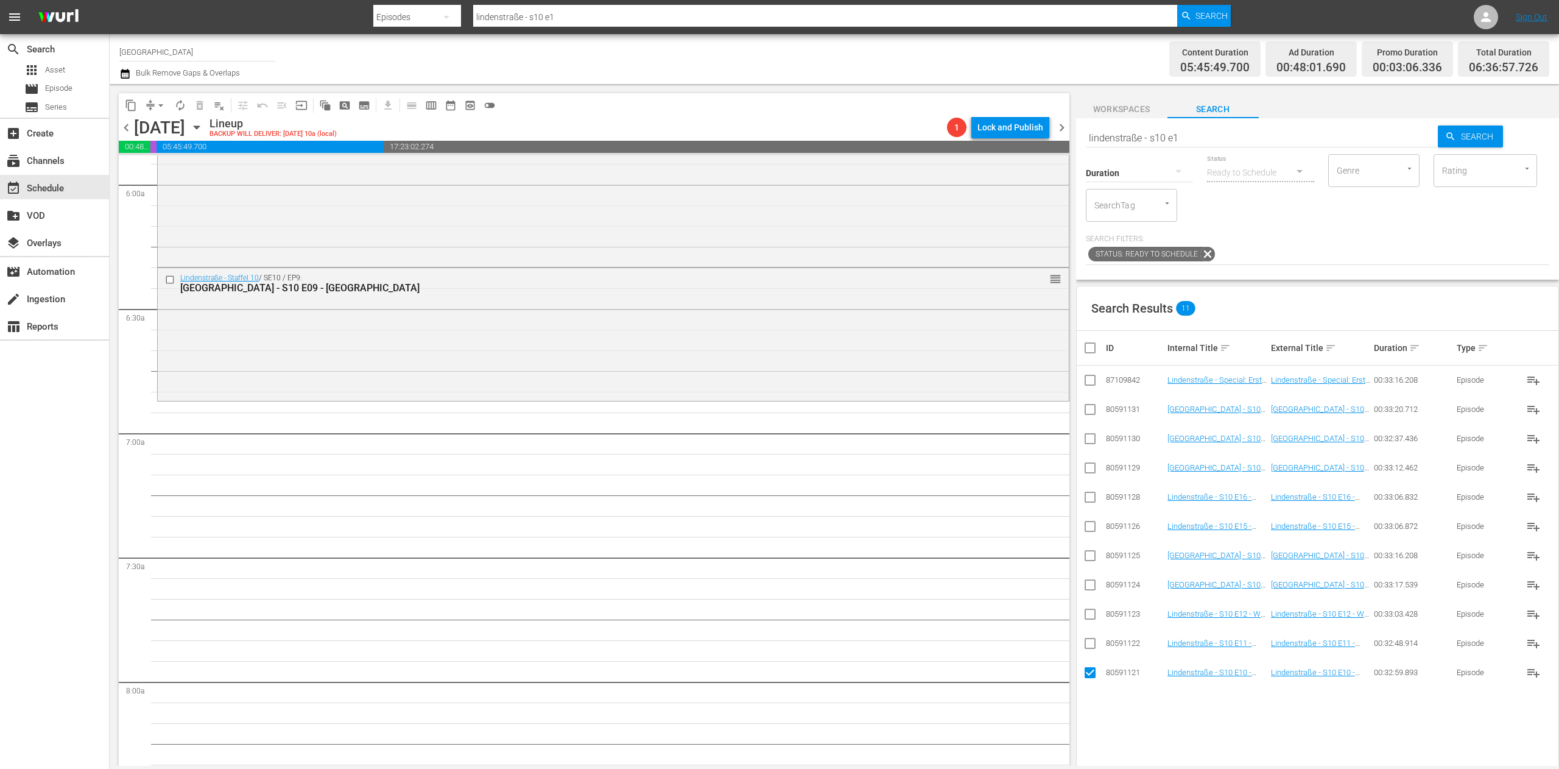
click at [1090, 644] on input "checkbox" at bounding box center [1090, 645] width 15 height 15
click at [1089, 623] on input "checkbox" at bounding box center [1090, 616] width 15 height 15
click at [1089, 589] on input "checkbox" at bounding box center [1090, 587] width 15 height 15
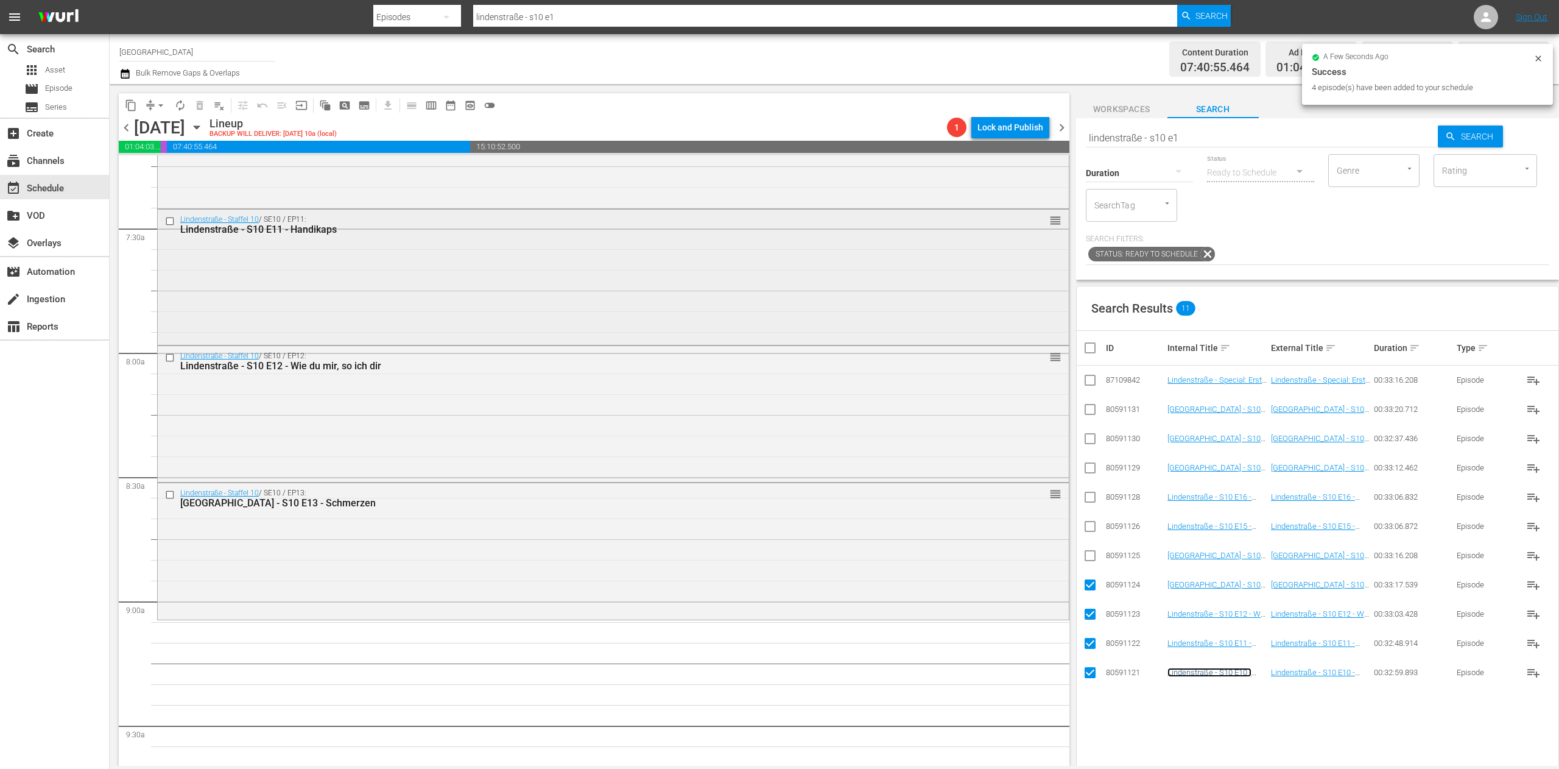
scroll to position [1827, 0]
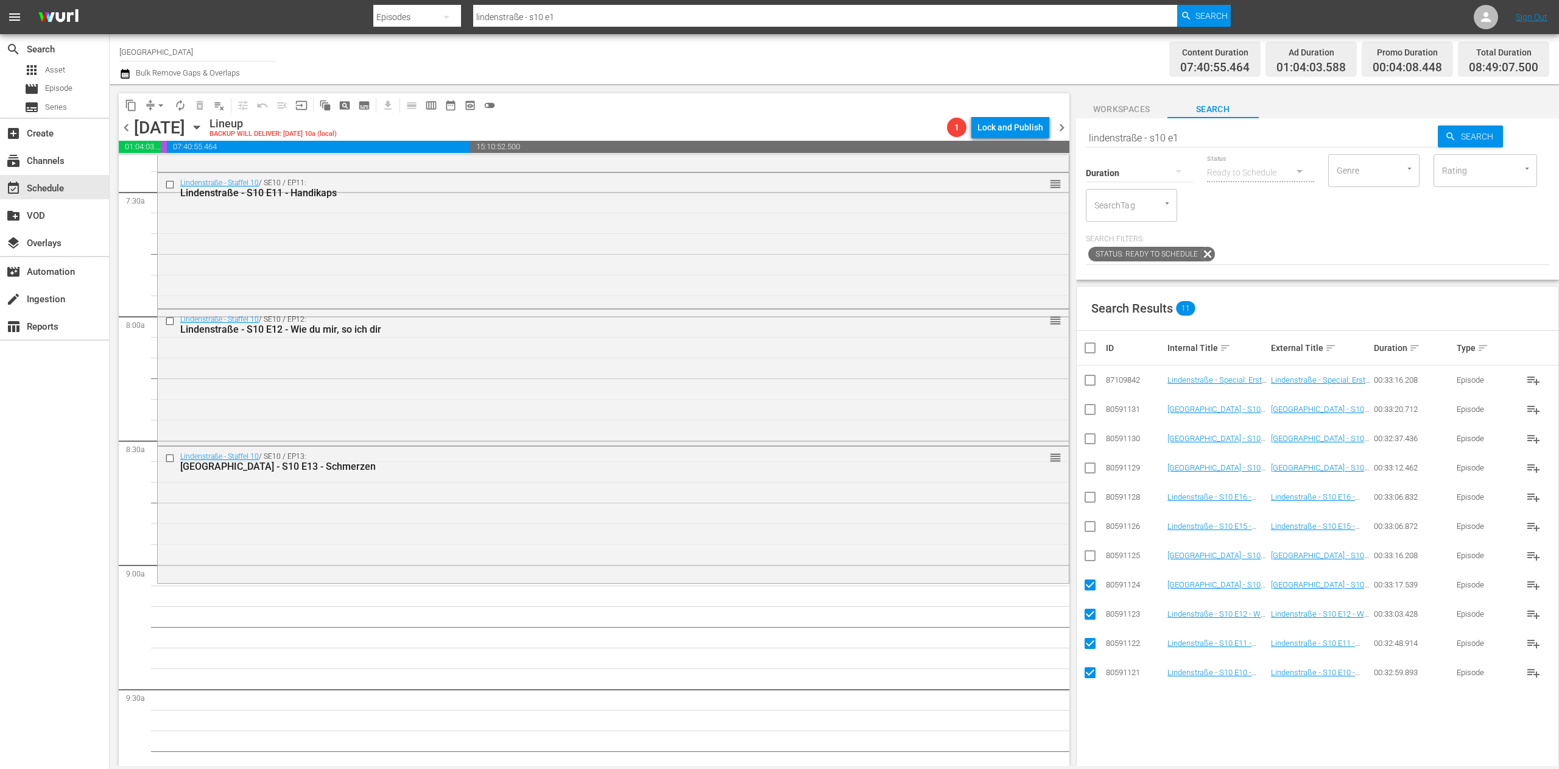
click at [1080, 345] on th at bounding box center [1090, 348] width 27 height 34
click at [1090, 345] on input "checkbox" at bounding box center [1095, 347] width 24 height 15
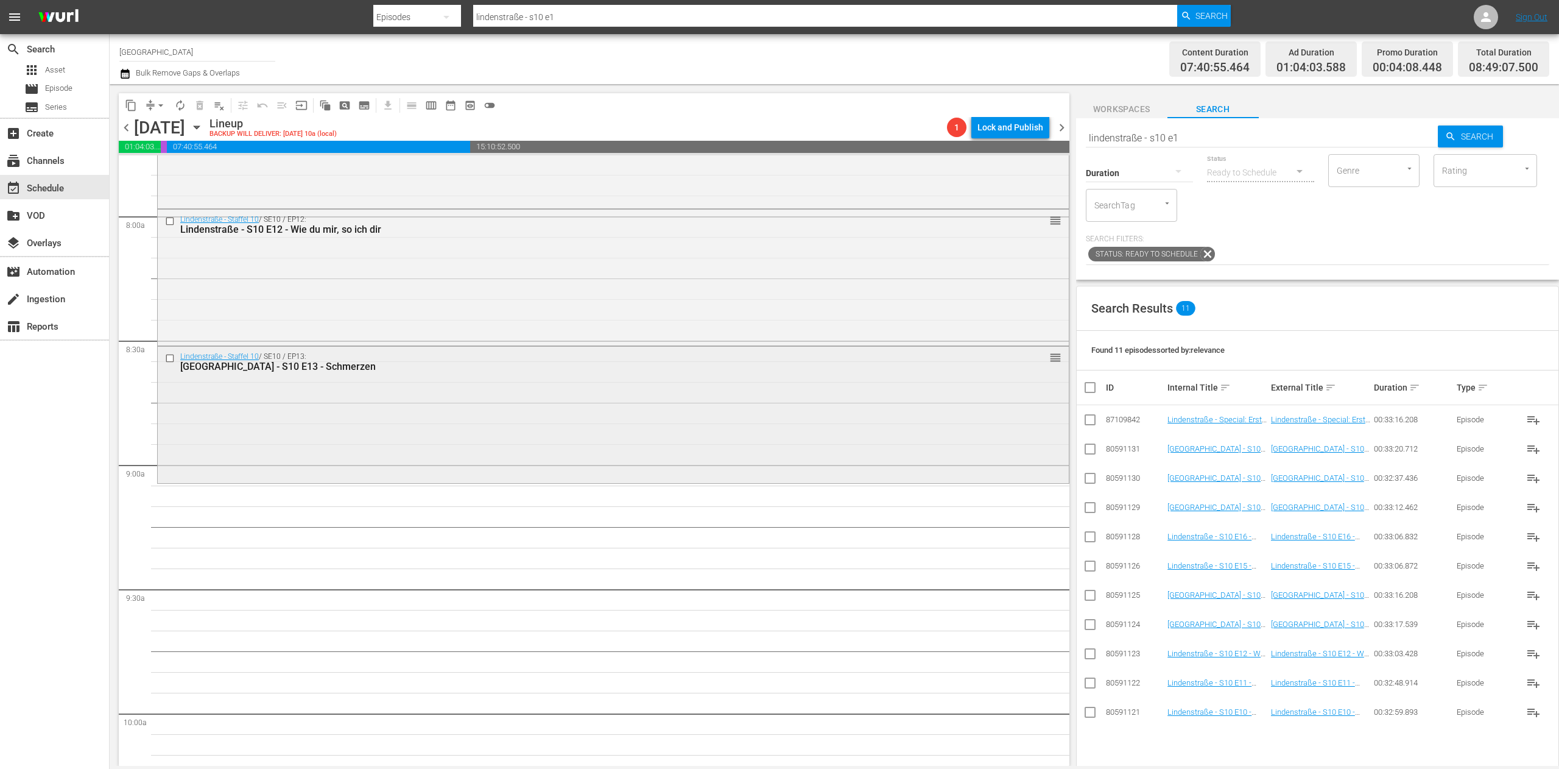
scroll to position [1949, 0]
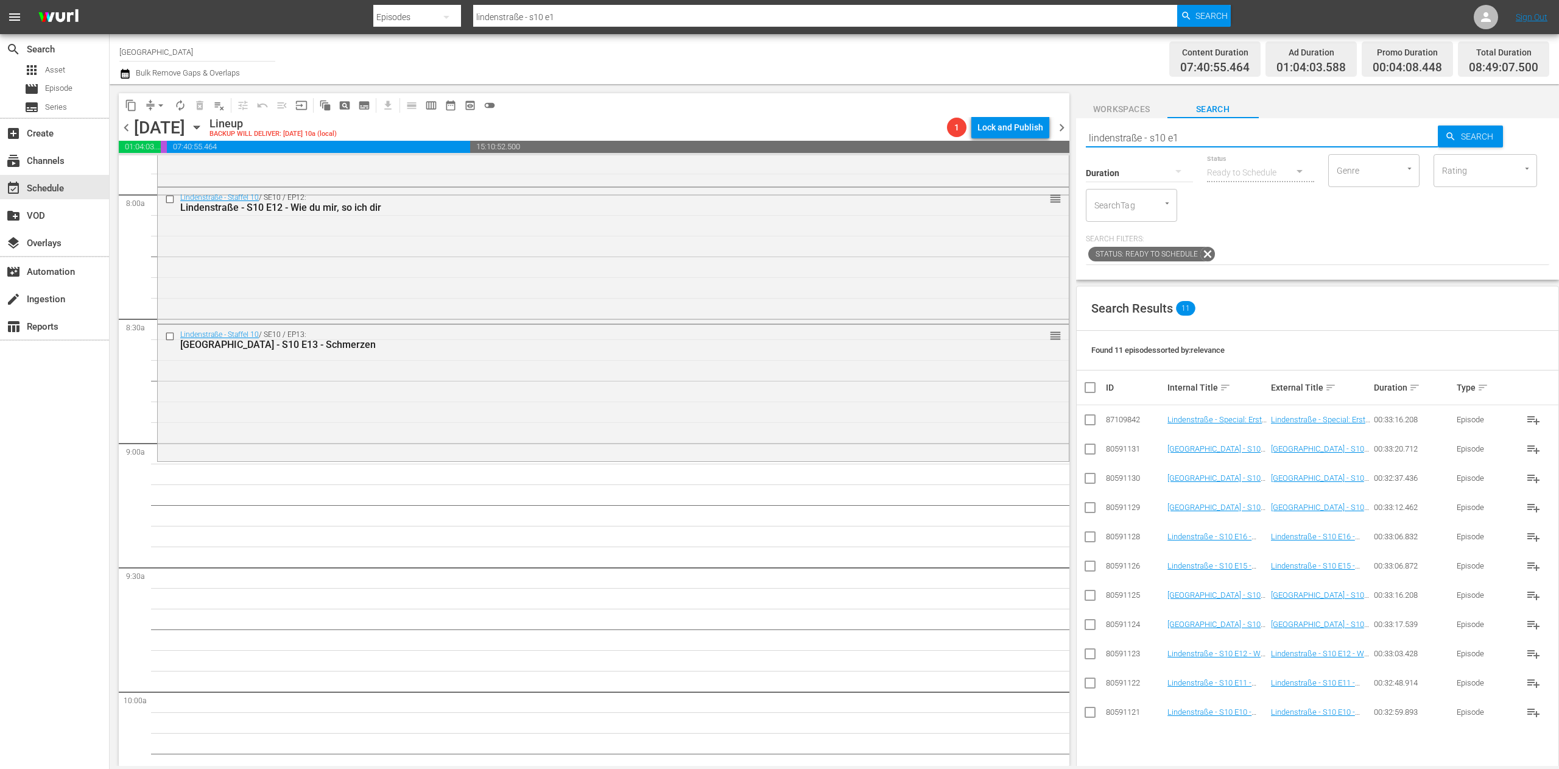
click at [1223, 138] on input "lindenstraße - s10 e1" at bounding box center [1262, 137] width 353 height 29
click at [1087, 568] on input "checkbox" at bounding box center [1090, 568] width 15 height 15
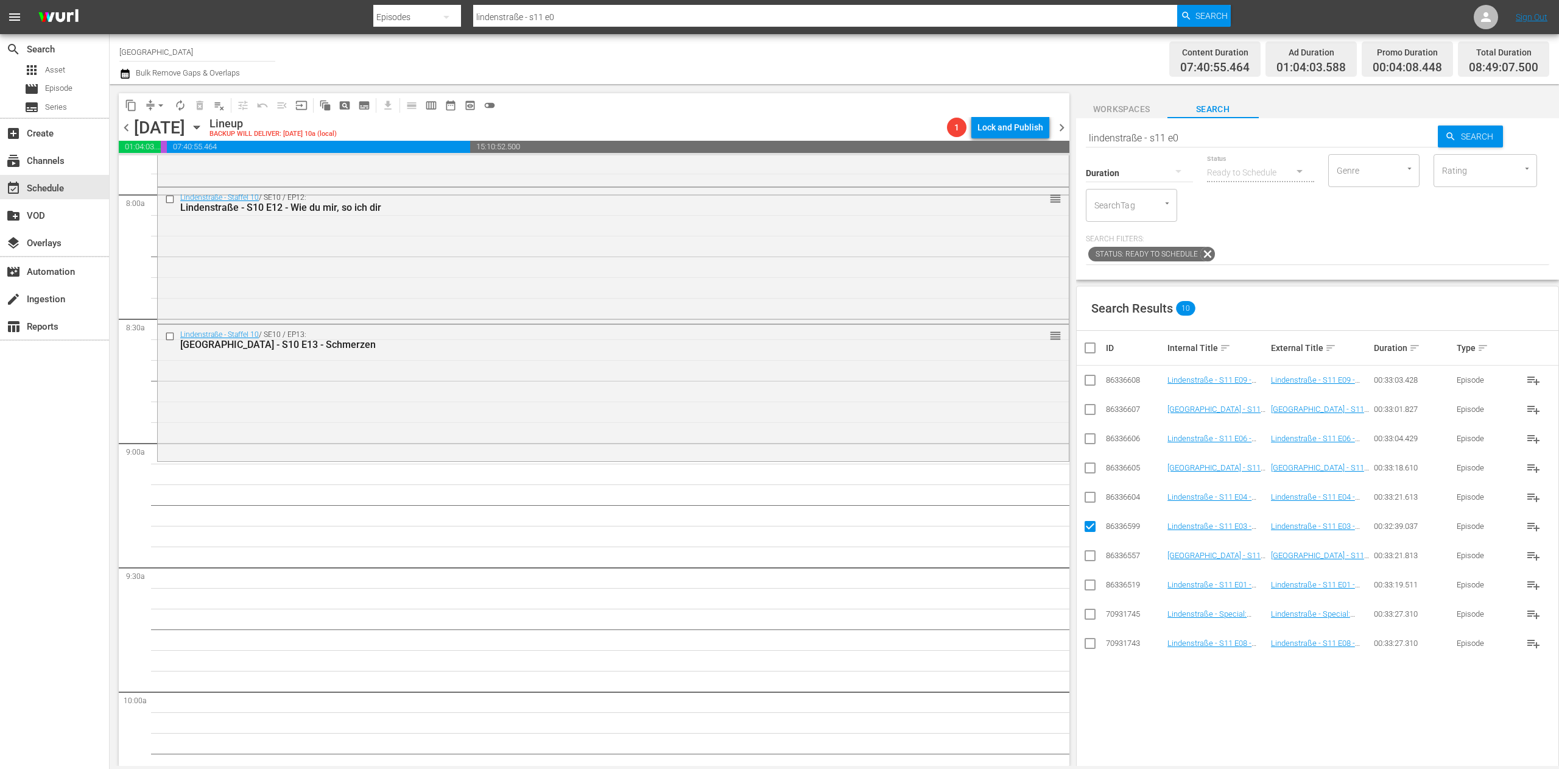
click at [1095, 499] on input "checkbox" at bounding box center [1090, 499] width 15 height 15
click at [1094, 469] on input "checkbox" at bounding box center [1090, 470] width 15 height 15
click at [1090, 436] on input "checkbox" at bounding box center [1090, 441] width 15 height 15
click at [1090, 411] on input "checkbox" at bounding box center [1090, 411] width 15 height 15
click at [1086, 645] on input "checkbox" at bounding box center [1090, 645] width 15 height 15
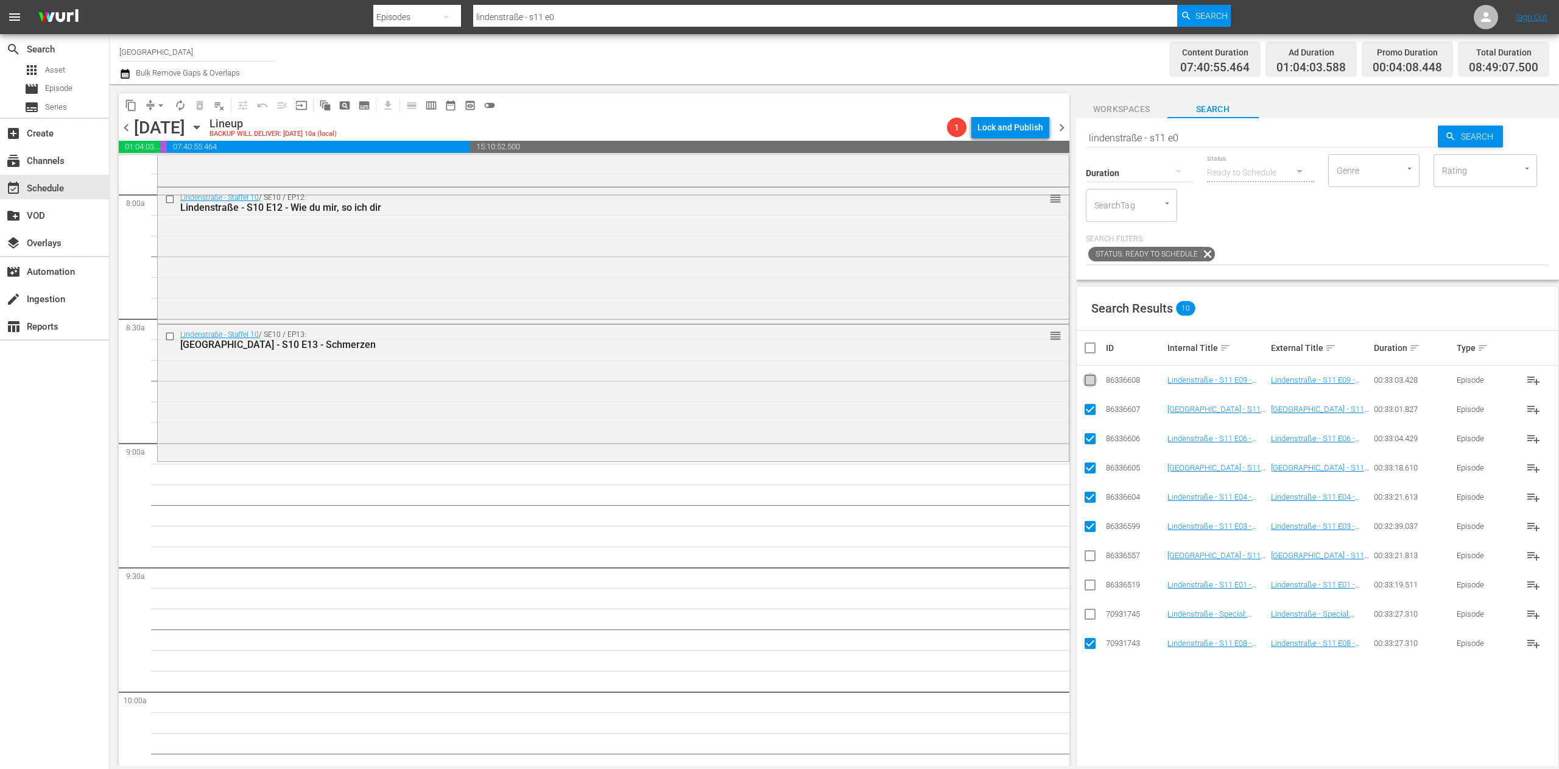
click at [1088, 379] on input "checkbox" at bounding box center [1090, 382] width 15 height 15
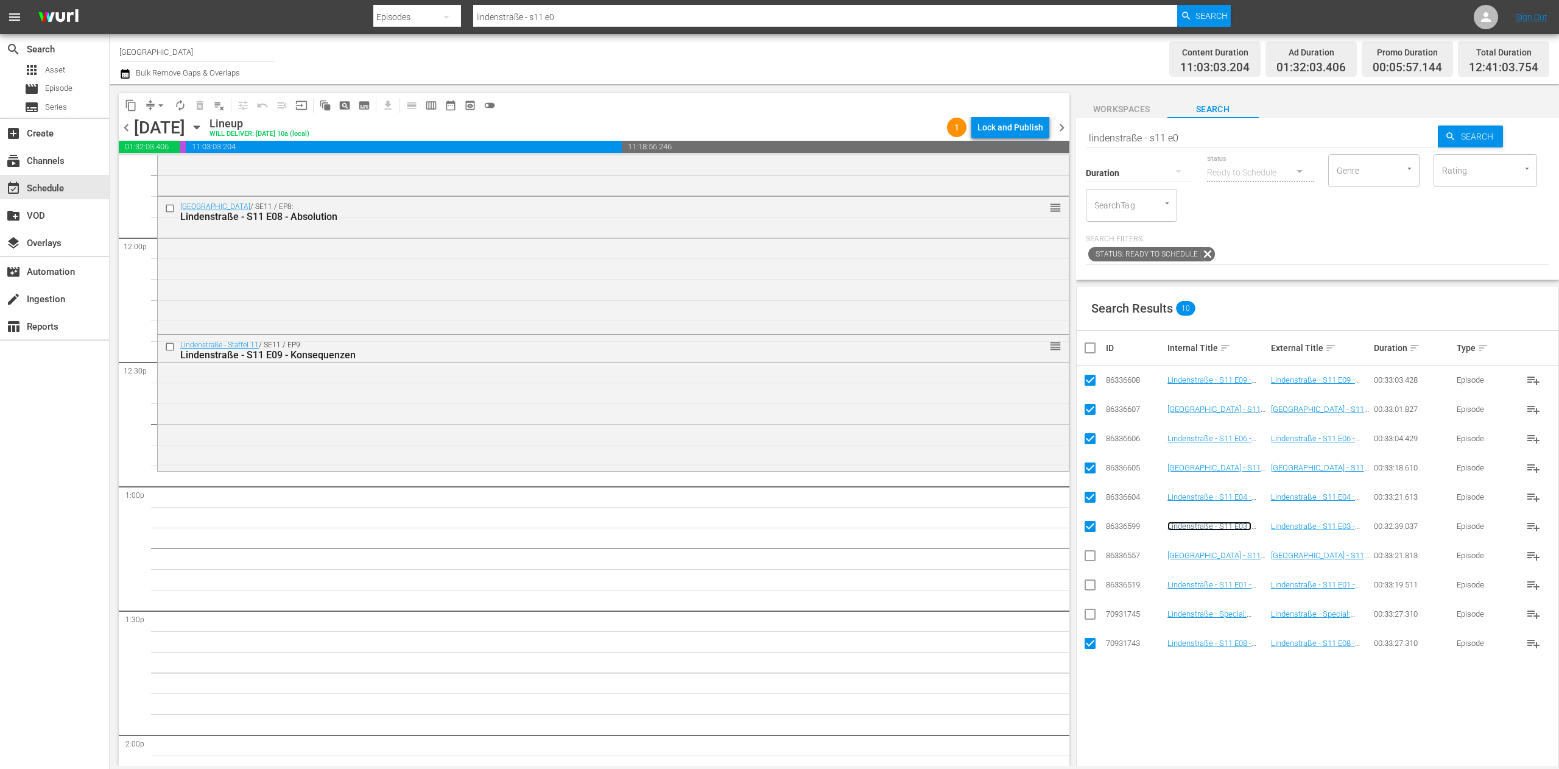
scroll to position [2923, 0]
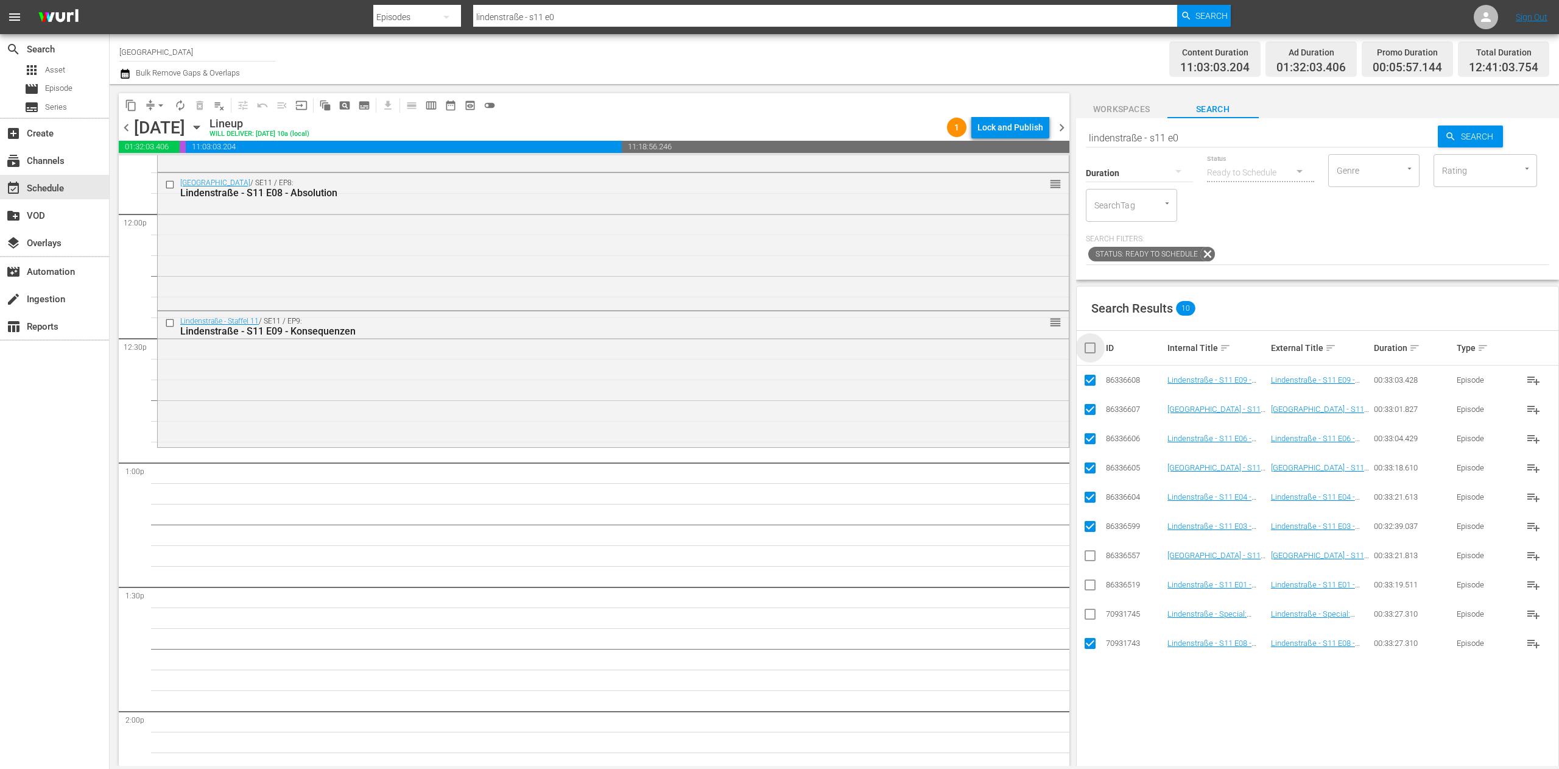
click at [1087, 348] on input "checkbox" at bounding box center [1095, 347] width 24 height 15
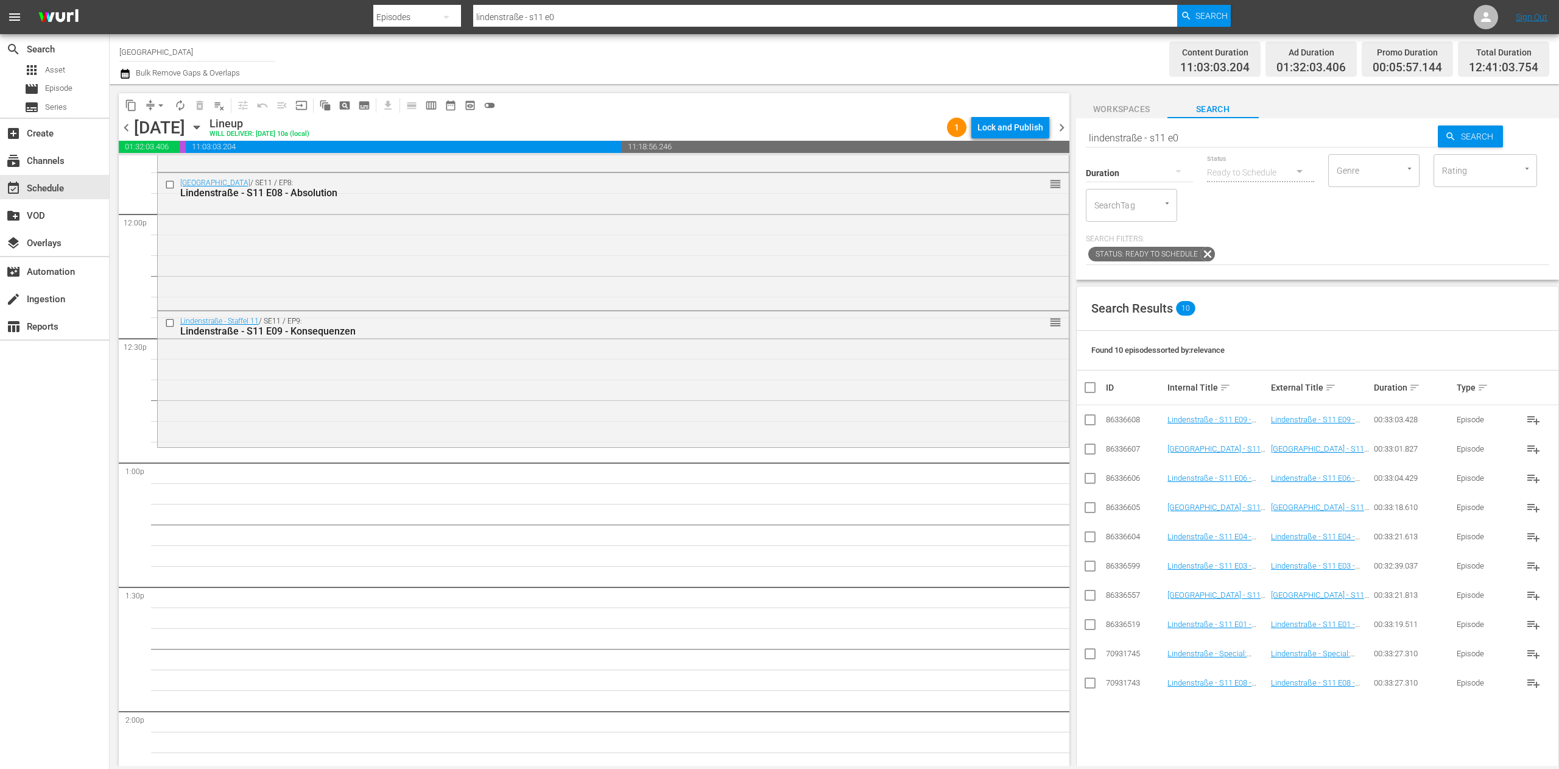
click at [1231, 136] on input "lindenstraße - s11 e0" at bounding box center [1262, 137] width 353 height 29
click at [1092, 689] on input "checkbox" at bounding box center [1090, 685] width 15 height 15
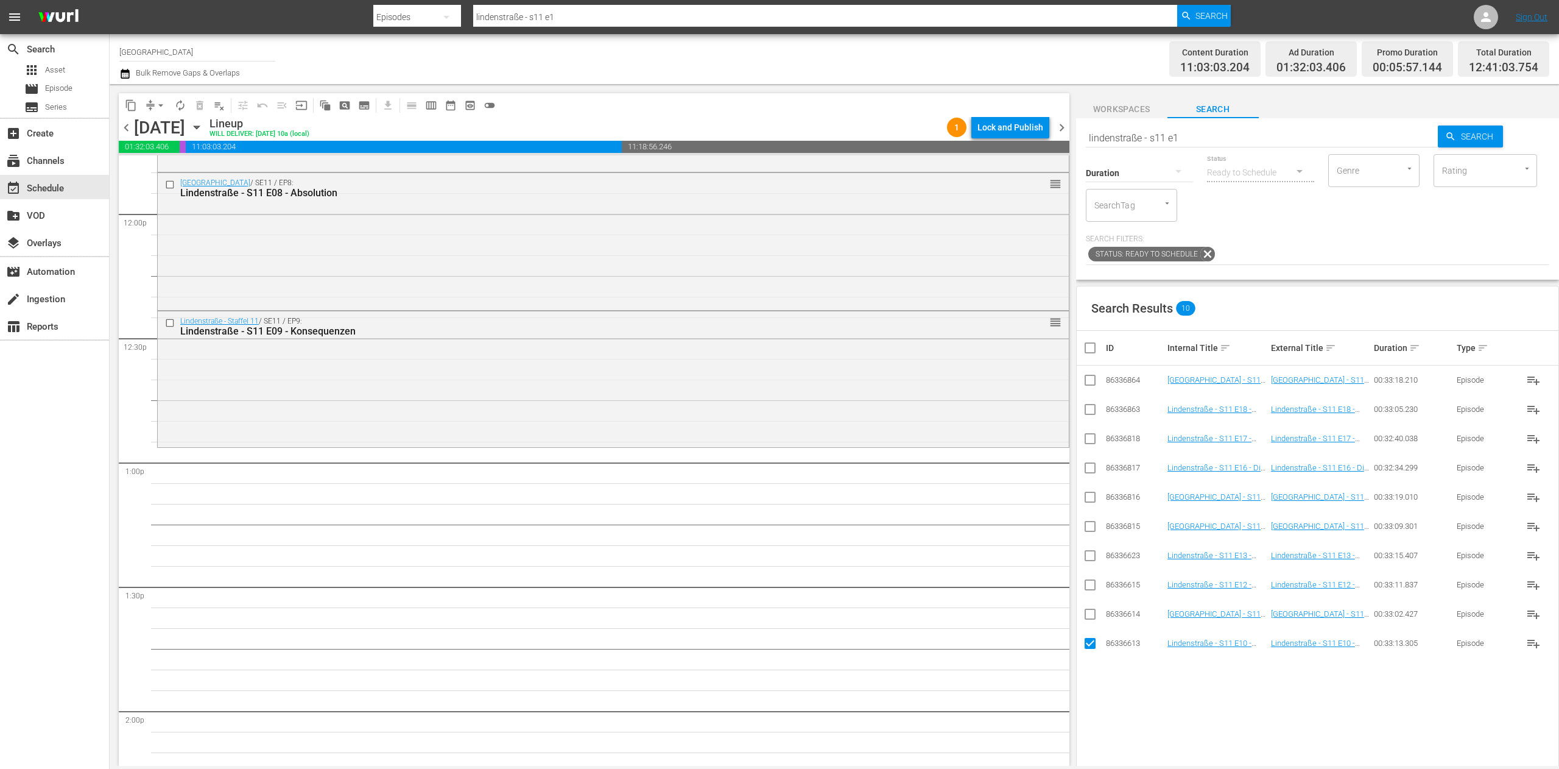
click at [1091, 608] on icon at bounding box center [1090, 614] width 15 height 15
click at [1088, 589] on input "checkbox" at bounding box center [1090, 587] width 15 height 15
click at [1089, 584] on input "checkbox" at bounding box center [1090, 587] width 15 height 15
click at [1085, 611] on input "checkbox" at bounding box center [1090, 616] width 15 height 15
click at [1087, 591] on input "checkbox" at bounding box center [1090, 587] width 15 height 15
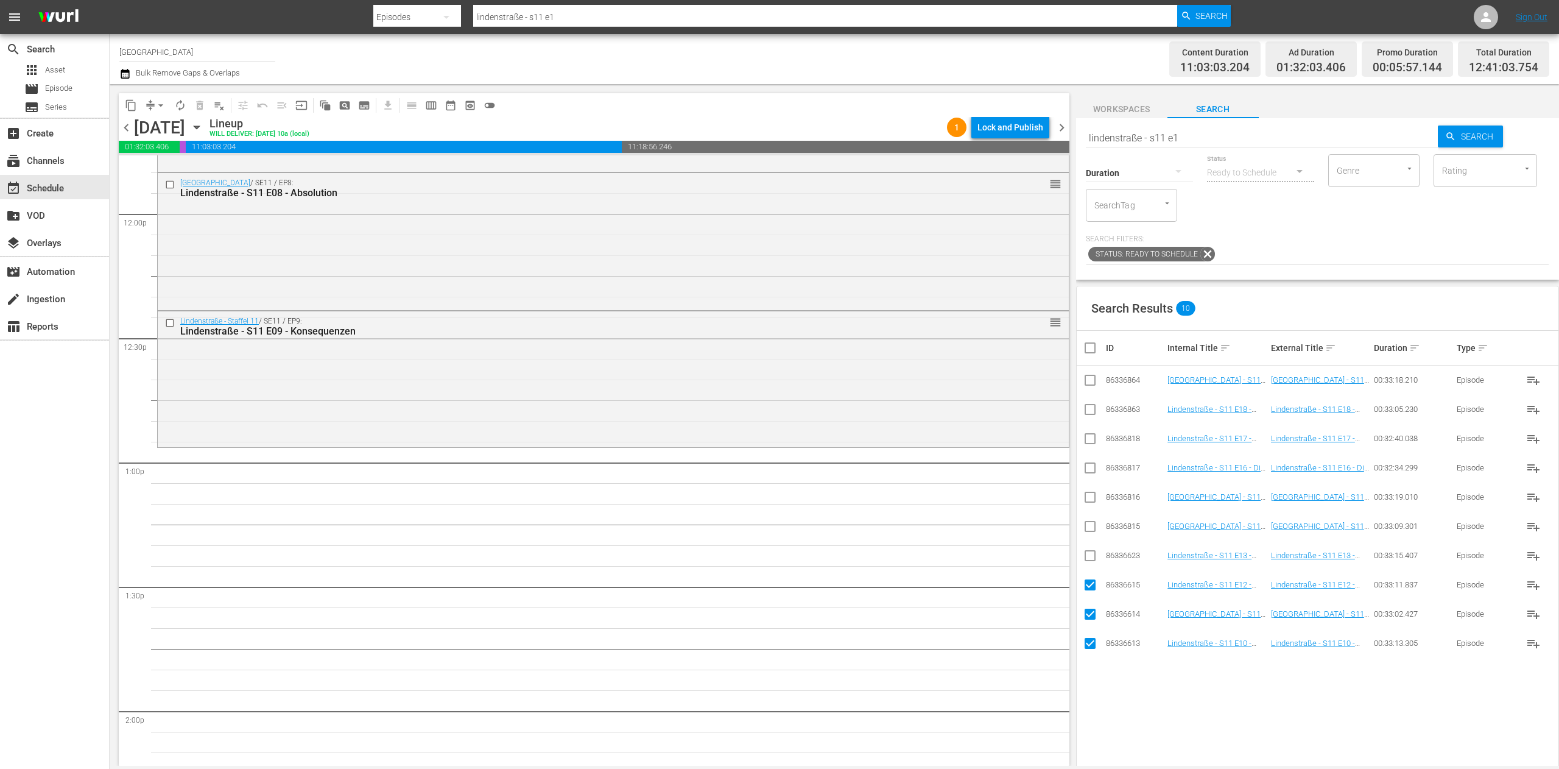
click at [1094, 557] on input "checkbox" at bounding box center [1090, 558] width 15 height 15
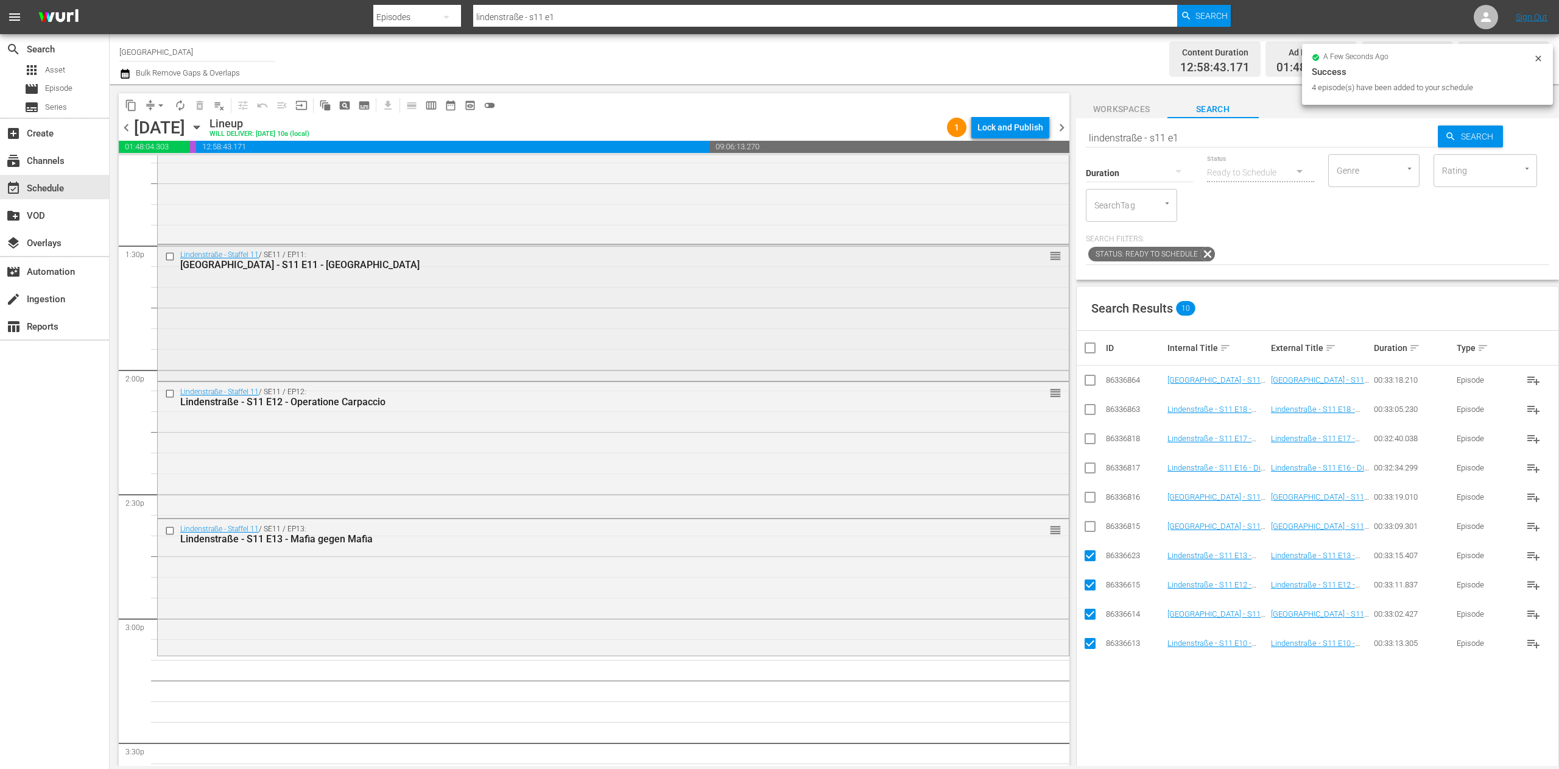
scroll to position [3410, 0]
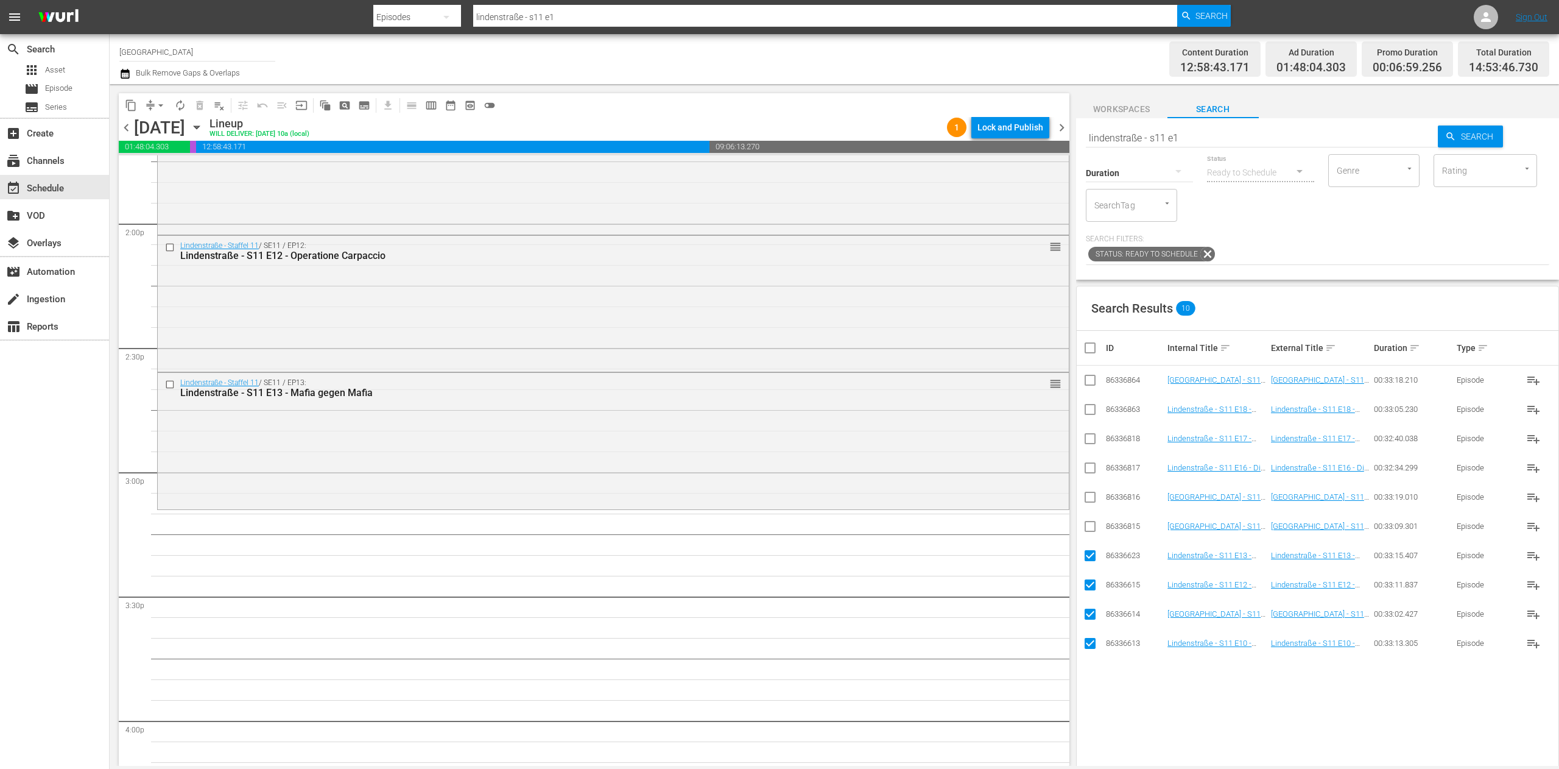
click at [1087, 343] on input "checkbox" at bounding box center [1095, 347] width 24 height 15
click at [1085, 343] on input "checkbox" at bounding box center [1095, 347] width 24 height 15
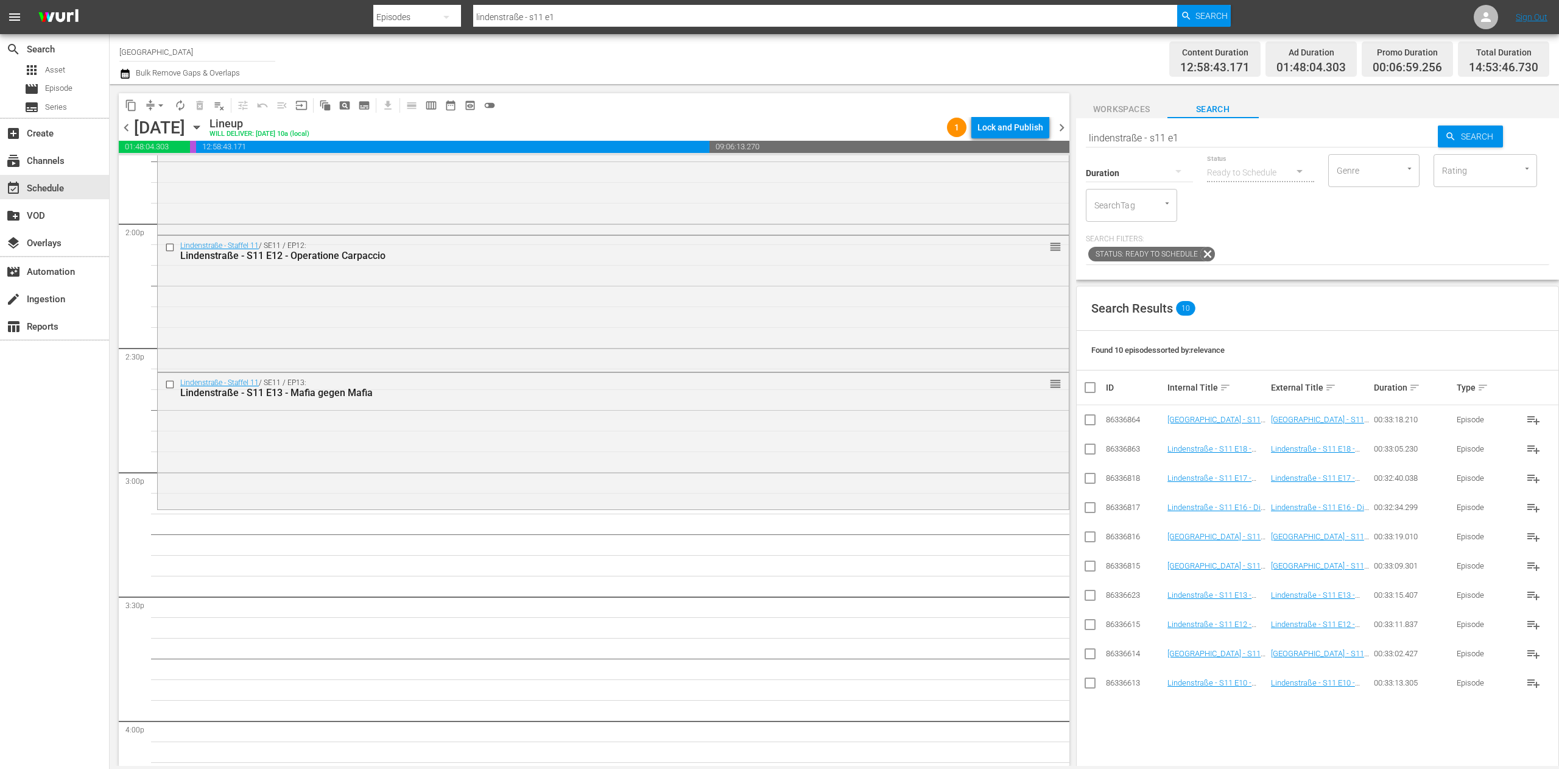
click at [1189, 138] on input "lindenstraße - s11 e1" at bounding box center [1262, 137] width 353 height 29
click at [1089, 625] on input "checkbox" at bounding box center [1090, 626] width 15 height 15
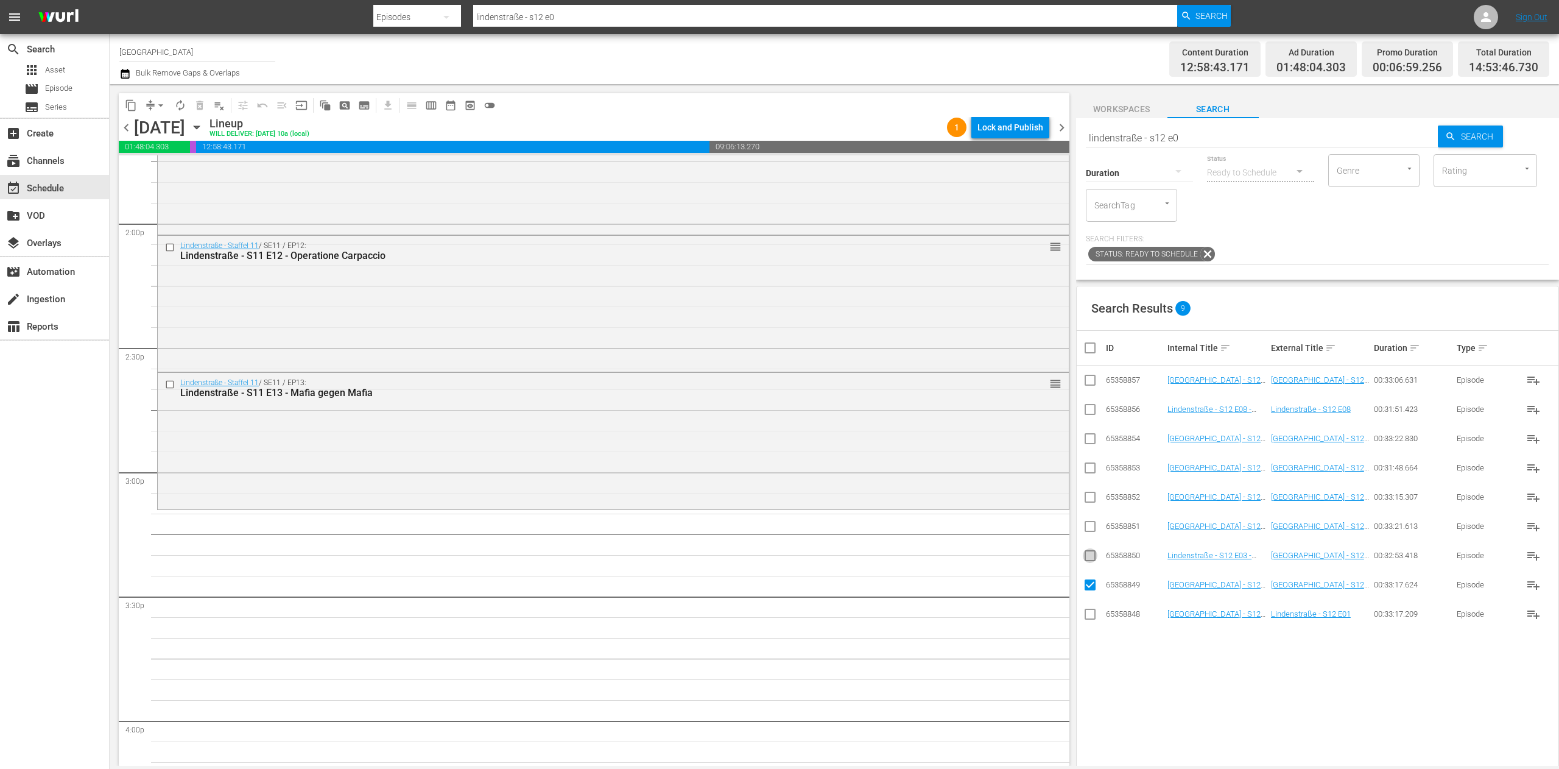
click at [1089, 555] on input "checkbox" at bounding box center [1090, 558] width 15 height 15
click at [1095, 527] on input "checkbox" at bounding box center [1090, 528] width 15 height 15
click at [1096, 504] on input "checkbox" at bounding box center [1090, 499] width 15 height 15
click at [1083, 469] on input "checkbox" at bounding box center [1090, 470] width 15 height 15
click at [1090, 445] on input "checkbox" at bounding box center [1090, 441] width 15 height 15
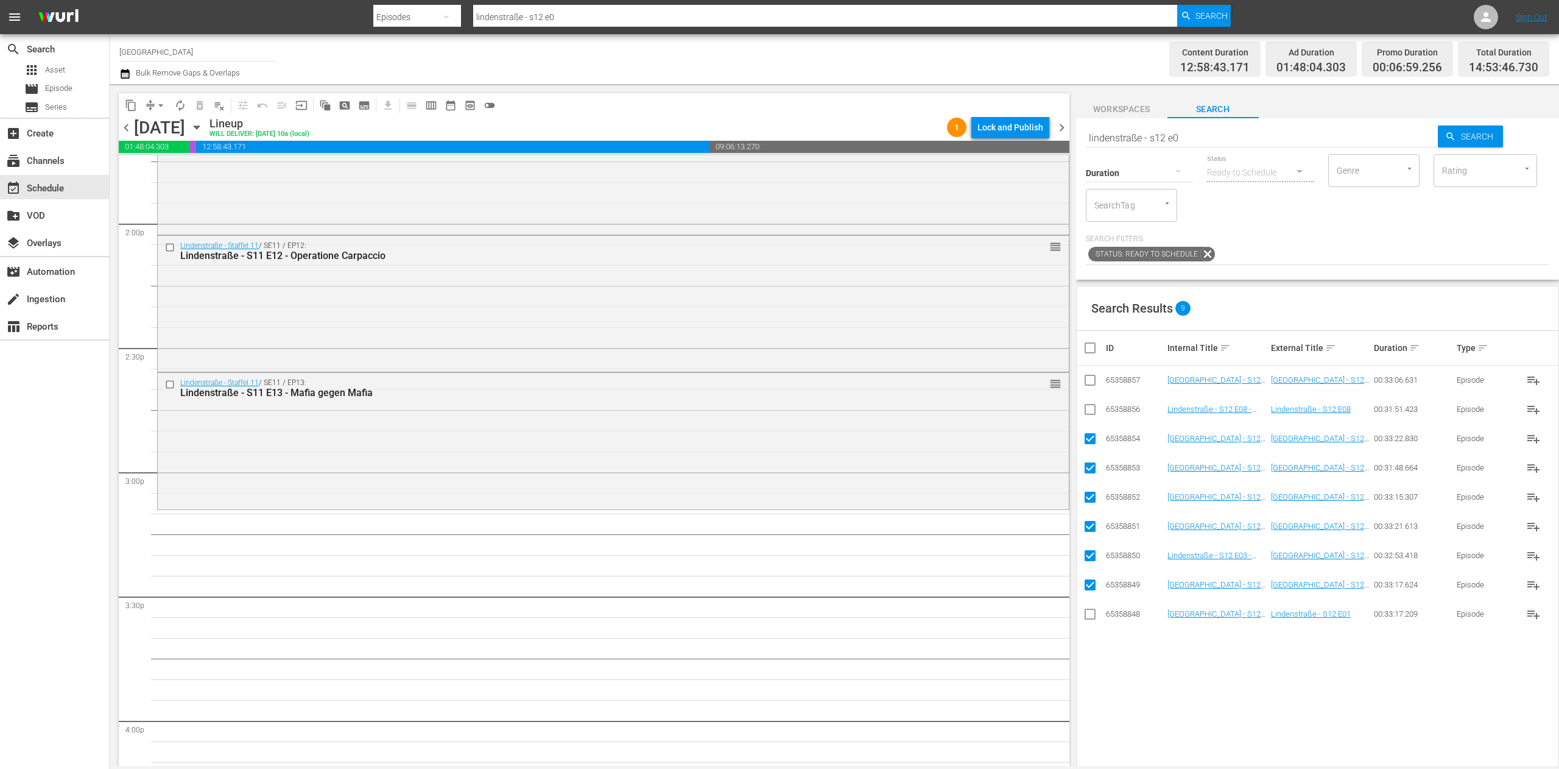
click at [1094, 411] on input "checkbox" at bounding box center [1090, 411] width 15 height 15
click at [1091, 382] on input "checkbox" at bounding box center [1090, 382] width 15 height 15
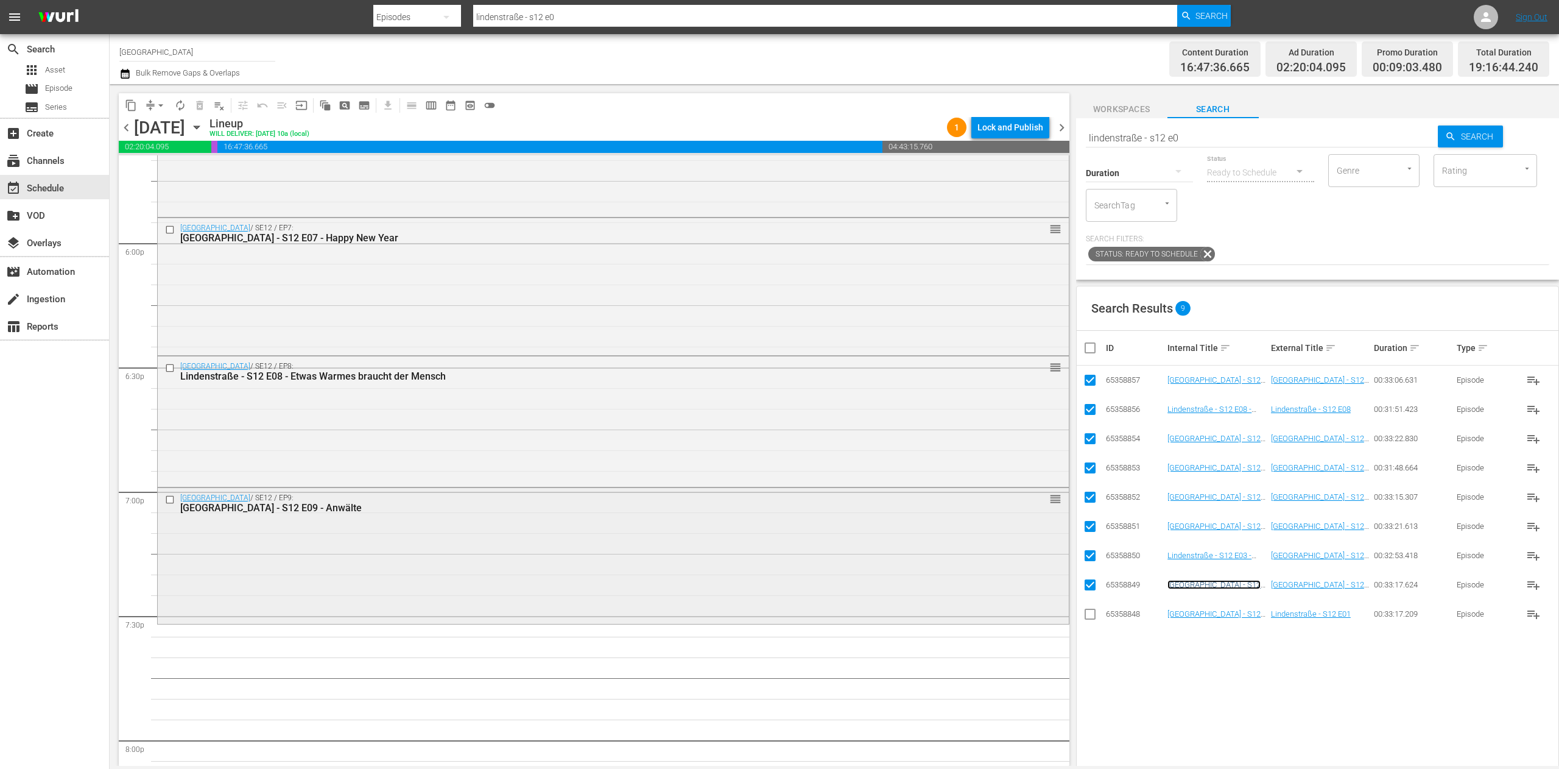
scroll to position [4506, 0]
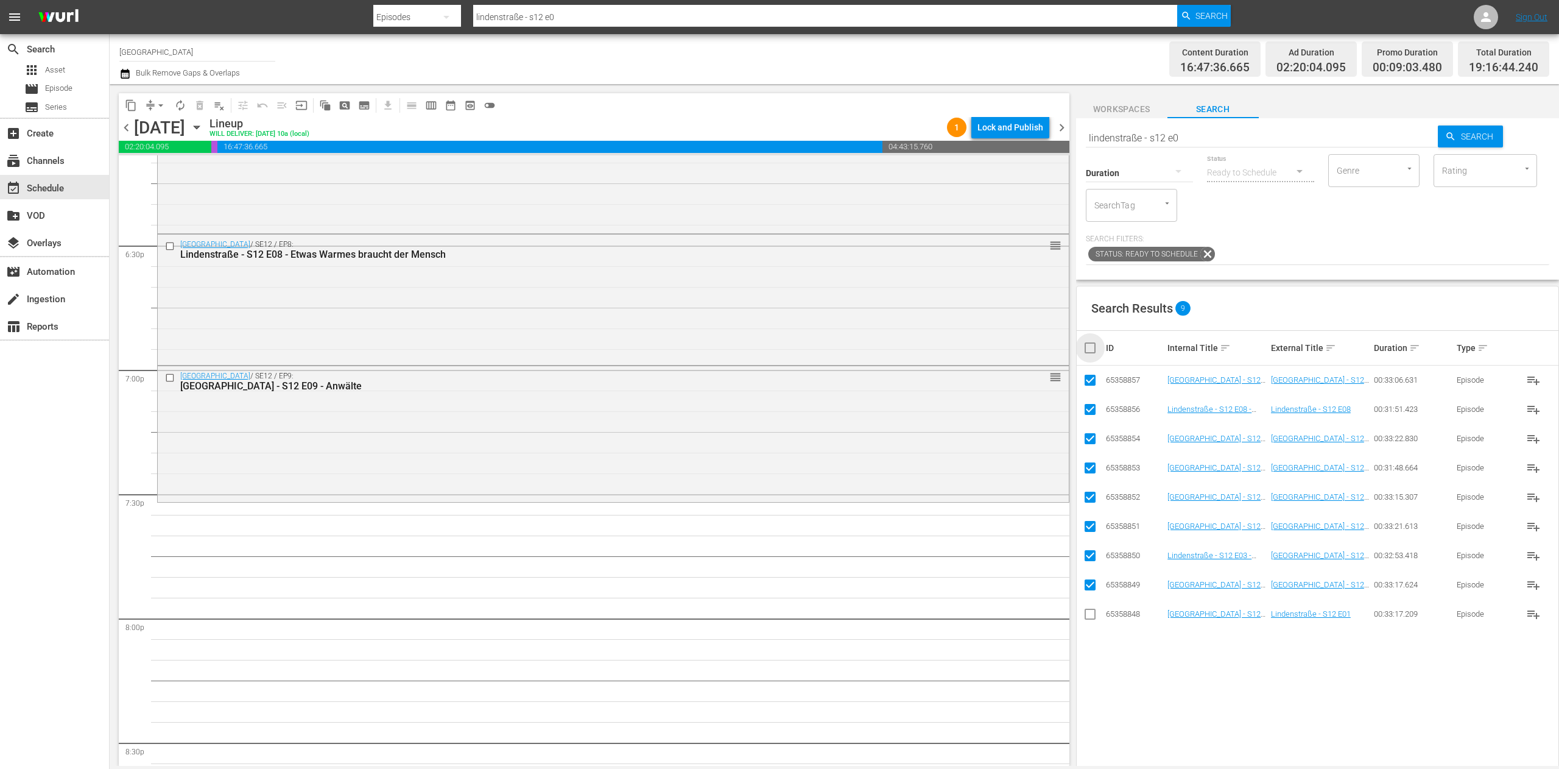
click at [1085, 345] on input "checkbox" at bounding box center [1095, 347] width 24 height 15
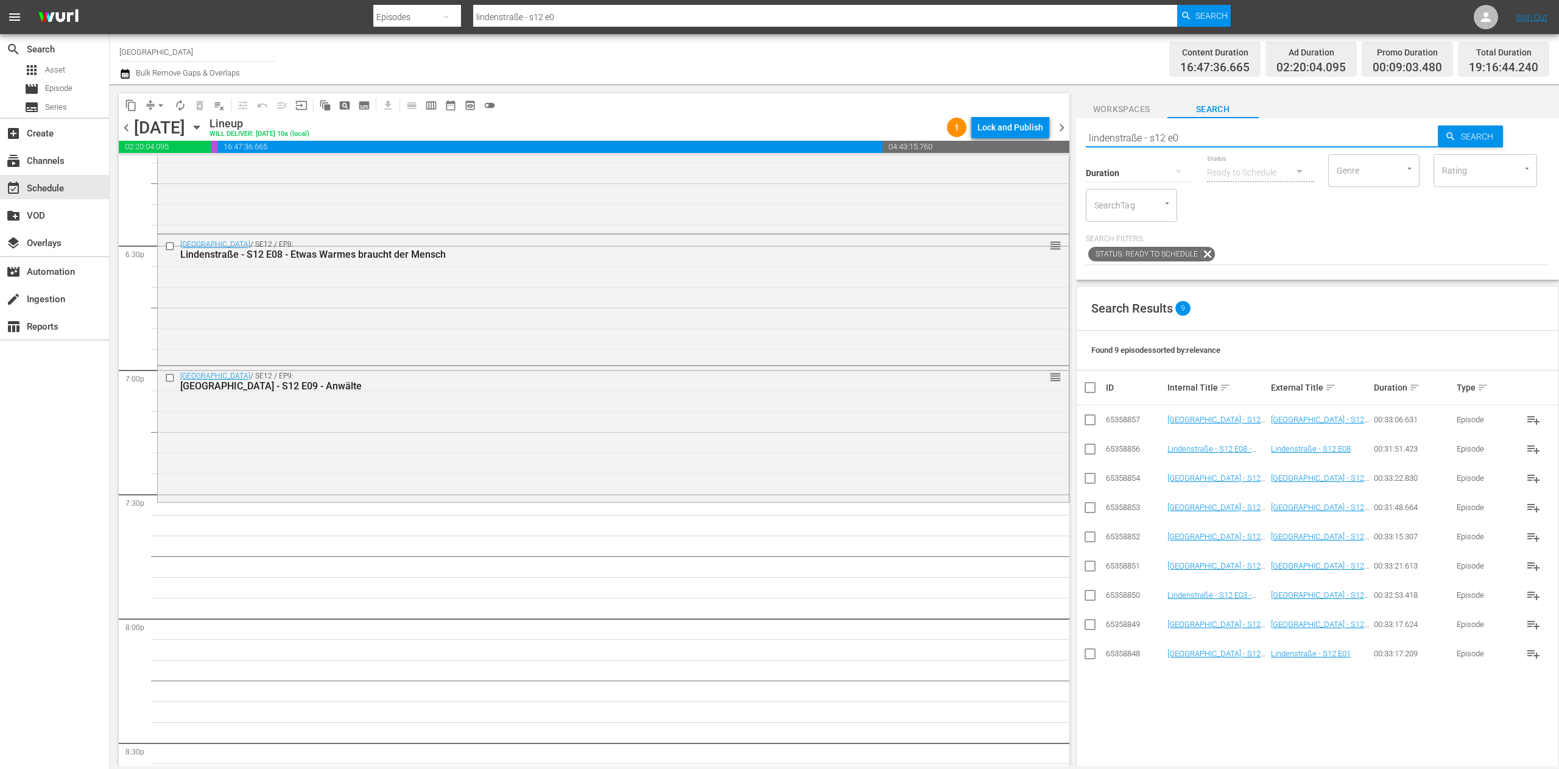
click at [1247, 141] on input "lindenstraße - s12 e0" at bounding box center [1262, 137] width 353 height 29
click at [1104, 684] on td "65358858" at bounding box center [1135, 682] width 62 height 29
click at [1085, 683] on input "checkbox" at bounding box center [1090, 685] width 15 height 15
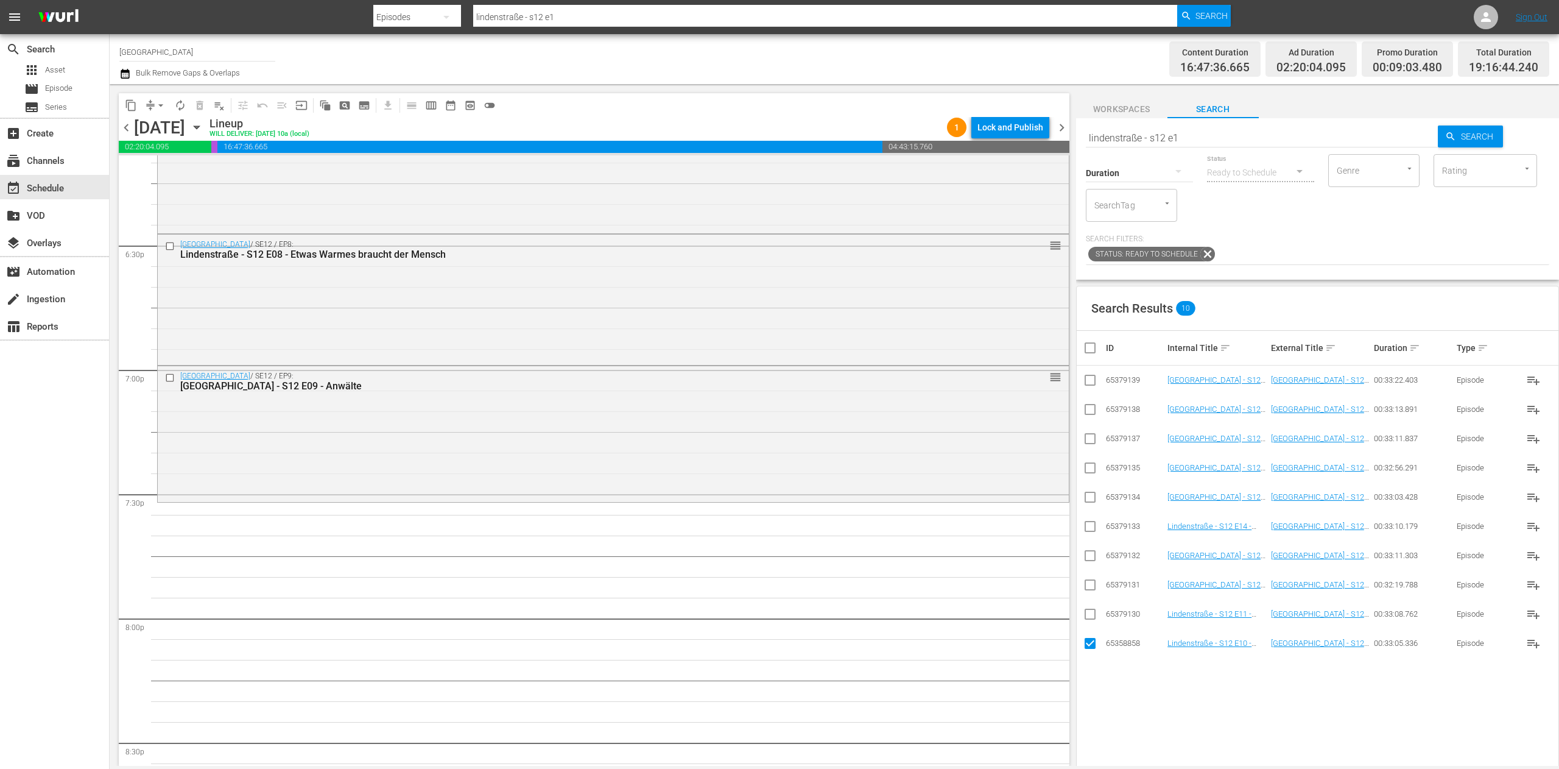
click at [1088, 615] on input "checkbox" at bounding box center [1090, 616] width 15 height 15
click at [1087, 589] on input "checkbox" at bounding box center [1090, 587] width 15 height 15
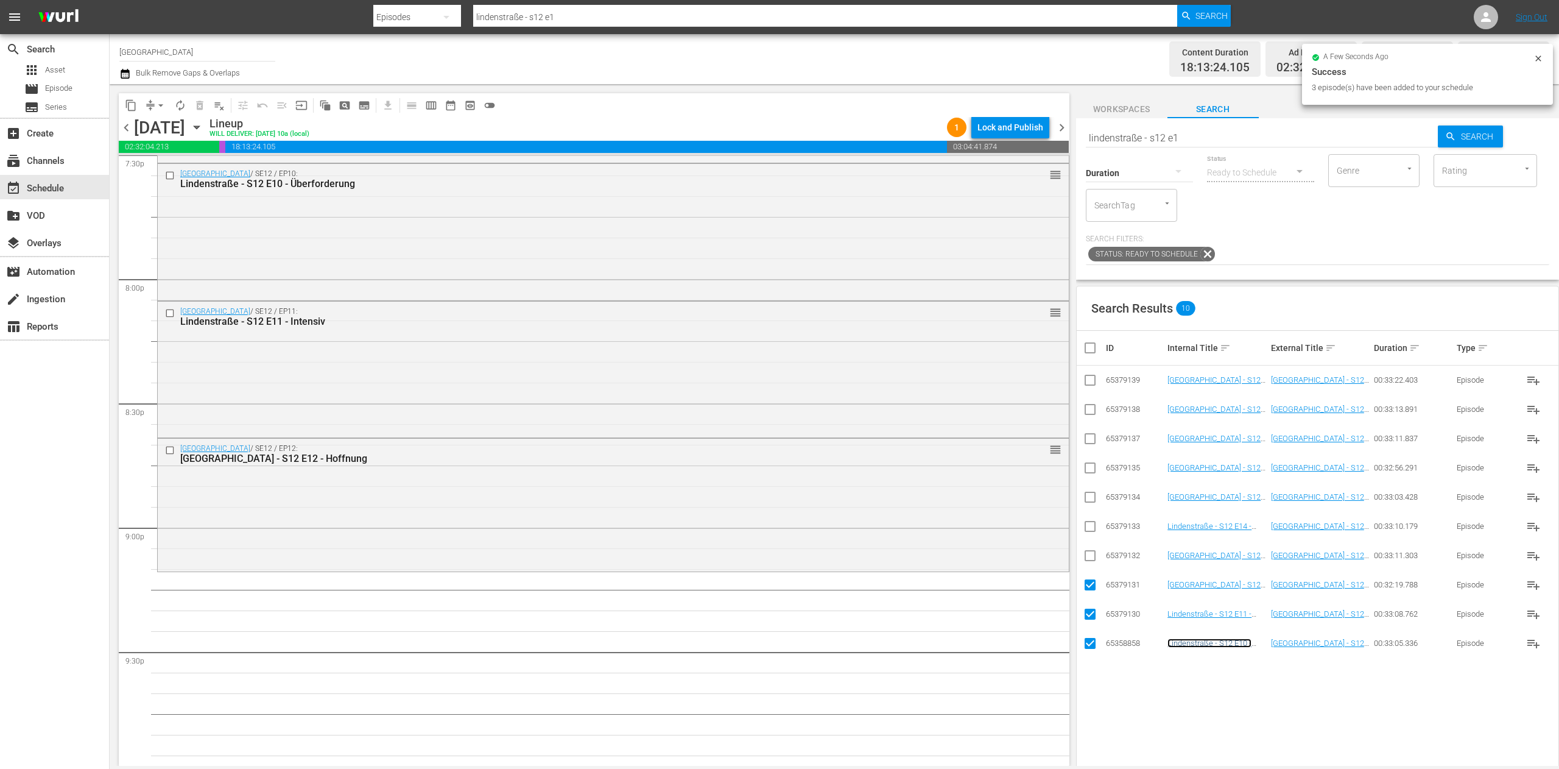
scroll to position [4872, 0]
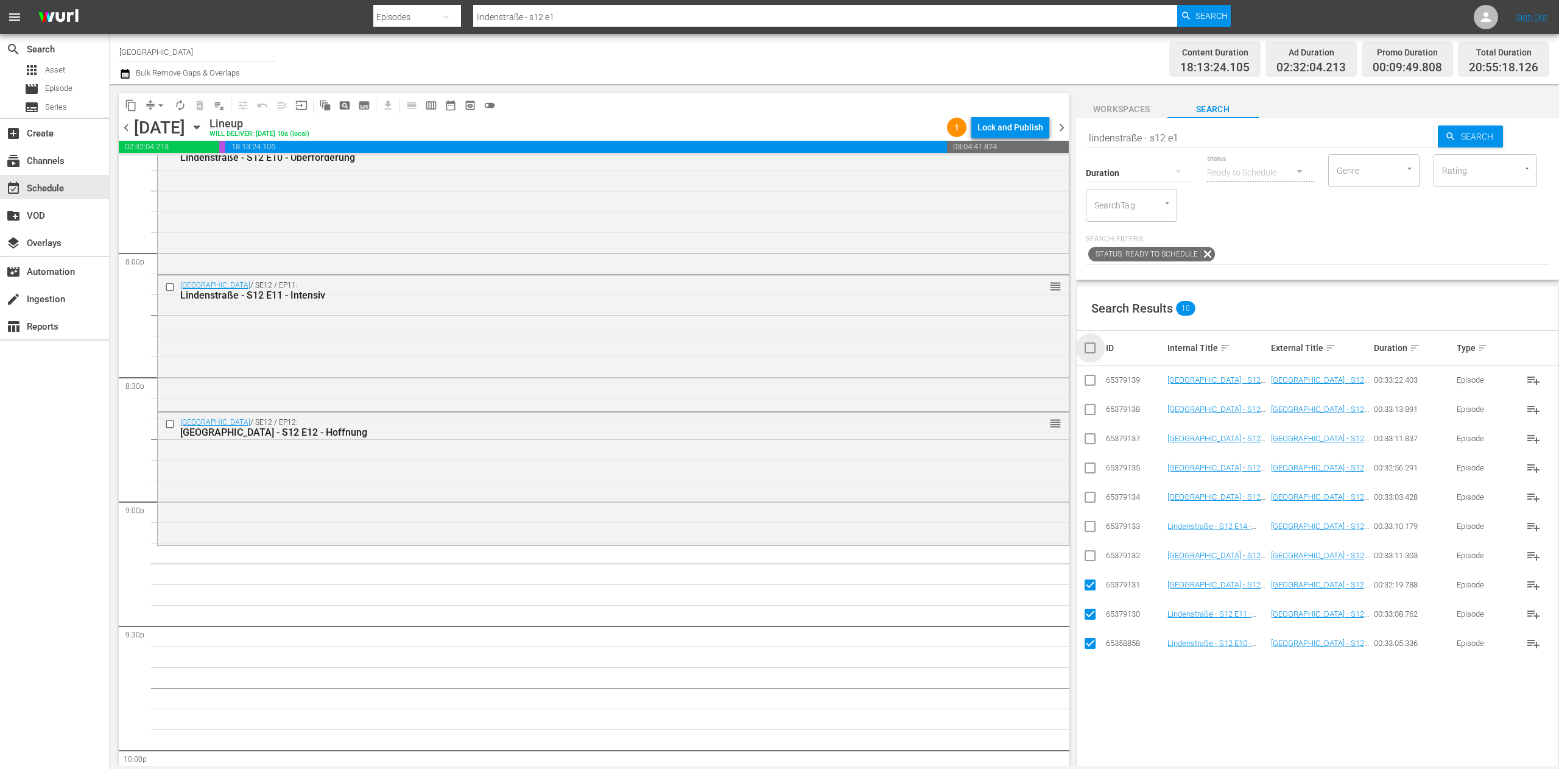
click at [1083, 348] on input "checkbox" at bounding box center [1095, 347] width 24 height 15
click at [1085, 350] on input "checkbox" at bounding box center [1095, 347] width 24 height 15
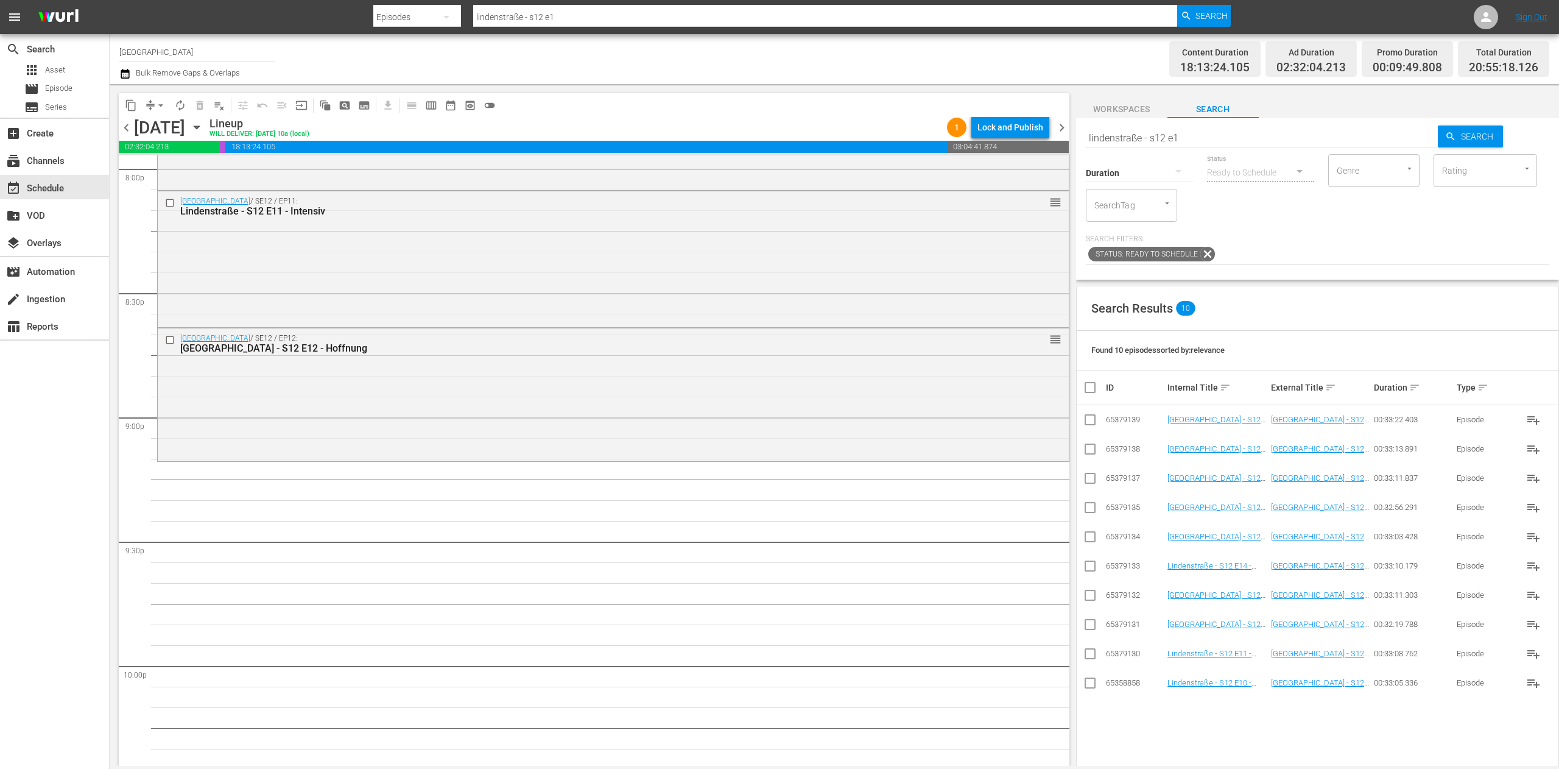
scroll to position [4994, 0]
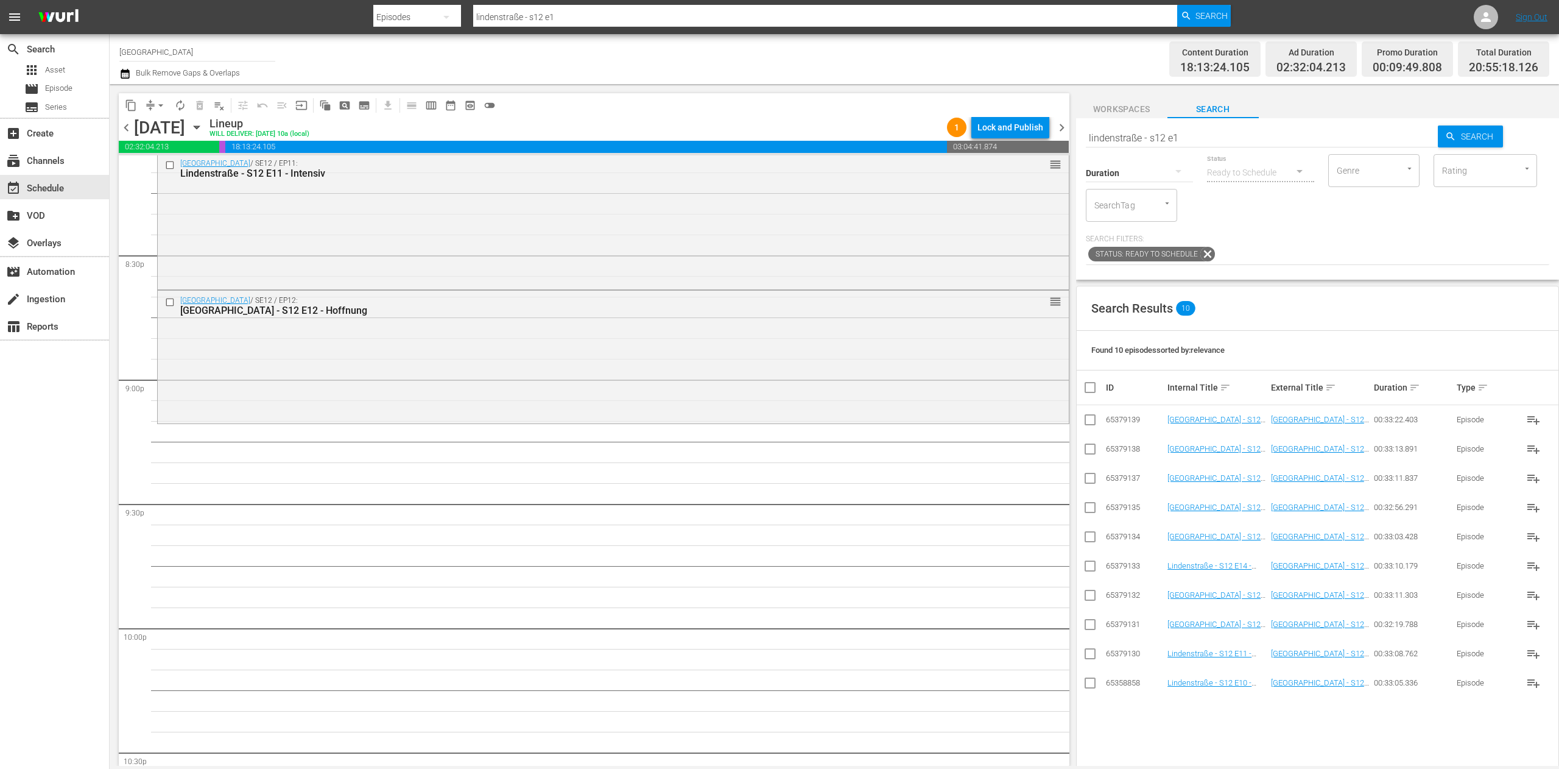
click at [1281, 139] on input "lindenstraße - s12 e1" at bounding box center [1262, 137] width 353 height 29
click at [1086, 623] on input "checkbox" at bounding box center [1090, 626] width 15 height 15
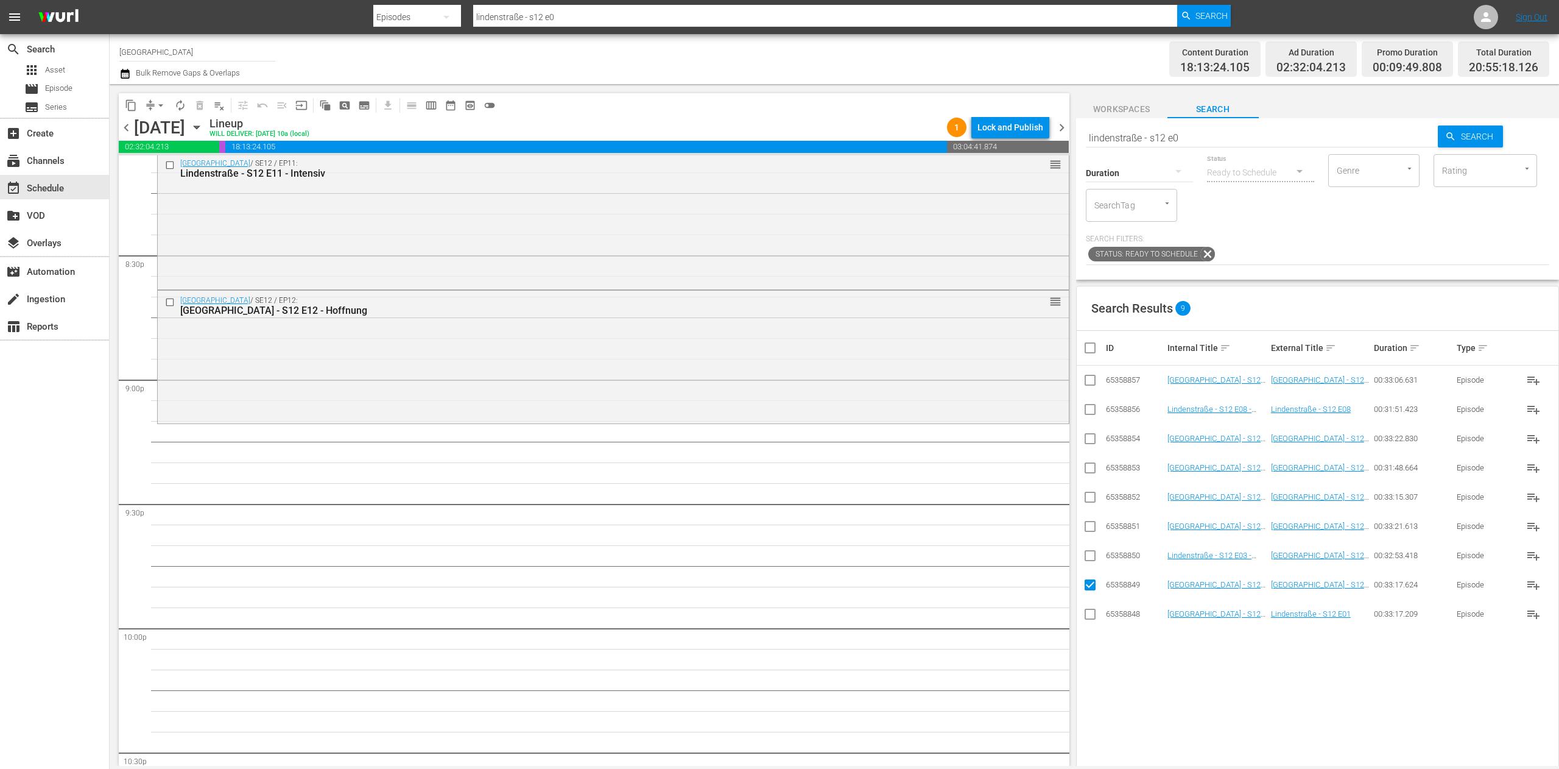
click at [1094, 557] on input "checkbox" at bounding box center [1090, 558] width 15 height 15
click at [1092, 532] on input "checkbox" at bounding box center [1090, 528] width 15 height 15
click at [1091, 501] on input "checkbox" at bounding box center [1090, 499] width 15 height 15
click at [1096, 470] on input "checkbox" at bounding box center [1090, 470] width 15 height 15
click at [1092, 445] on input "checkbox" at bounding box center [1090, 441] width 15 height 15
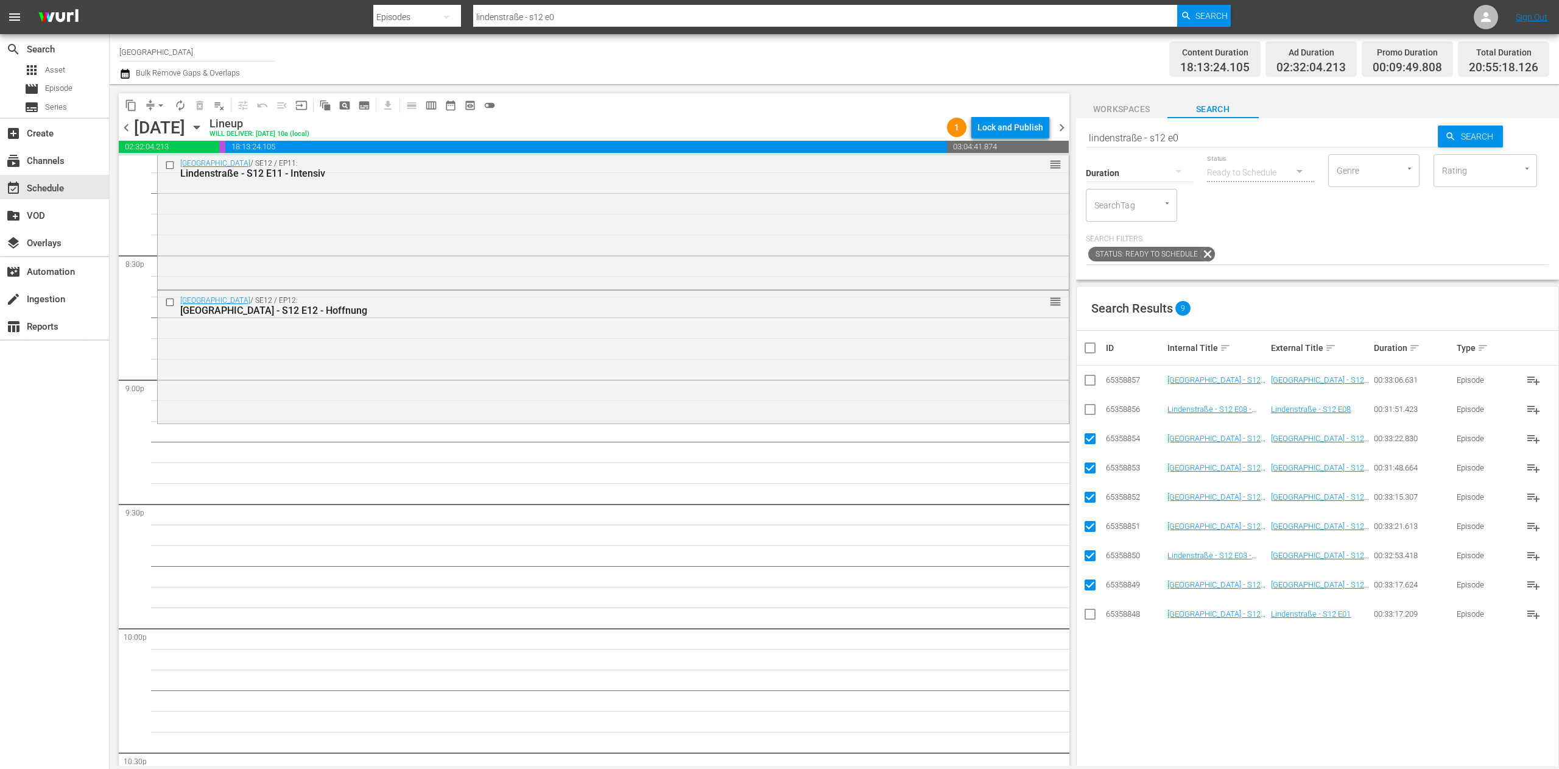
click at [1090, 404] on icon at bounding box center [1090, 409] width 15 height 15
click at [1091, 412] on input "checkbox" at bounding box center [1090, 411] width 15 height 15
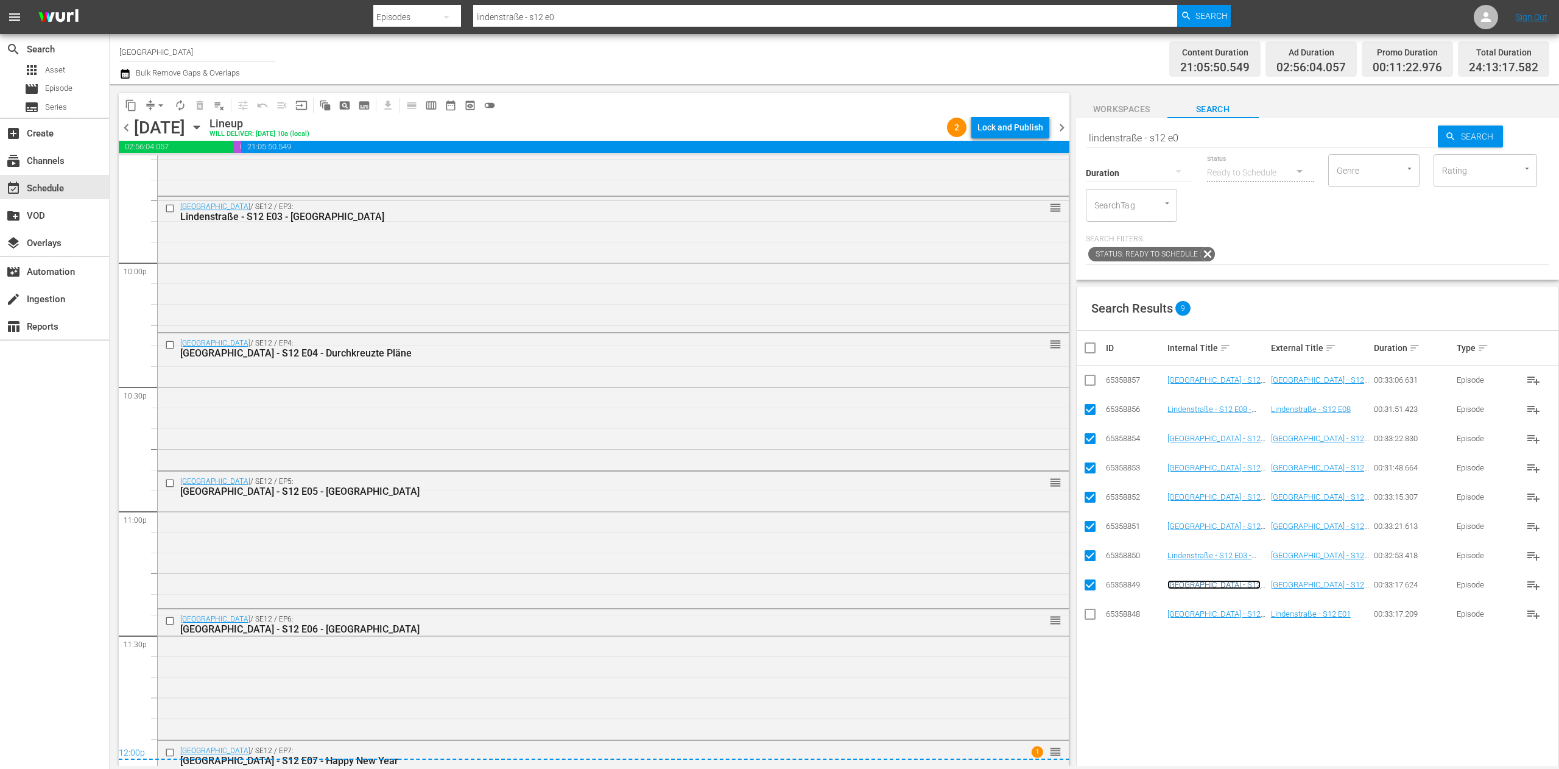
scroll to position [5472, 0]
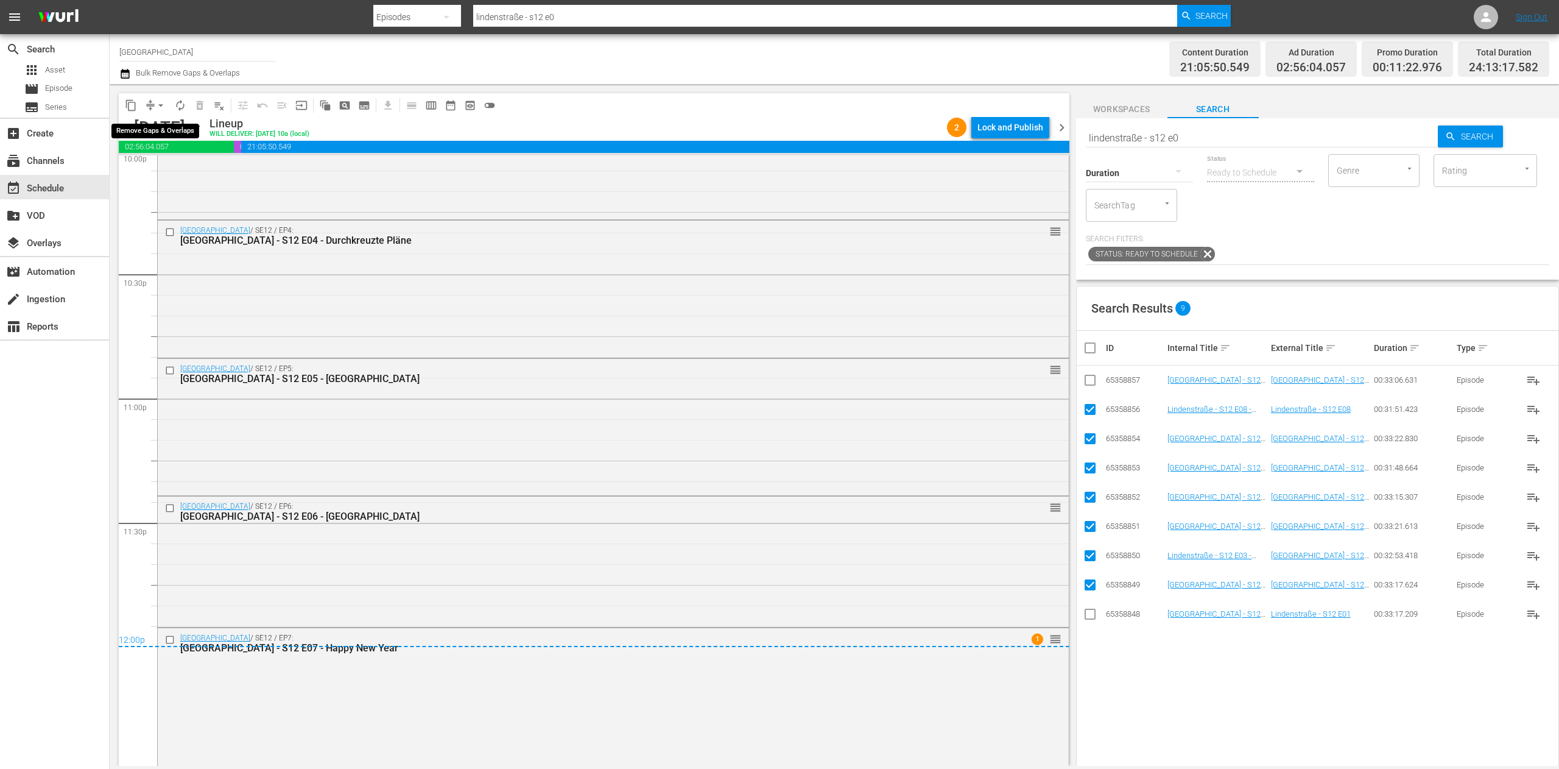
click at [156, 106] on span "arrow_drop_down" at bounding box center [161, 105] width 12 height 12
click at [188, 173] on li "Align to End of Previous Day" at bounding box center [161, 170] width 128 height 20
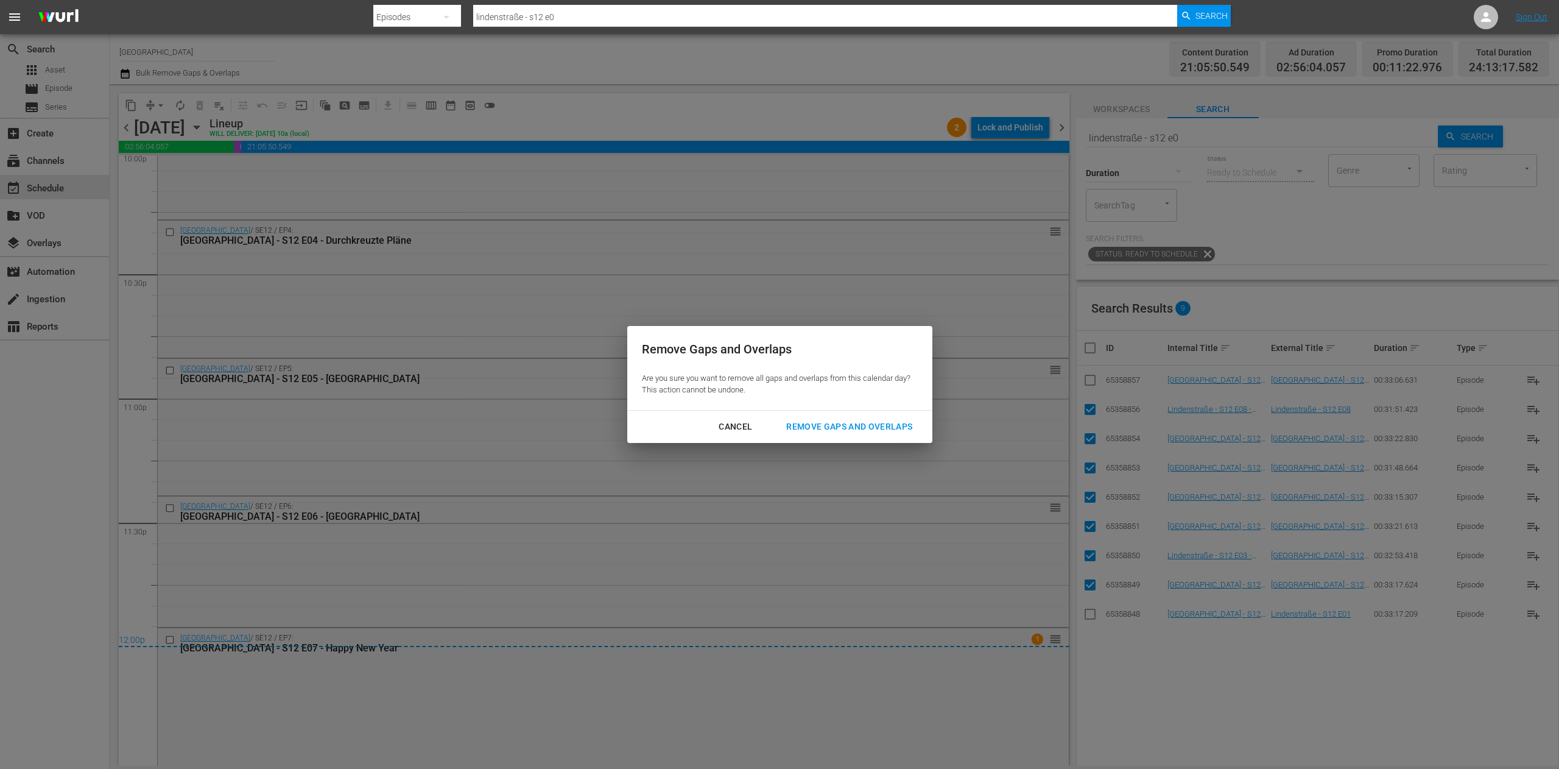
click at [877, 413] on div "Cancel Remove Gaps and Overlaps" at bounding box center [779, 426] width 305 height 32
click at [890, 423] on div "Remove Gaps and Overlaps" at bounding box center [849, 426] width 146 height 15
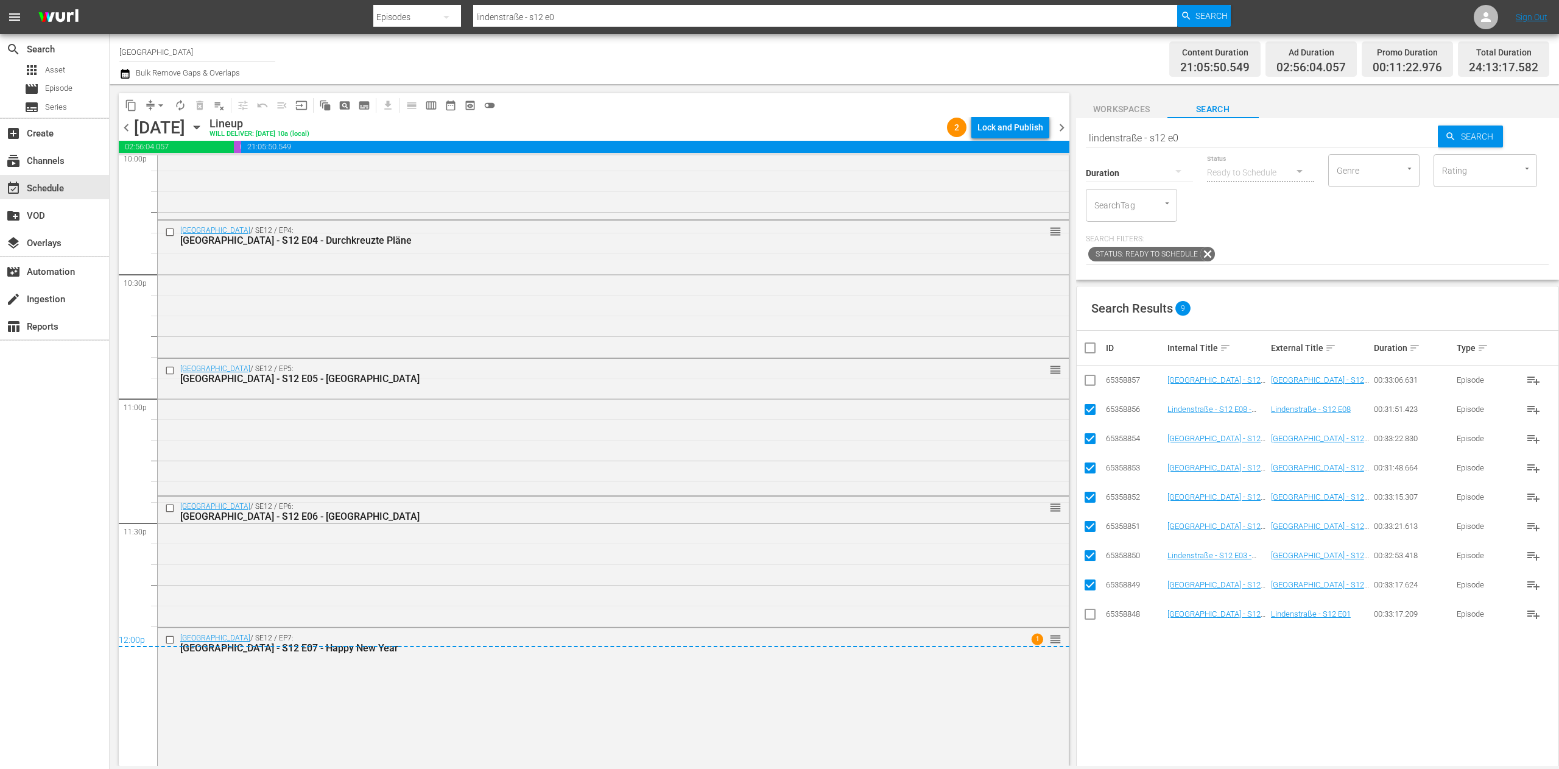
click at [1060, 129] on span "chevron_right" at bounding box center [1061, 127] width 15 height 15
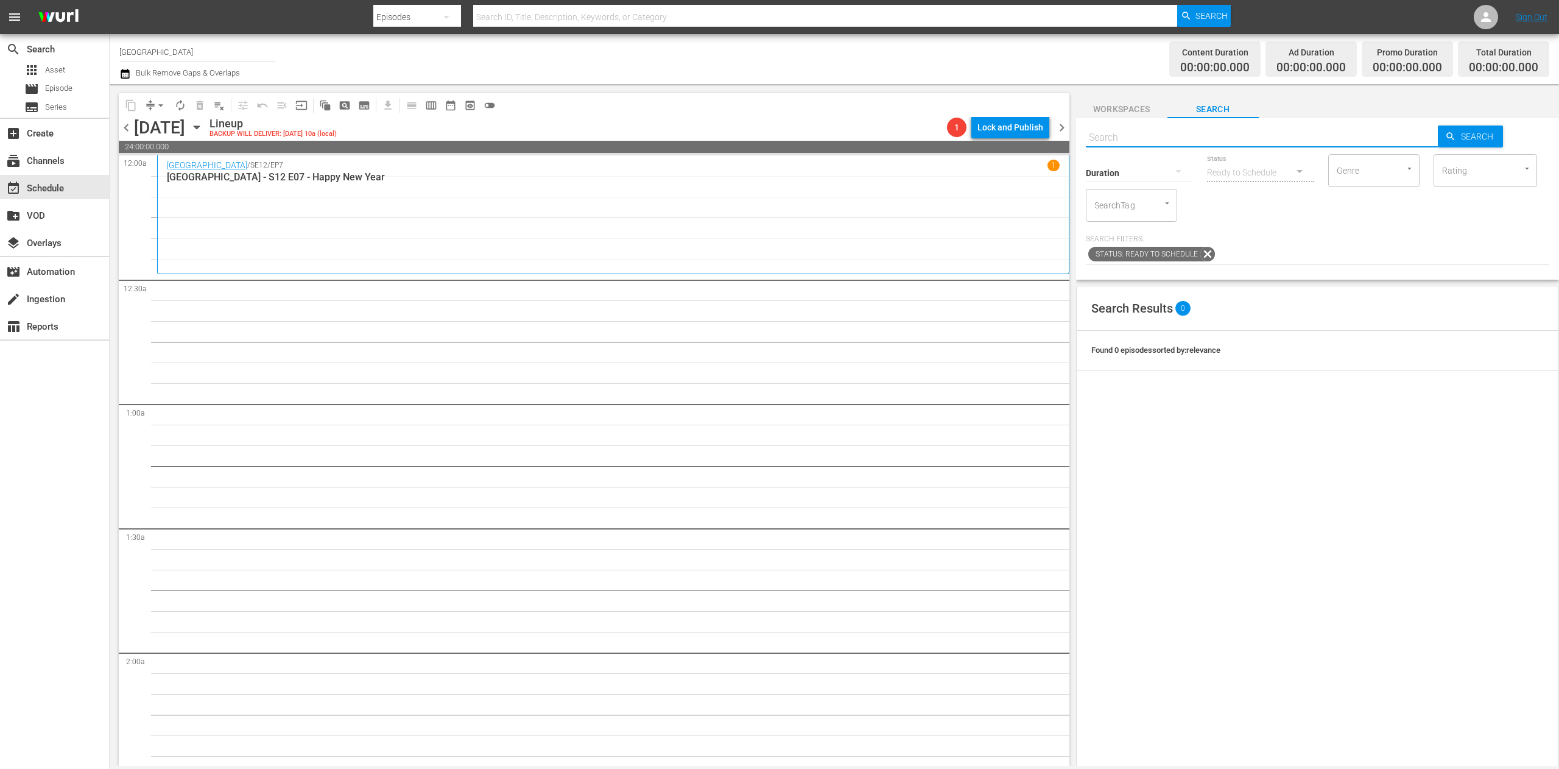
click at [1183, 138] on input "text" at bounding box center [1262, 137] width 353 height 29
click at [1162, 134] on input "lindenstraße - s28 e46" at bounding box center [1262, 137] width 353 height 29
click at [1211, 138] on input "lindenstraße - s12 e46" at bounding box center [1262, 137] width 353 height 29
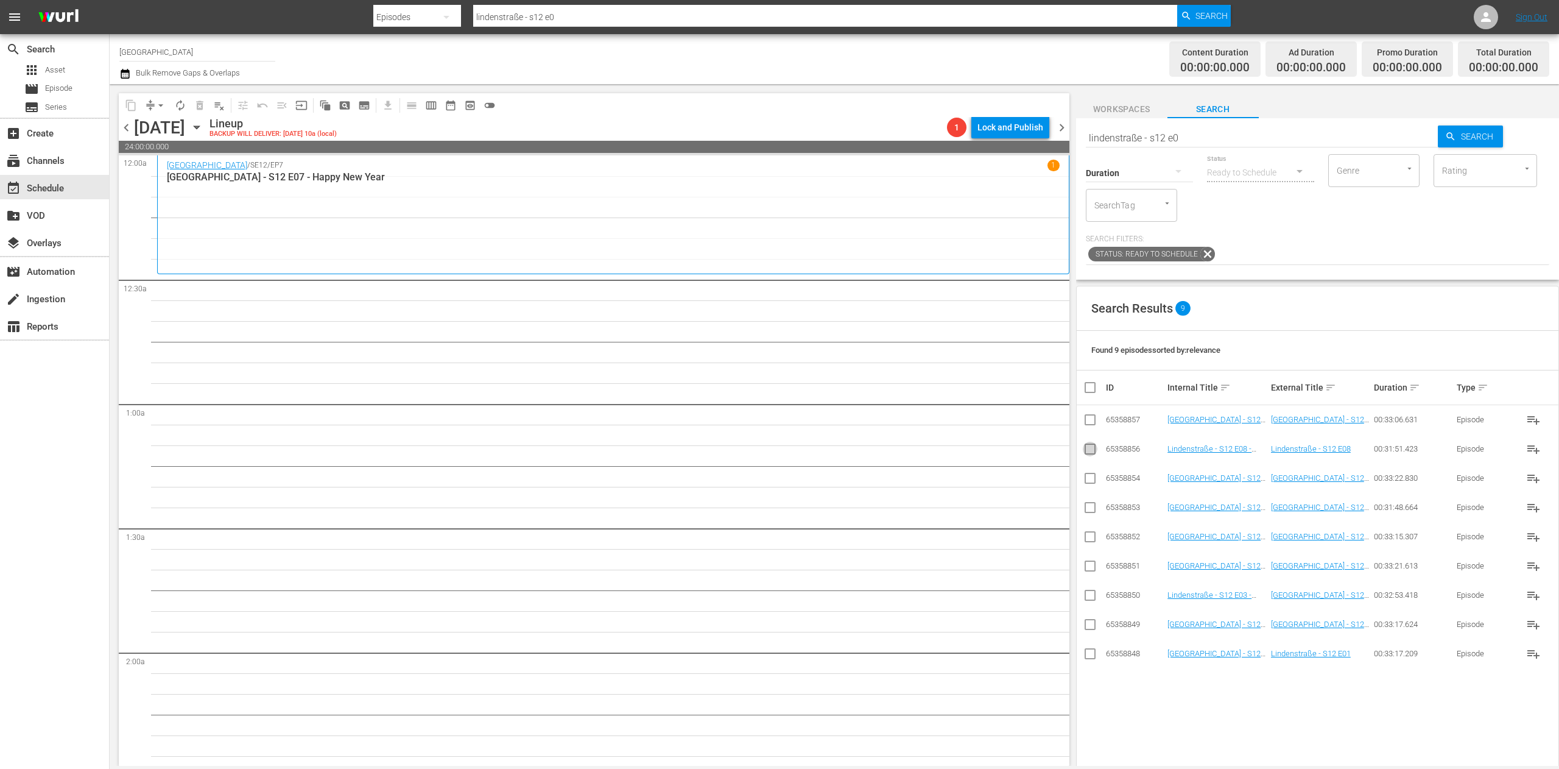
click at [1092, 453] on input "checkbox" at bounding box center [1090, 451] width 15 height 15
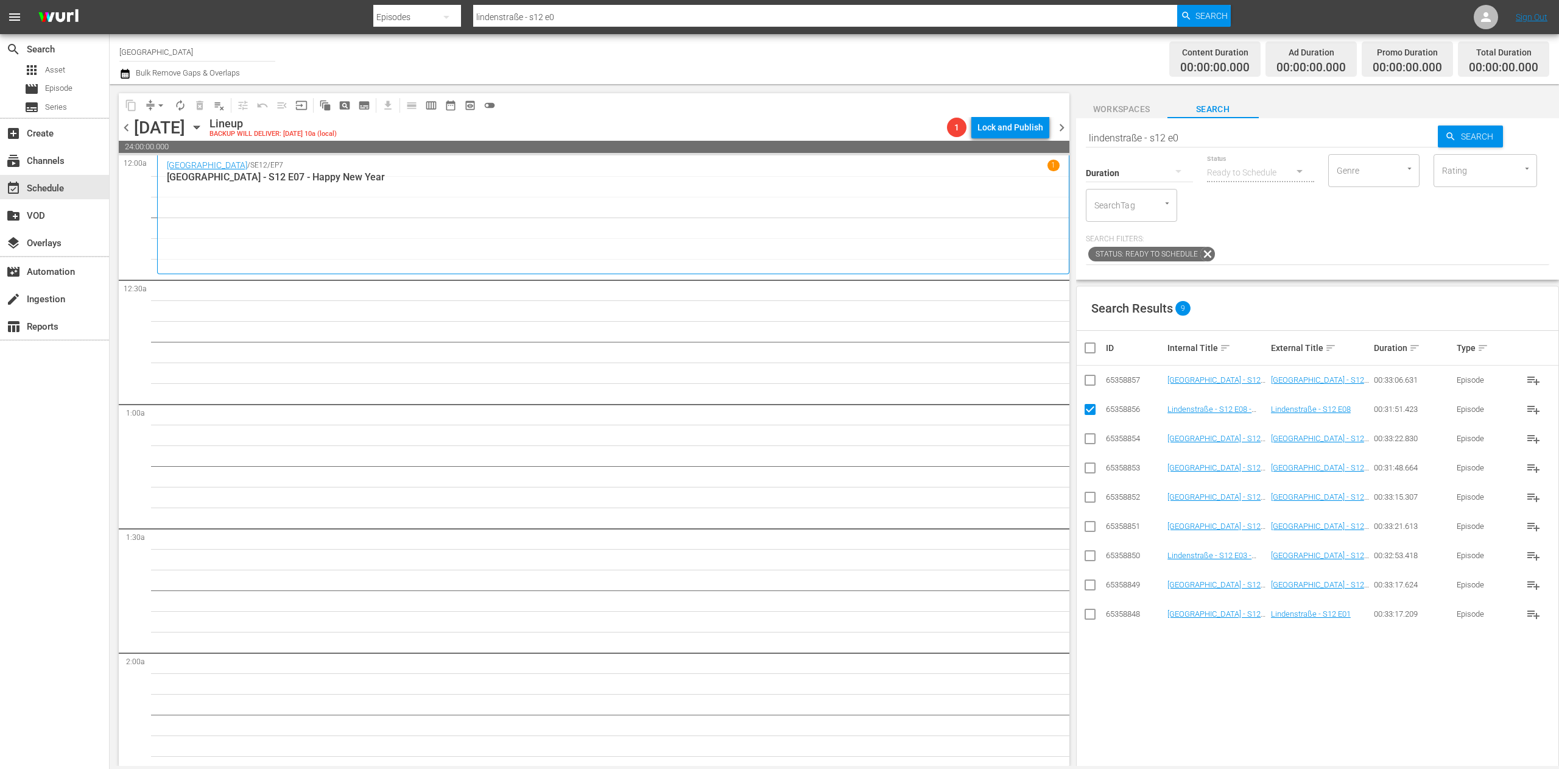
click at [1089, 384] on input "checkbox" at bounding box center [1090, 382] width 15 height 15
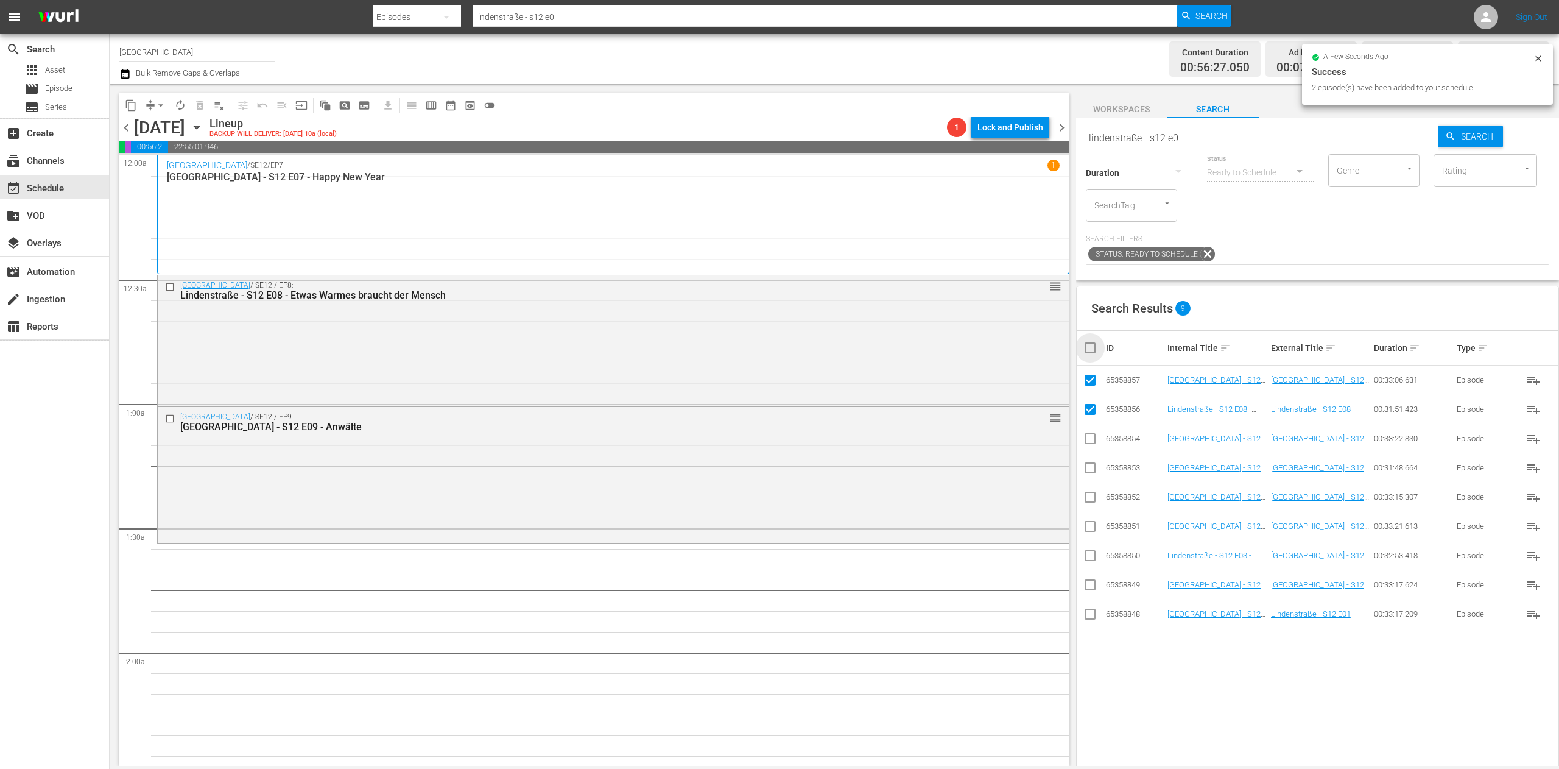
click at [1094, 346] on input "checkbox" at bounding box center [1095, 347] width 24 height 15
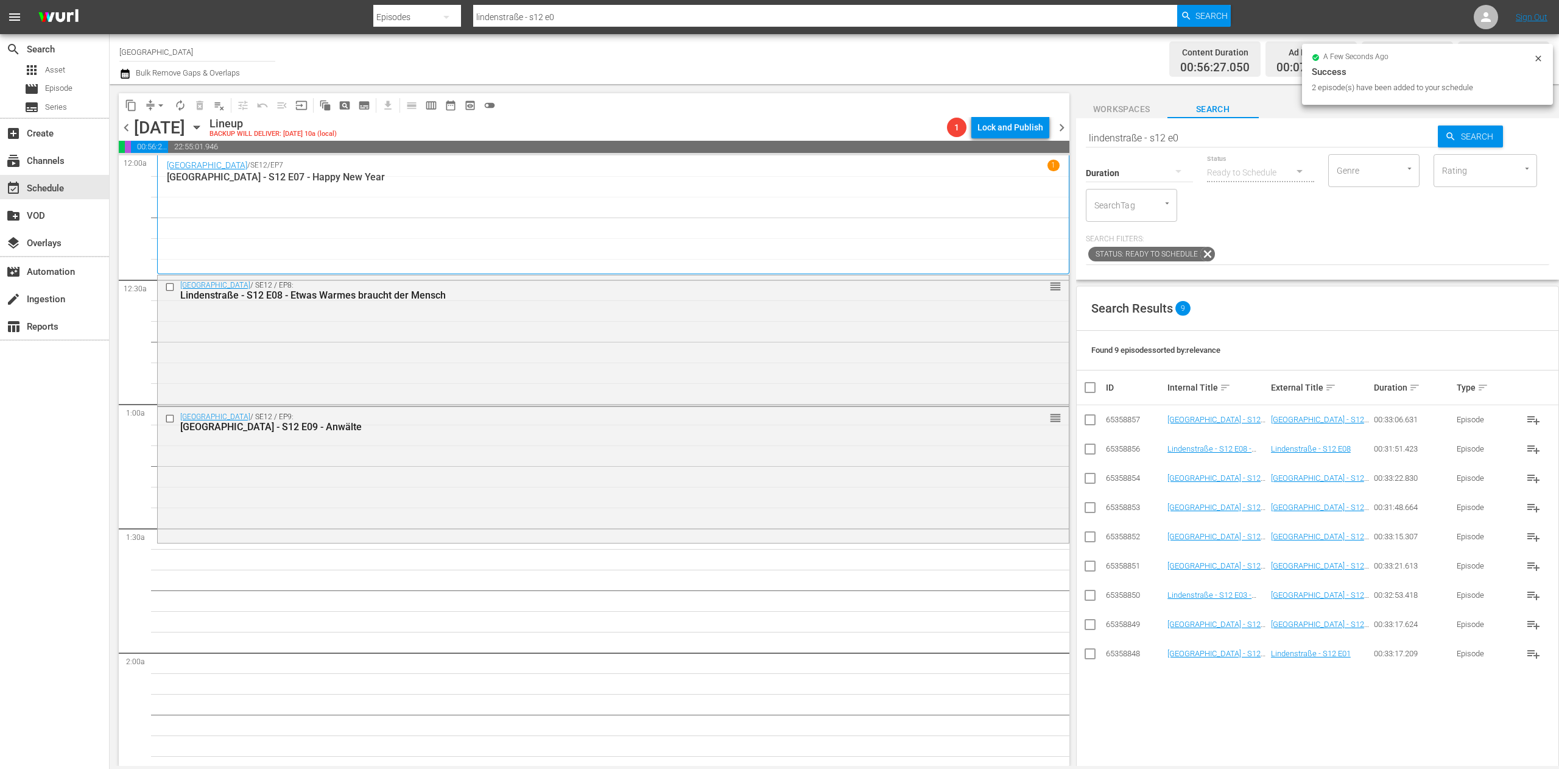
click at [1199, 128] on input "lindenstraße - s12 e0" at bounding box center [1262, 137] width 353 height 29
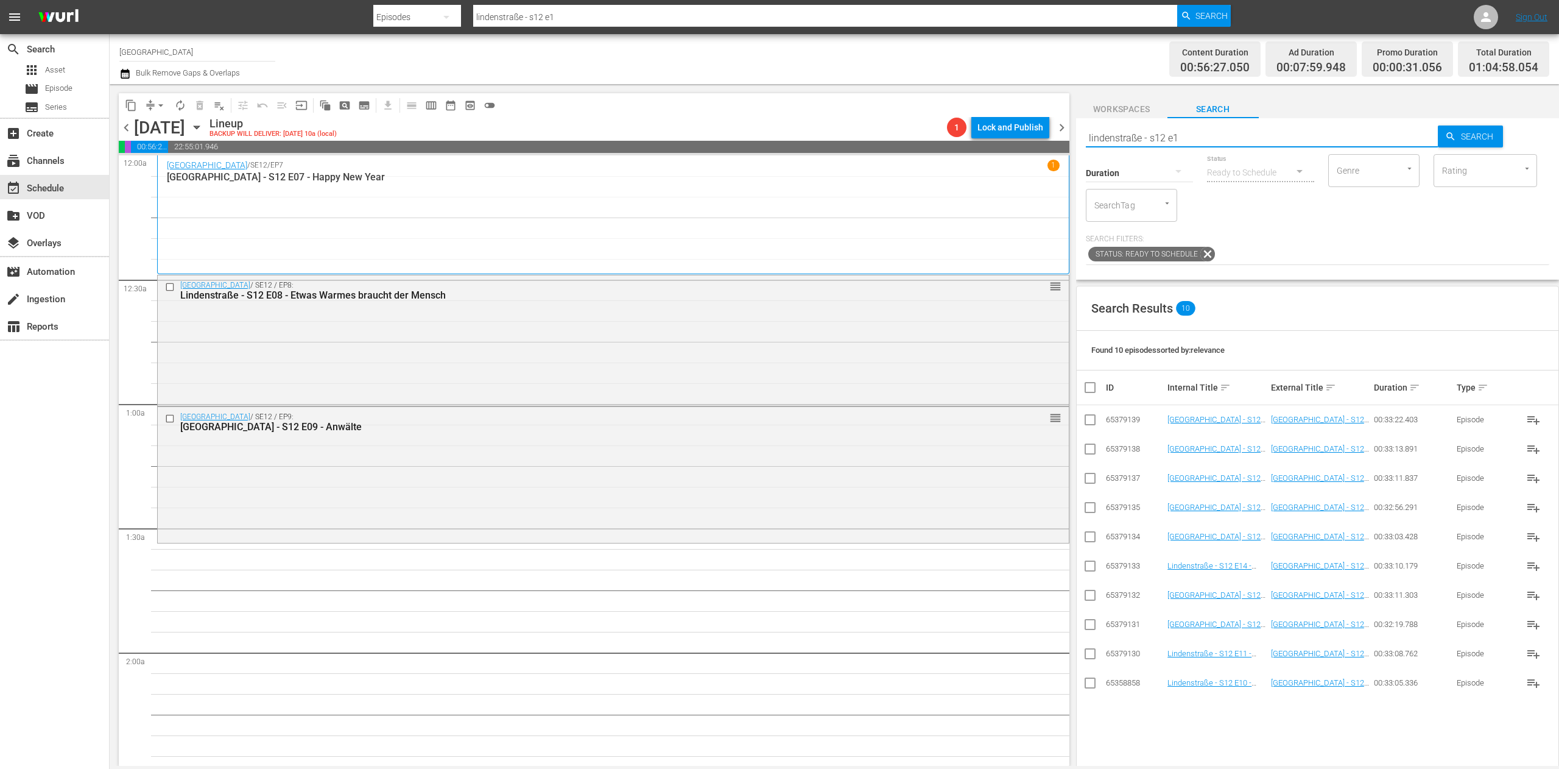
click at [1089, 686] on input "checkbox" at bounding box center [1090, 685] width 15 height 15
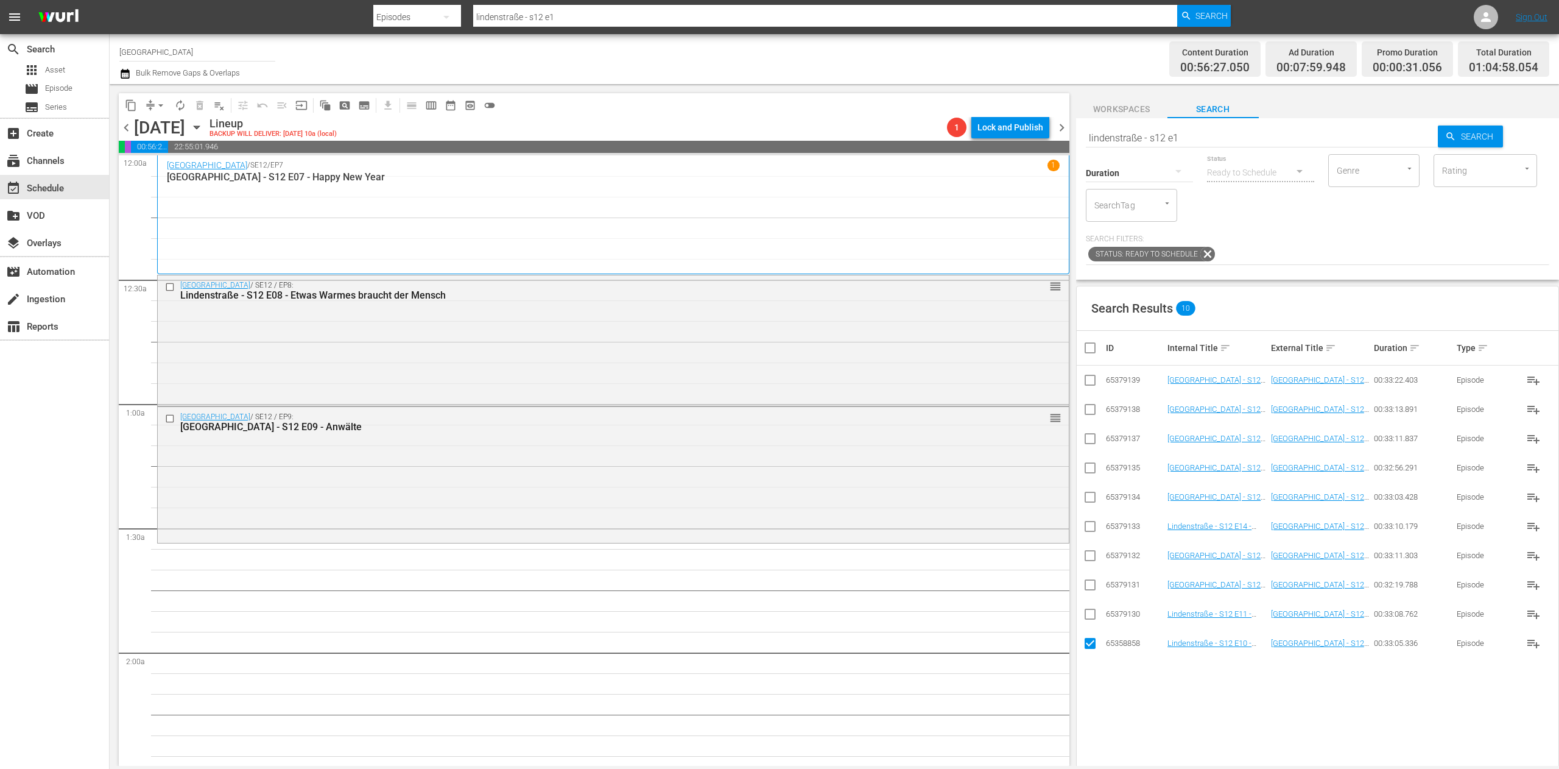
click at [1092, 618] on input "checkbox" at bounding box center [1090, 616] width 15 height 15
click at [1091, 584] on input "checkbox" at bounding box center [1090, 587] width 15 height 15
